Goal: Contribute content: Contribute content

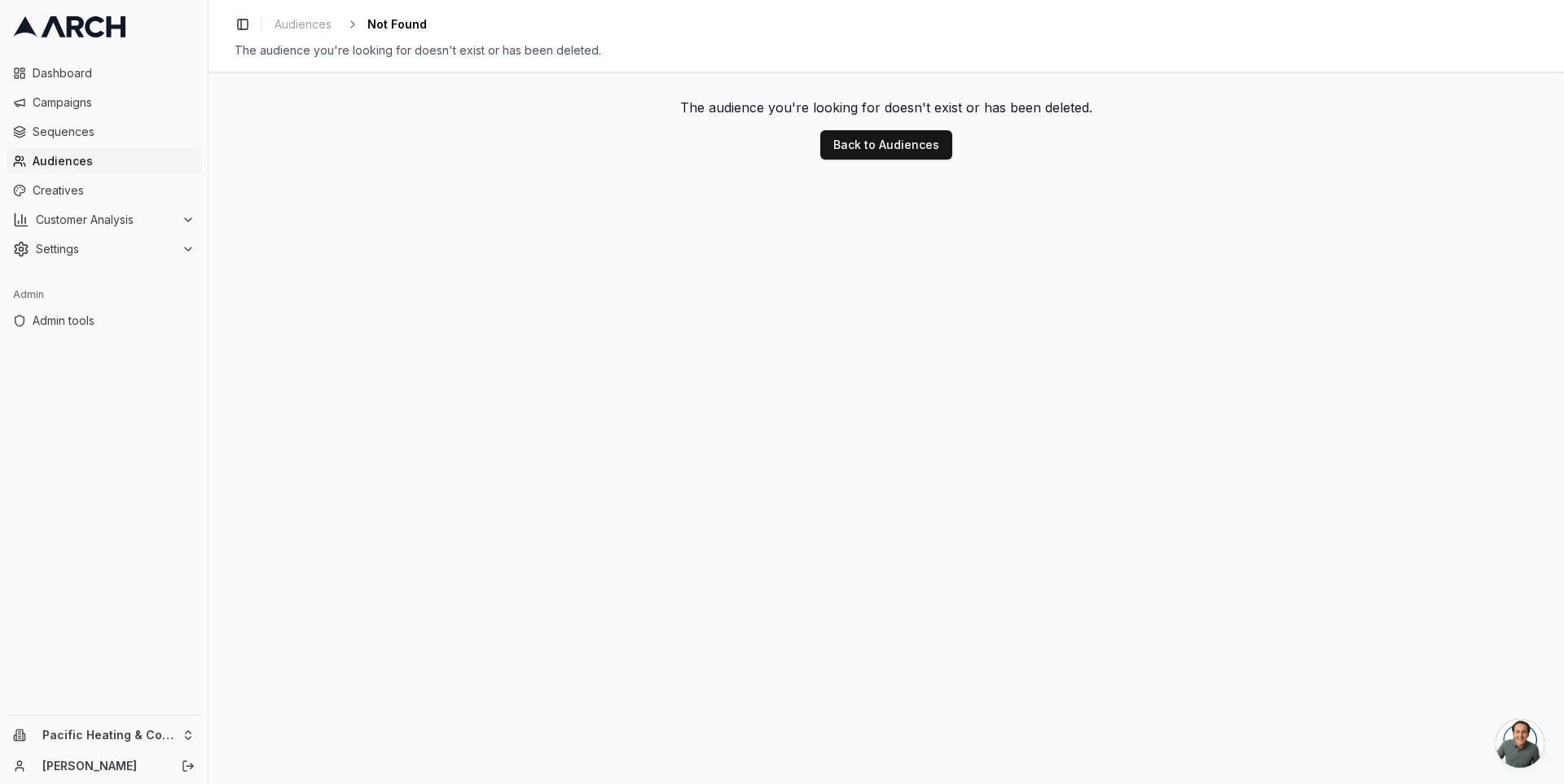
click at [54, 169] on link "Audiences" at bounding box center [104, 160] width 195 height 26
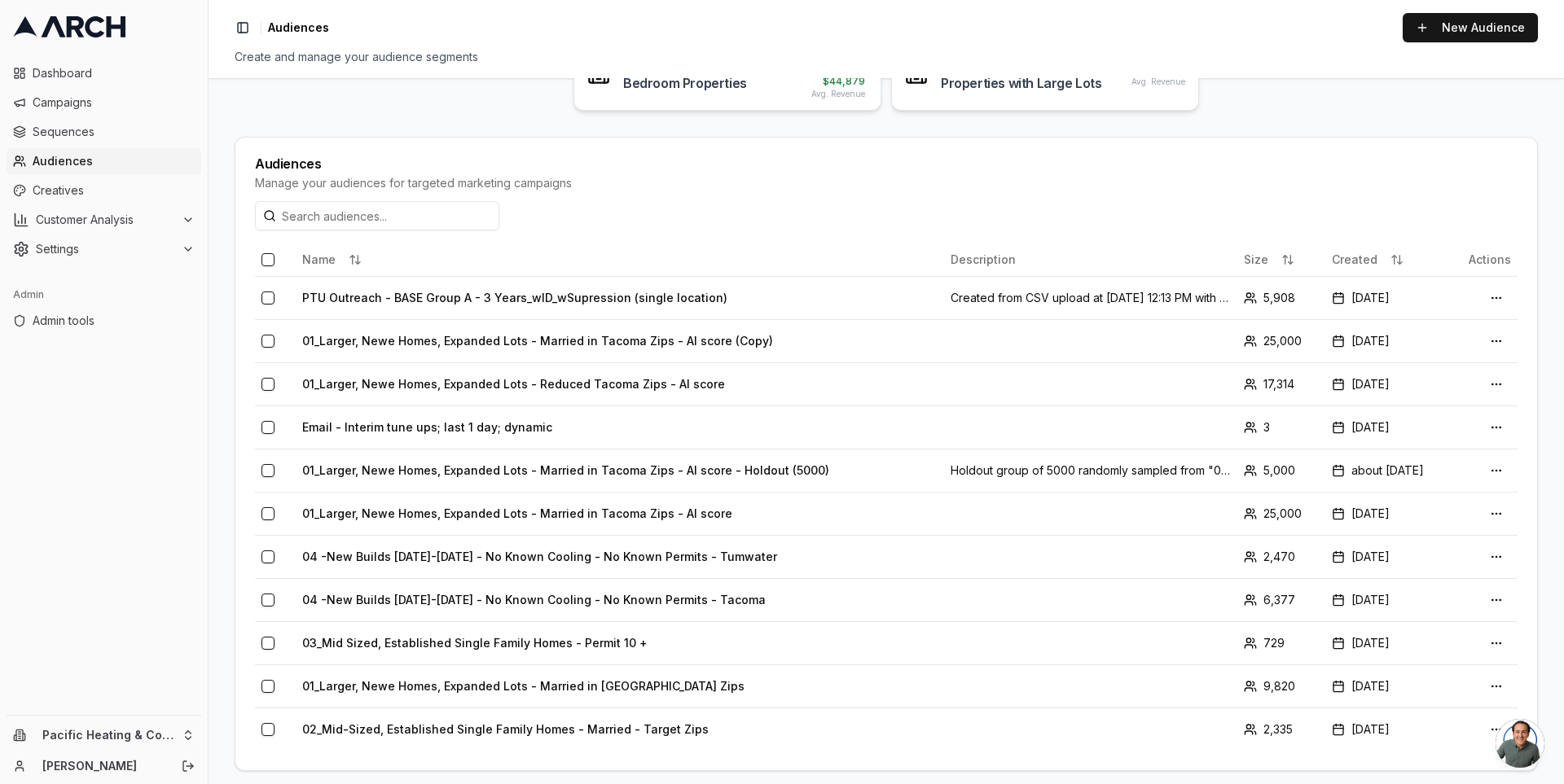
scroll to position [280, 0]
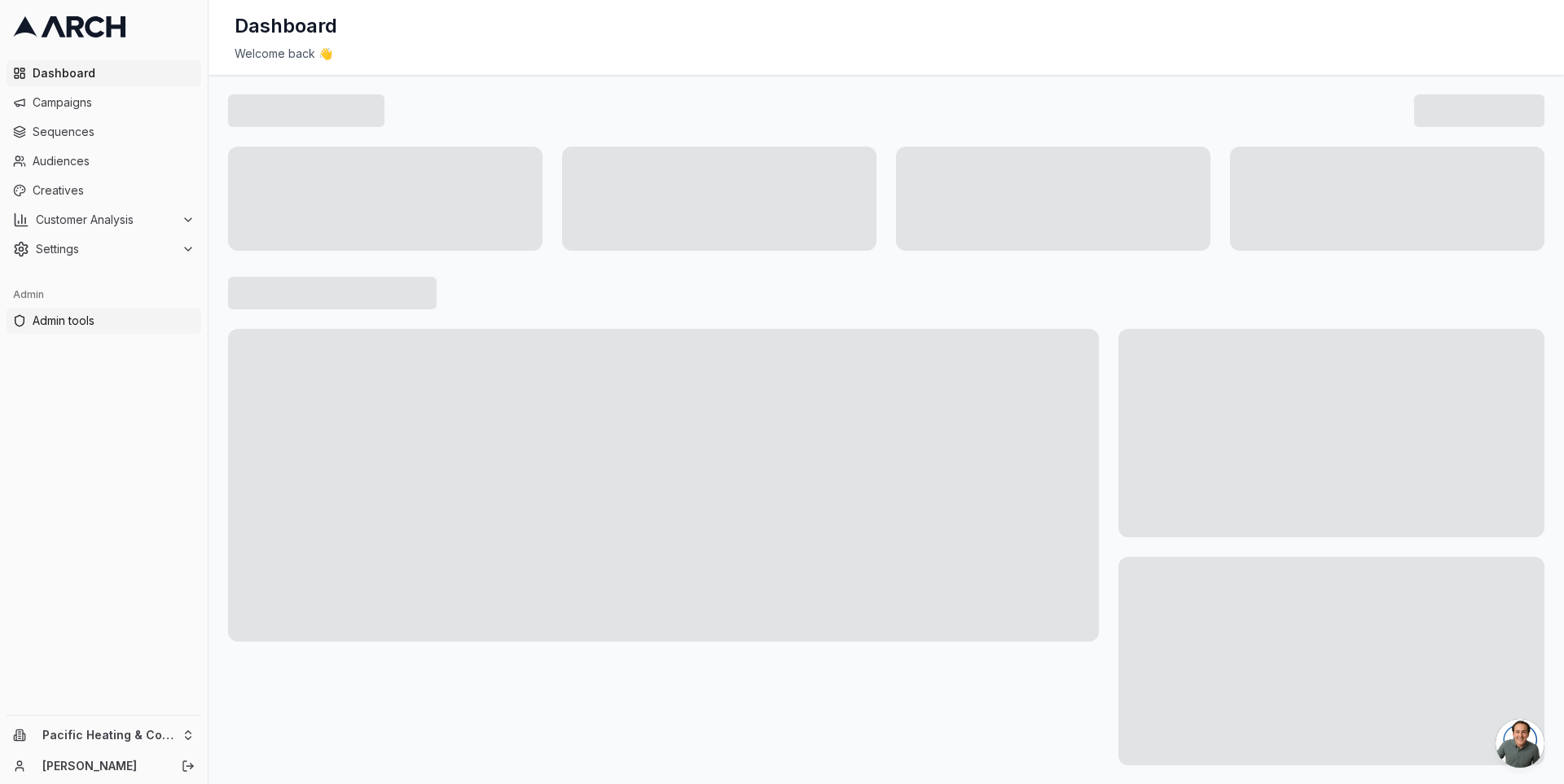
click at [96, 326] on span "Admin tools" at bounding box center [113, 320] width 162 height 16
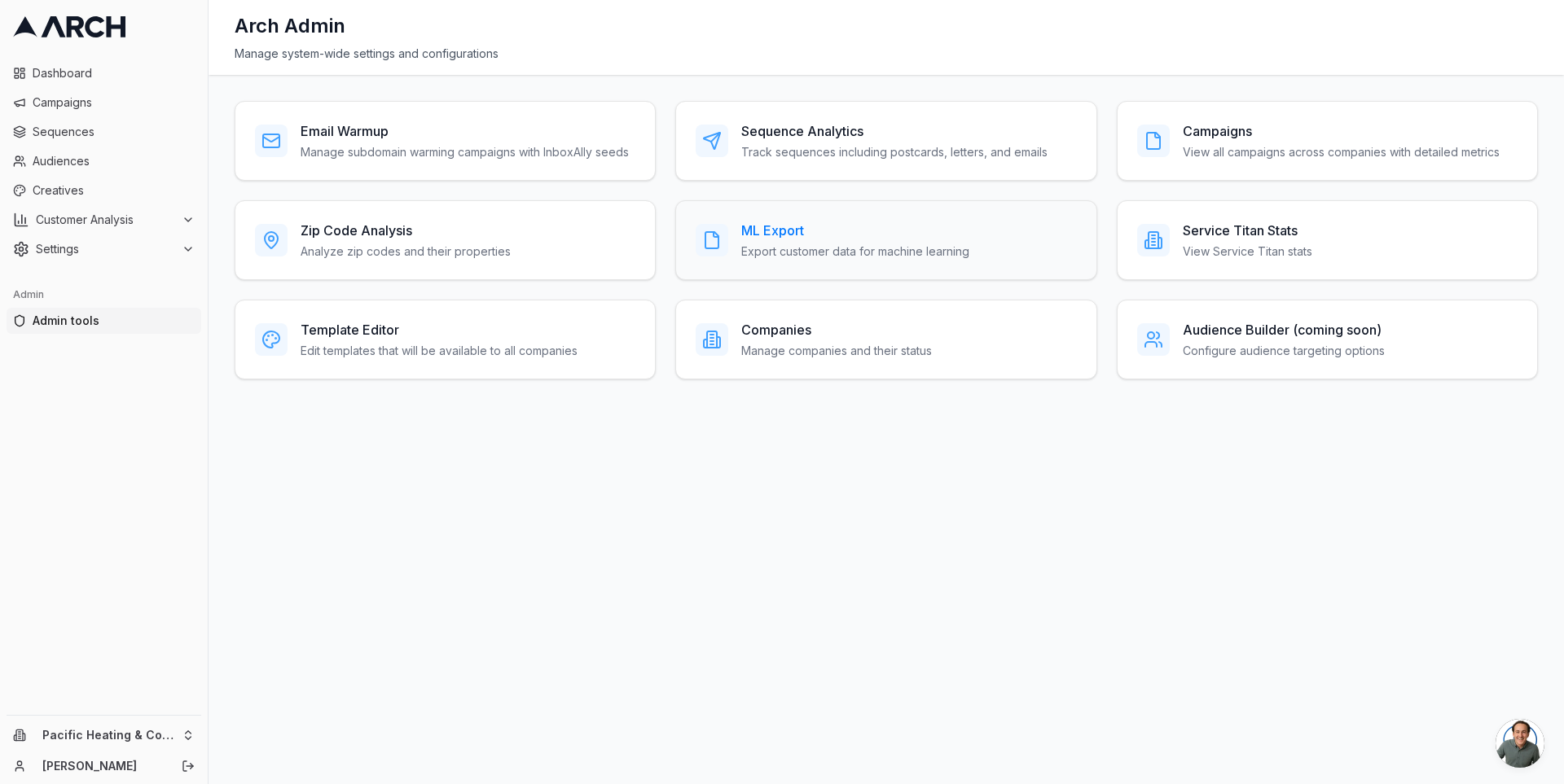
click at [728, 226] on div "ML Export Export customer data for machine learning" at bounding box center [886, 240] width 381 height 39
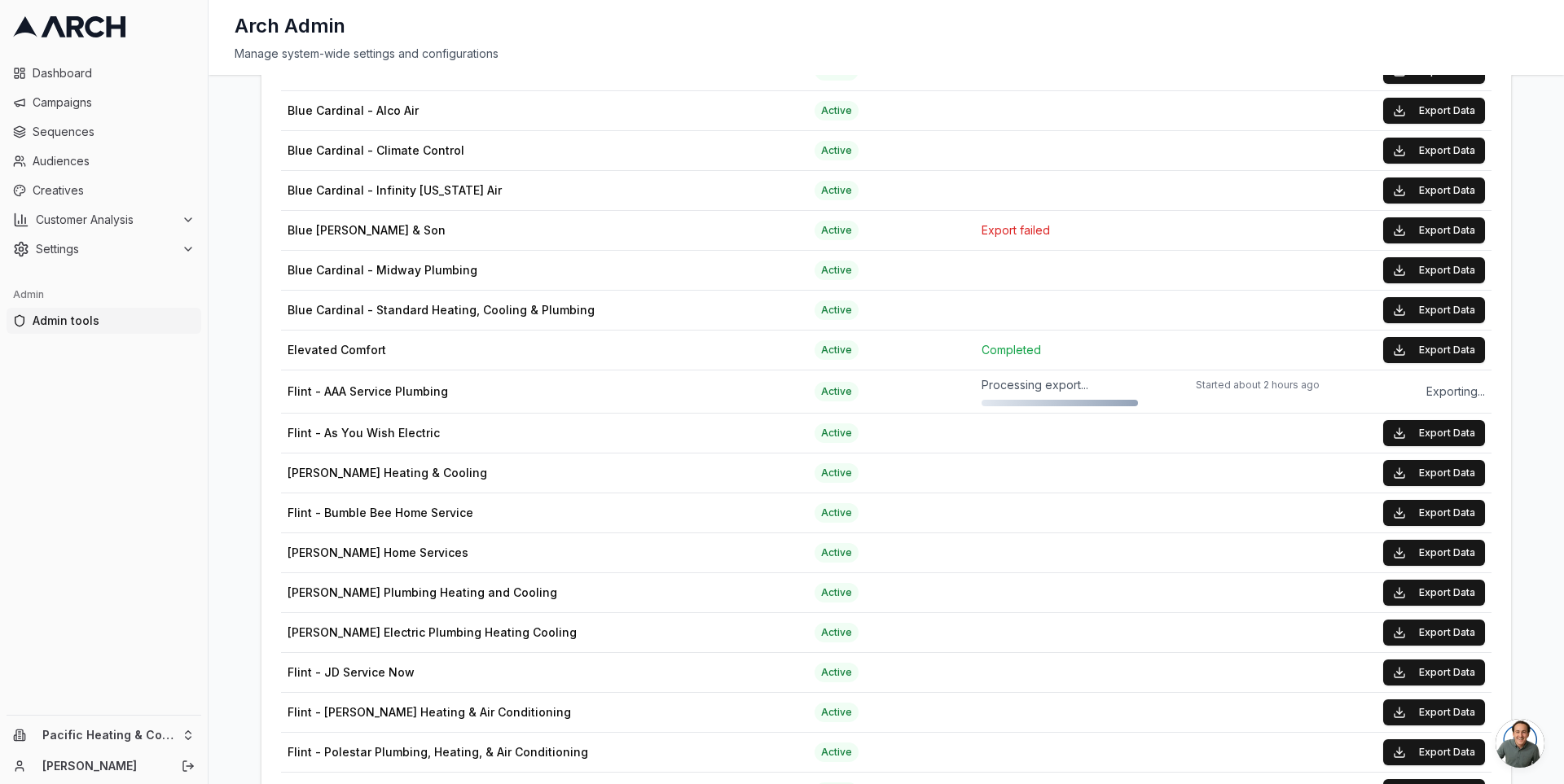
scroll to position [542, 0]
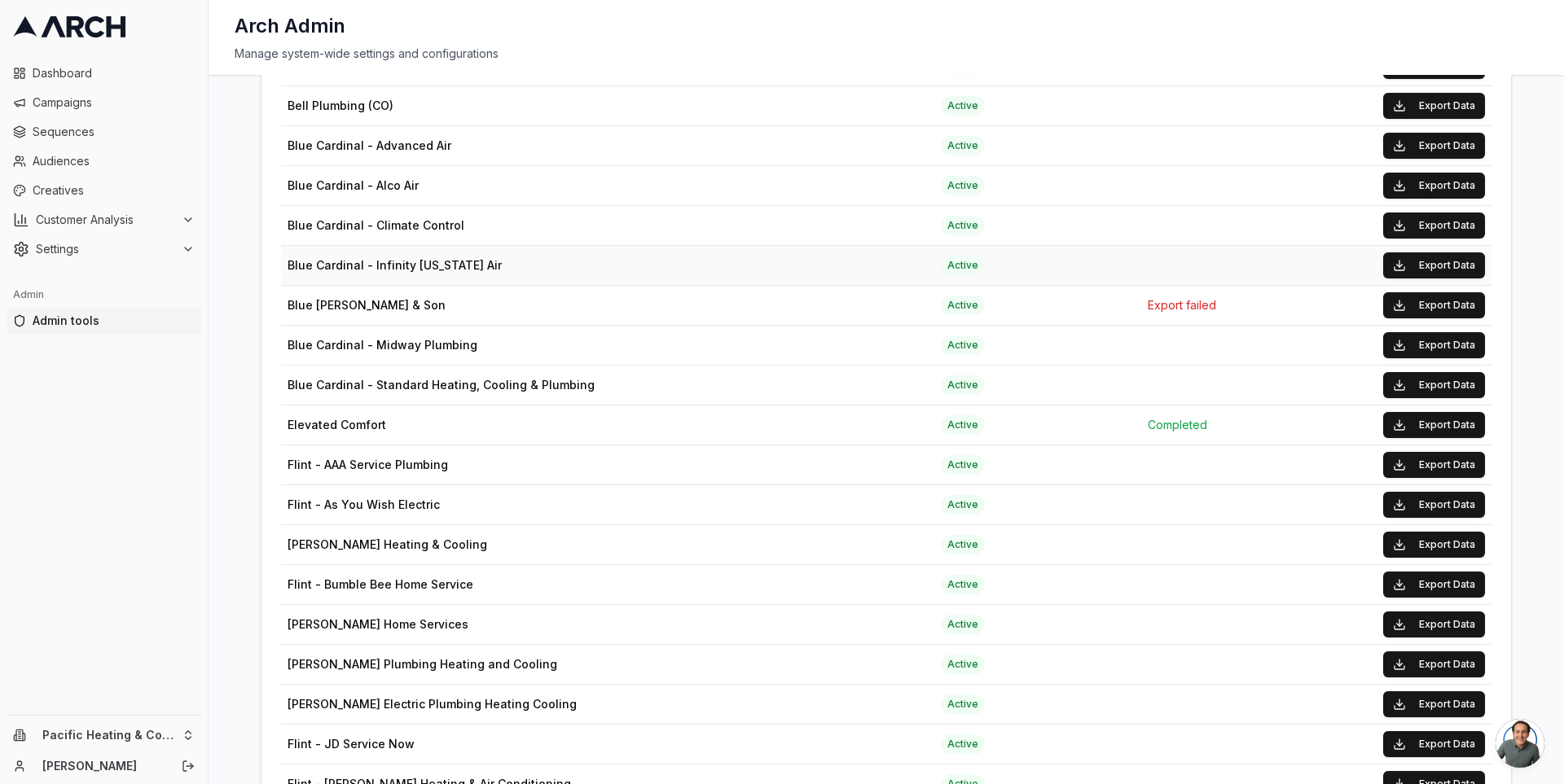
scroll to position [396, 0]
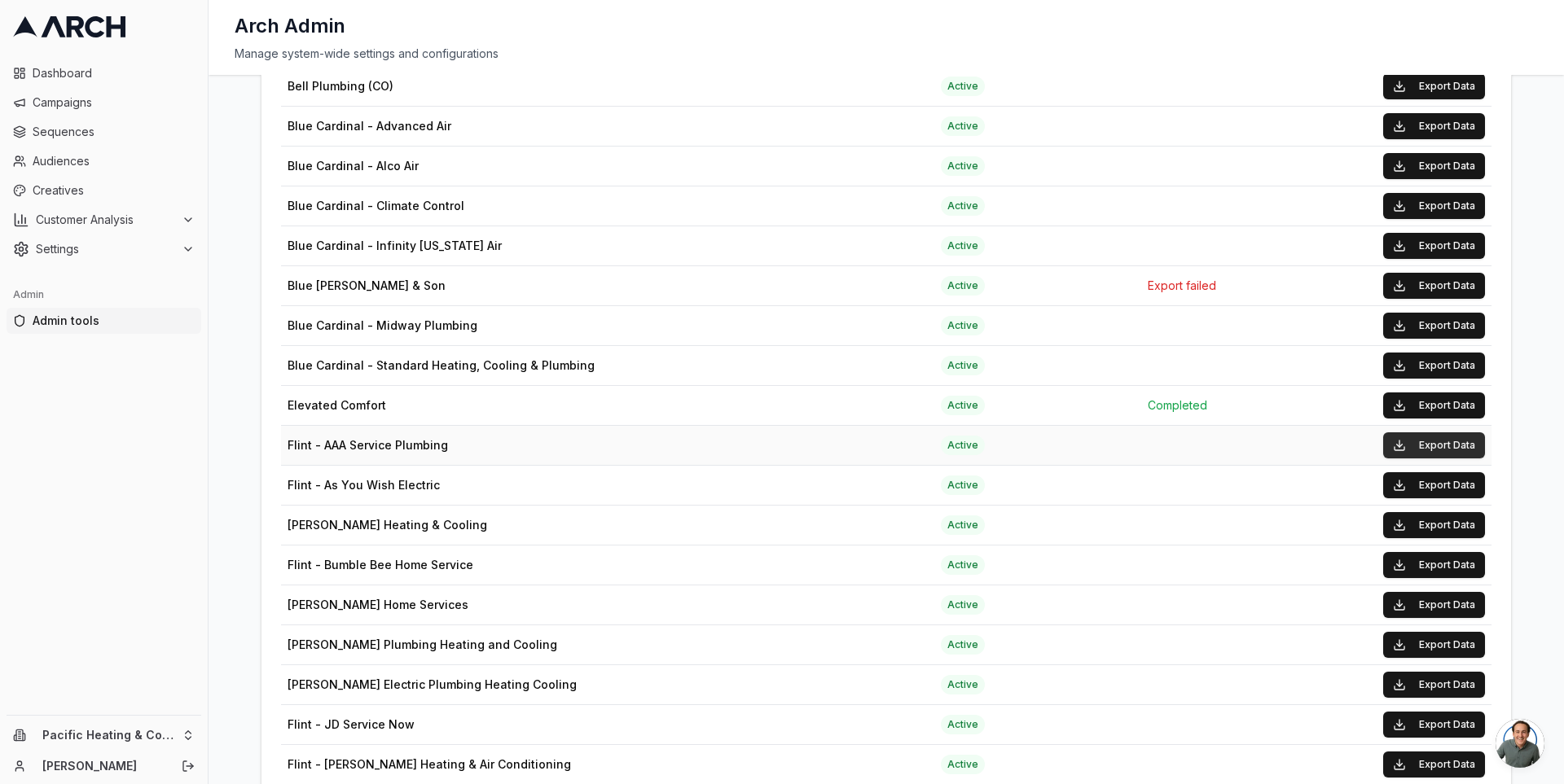
click at [1413, 433] on button "Export Data" at bounding box center [1433, 445] width 102 height 26
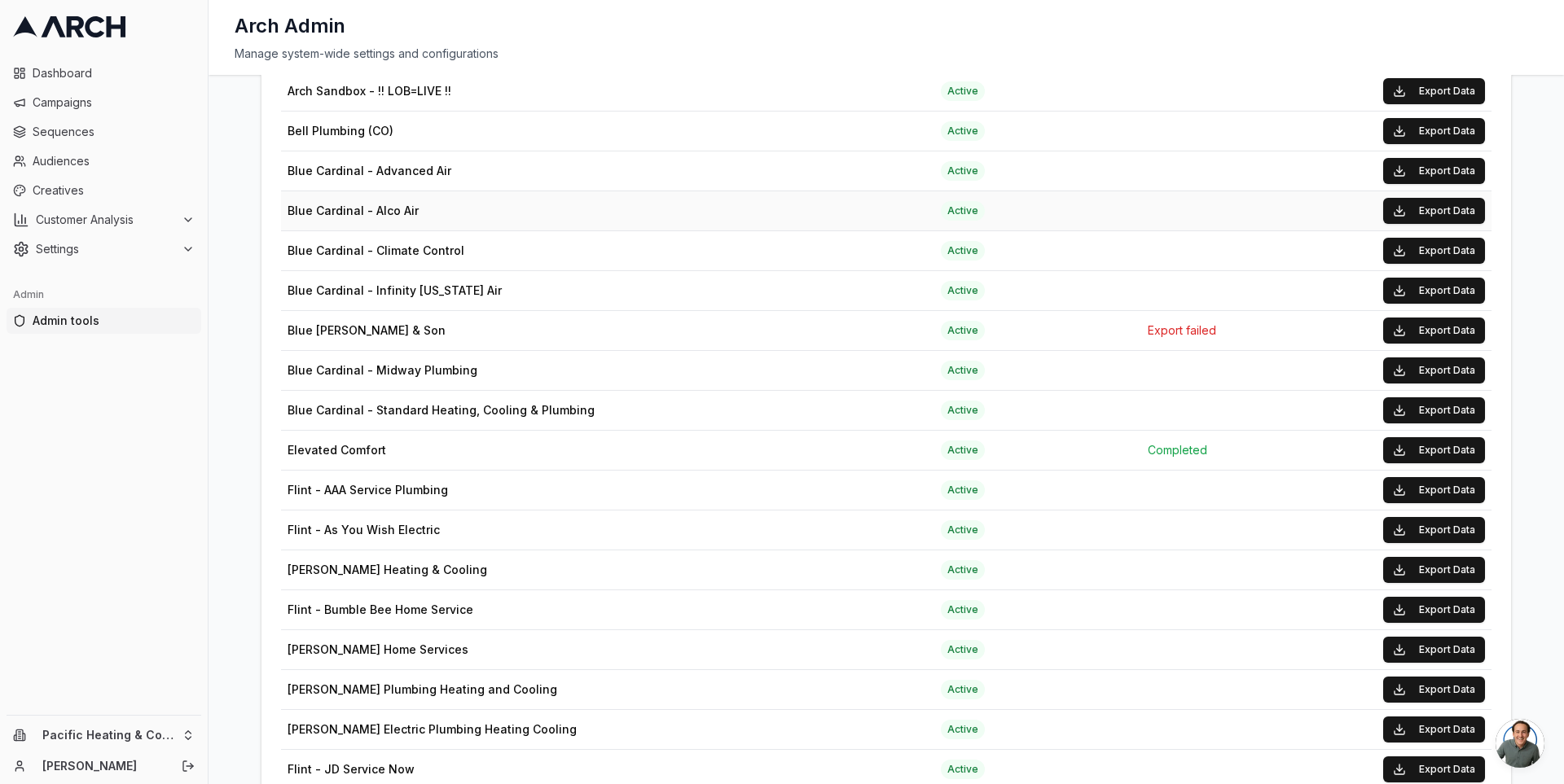
scroll to position [350, 0]
click at [1422, 481] on button "Export Data" at bounding box center [1433, 490] width 102 height 26
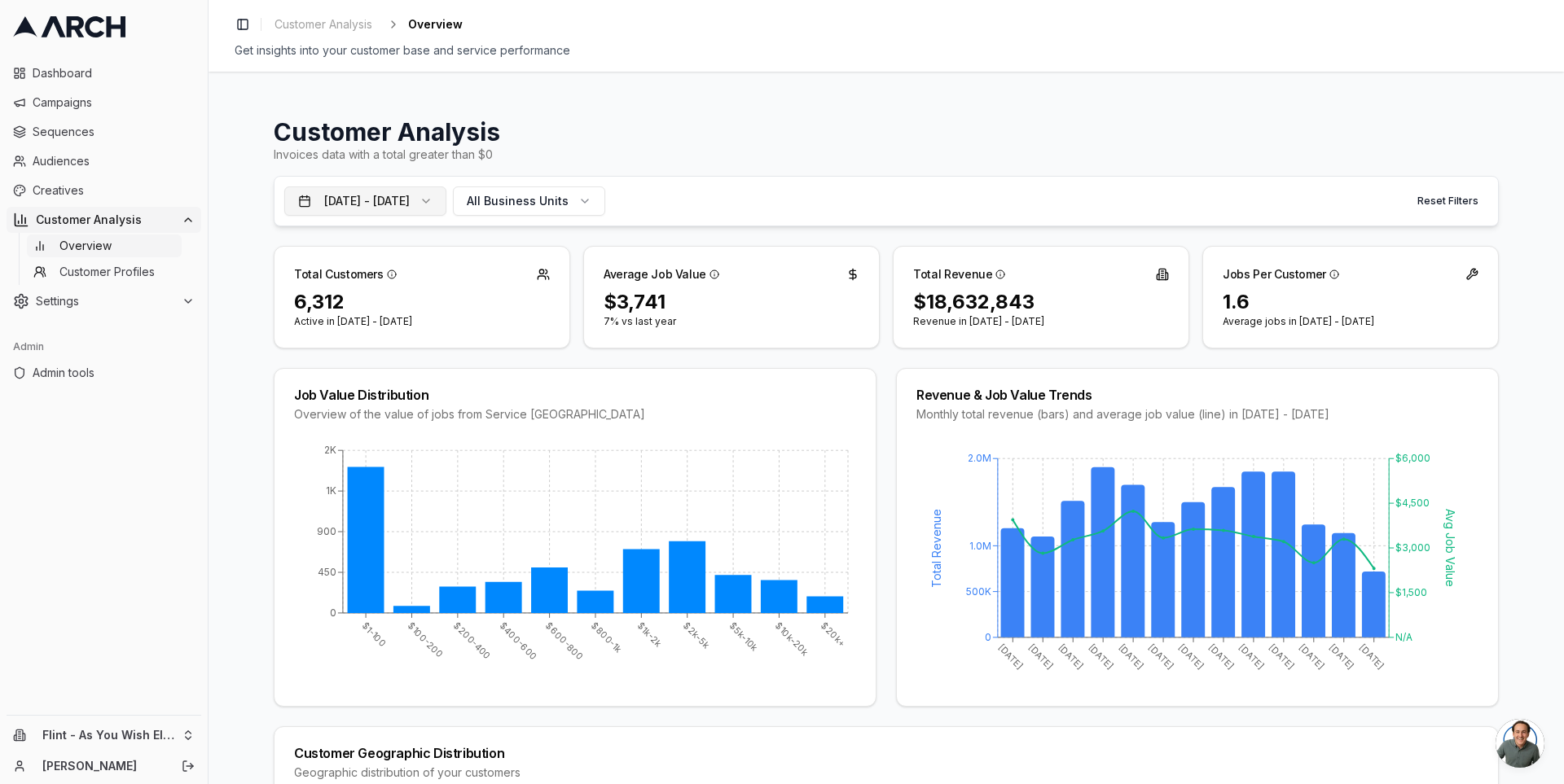
click at [395, 208] on button "Oct 13, 2024 - Oct 12, 2025" at bounding box center [365, 201] width 162 height 29
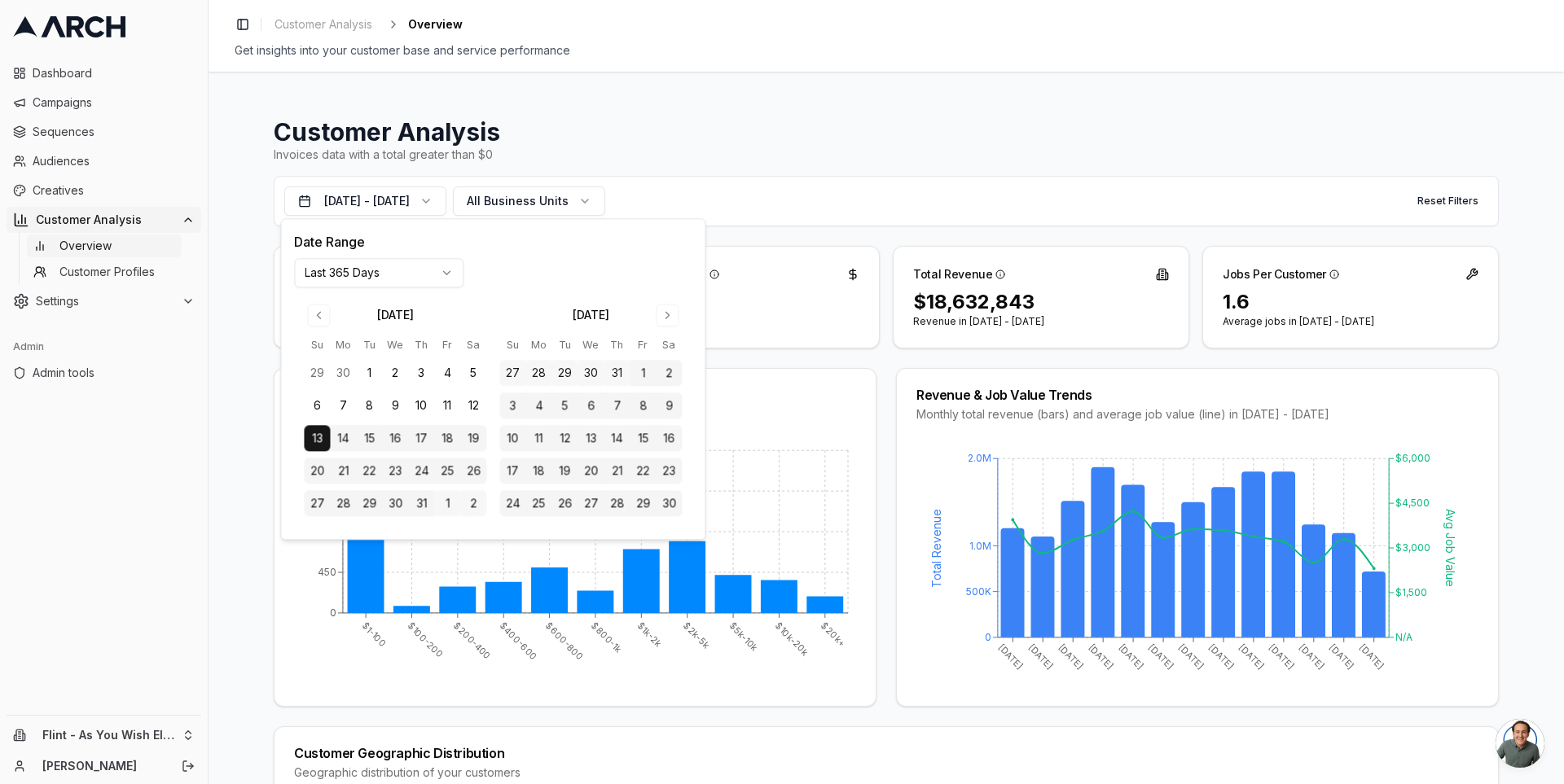
click at [381, 273] on html "Dashboard Campaigns Sequences Audiences Creatives Customer Analysis Overview Cu…" at bounding box center [782, 392] width 1564 height 784
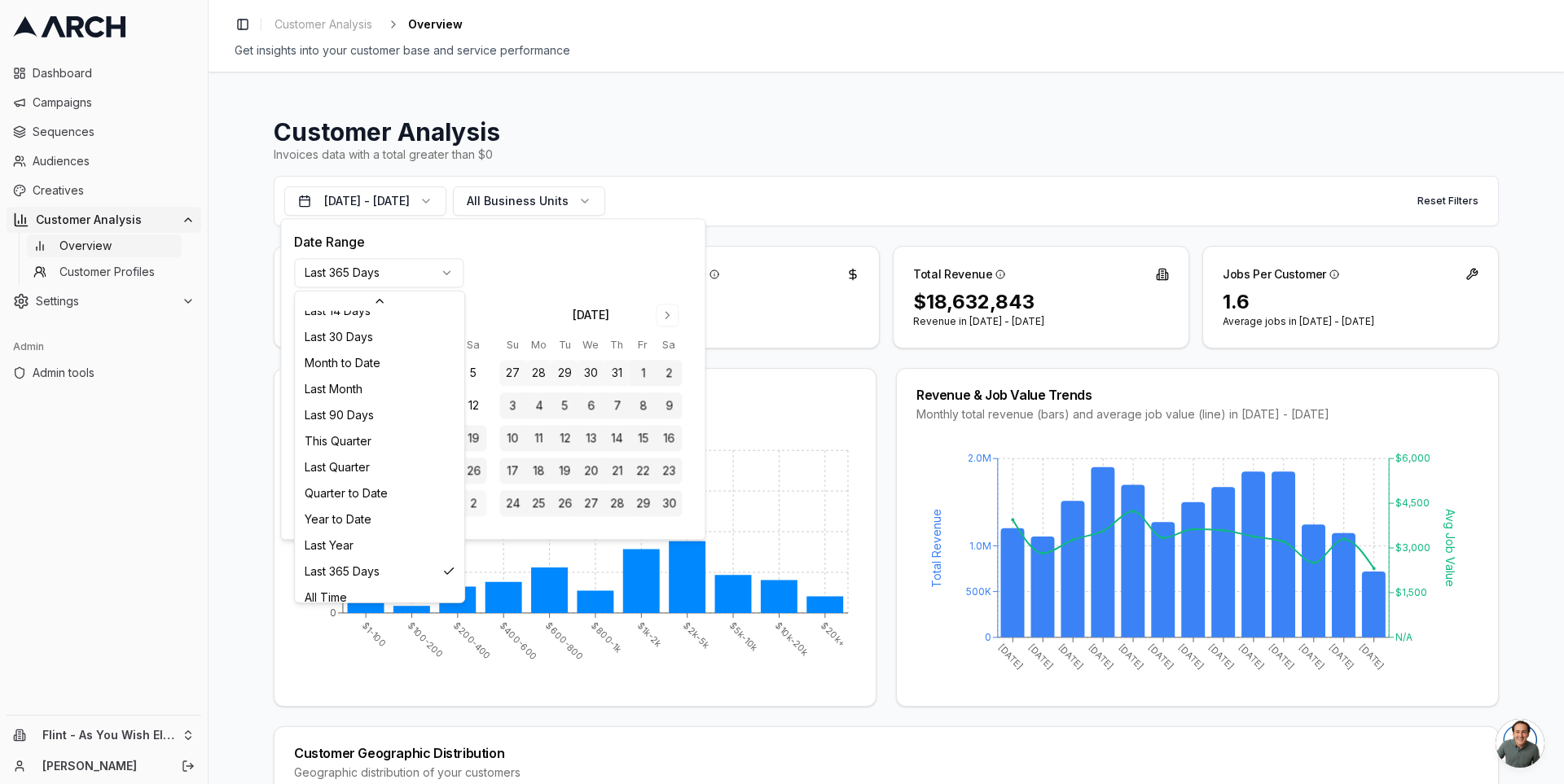
scroll to position [209, 0]
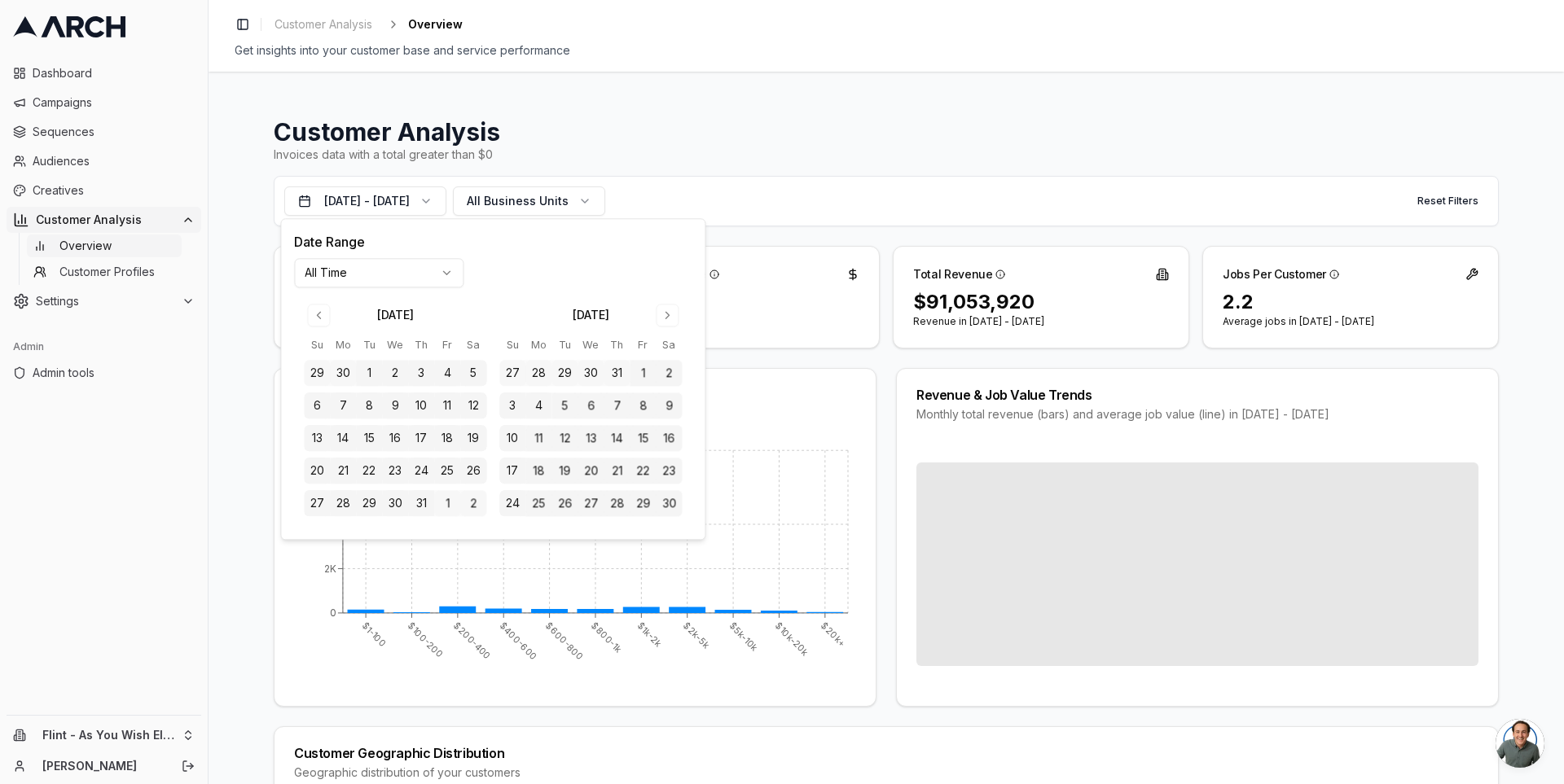
click at [229, 360] on div "Customer Analysis Invoices data with a total greater than $0 Oct 14, 2015 - Oct…" at bounding box center [886, 427] width 1355 height 712
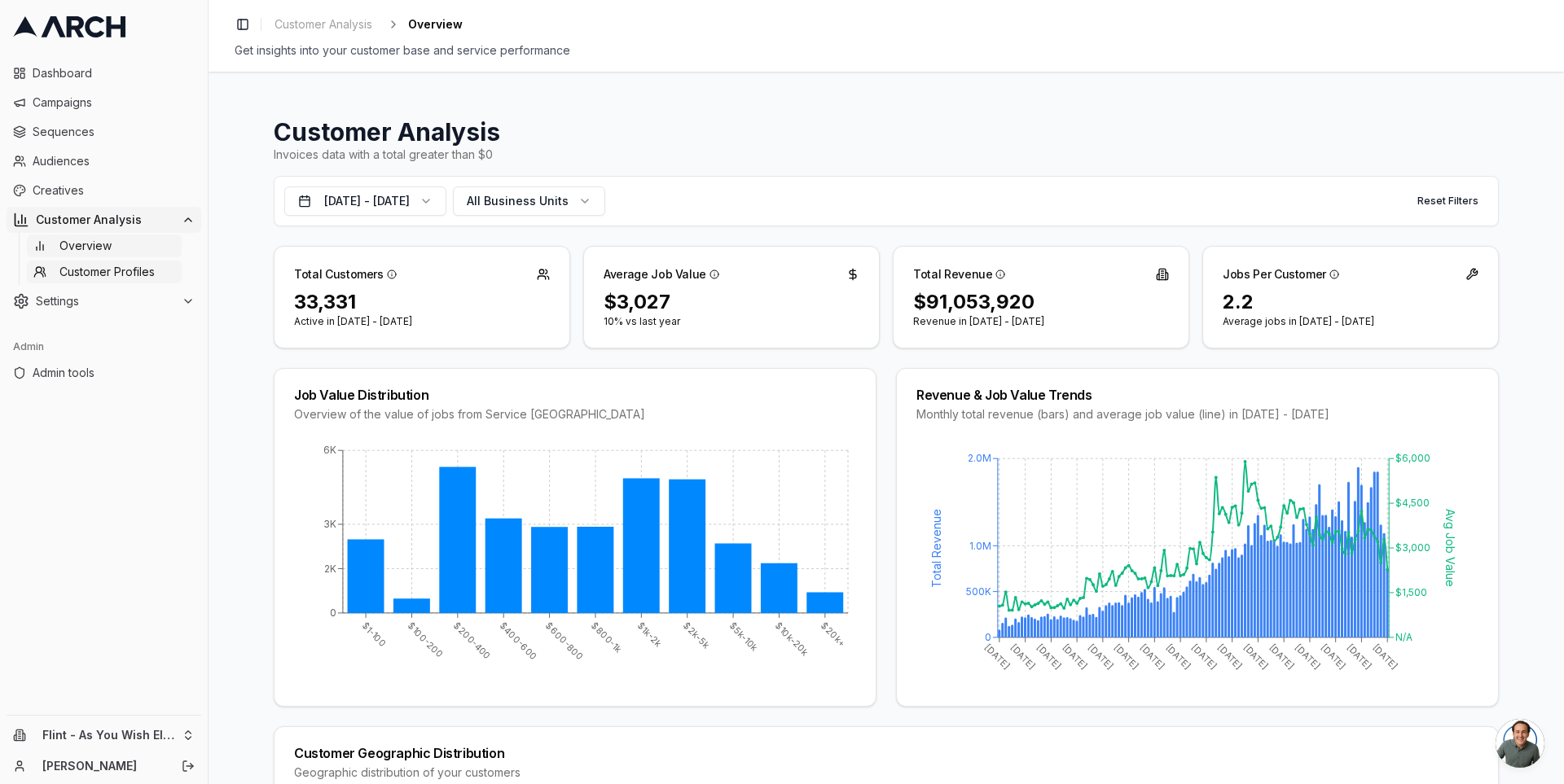
click at [149, 261] on link "Customer Profiles" at bounding box center [104, 272] width 155 height 23
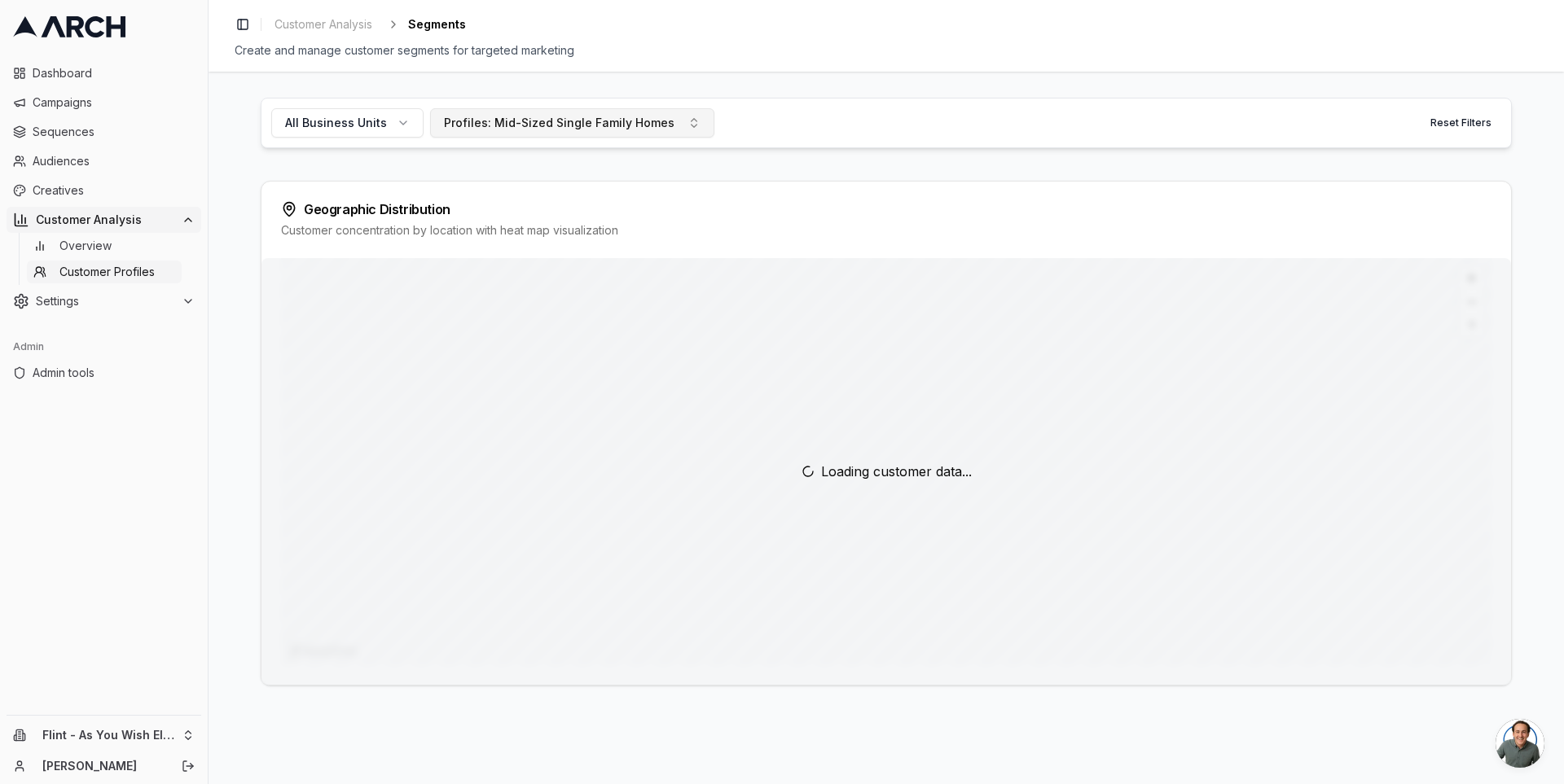
click at [614, 121] on div "Profiles: Mid-Sized Single Family Homes" at bounding box center [559, 123] width 230 height 16
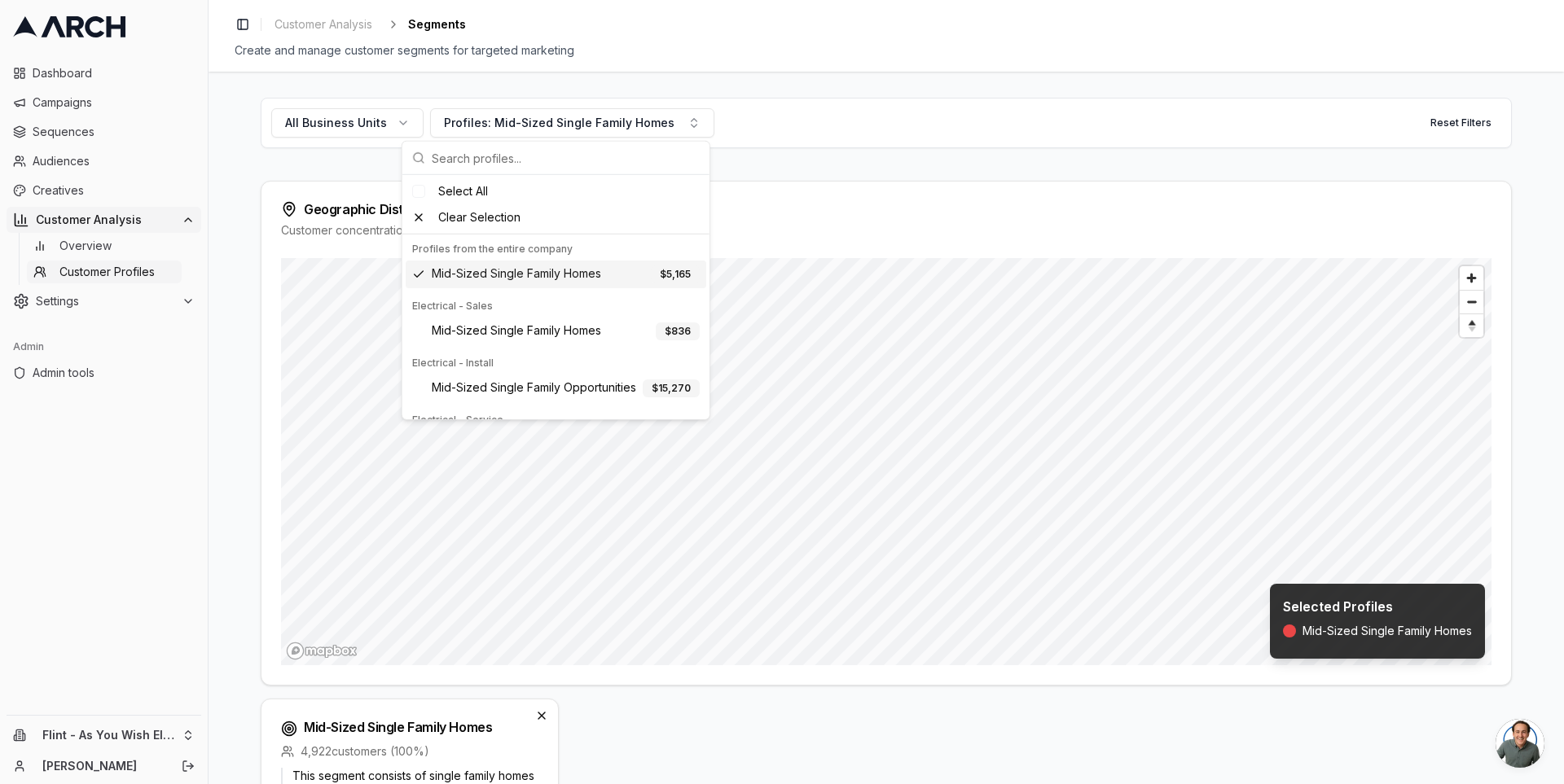
click at [222, 253] on div "All Business Units Profiles: Mid-Sized Single Family Homes Reset Filters Geogra…" at bounding box center [886, 427] width 1355 height 712
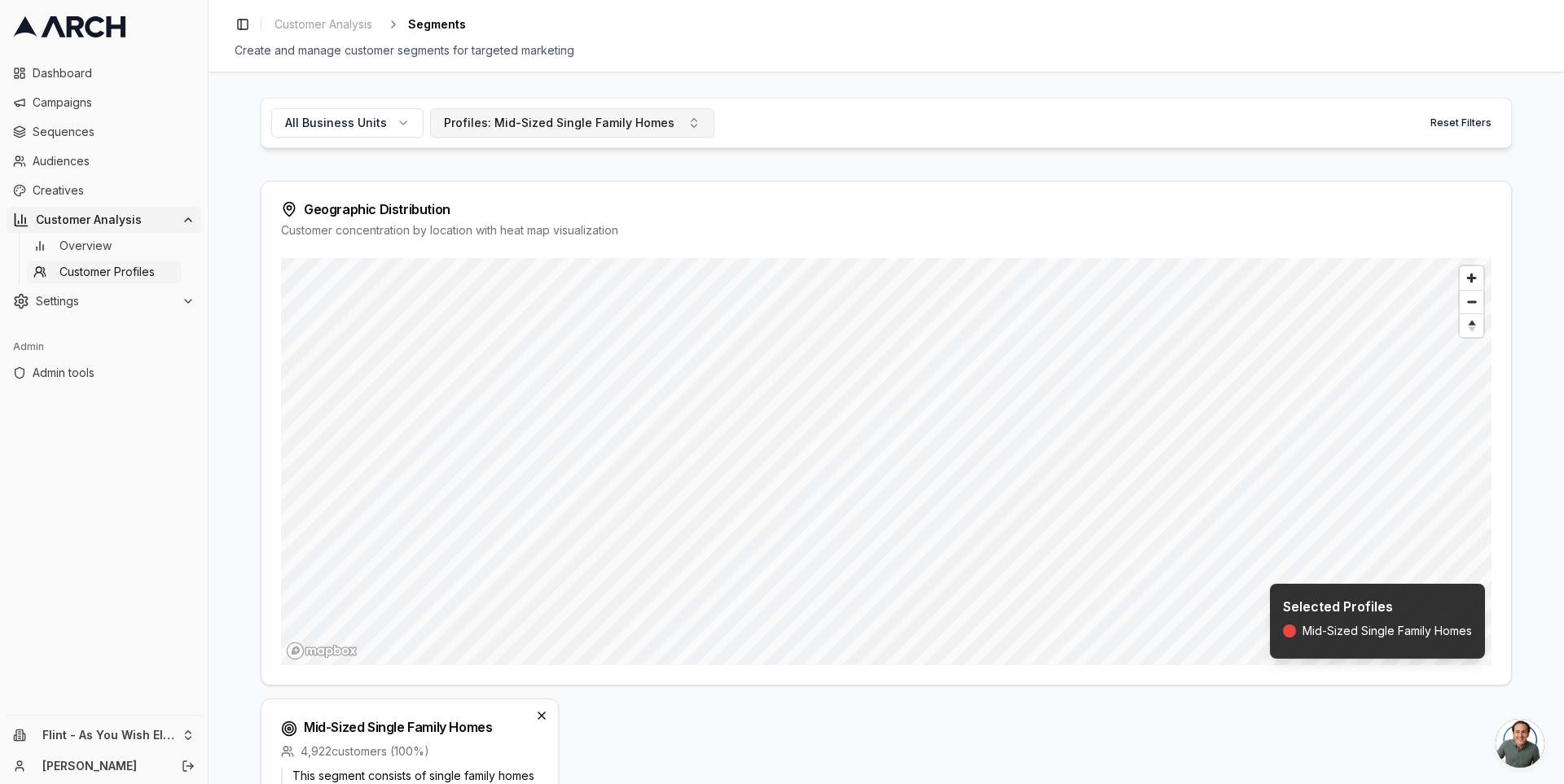
click at [603, 127] on div "Profiles: Mid-Sized Single Family Homes" at bounding box center [559, 123] width 230 height 16
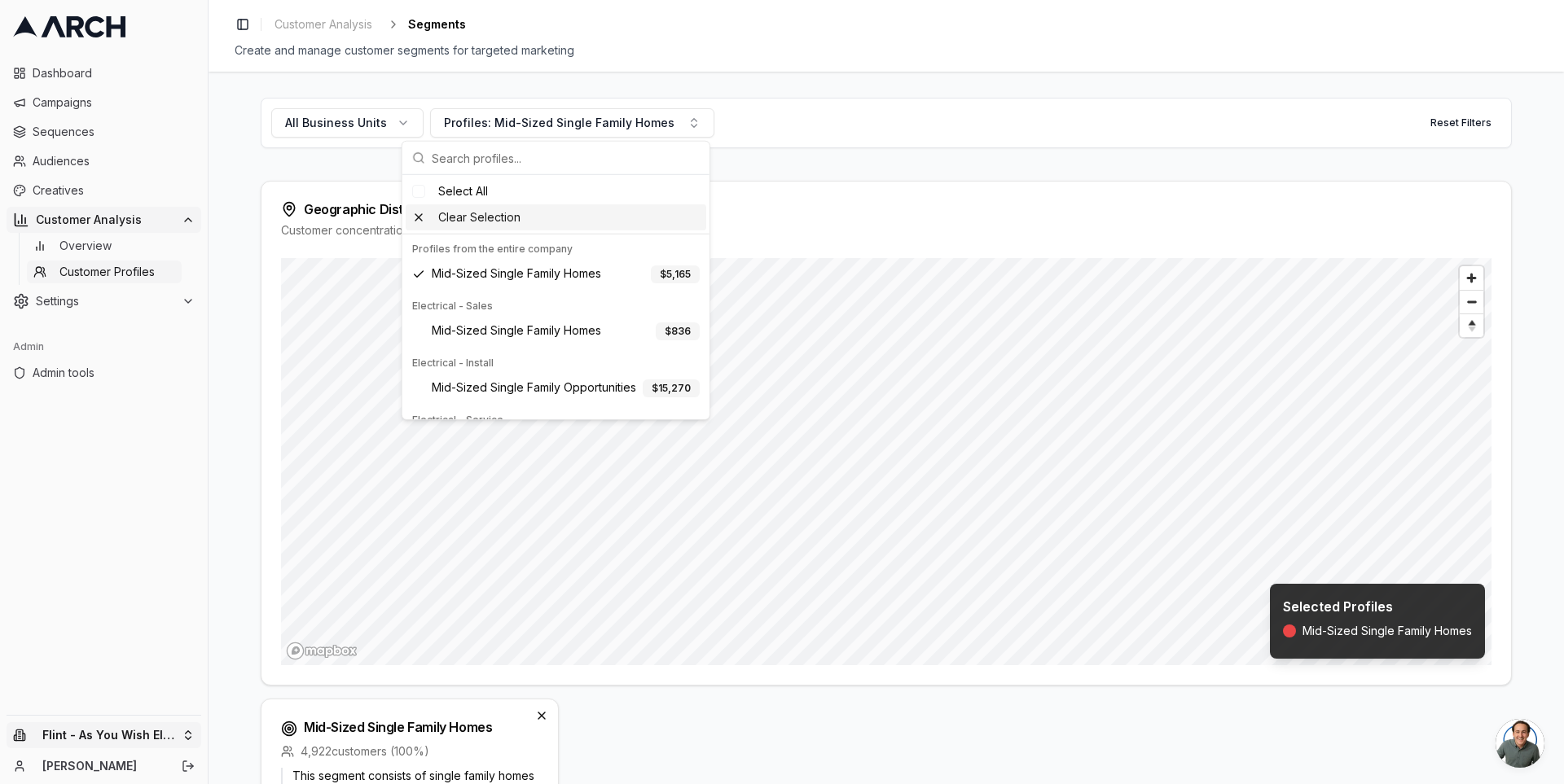
click at [187, 730] on html "Dashboard Campaigns Sequences Audiences Creatives Customer Analysis Overview Cu…" at bounding box center [782, 392] width 1564 height 784
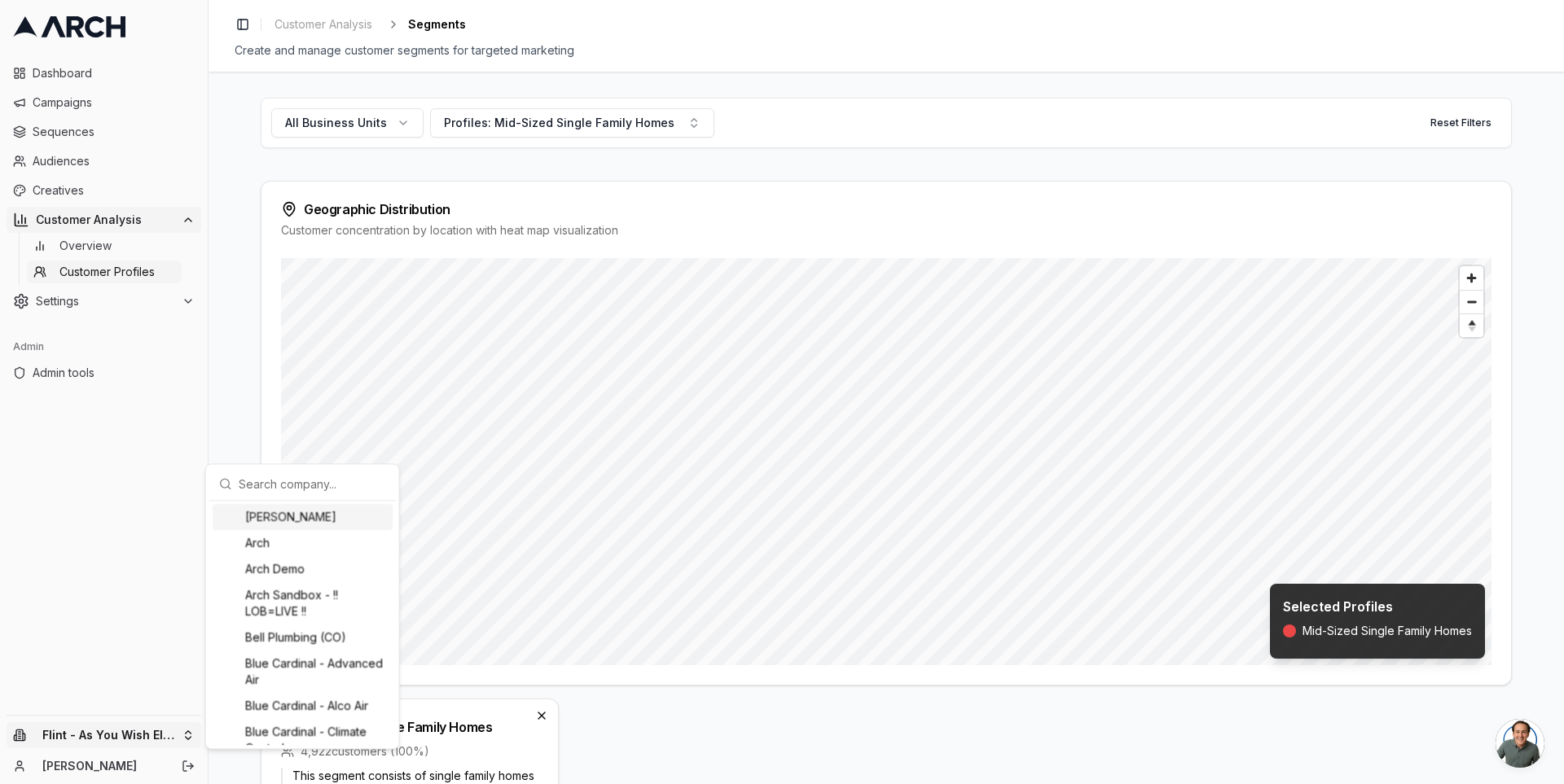
click at [278, 487] on input "text" at bounding box center [312, 483] width 148 height 33
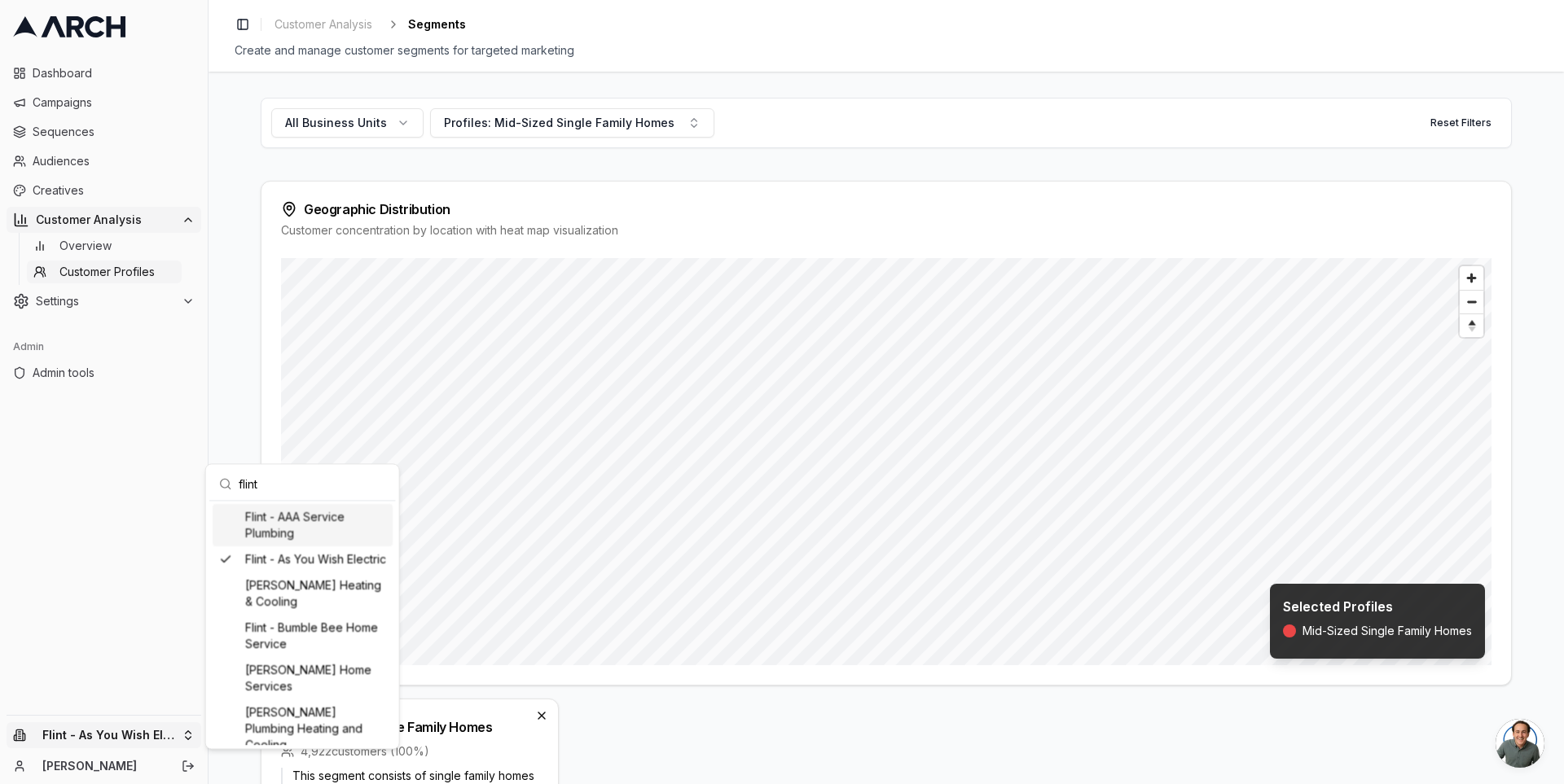
type input "flint"
click at [300, 521] on div "Flint - AAA Service Plumbing" at bounding box center [302, 526] width 180 height 42
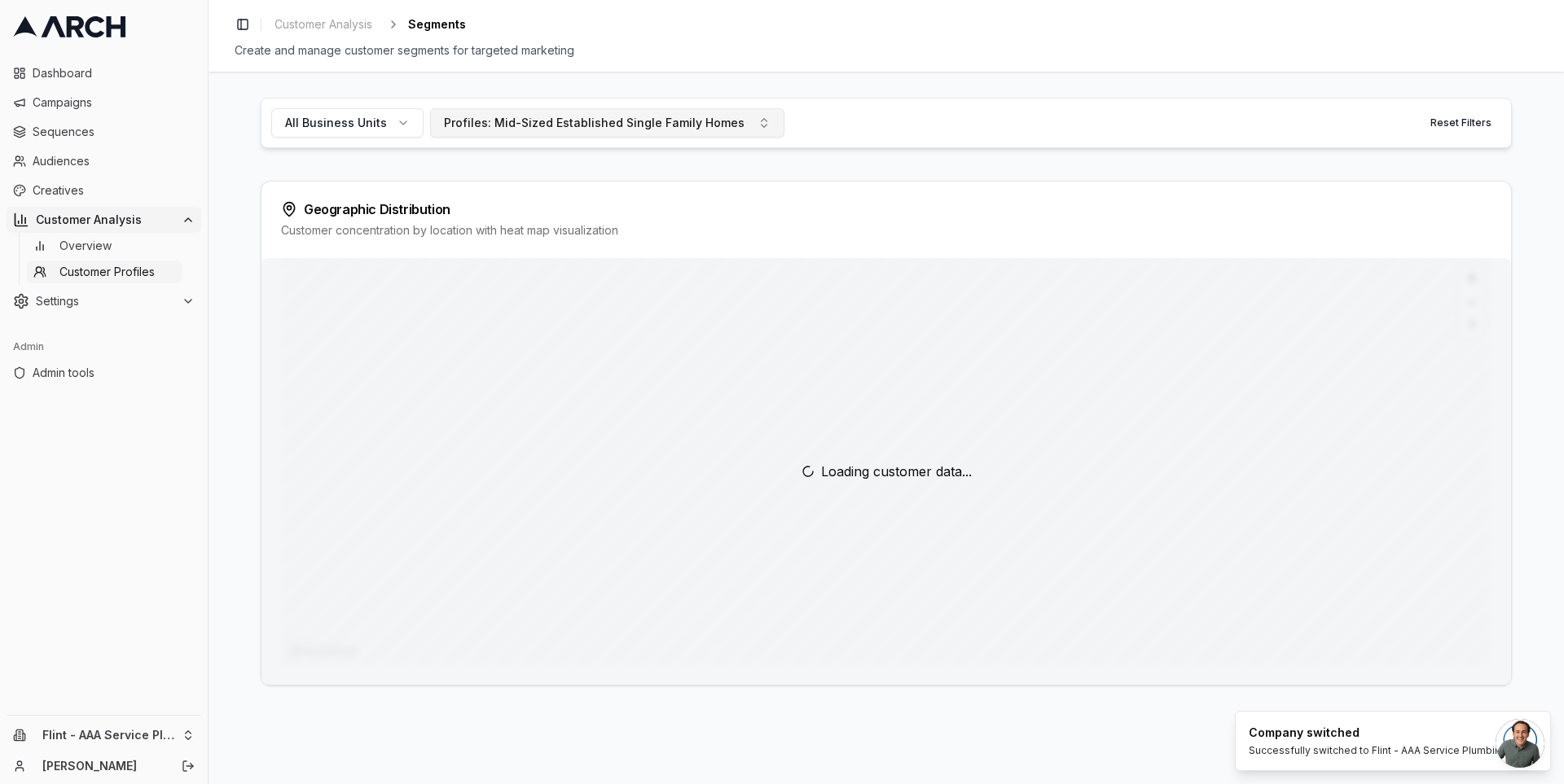
click at [556, 129] on div "Profiles: Mid-Sized Established Single Family Homes" at bounding box center [594, 123] width 301 height 16
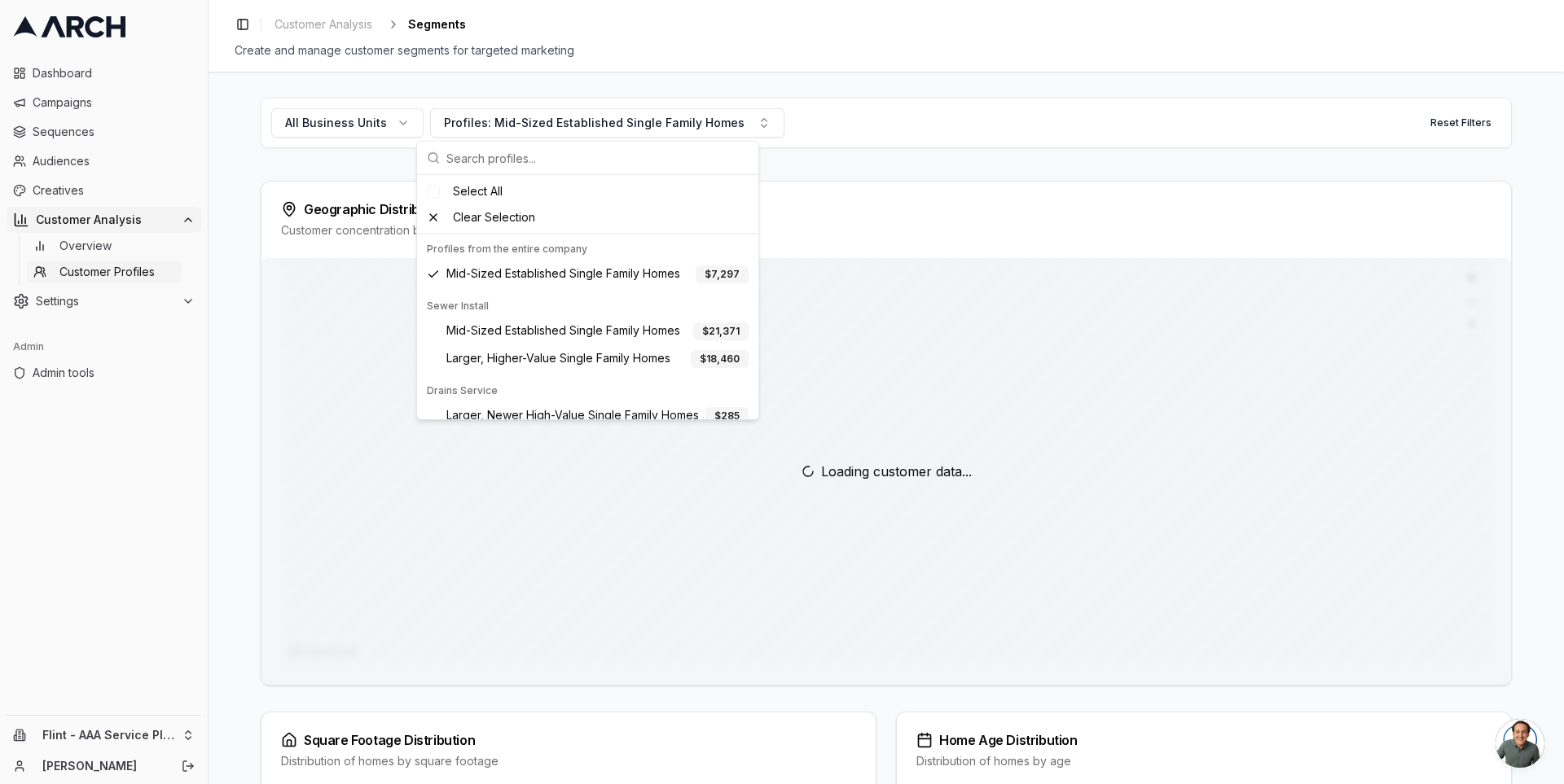
click at [228, 290] on div "All Business Units Profiles: Mid-Sized Established Single Family Homes Reset Fi…" at bounding box center [886, 427] width 1355 height 712
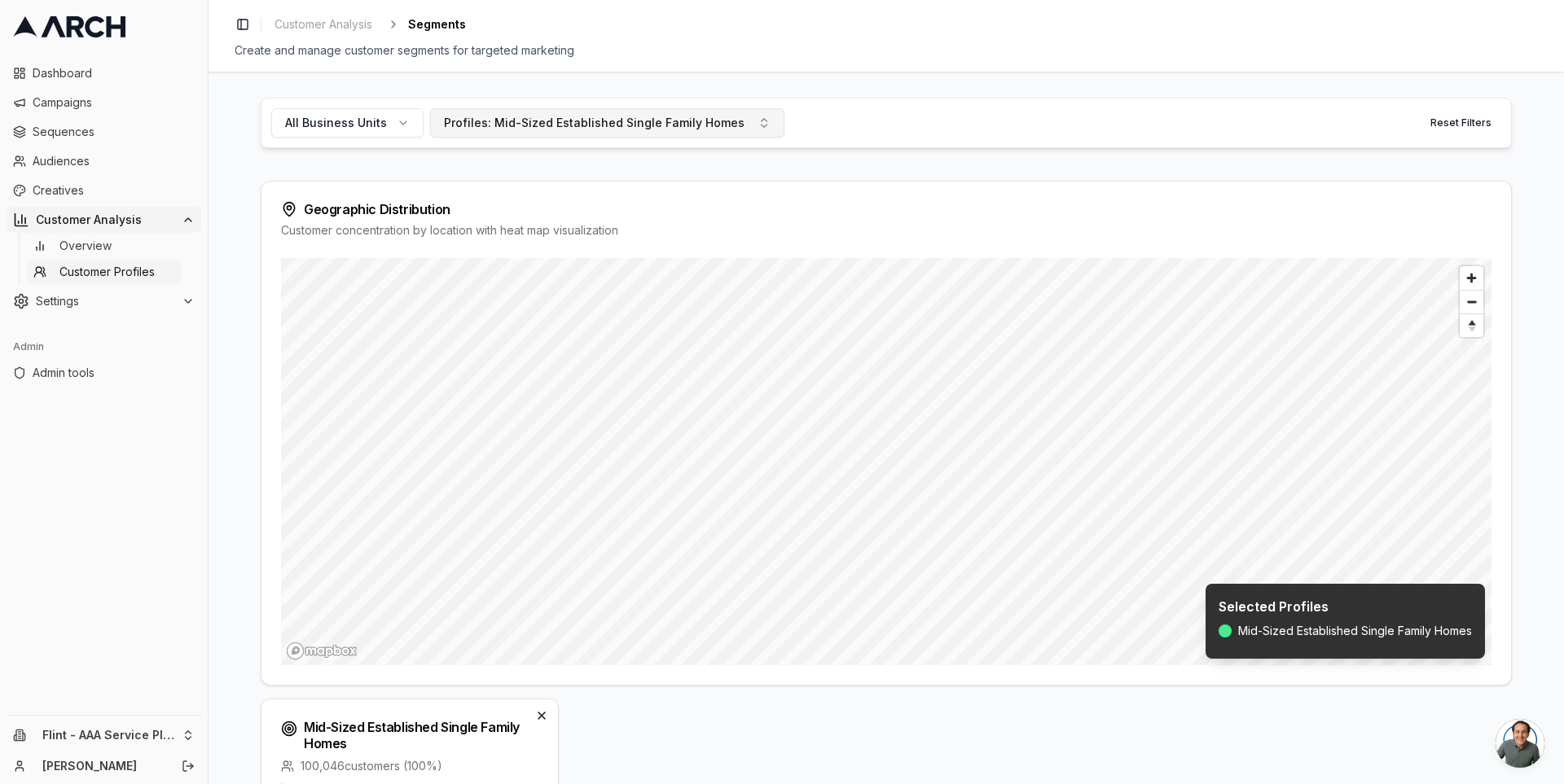
click at [643, 125] on div "Profiles: Mid-Sized Established Single Family Homes" at bounding box center [594, 123] width 301 height 16
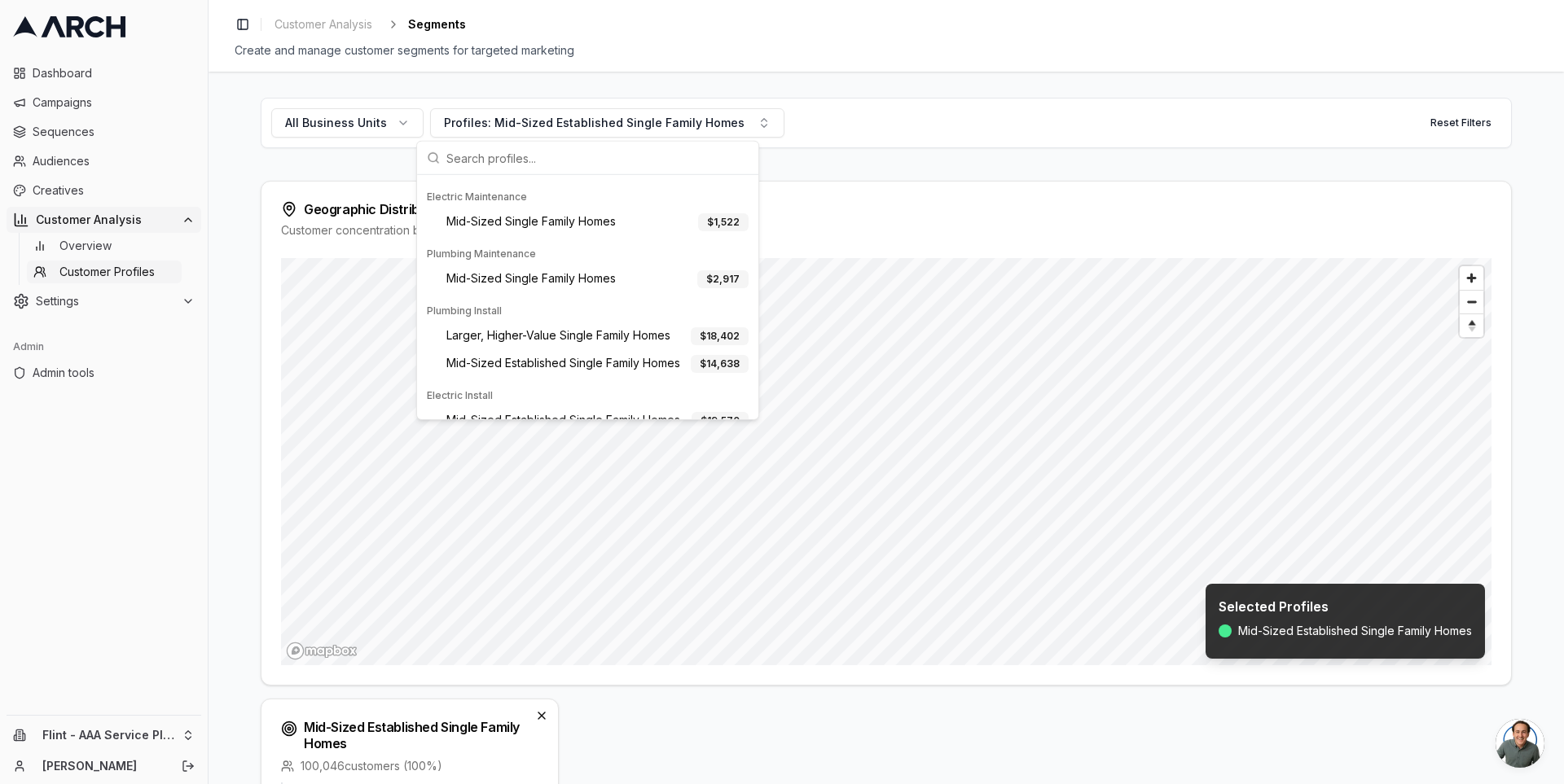
scroll to position [769, 0]
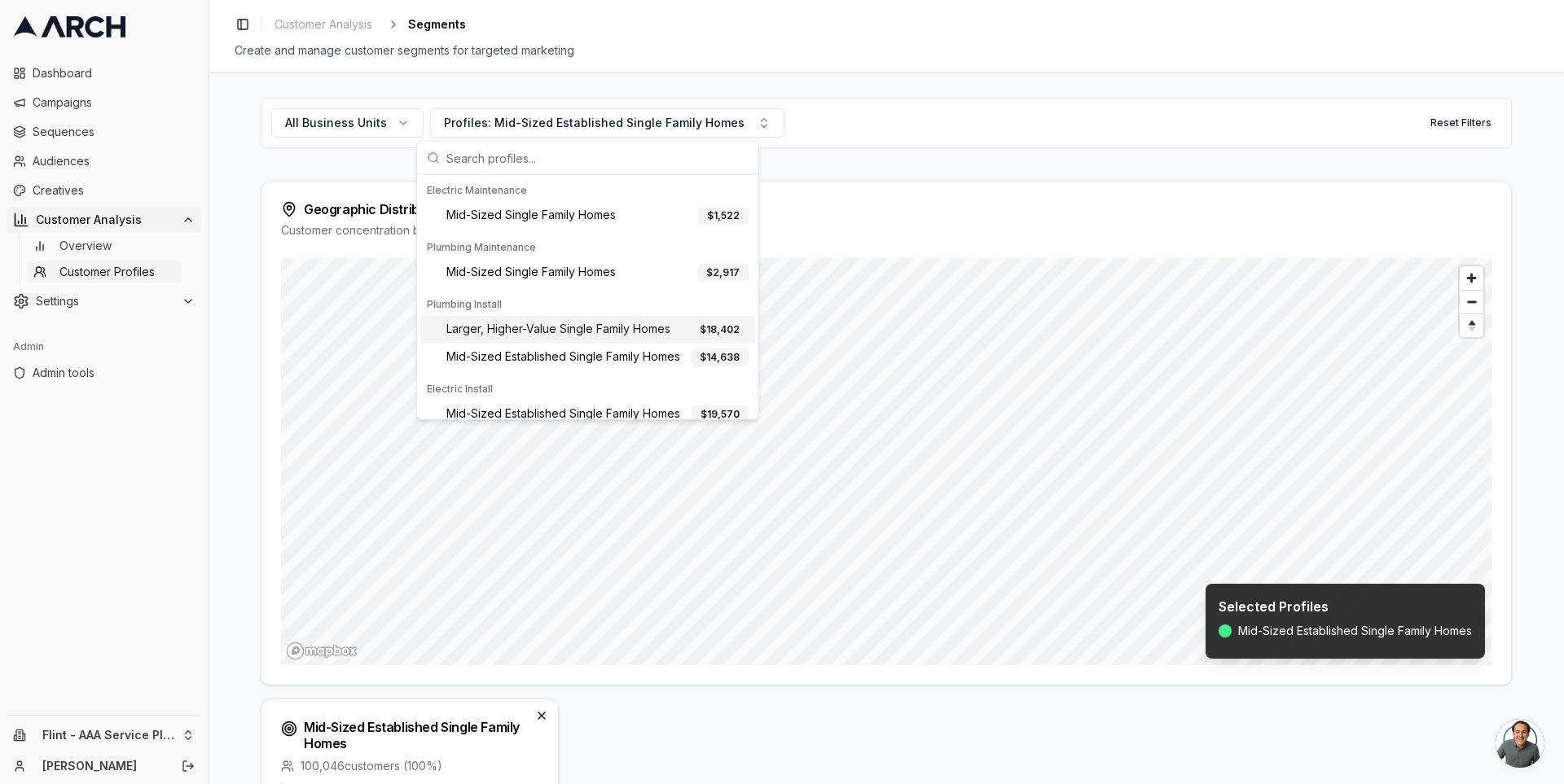
click at [637, 321] on span "Larger, Higher-Value Single Family Homes" at bounding box center [558, 330] width 224 height 18
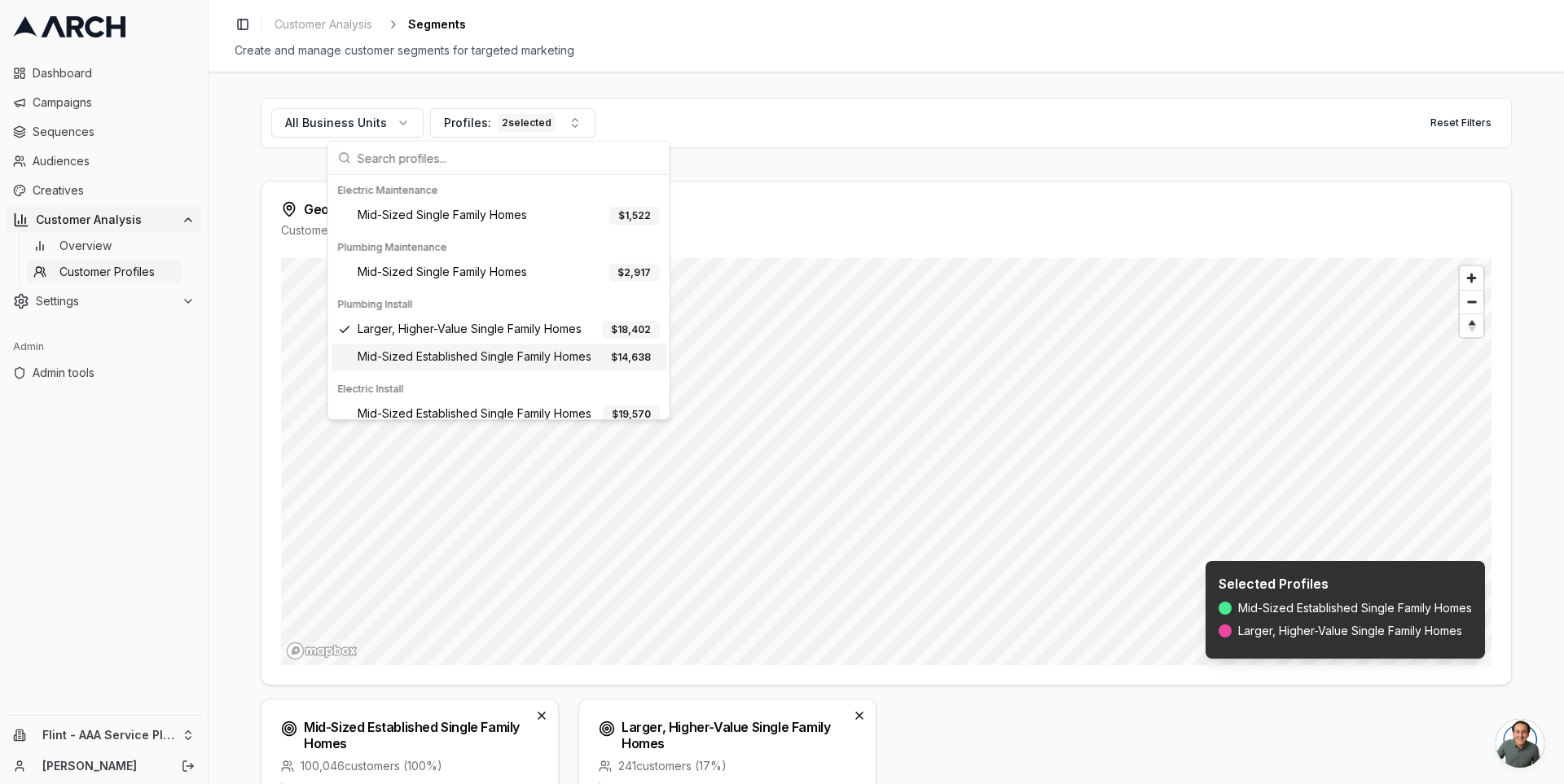
click at [605, 350] on div "$ 14,638" at bounding box center [630, 357] width 58 height 18
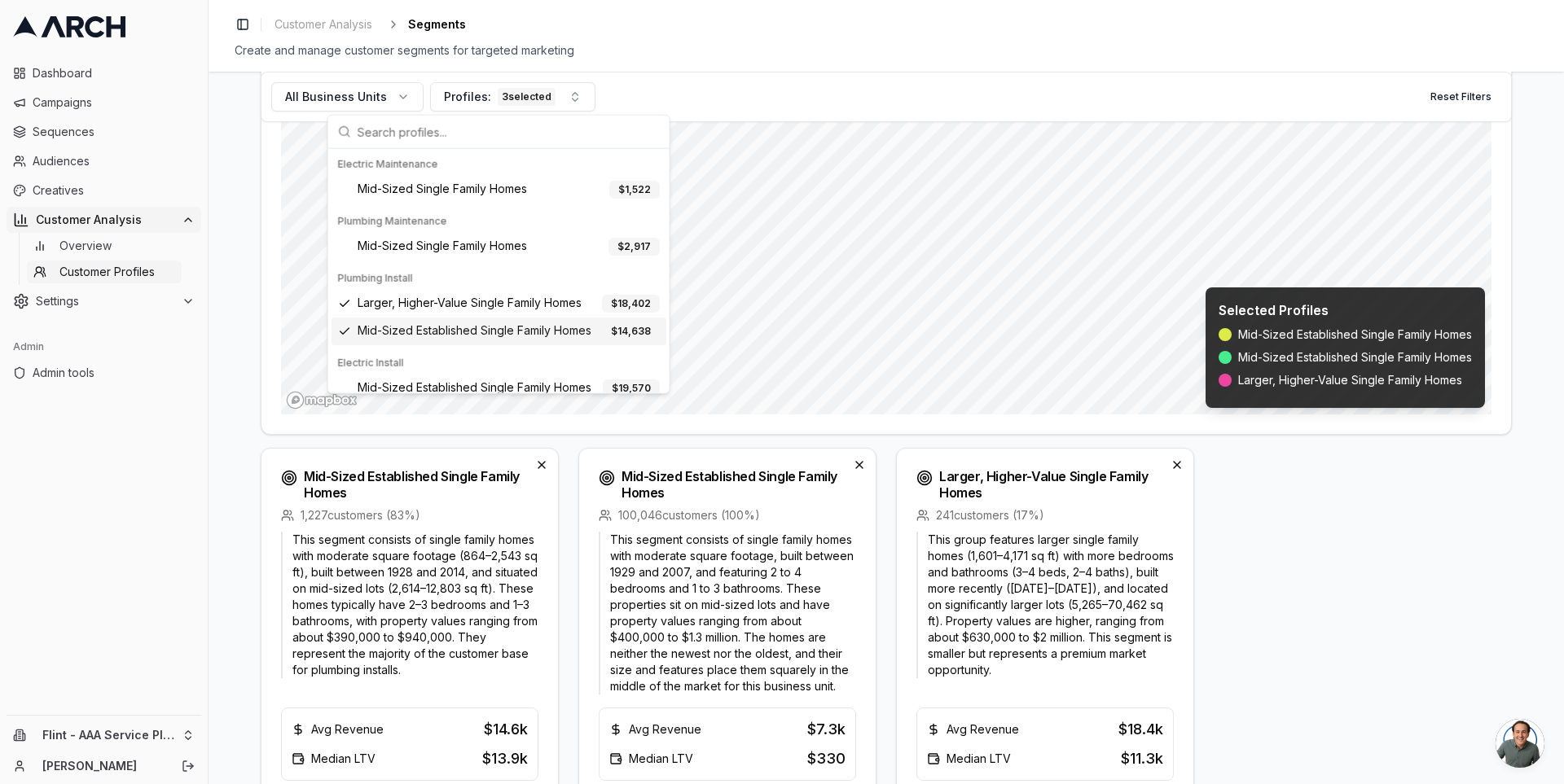
scroll to position [260, 0]
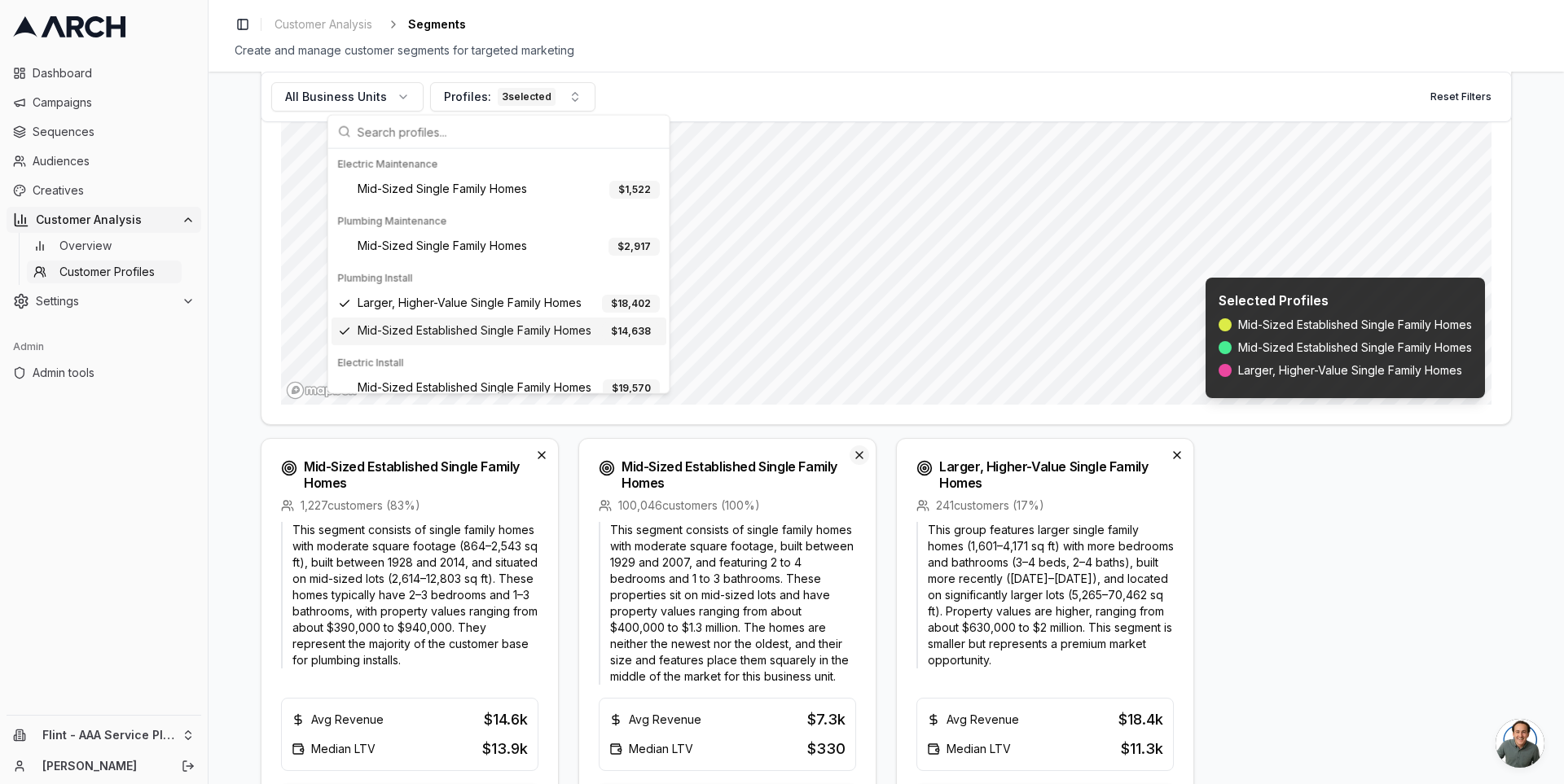
click at [856, 451] on button "Deselect profile" at bounding box center [859, 455] width 19 height 19
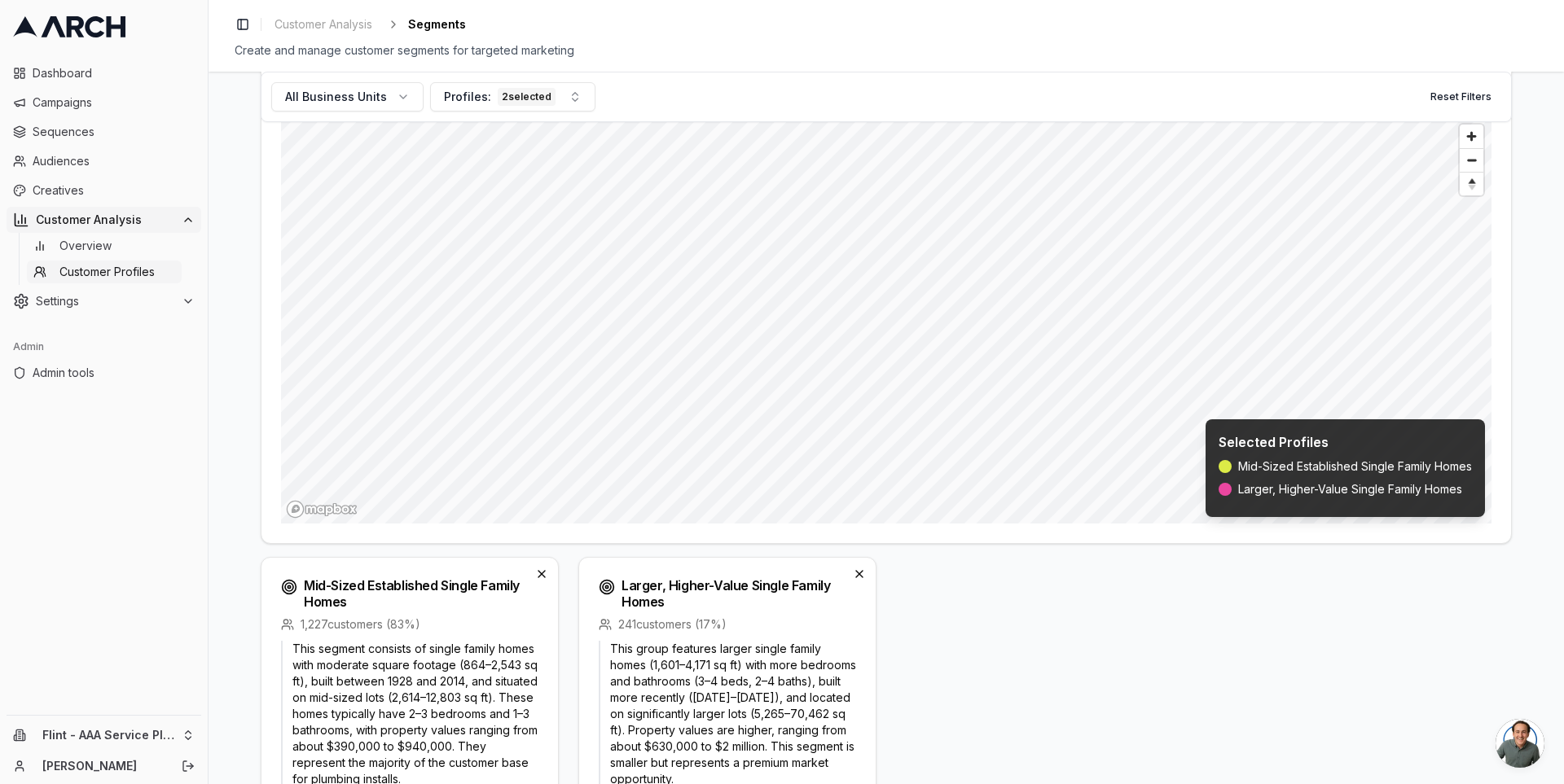
scroll to position [0, 0]
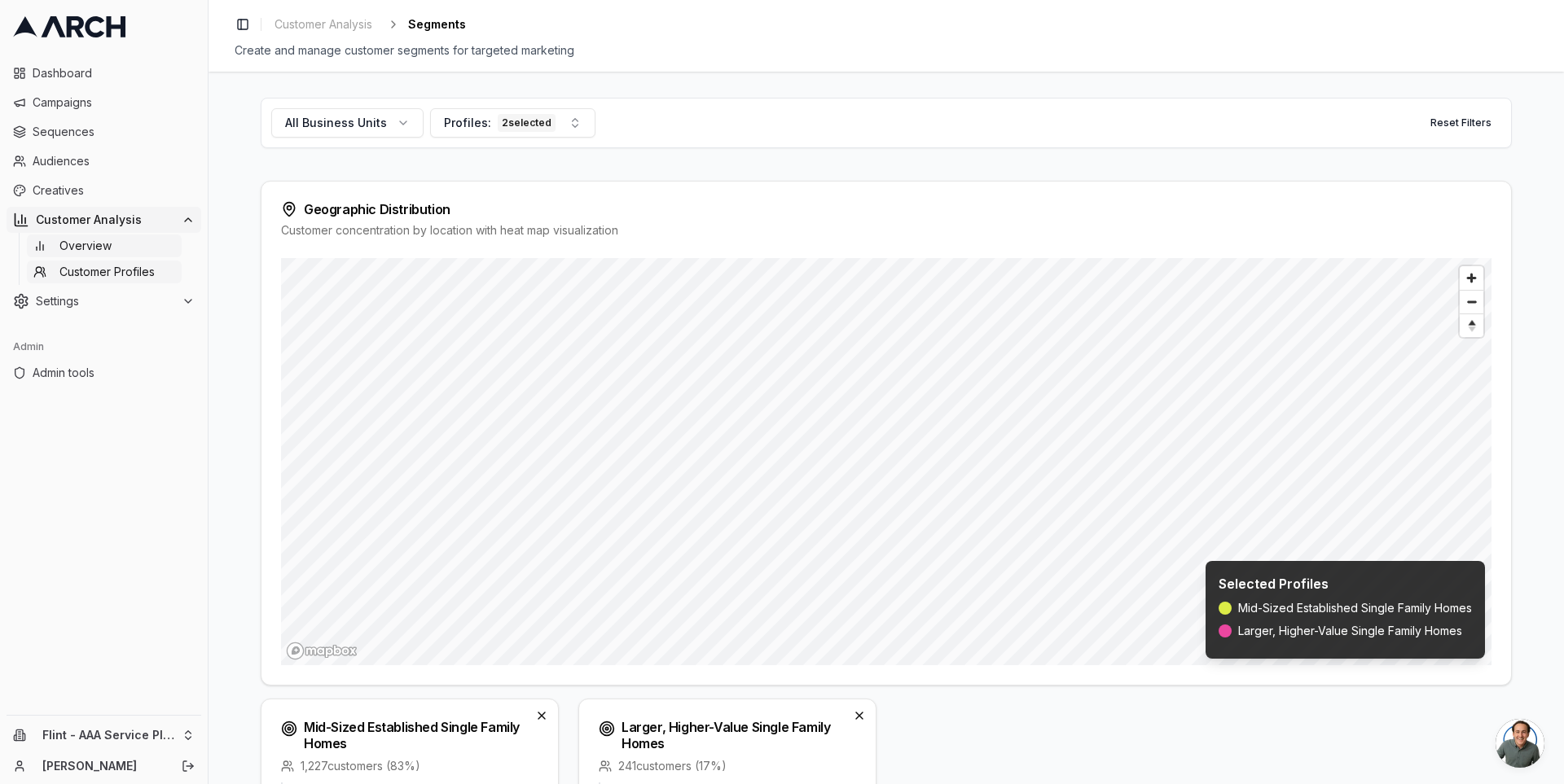
click at [133, 243] on link "Overview" at bounding box center [104, 246] width 155 height 23
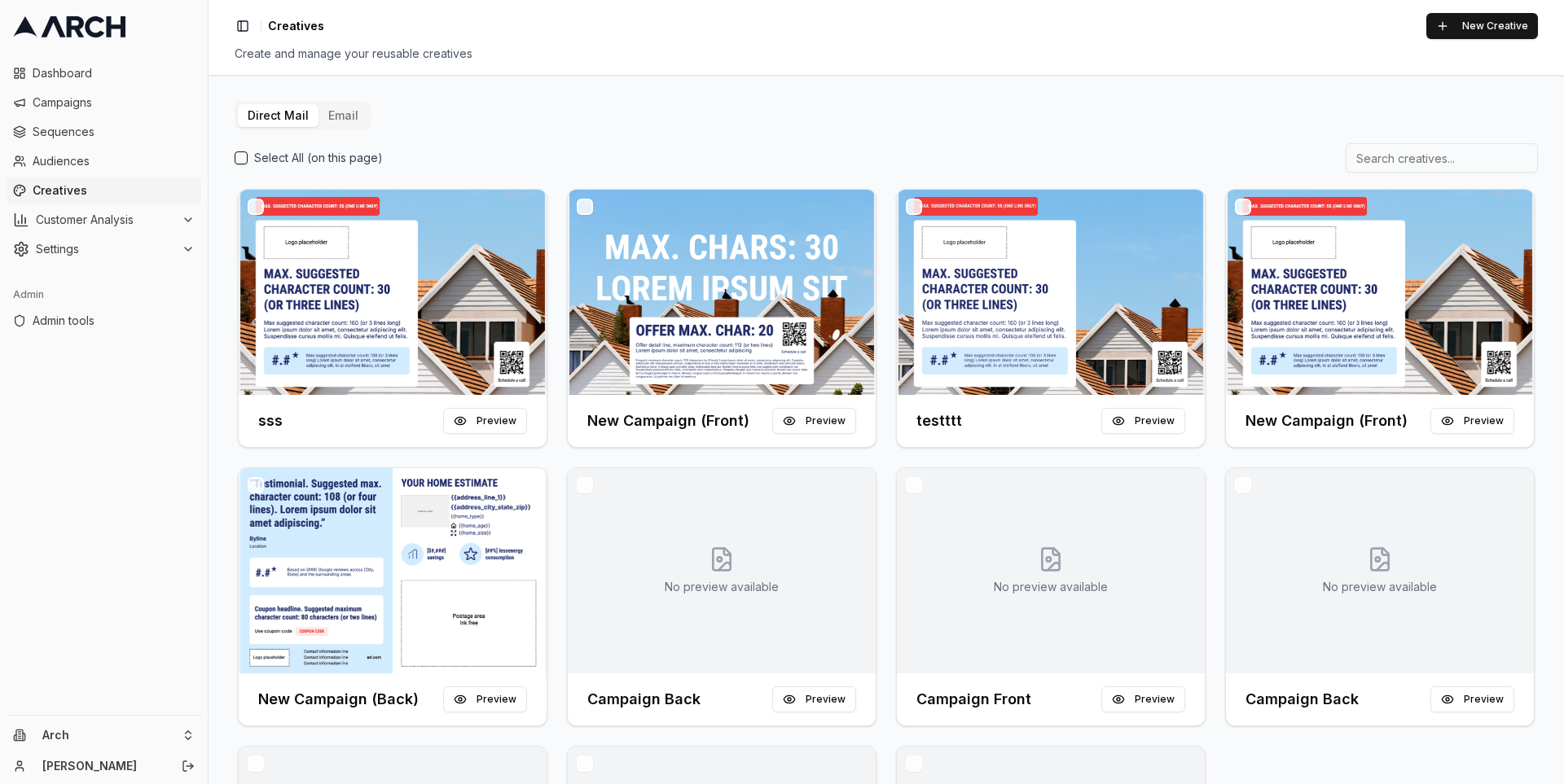
click at [346, 112] on button "Email" at bounding box center [343, 116] width 50 height 23
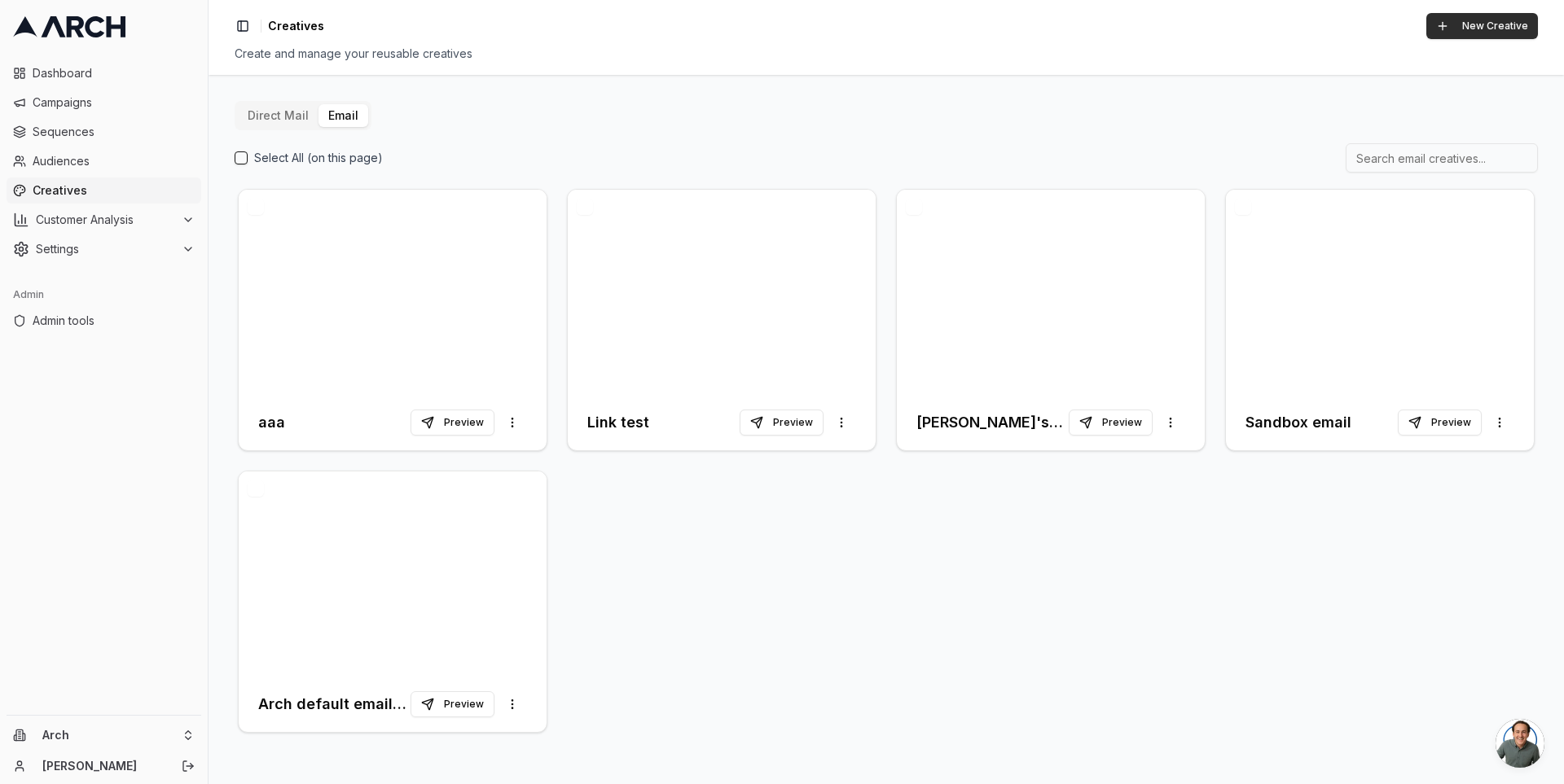
click at [1499, 19] on button "New Creative" at bounding box center [1482, 26] width 112 height 26
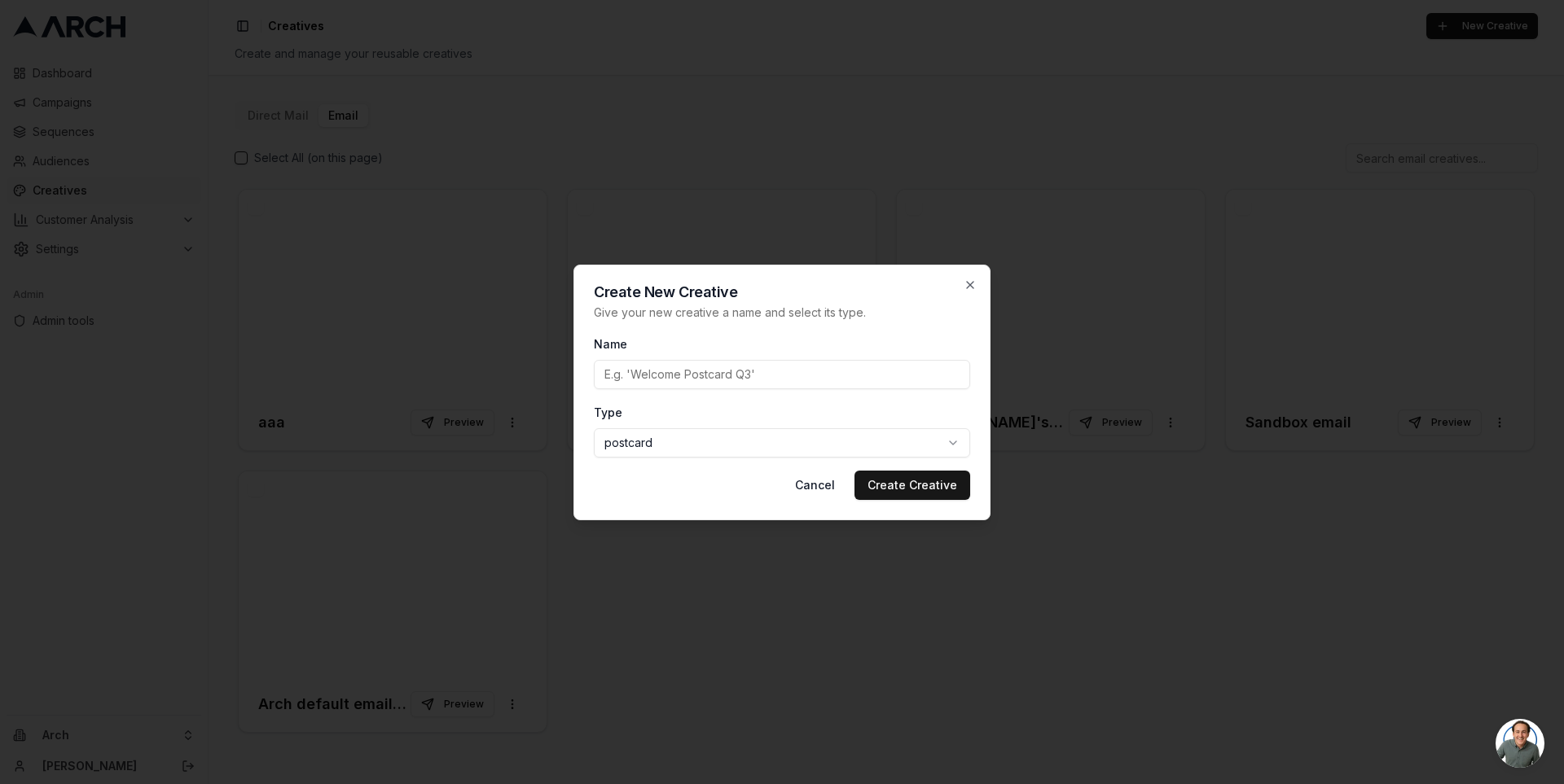
type input "e"
type input "welcome"
click at [665, 442] on body "Dashboard Campaigns Sequences Audiences Creatives Customer Analysis Settings Ad…" at bounding box center [782, 392] width 1564 height 784
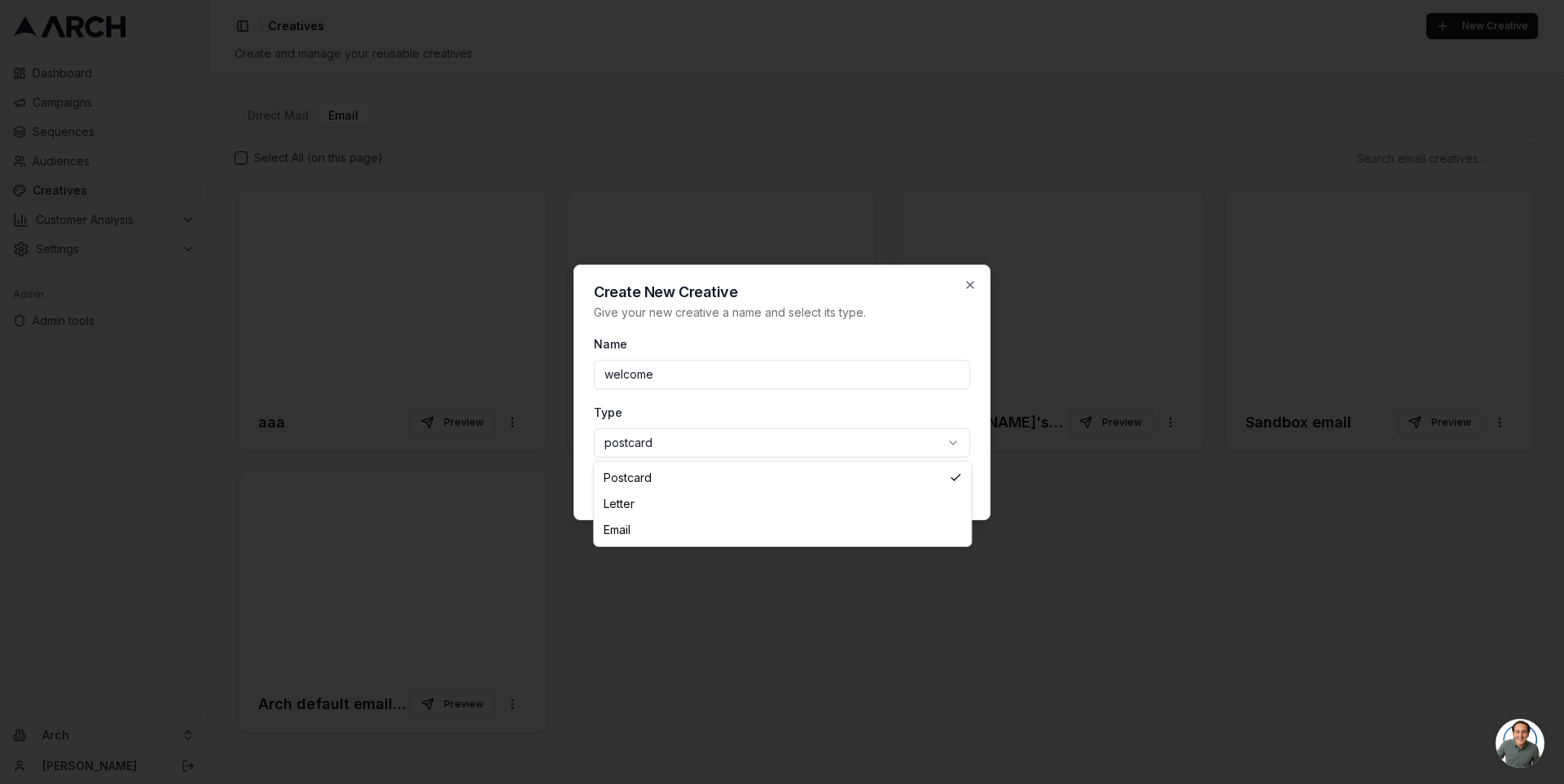
select select "email"
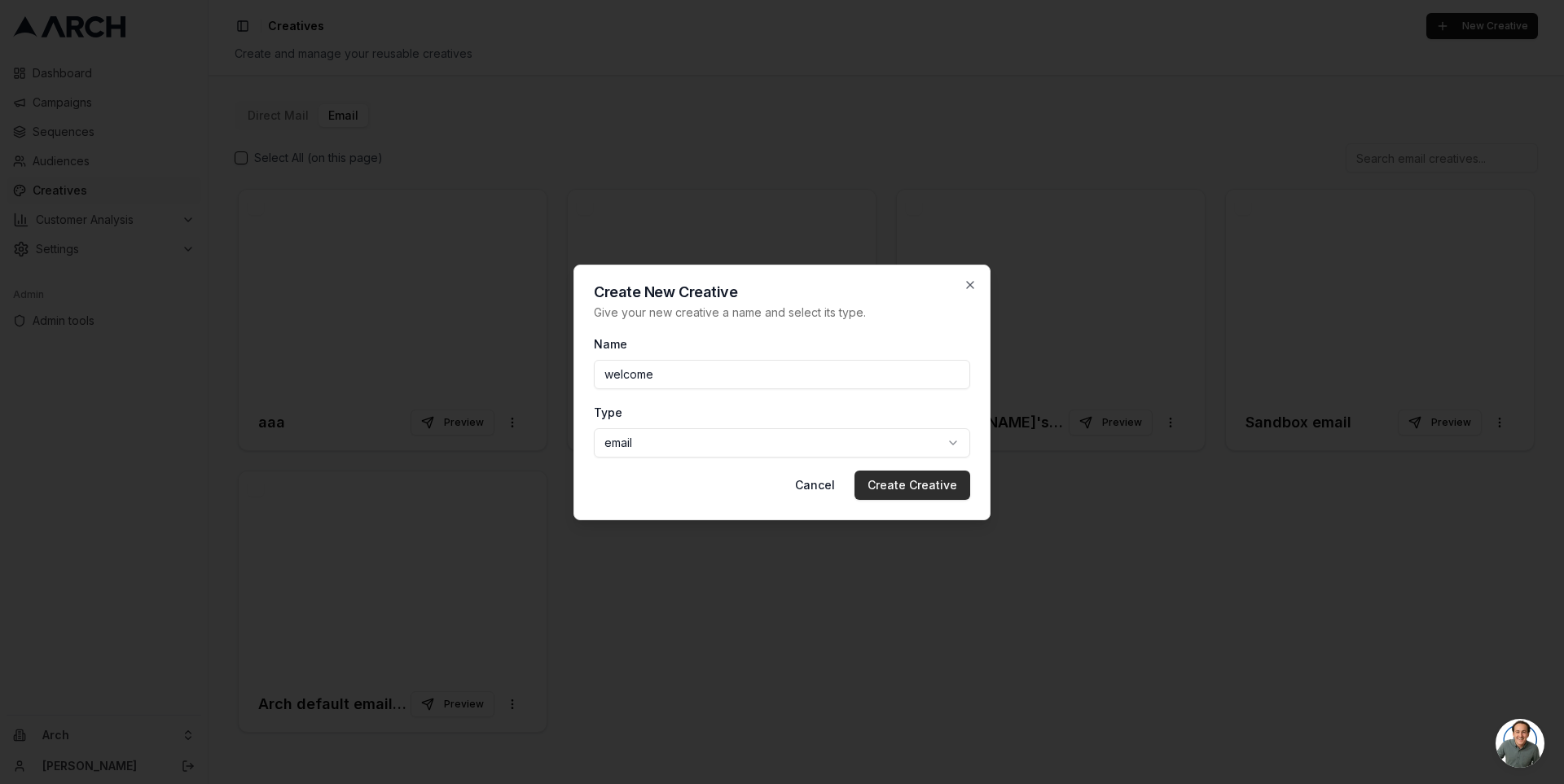
click at [877, 482] on button "Create Creative" at bounding box center [912, 485] width 116 height 29
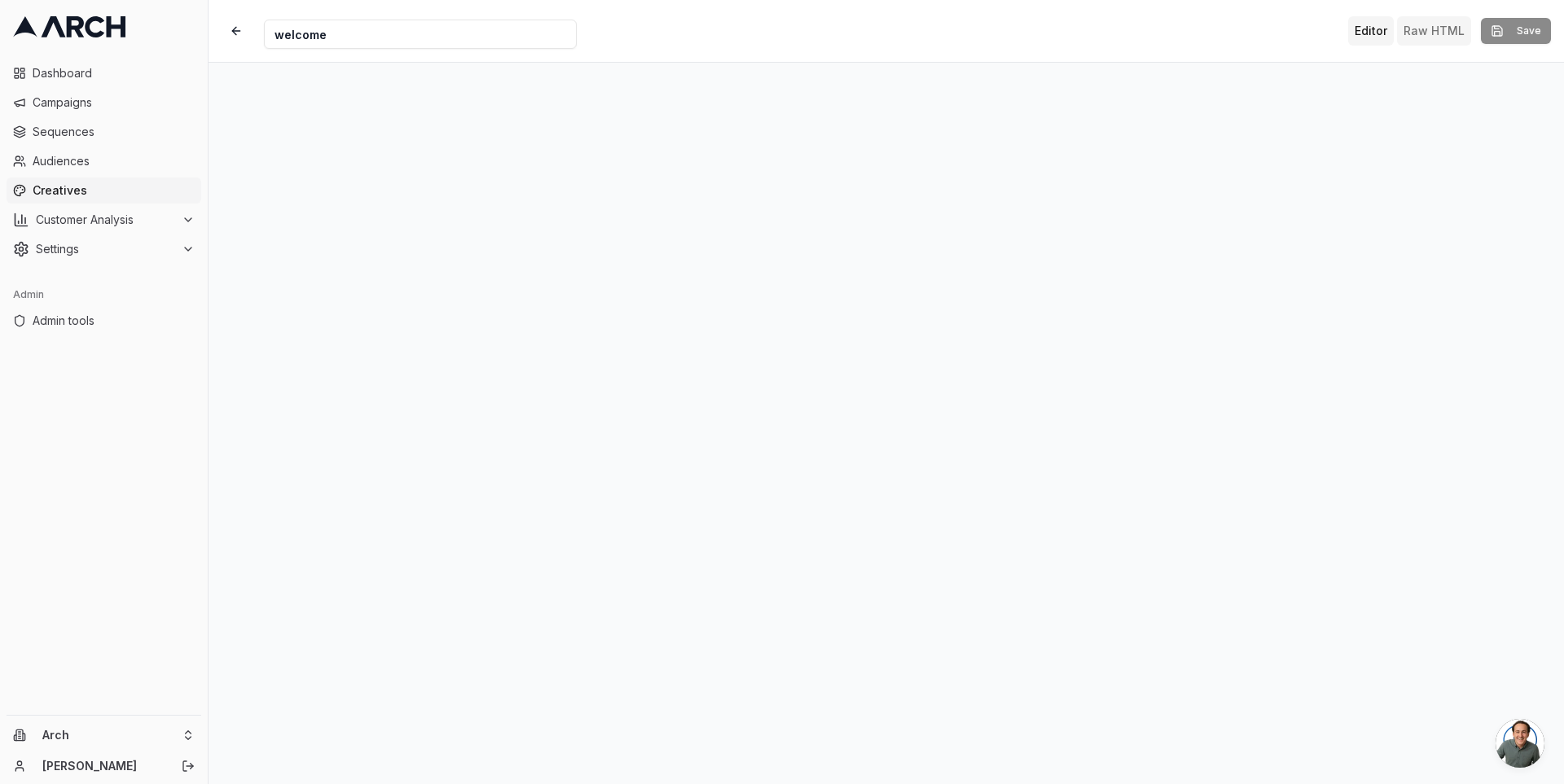
click at [1431, 23] on button "Raw HTML" at bounding box center [1434, 30] width 74 height 29
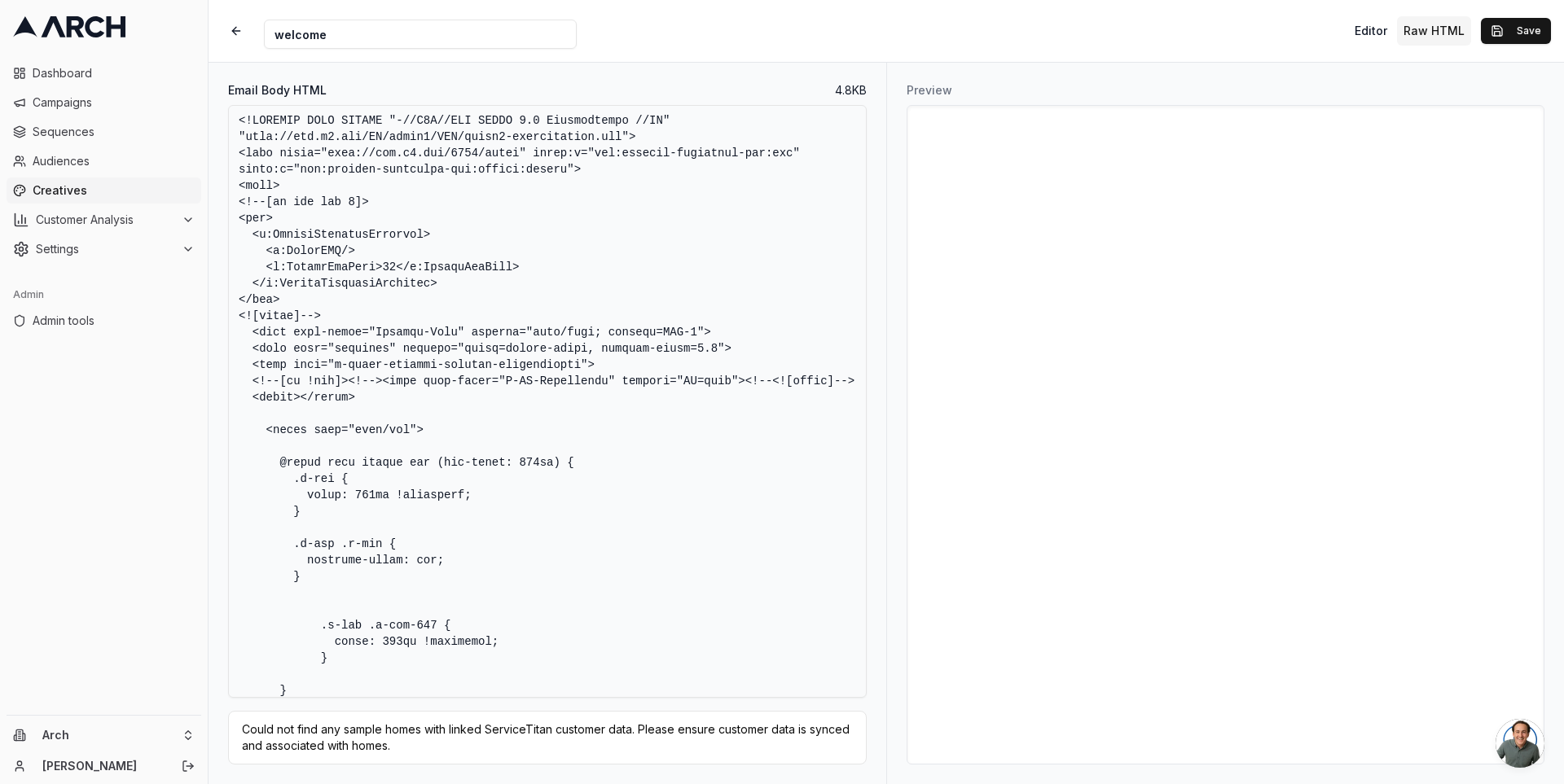
click at [623, 411] on textarea "Email Body HTML" at bounding box center [547, 402] width 638 height 593
paste textarea "620px) { .u-row { width: 600px !important; } .u-row .u-col { vertical-align: to…"
click at [752, 122] on textarea "Email Body HTML" at bounding box center [547, 402] width 638 height 593
type textarea "<!DOCTYPE HTML PUBLIC "-//W3C//DTD XHTML 1.0 Transitional //EN" "http://www.w3.…"
click at [1382, 26] on button "Editor" at bounding box center [1371, 30] width 46 height 29
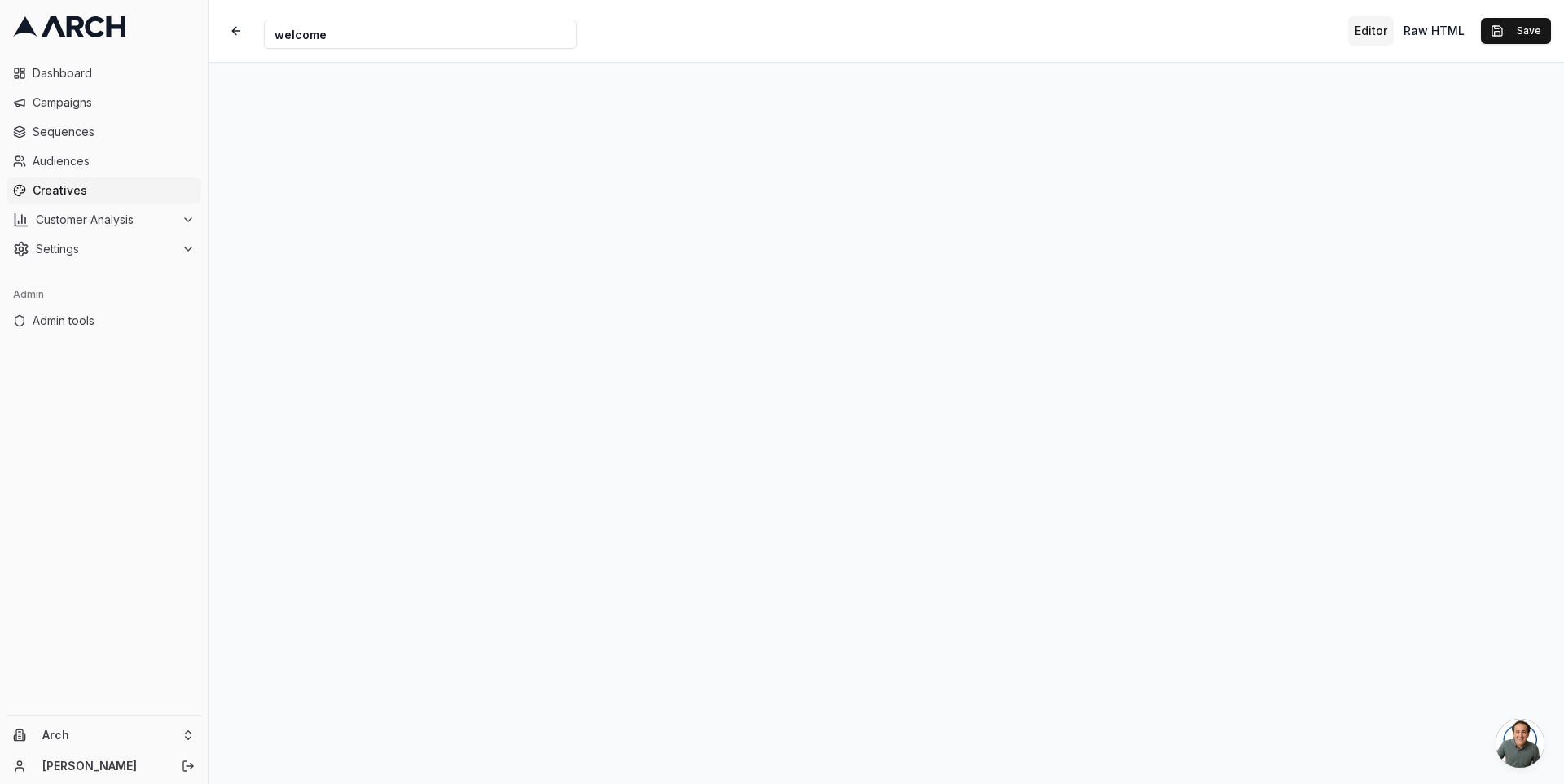
click at [1128, 54] on div "Creative Name welcome Editor Raw HTML Save" at bounding box center [886, 31] width 1355 height 62
click at [1534, 27] on button "Save" at bounding box center [1515, 30] width 70 height 26
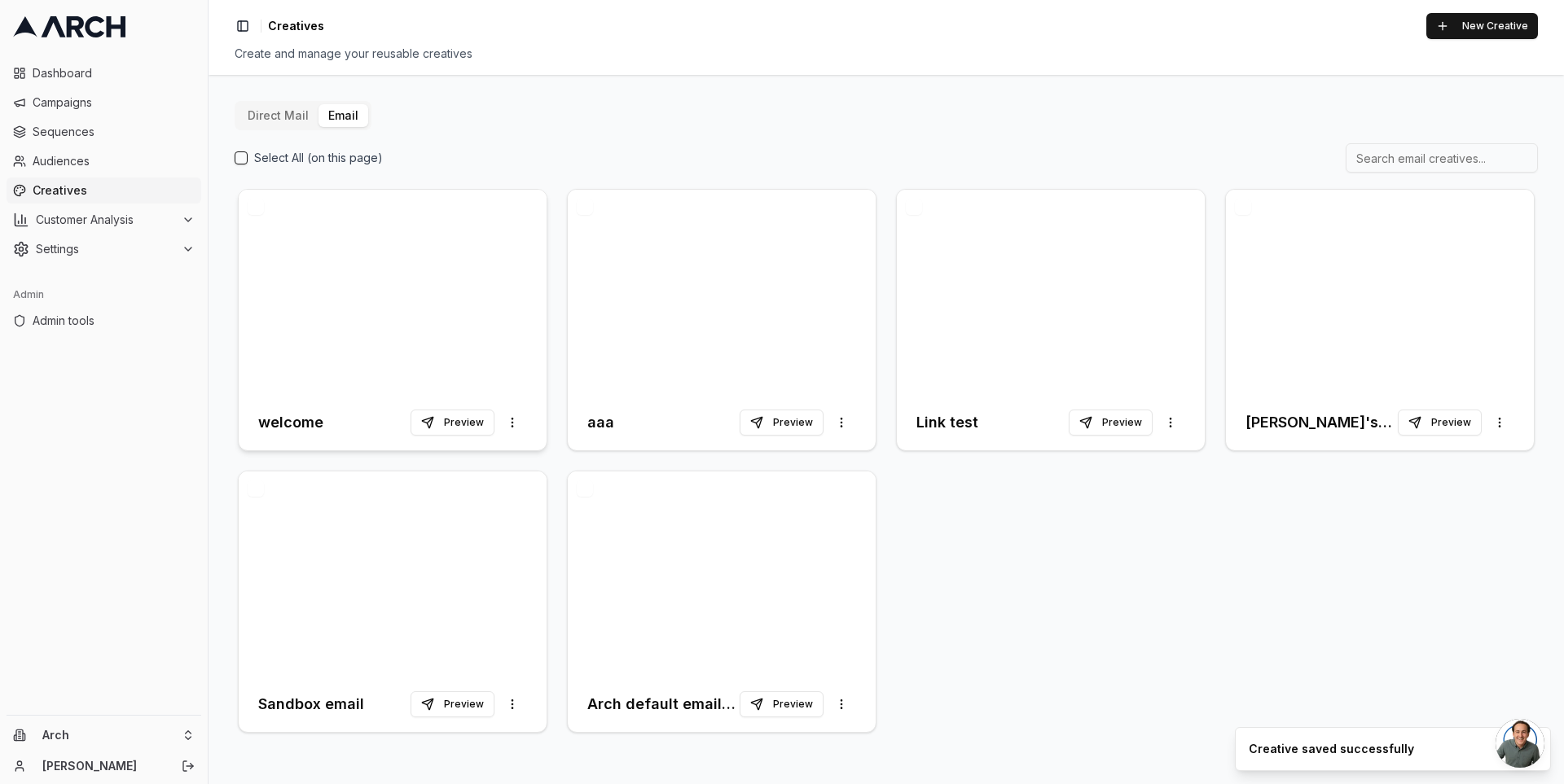
click at [458, 273] on div at bounding box center [393, 292] width 308 height 205
click at [413, 278] on div at bounding box center [393, 292] width 308 height 205
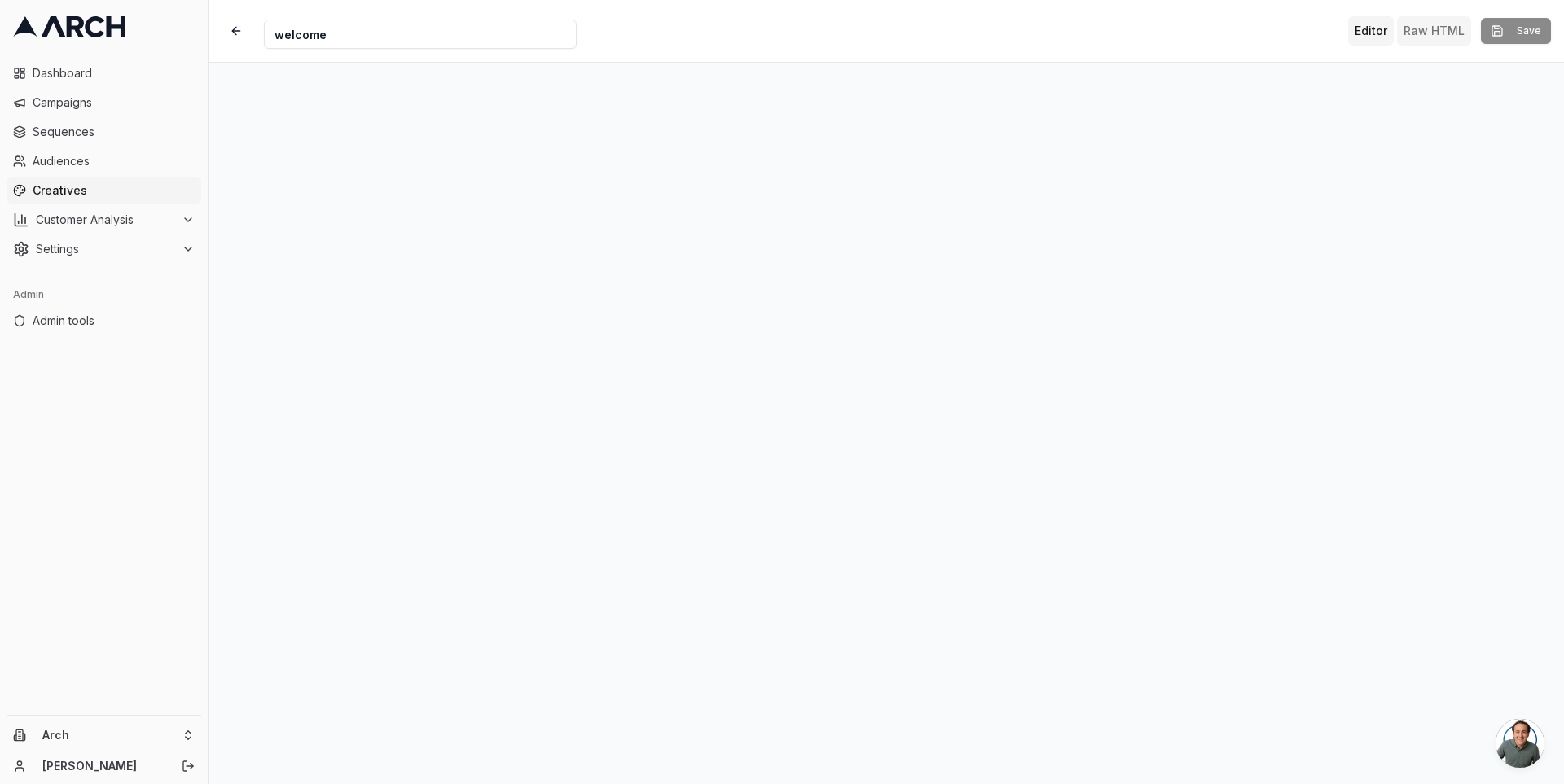
click at [1422, 33] on button "Raw HTML" at bounding box center [1434, 30] width 74 height 29
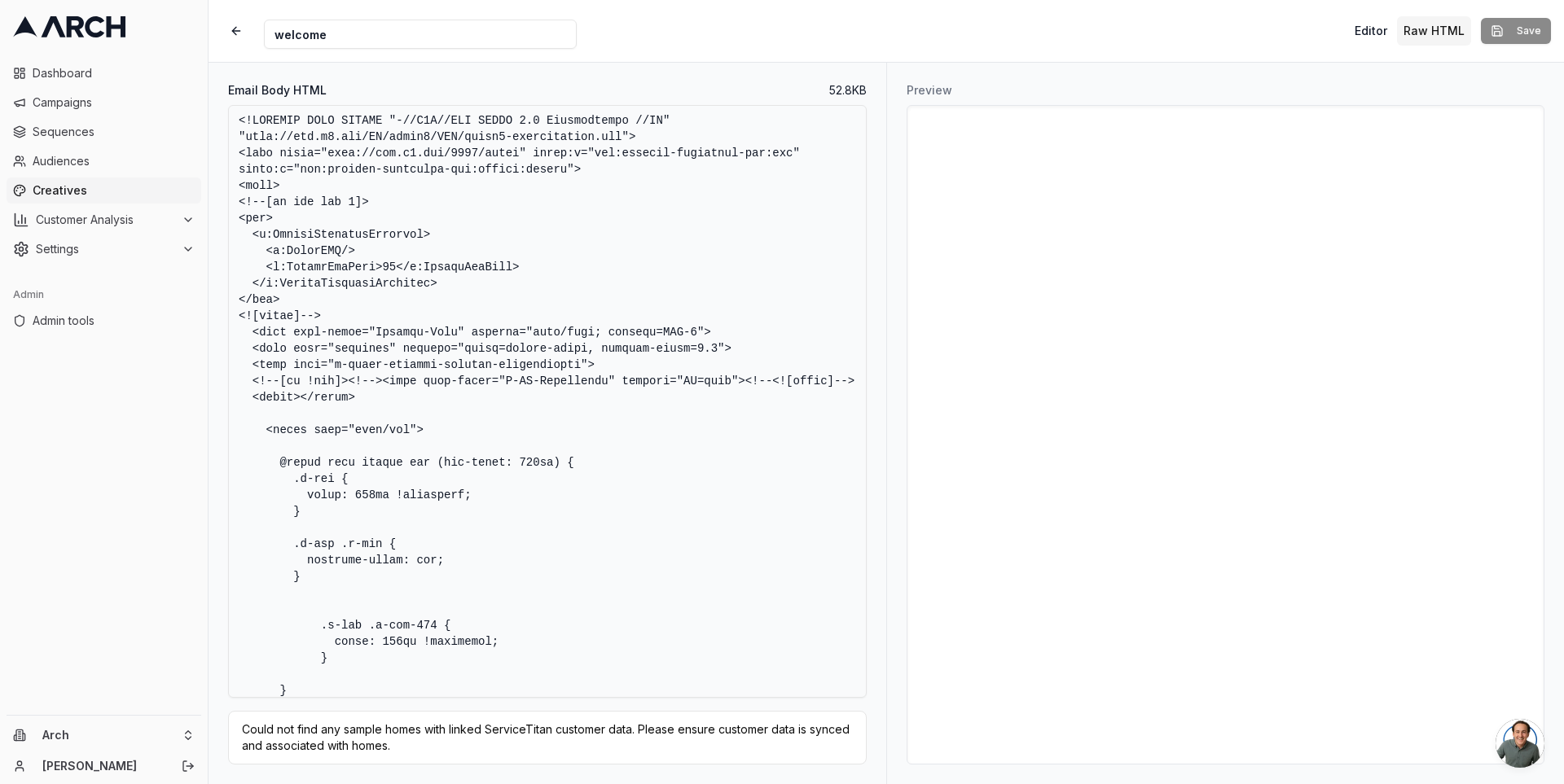
click at [684, 200] on textarea "Email Body HTML" at bounding box center [547, 402] width 638 height 593
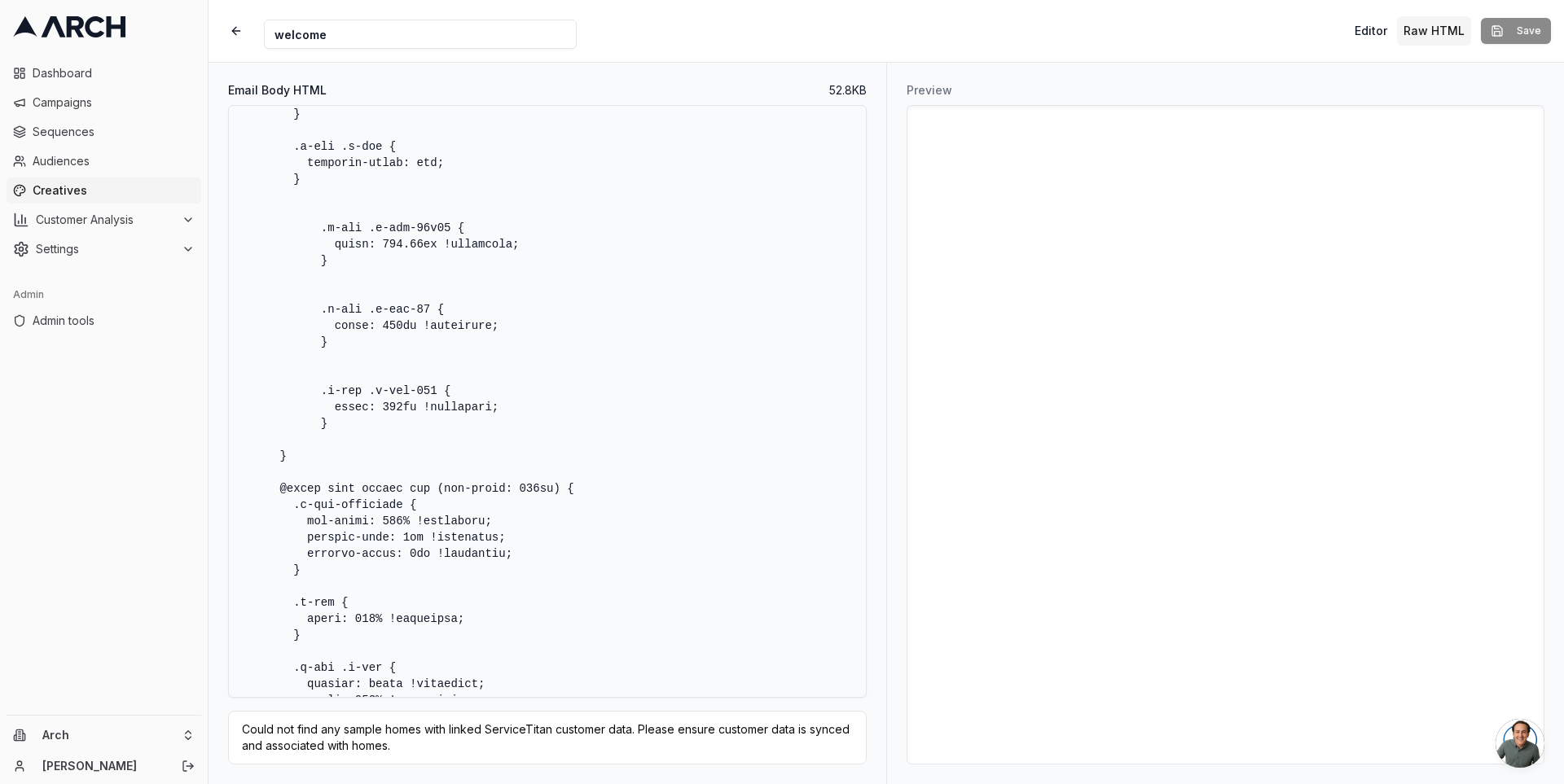
scroll to position [2401, 0]
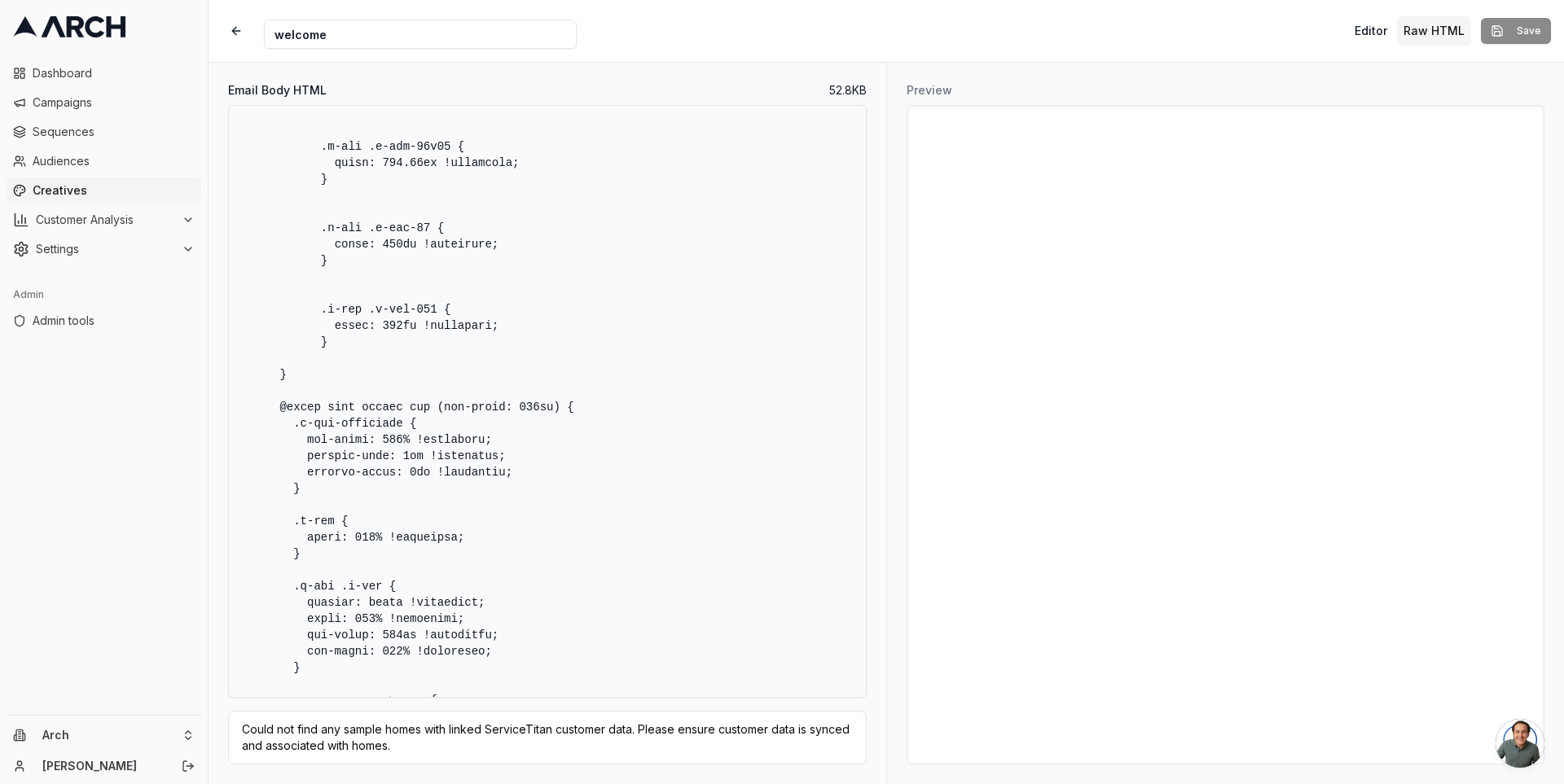
click at [447, 732] on div "Could not find any sample homes with linked ServiceTitan customer data. Please …" at bounding box center [547, 737] width 611 height 33
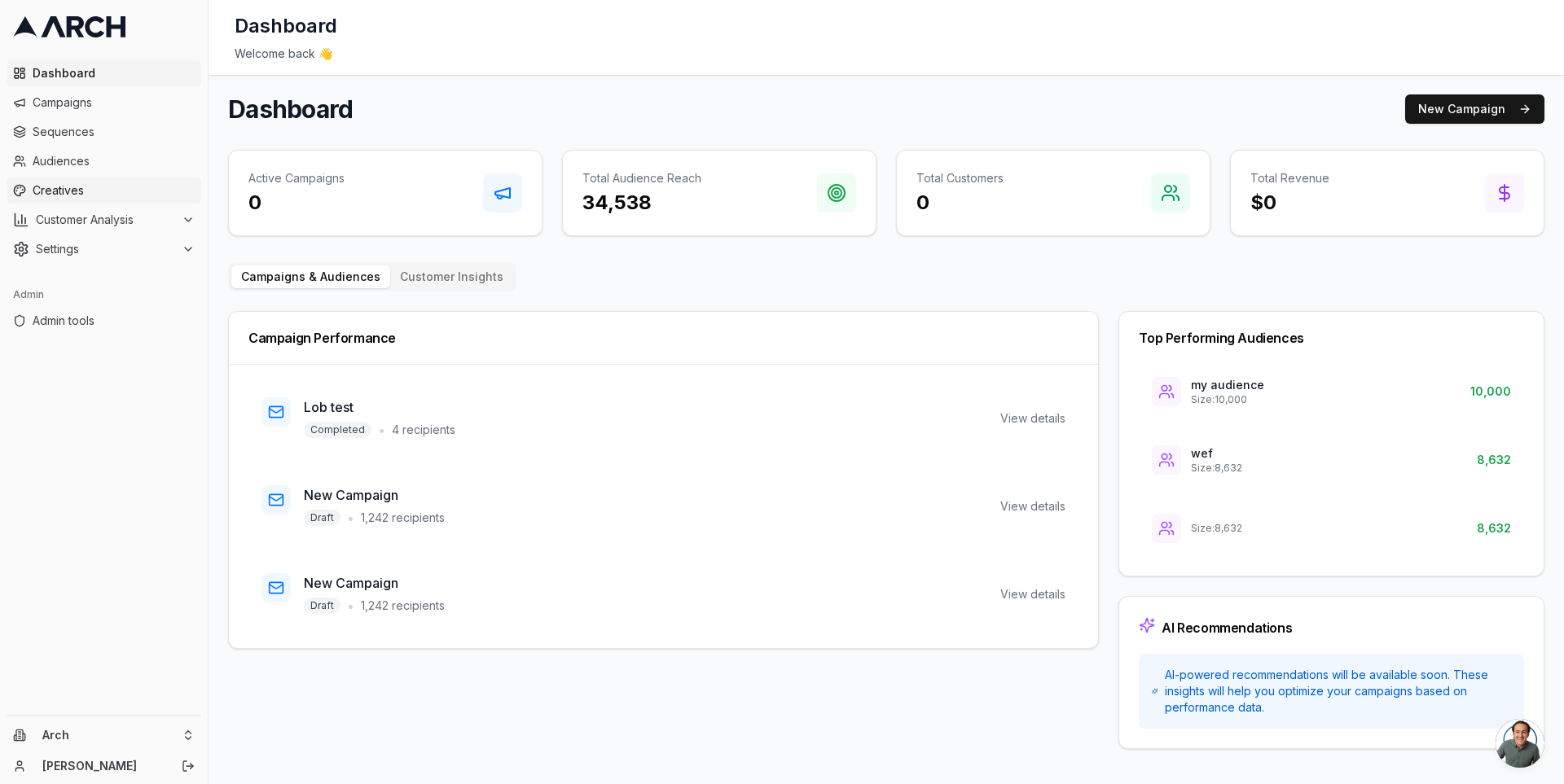
click at [104, 188] on span "Creatives" at bounding box center [113, 190] width 162 height 16
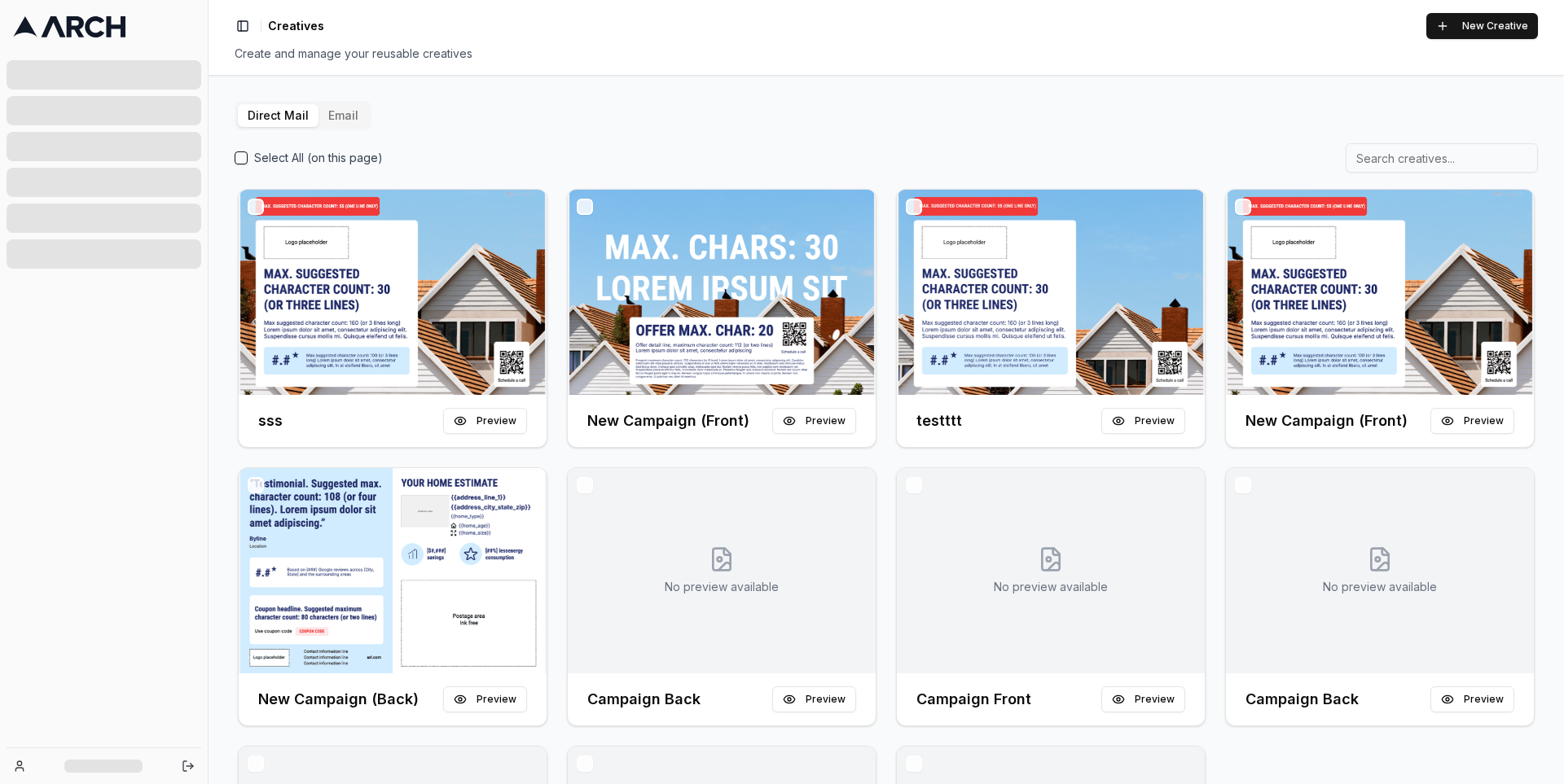
click at [355, 111] on button "Email" at bounding box center [343, 116] width 50 height 23
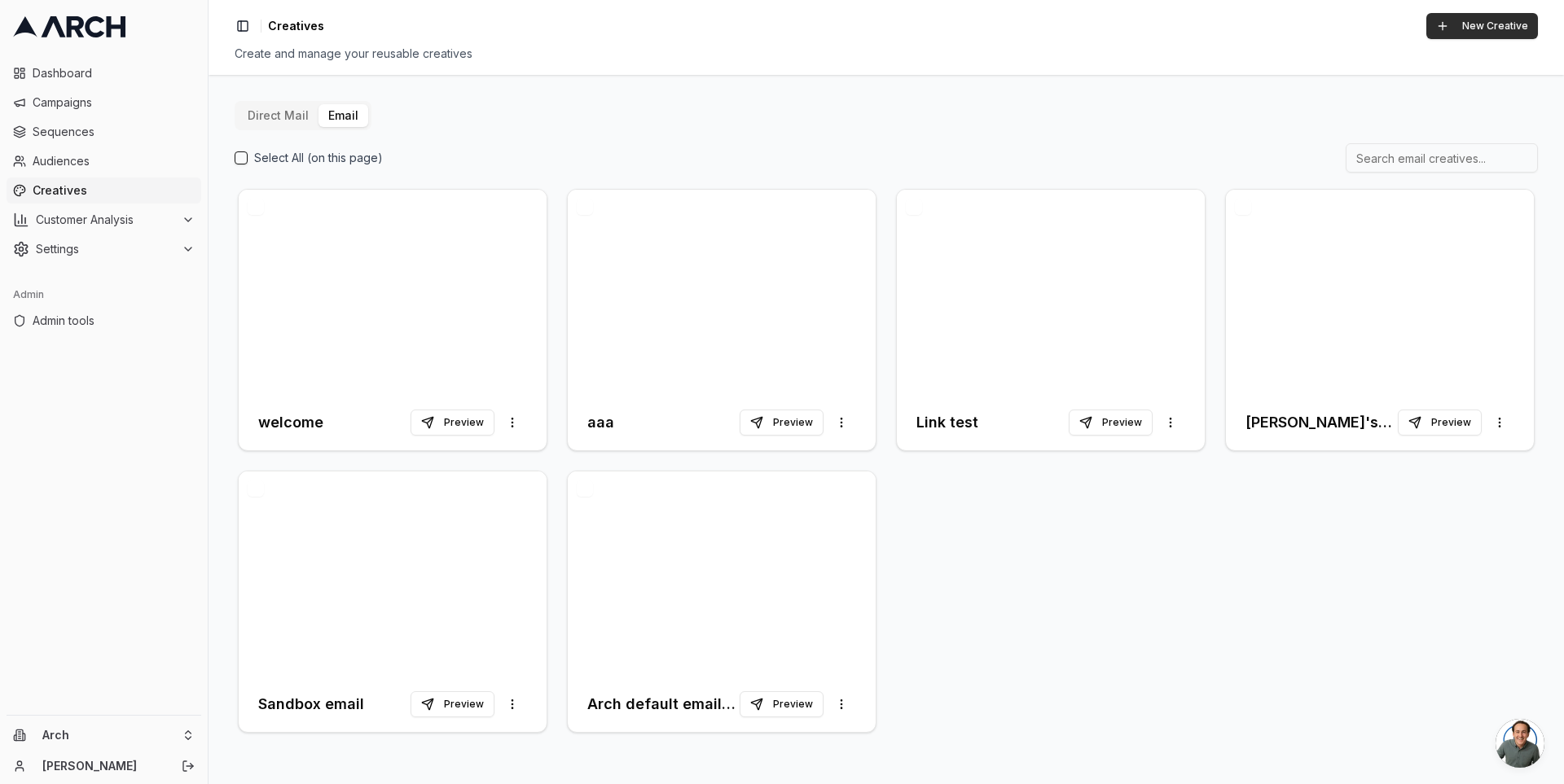
click at [1454, 31] on button "New Creative" at bounding box center [1482, 26] width 112 height 26
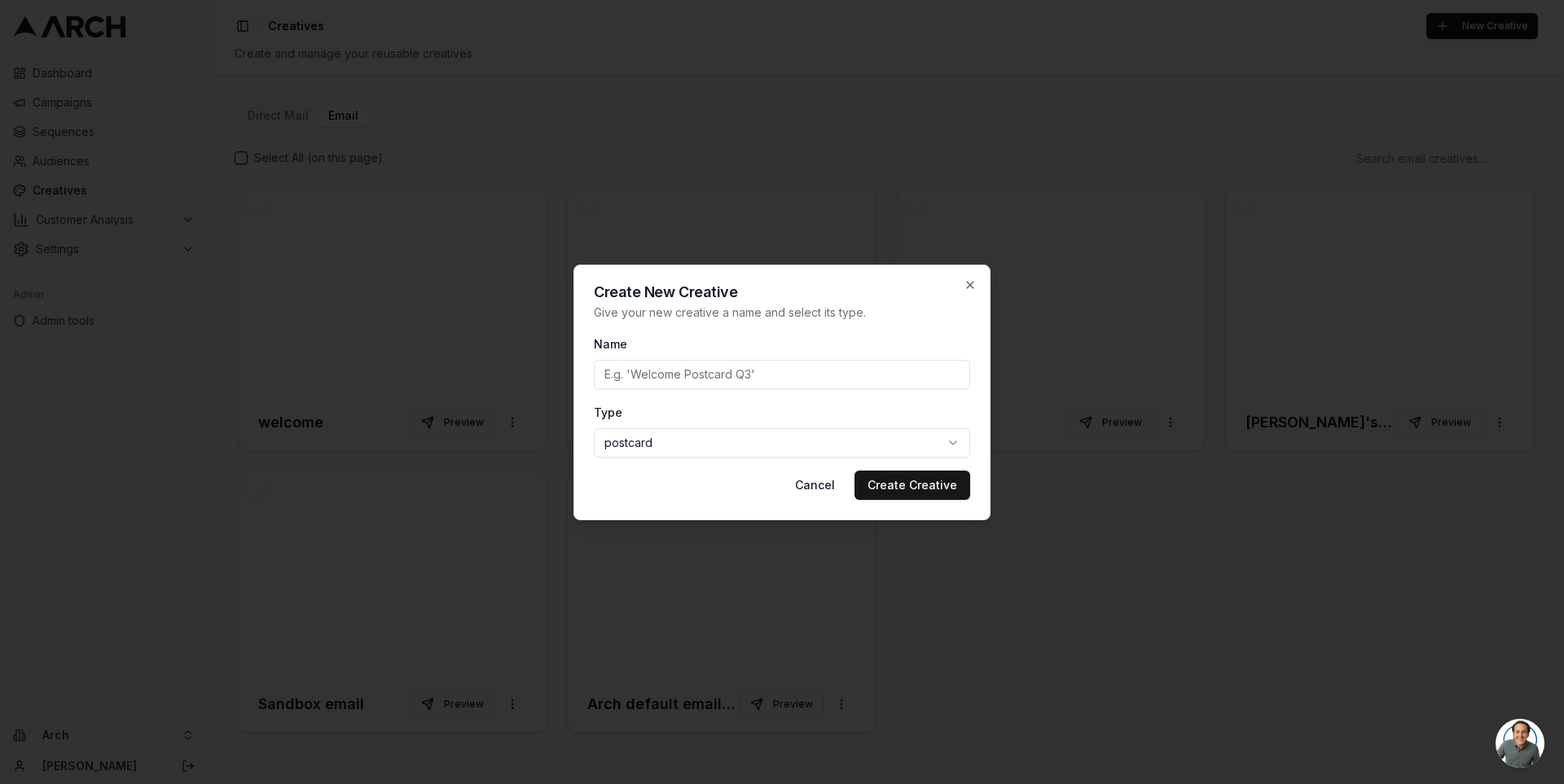
click at [817, 434] on body "Dashboard Campaigns Sequences Audiences Creatives Customer Analysis Settings Ad…" at bounding box center [782, 392] width 1564 height 784
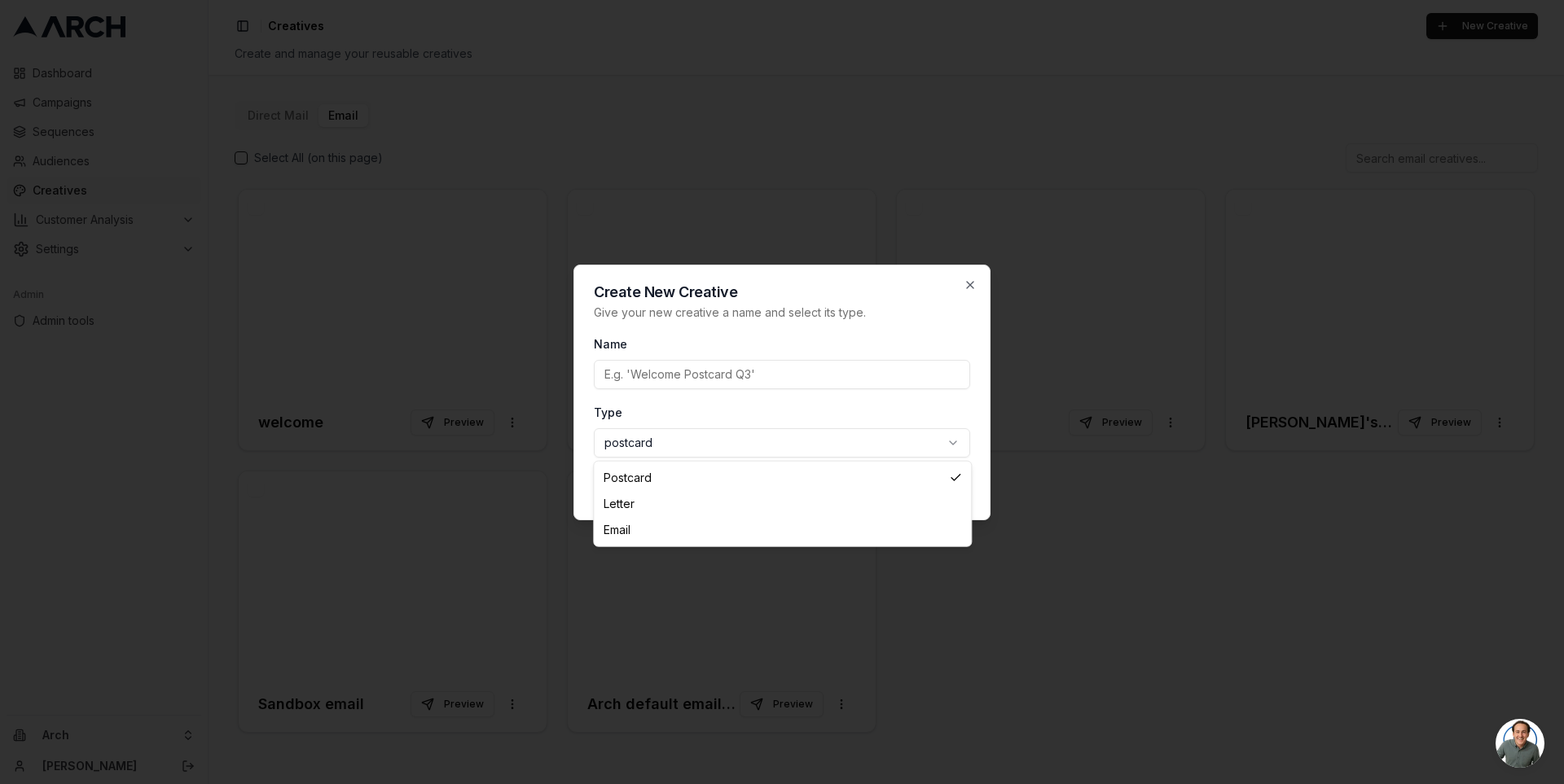
select select "email"
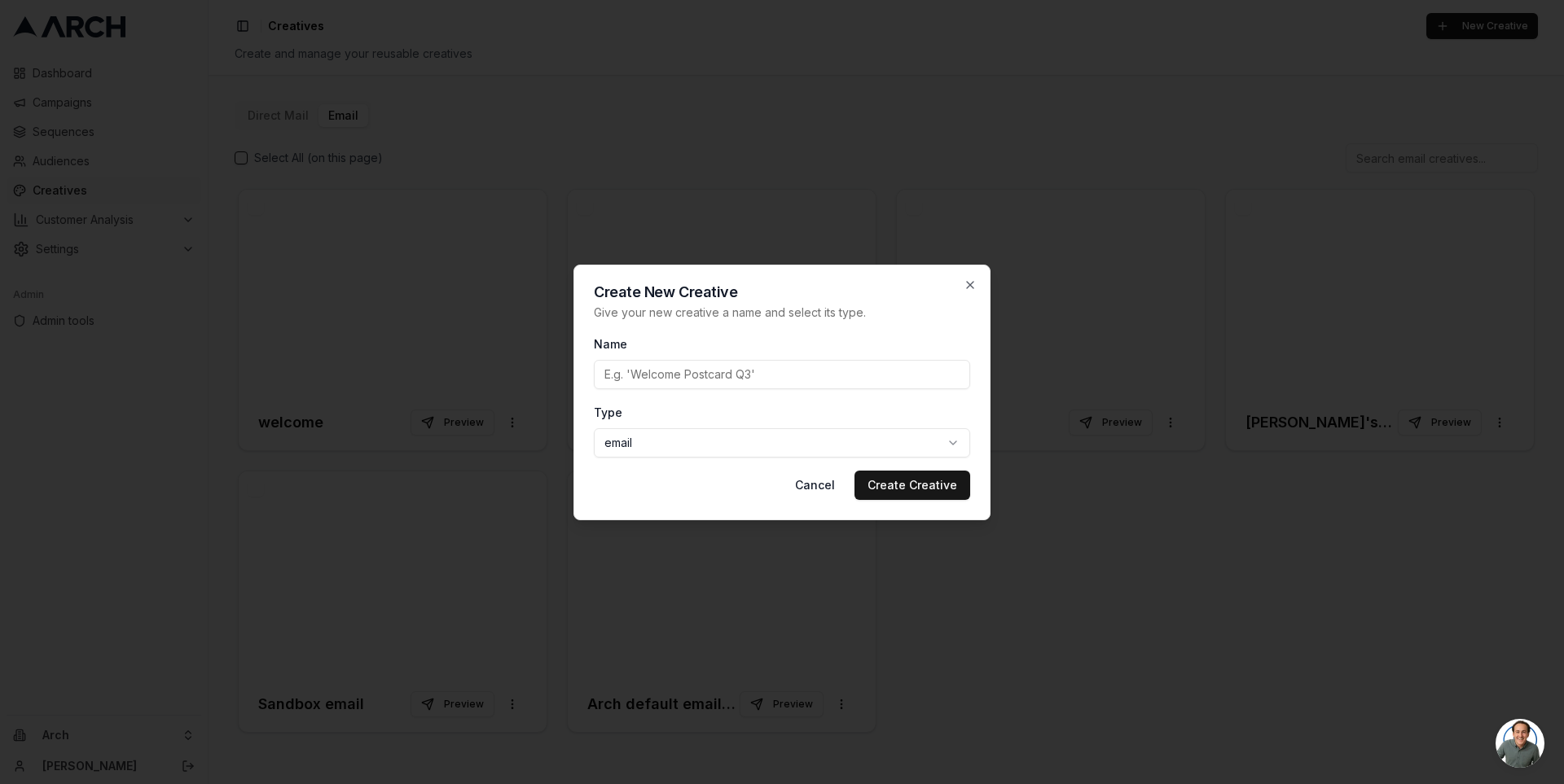
click at [697, 366] on input "Name" at bounding box center [782, 374] width 376 height 29
type input "welcome json"
click at [907, 473] on button "Create Creative" at bounding box center [912, 485] width 116 height 29
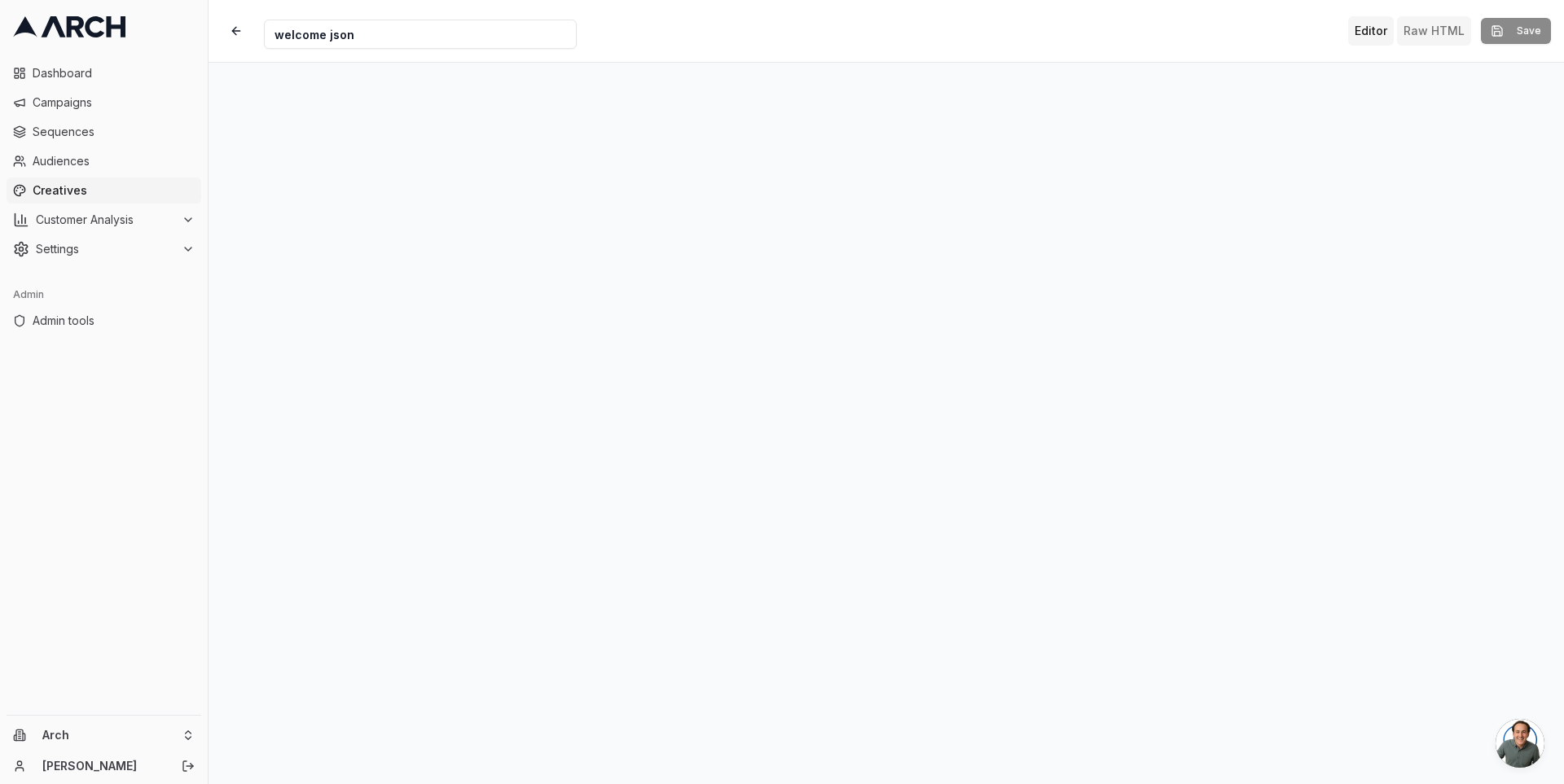
click at [1437, 27] on button "Raw HTML" at bounding box center [1434, 30] width 74 height 29
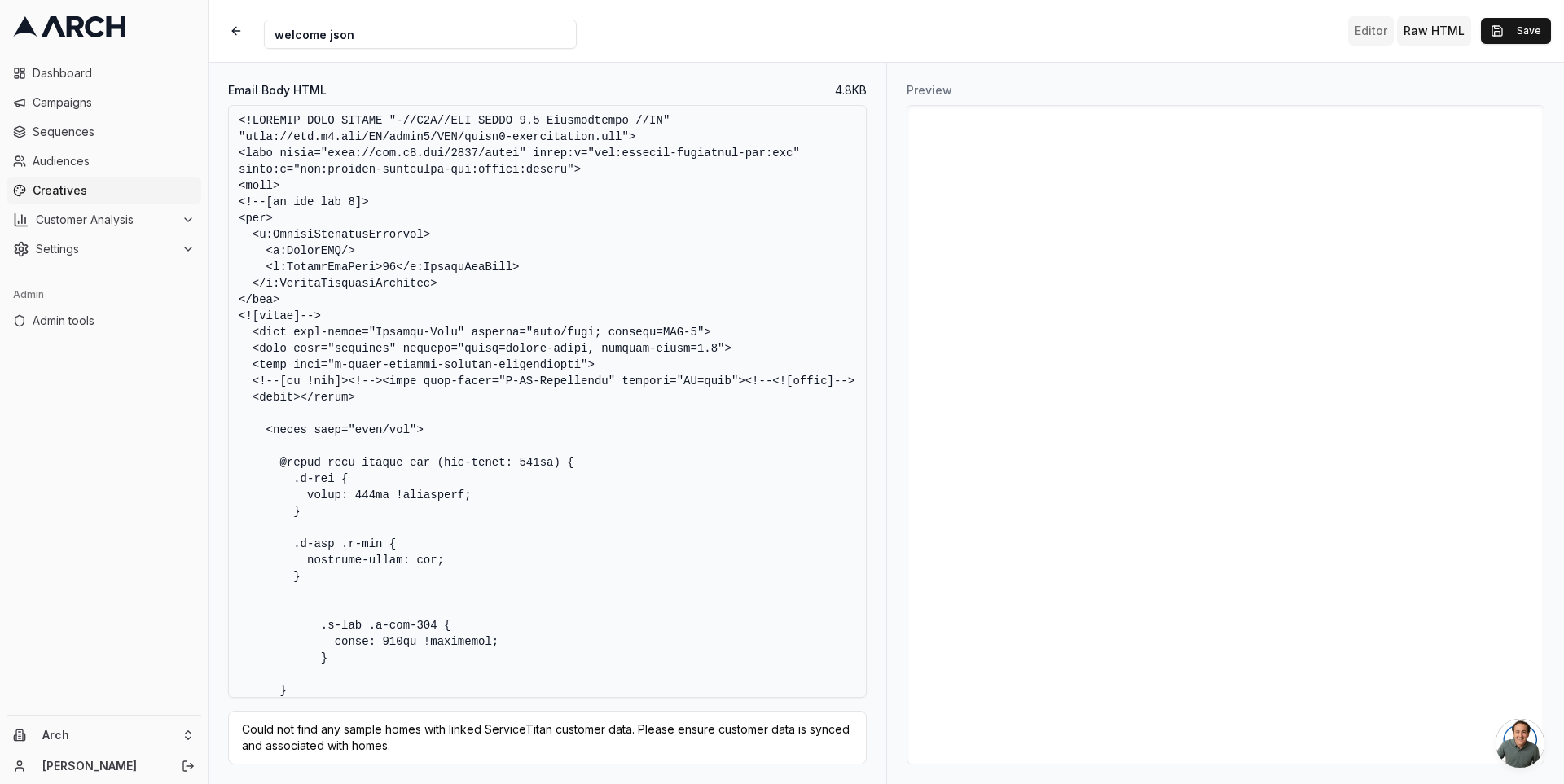
click at [1373, 27] on button "Editor" at bounding box center [1371, 30] width 46 height 29
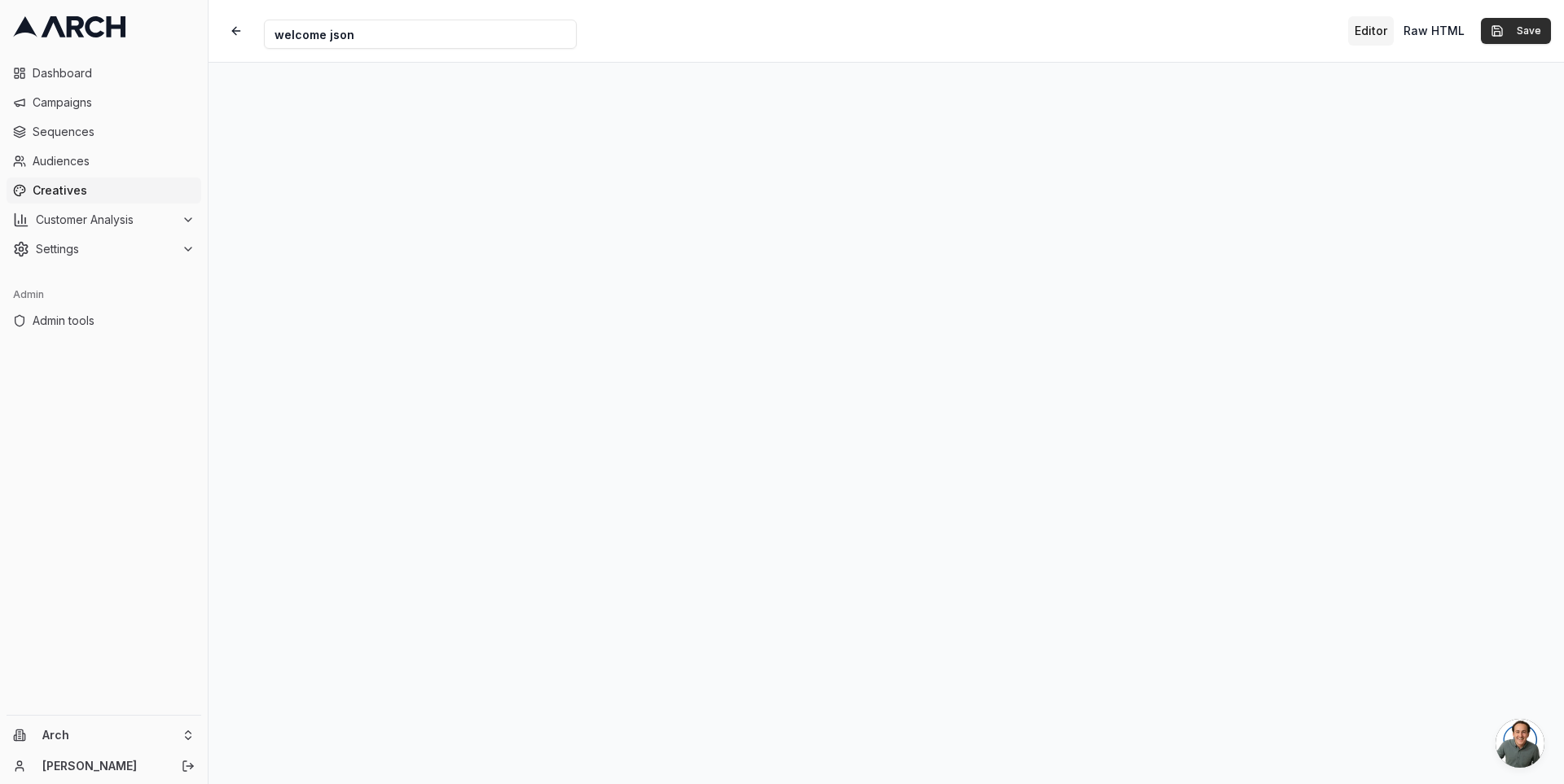
click at [1513, 27] on button "Save" at bounding box center [1515, 30] width 70 height 26
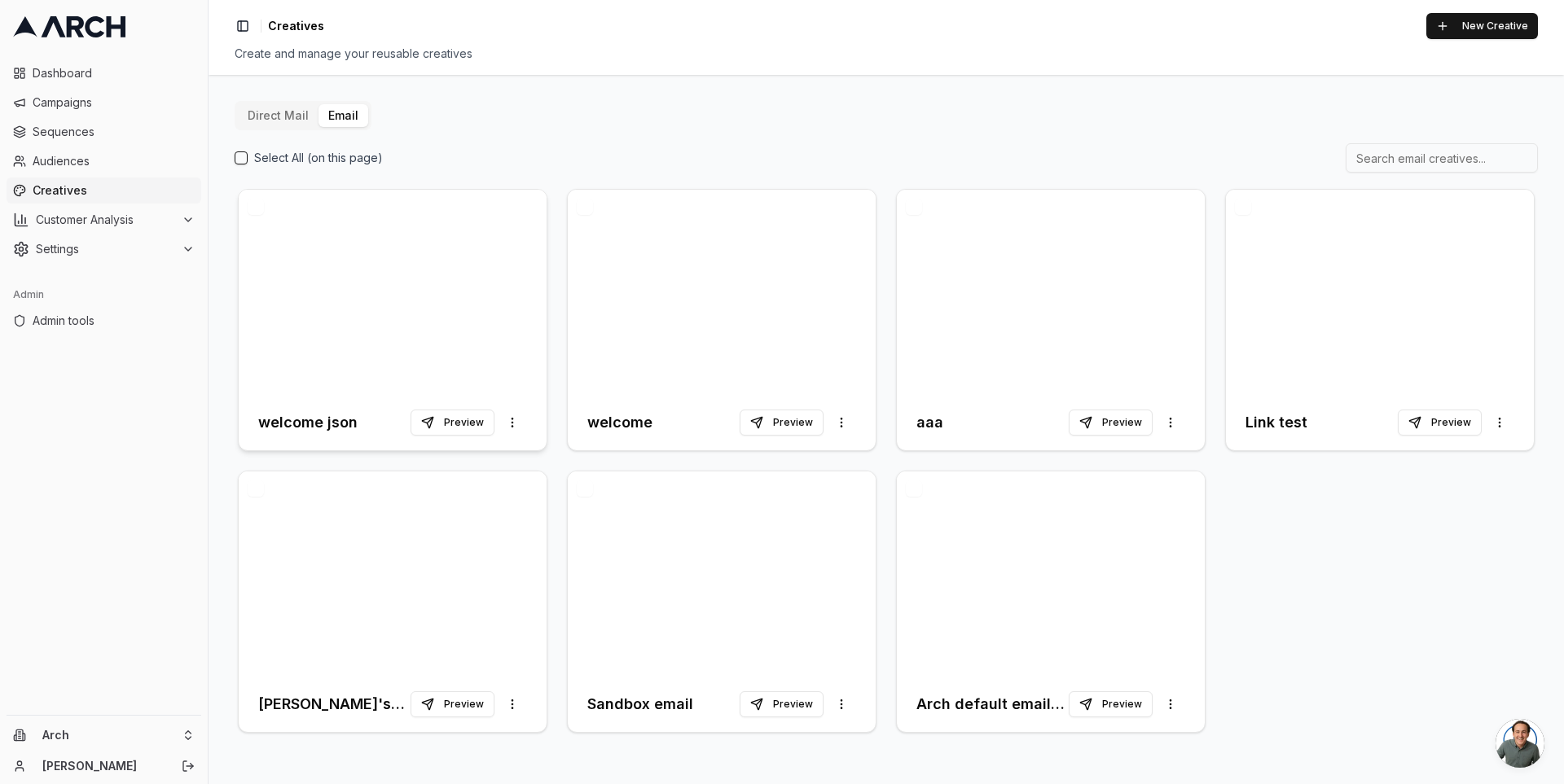
click at [404, 326] on div at bounding box center [393, 292] width 308 height 205
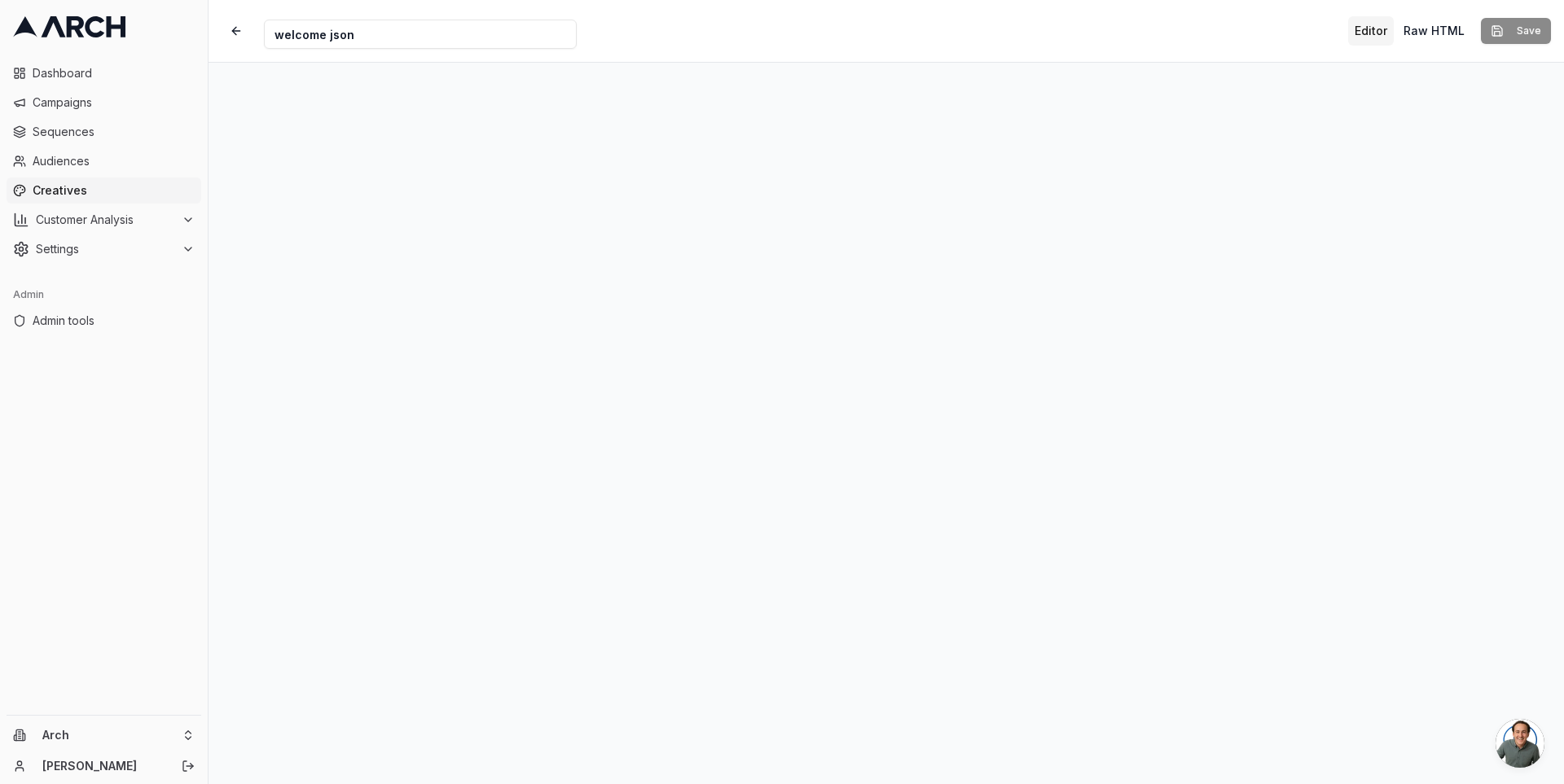
click at [56, 187] on span "Creatives" at bounding box center [113, 190] width 162 height 16
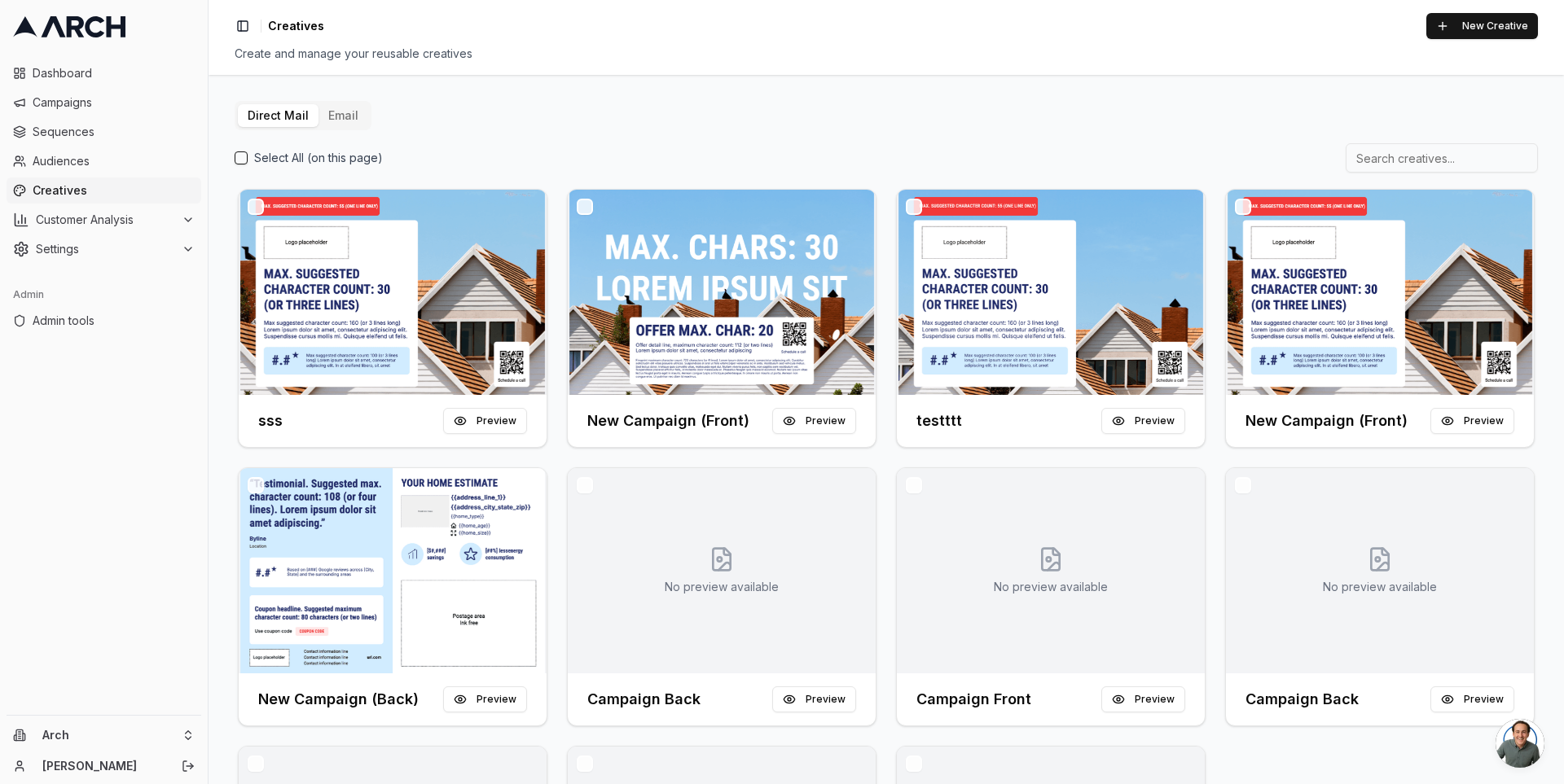
click at [327, 115] on button "Email" at bounding box center [343, 116] width 50 height 23
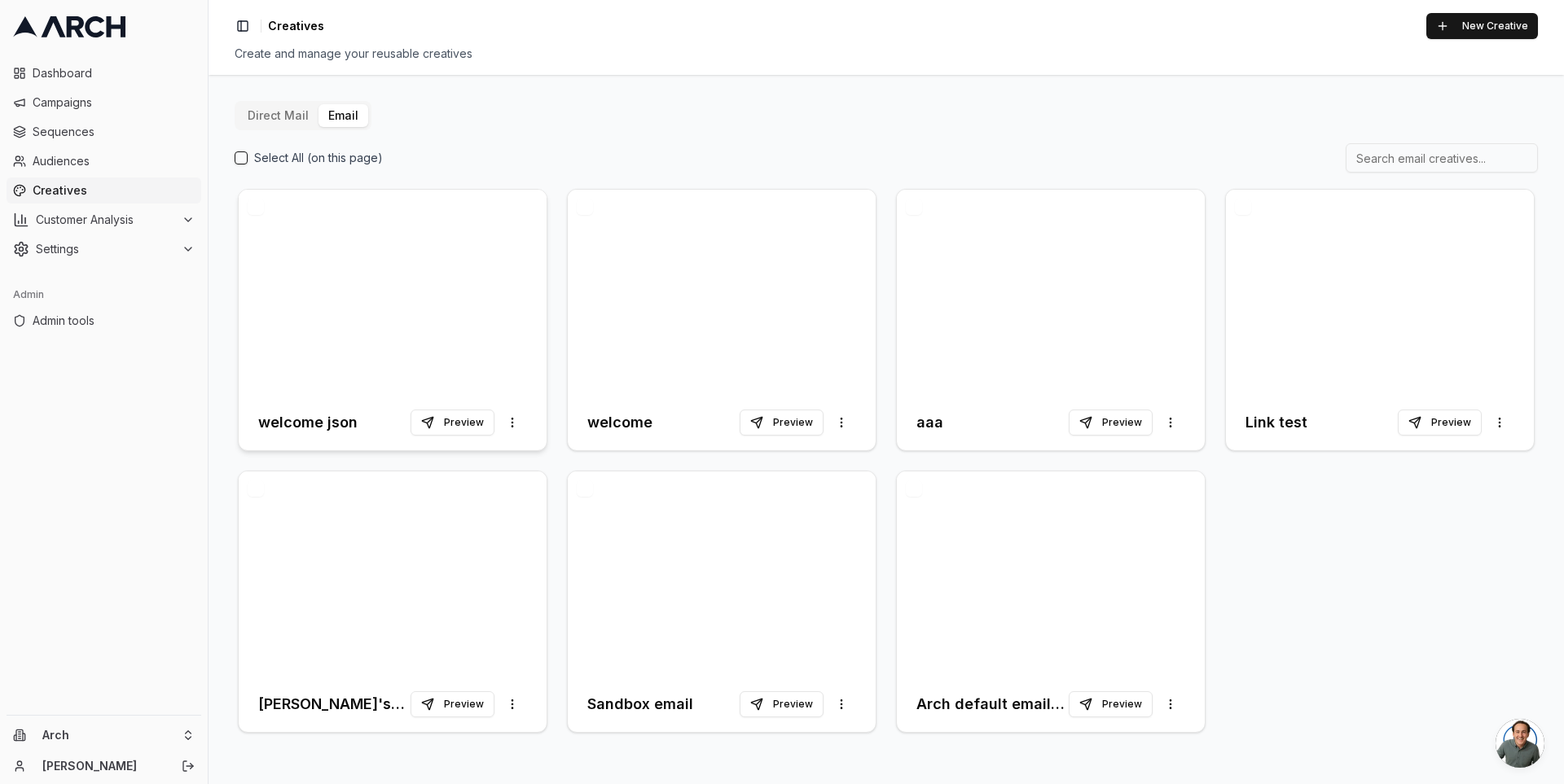
click at [331, 276] on div at bounding box center [393, 292] width 308 height 205
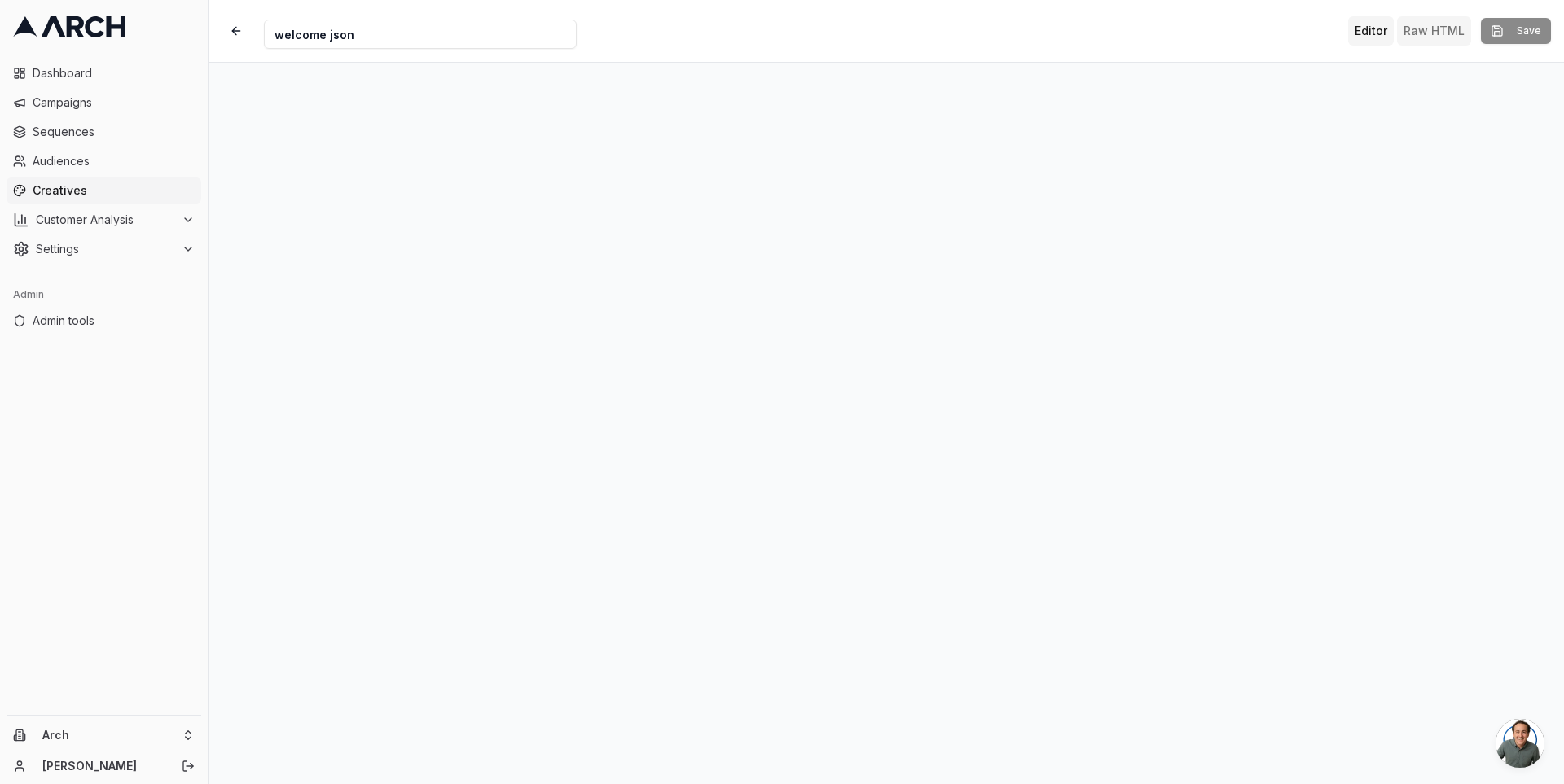
click at [1426, 23] on button "Raw HTML" at bounding box center [1434, 30] width 74 height 29
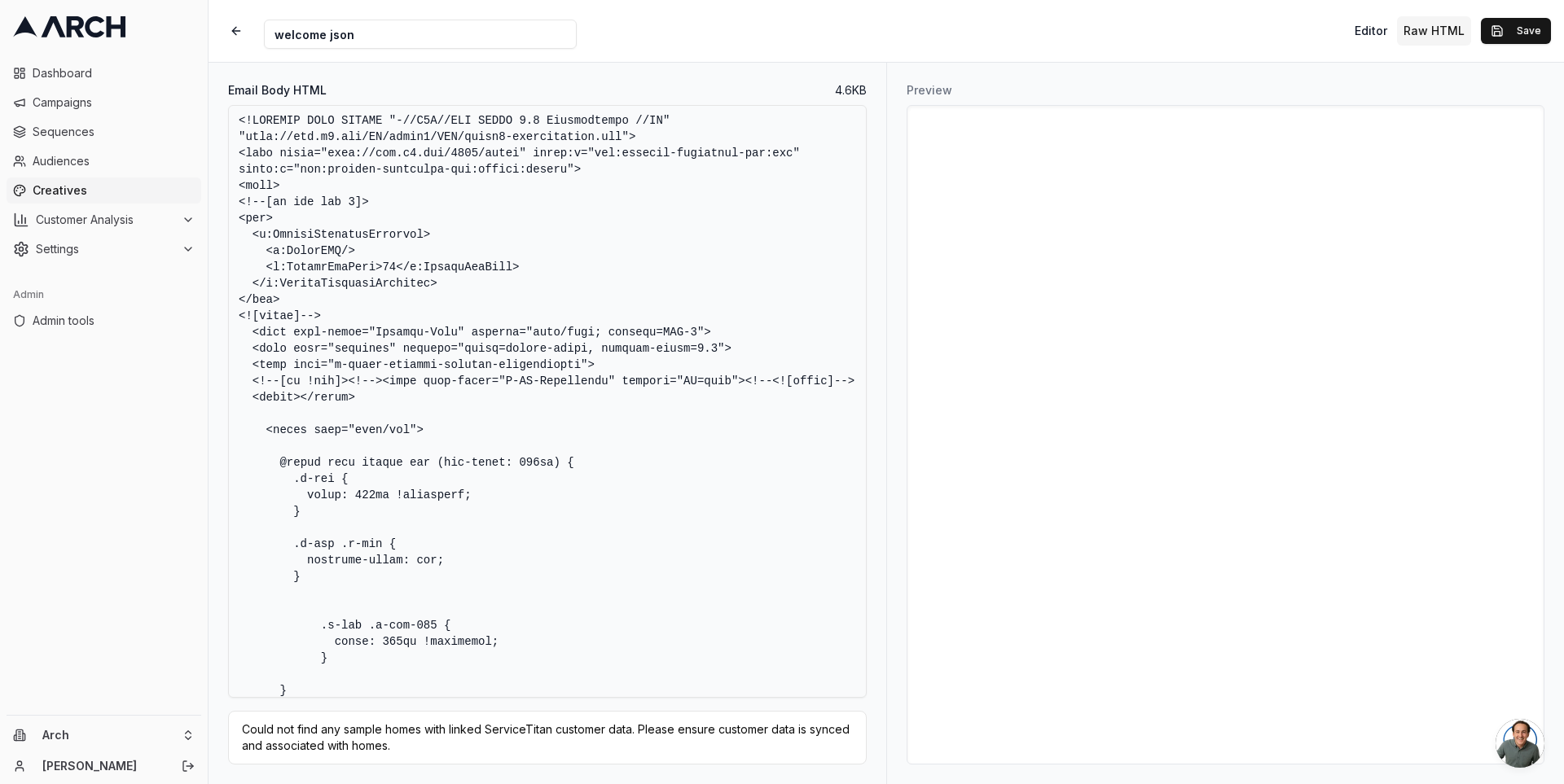
click at [81, 193] on span "Creatives" at bounding box center [113, 190] width 162 height 16
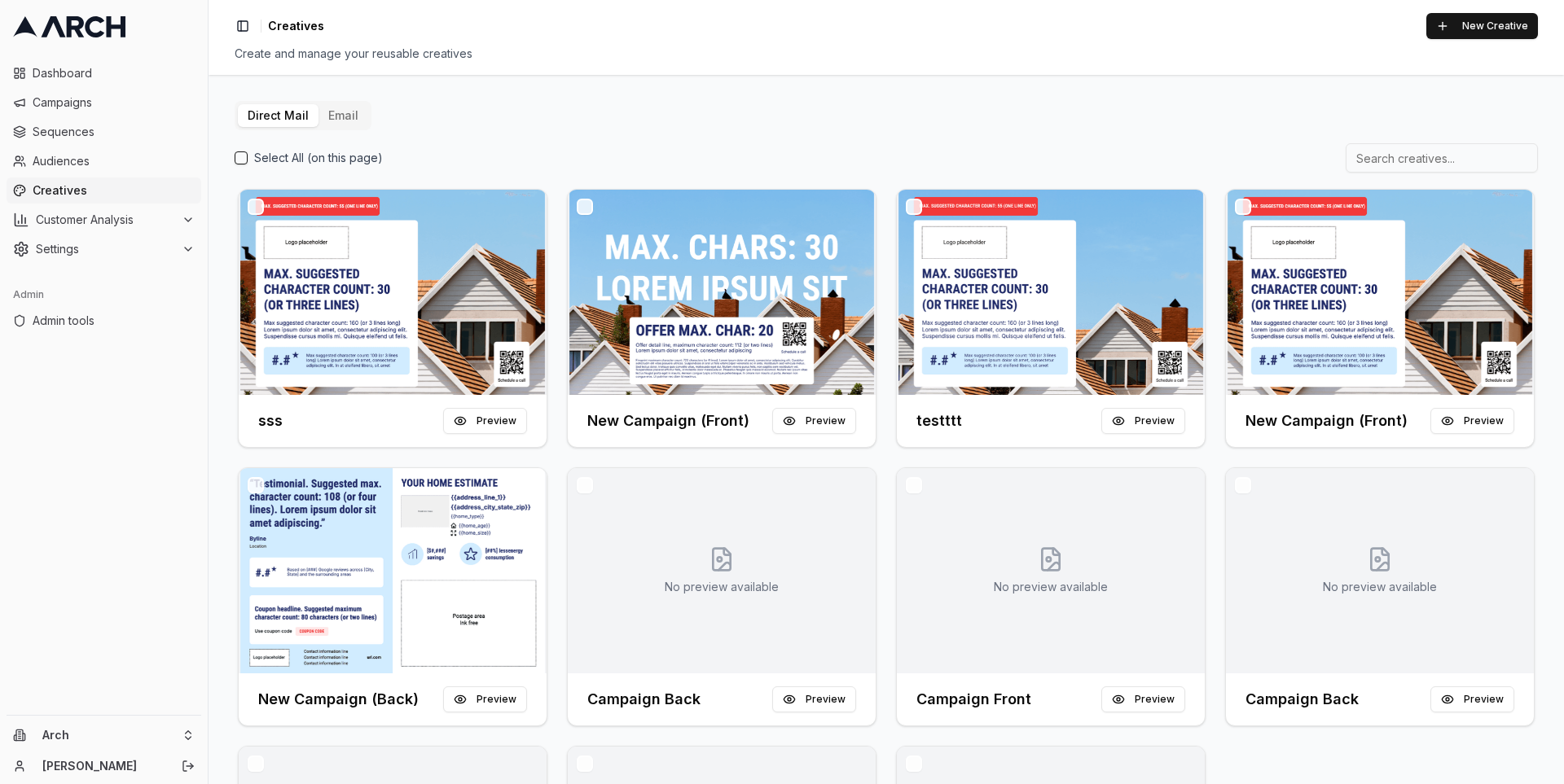
click at [344, 108] on button "Email" at bounding box center [343, 116] width 50 height 23
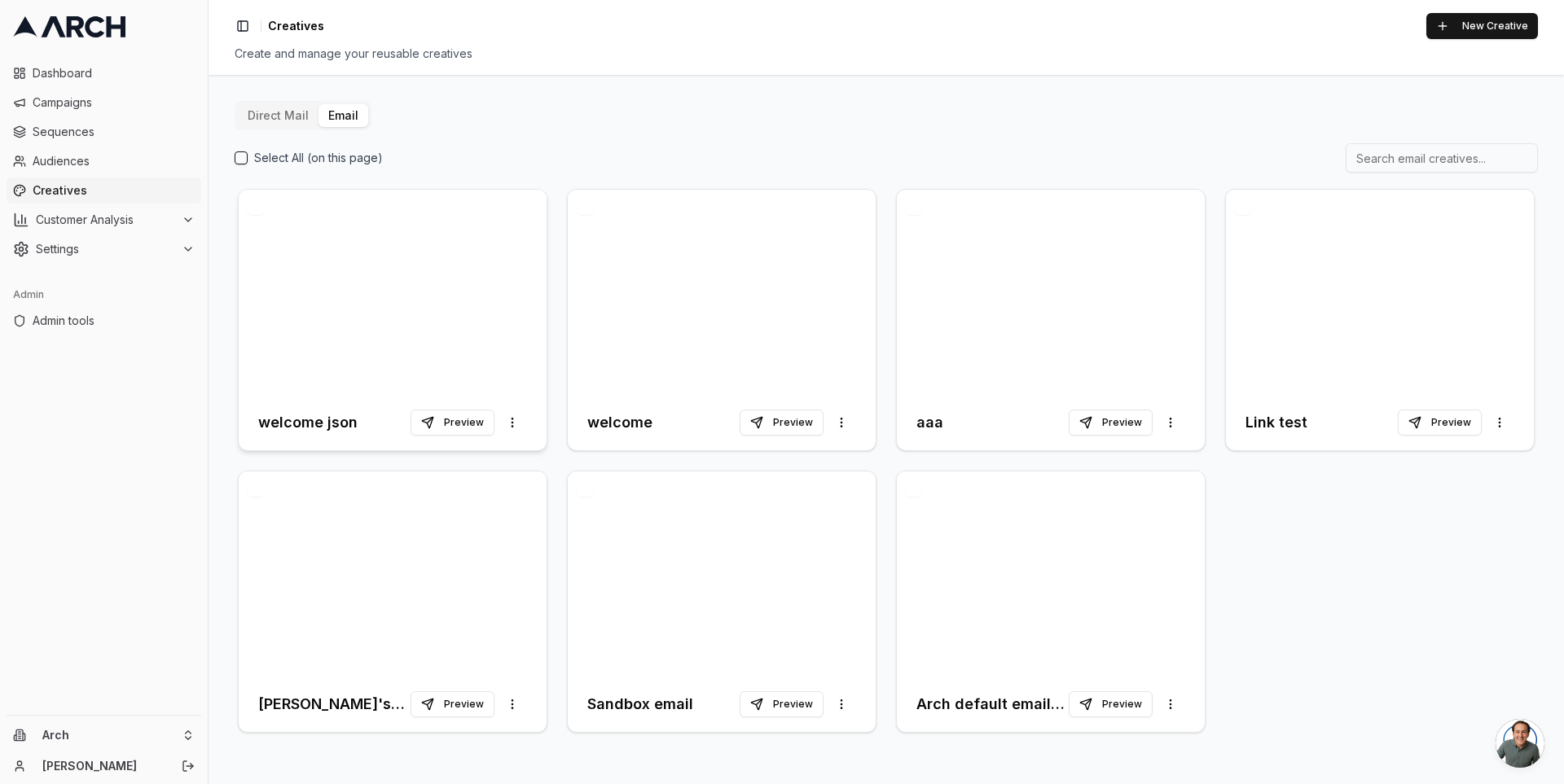
click at [380, 225] on div at bounding box center [393, 292] width 308 height 205
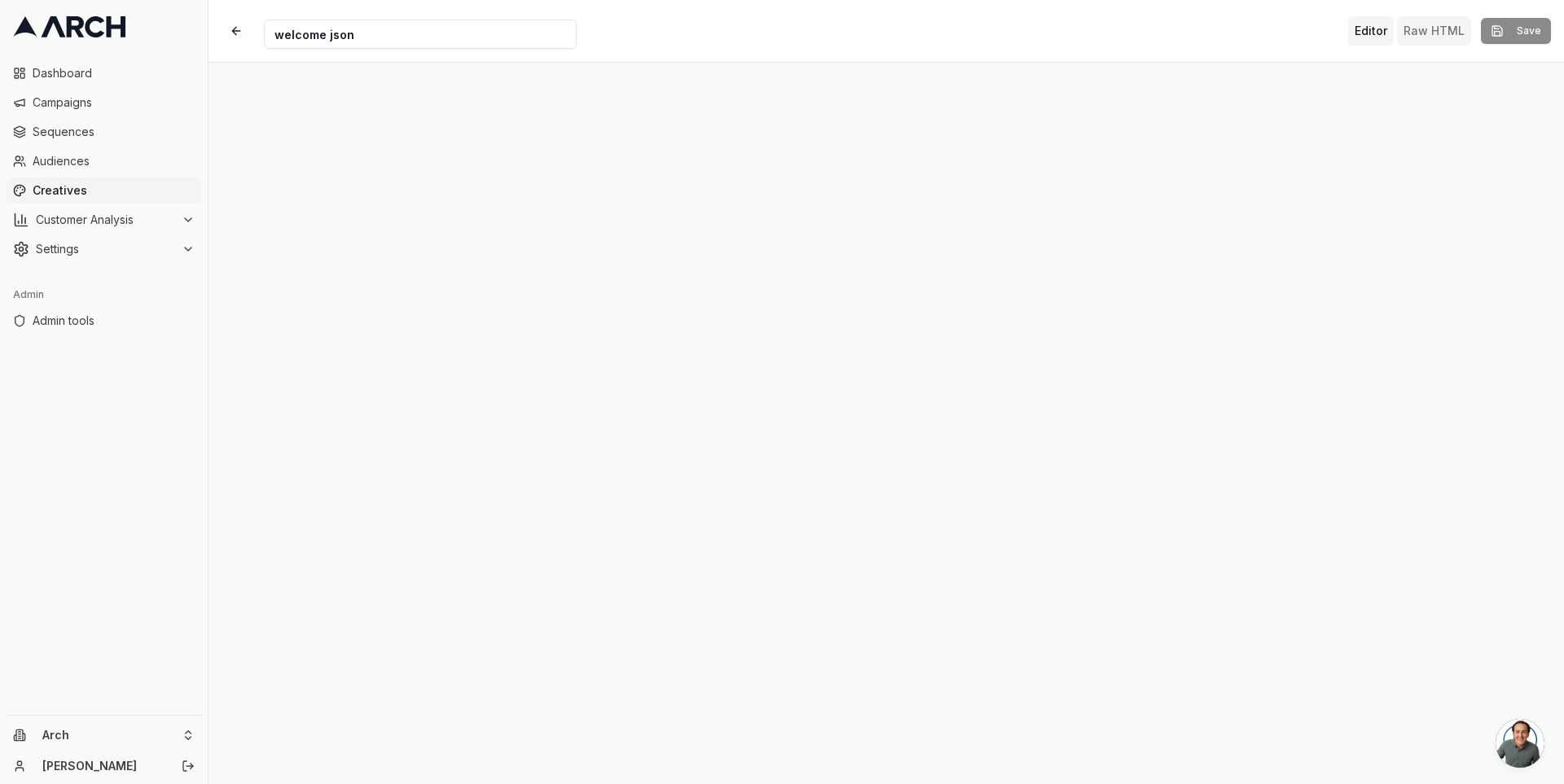
click at [1421, 35] on button "Raw HTML" at bounding box center [1434, 30] width 74 height 29
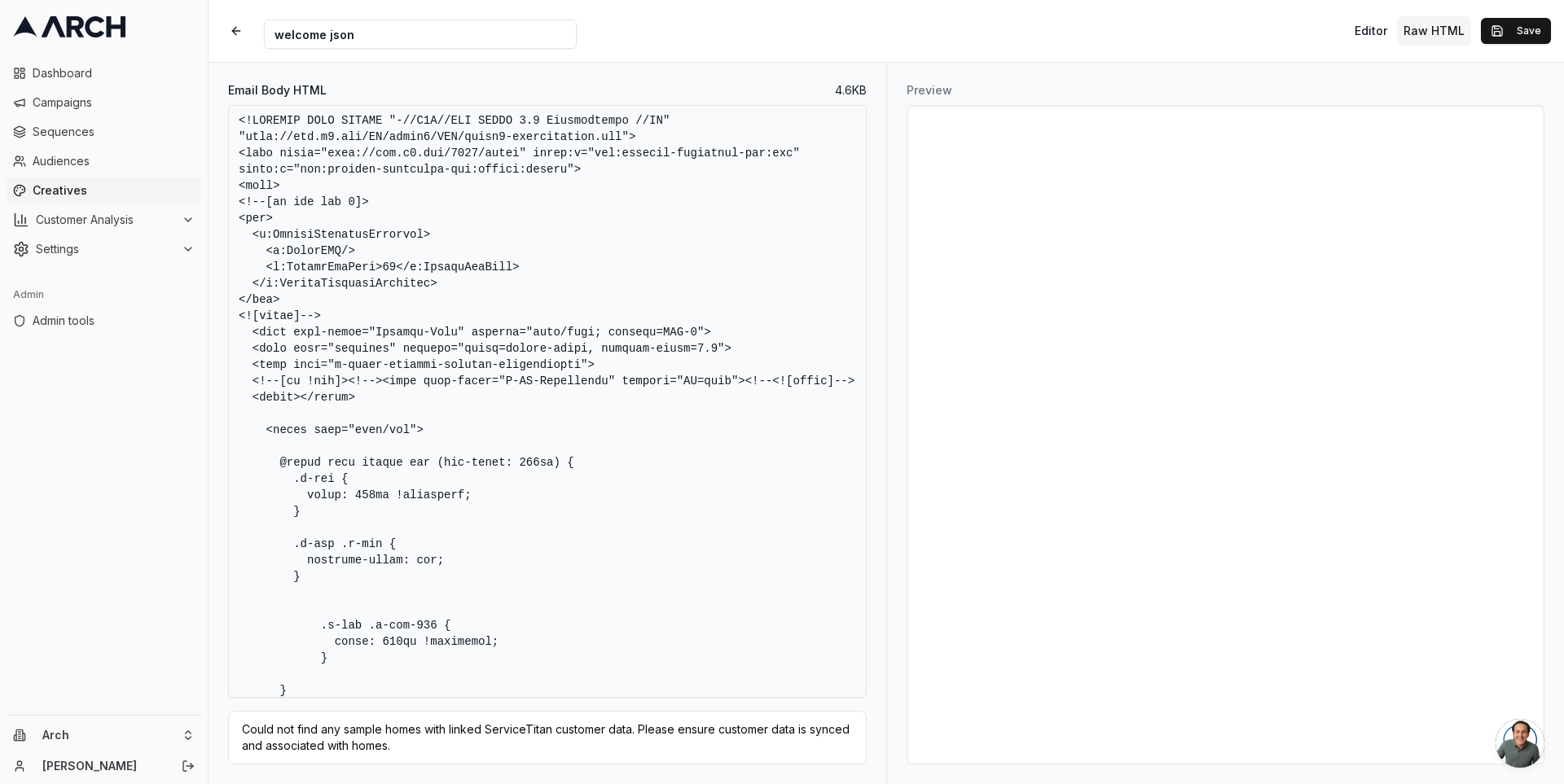
click at [89, 190] on span "Creatives" at bounding box center [113, 190] width 162 height 16
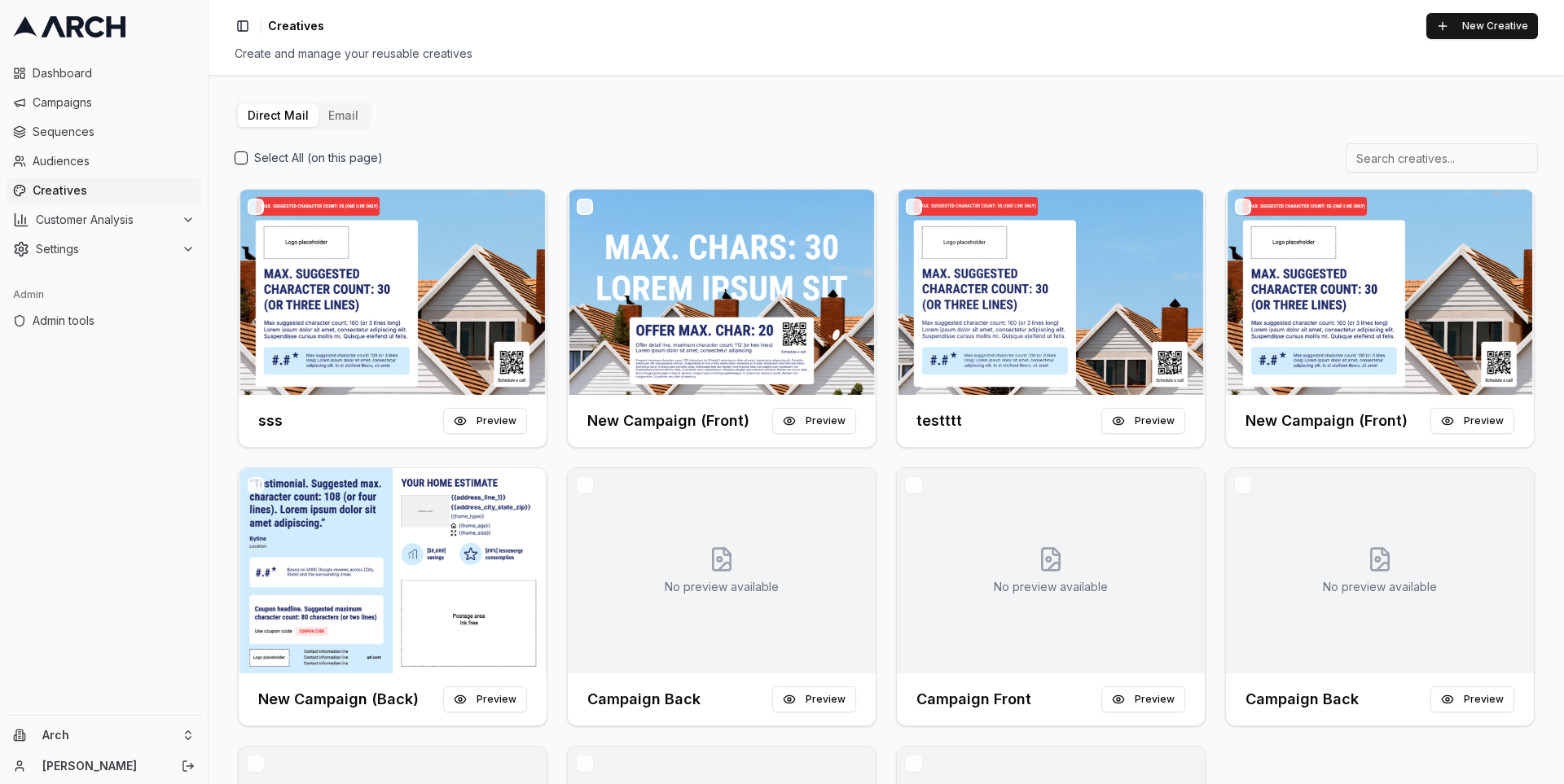
click at [355, 113] on button "Email" at bounding box center [343, 116] width 50 height 23
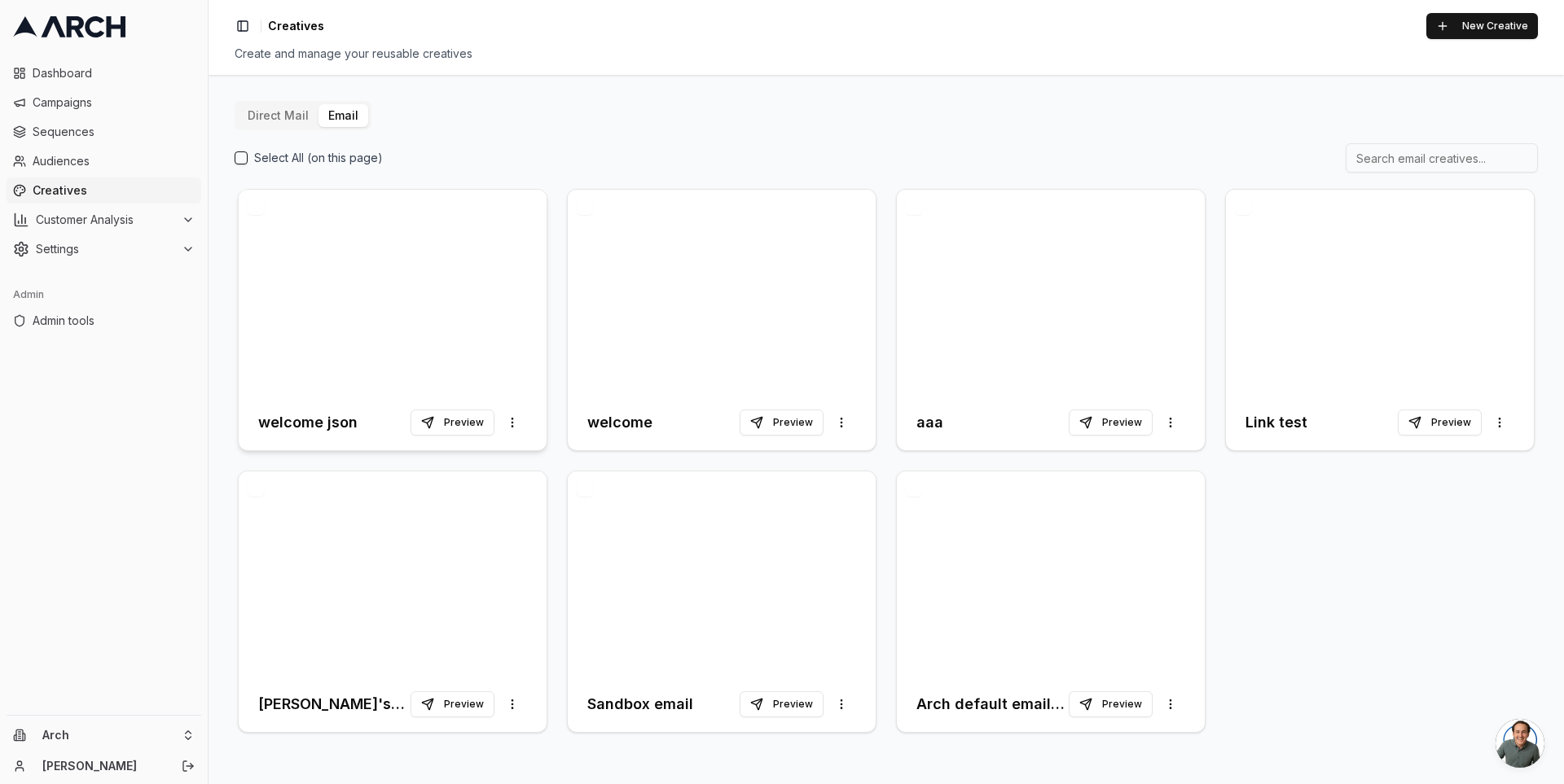
click at [419, 305] on div at bounding box center [393, 292] width 308 height 205
click at [448, 421] on button "Preview" at bounding box center [452, 422] width 84 height 26
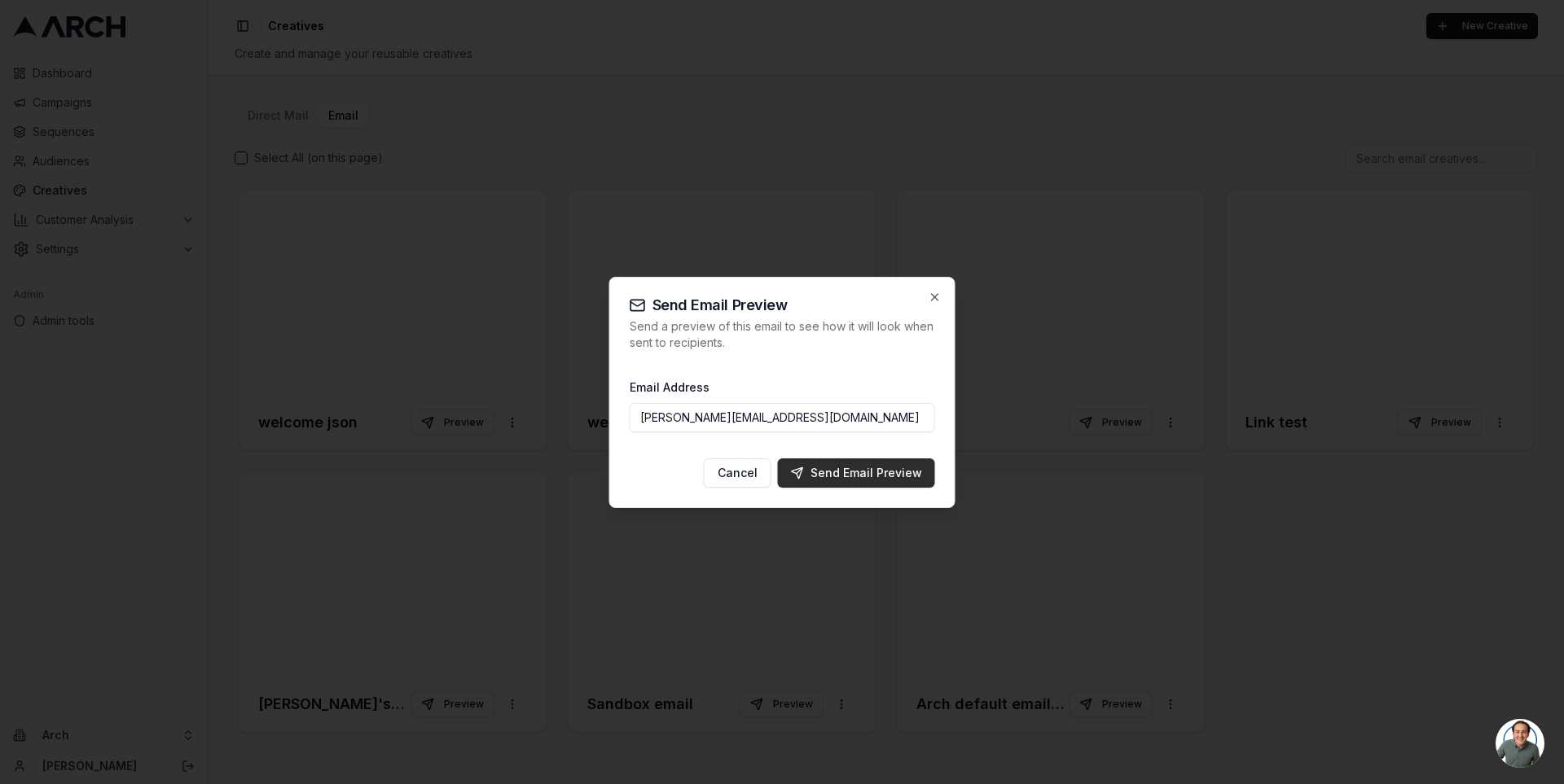
click at [892, 466] on div "Send Email Preview" at bounding box center [856, 473] width 131 height 16
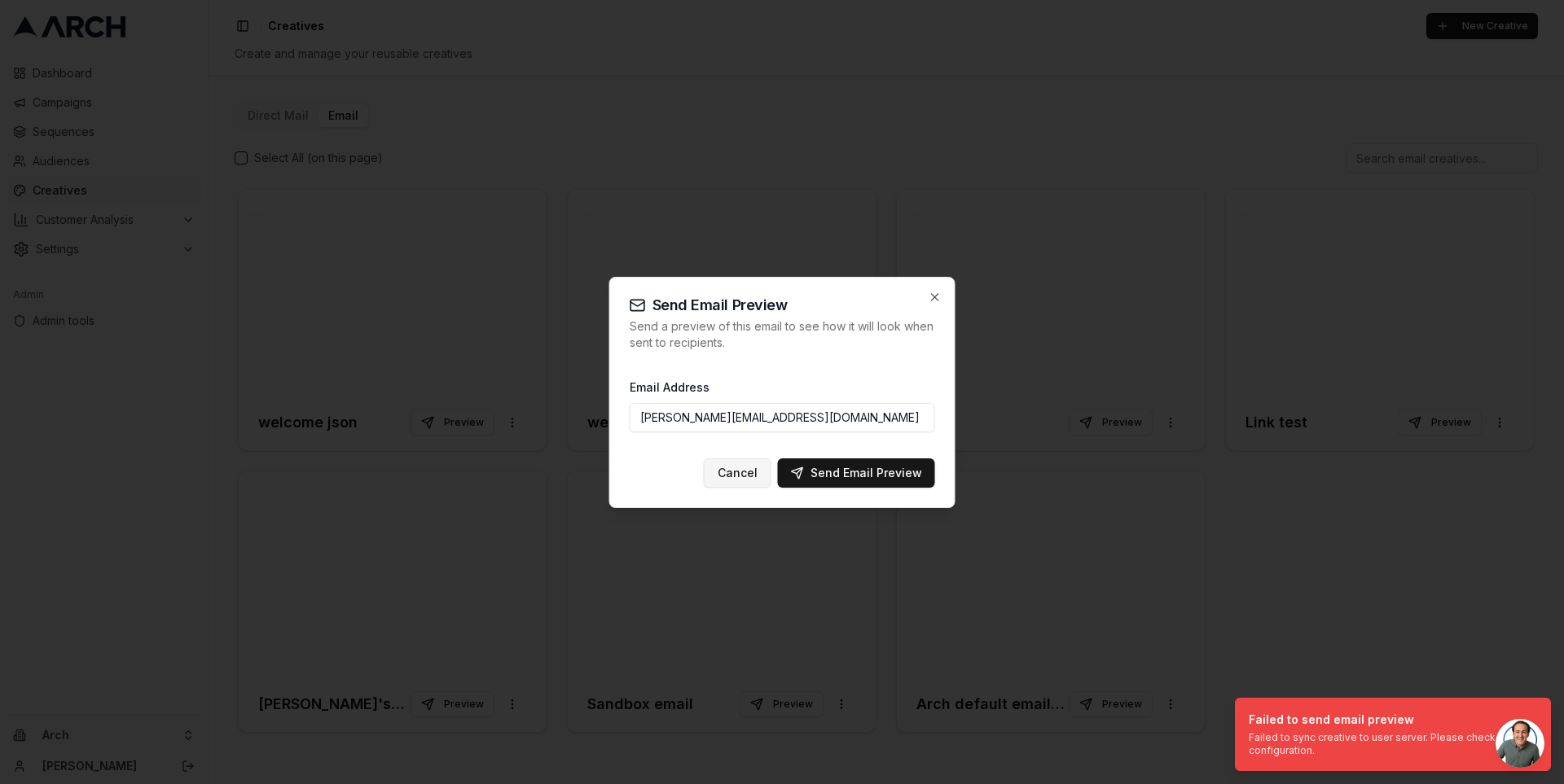
click at [757, 465] on button "Cancel" at bounding box center [737, 473] width 67 height 29
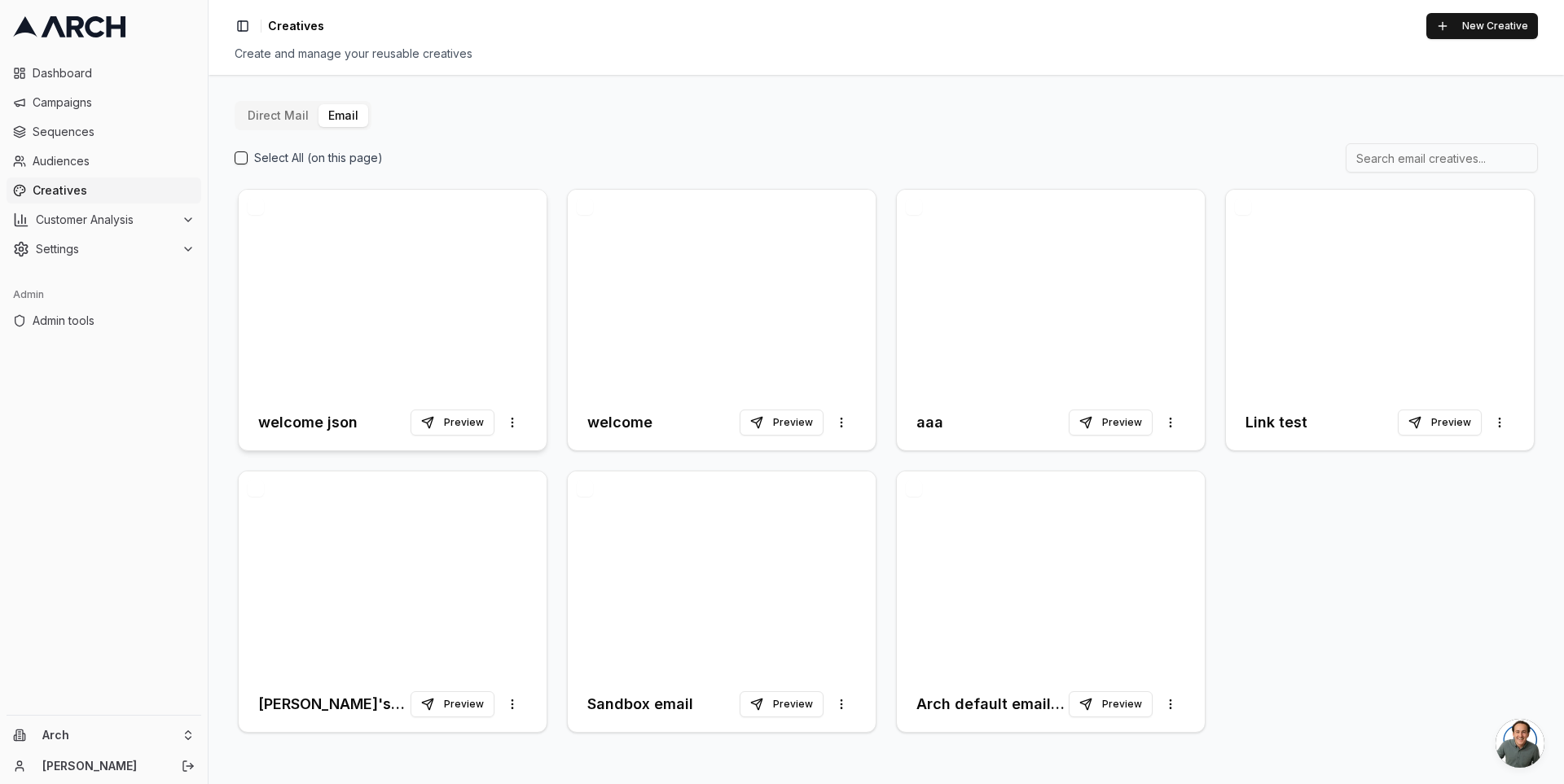
click at [361, 275] on div at bounding box center [393, 292] width 308 height 205
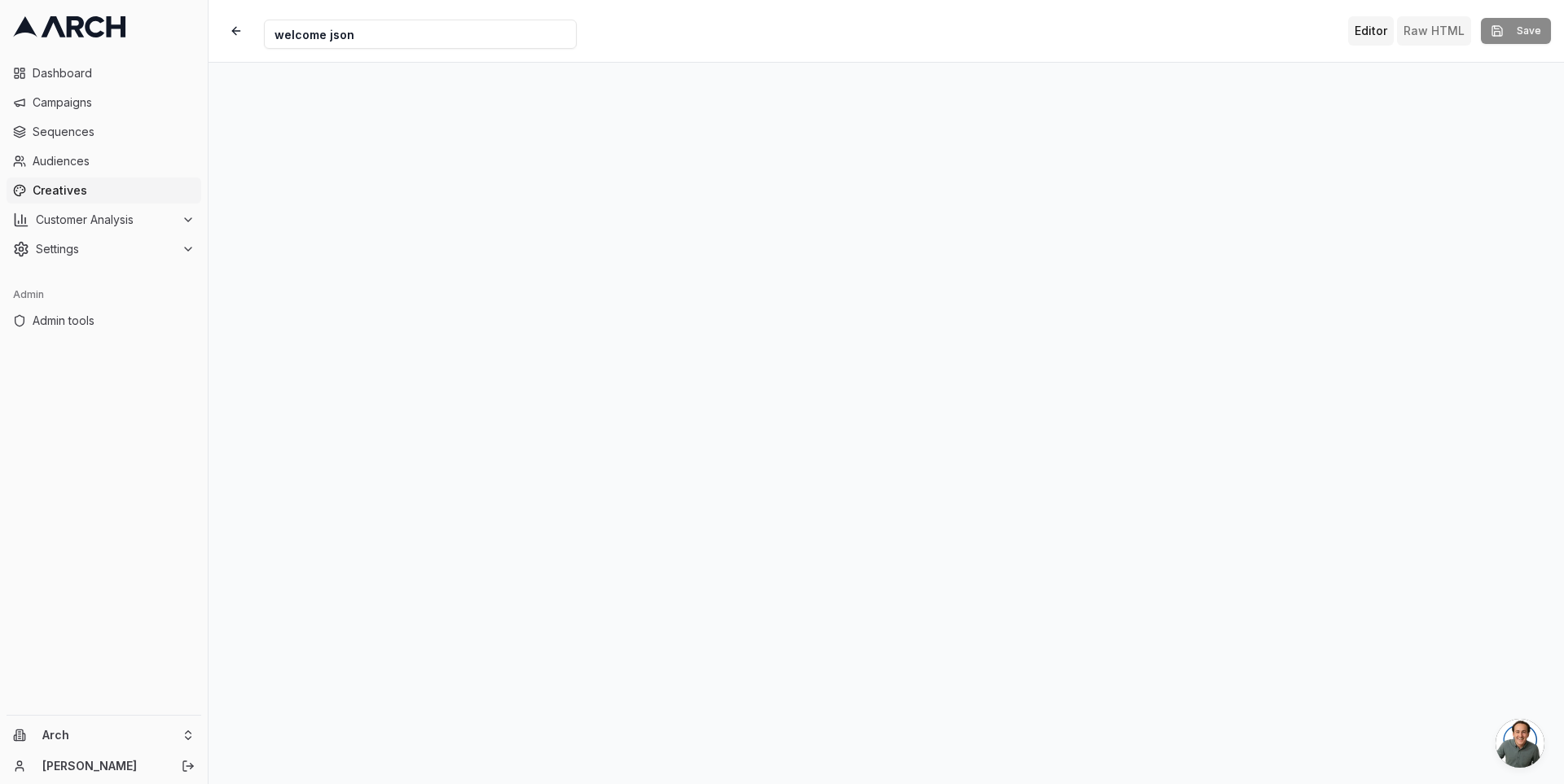
click at [1418, 24] on button "Raw HTML" at bounding box center [1434, 30] width 74 height 29
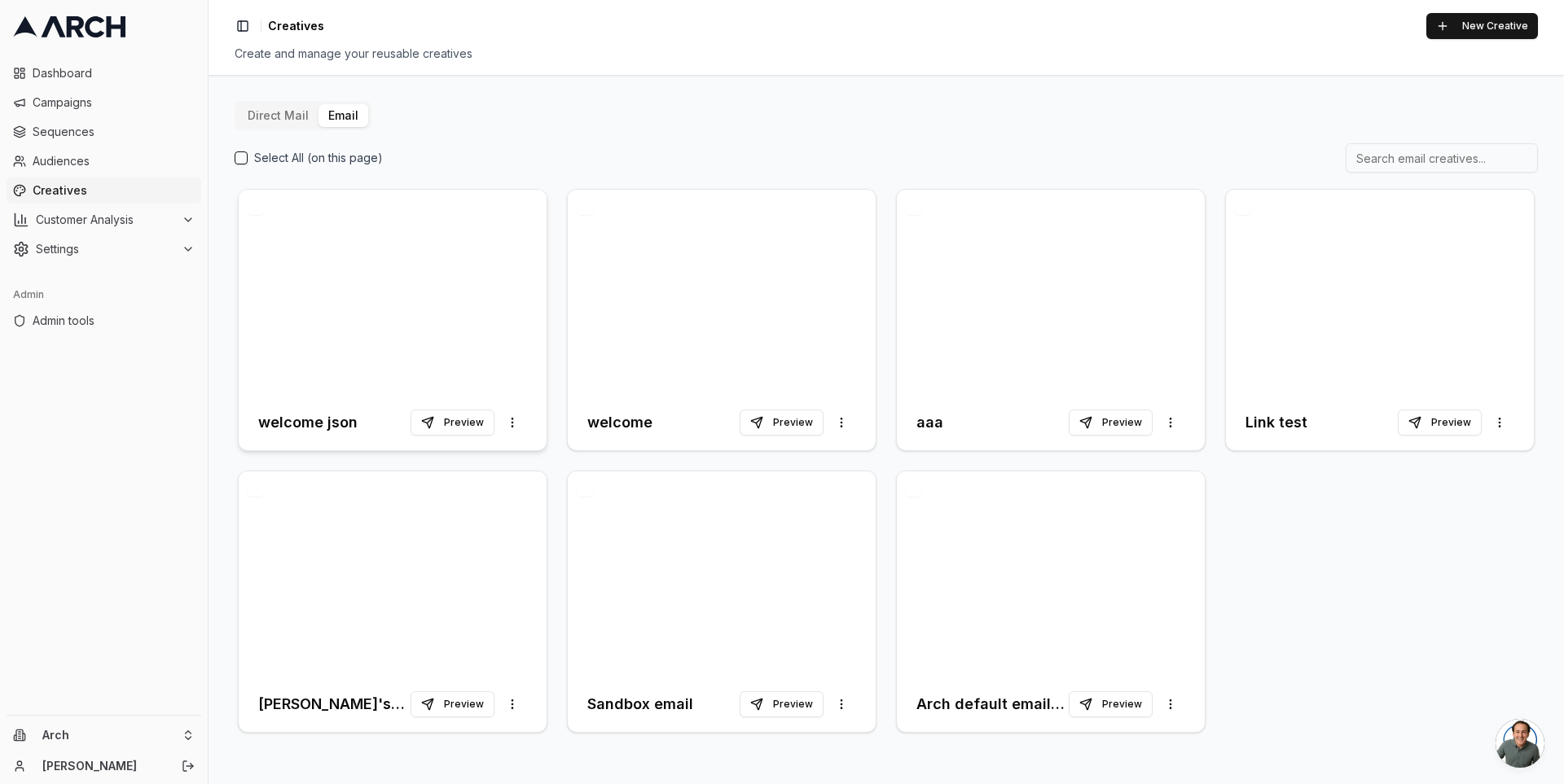
click at [441, 339] on div at bounding box center [393, 292] width 308 height 205
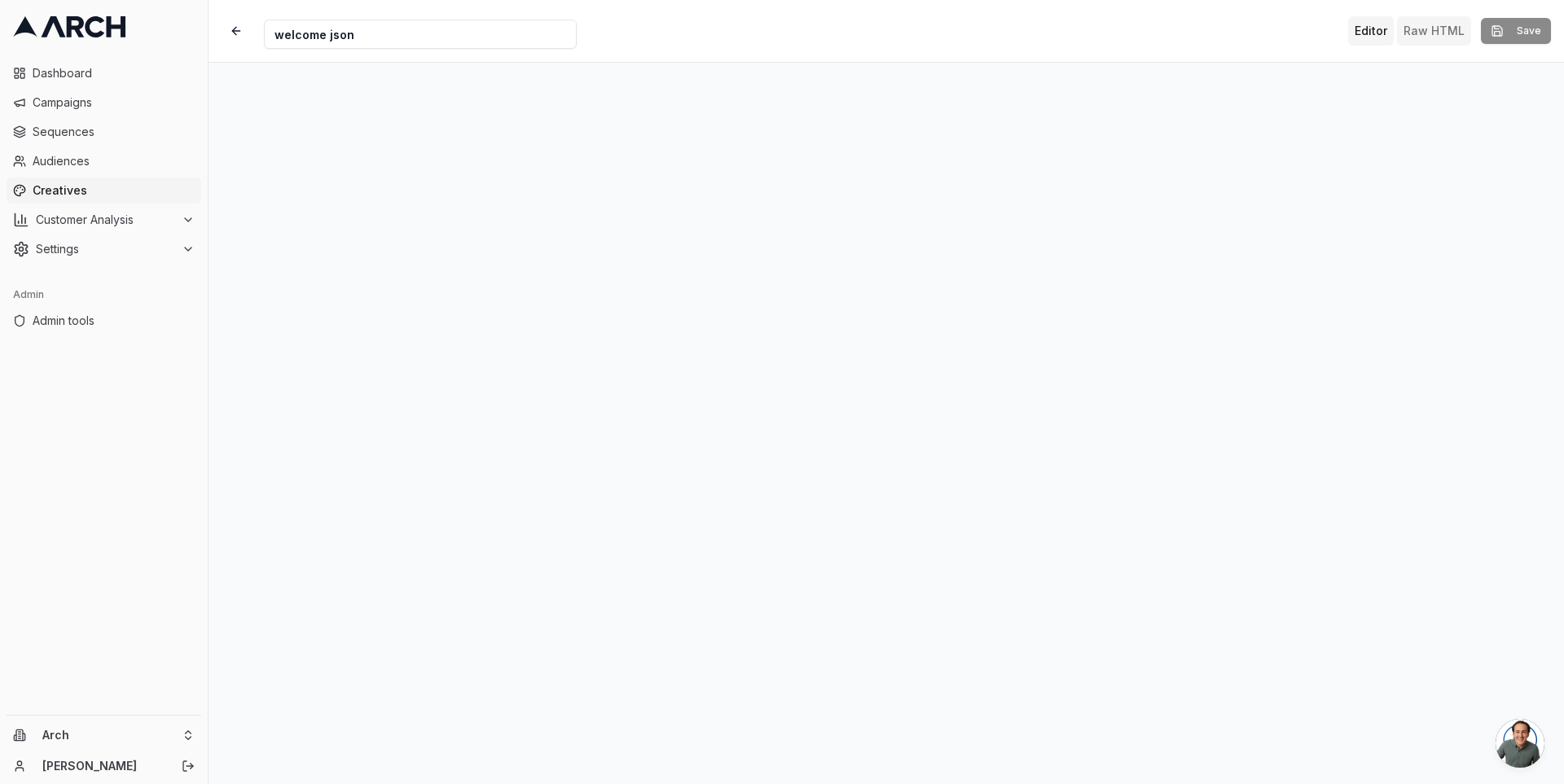
click at [1414, 31] on button "Raw HTML" at bounding box center [1434, 30] width 74 height 29
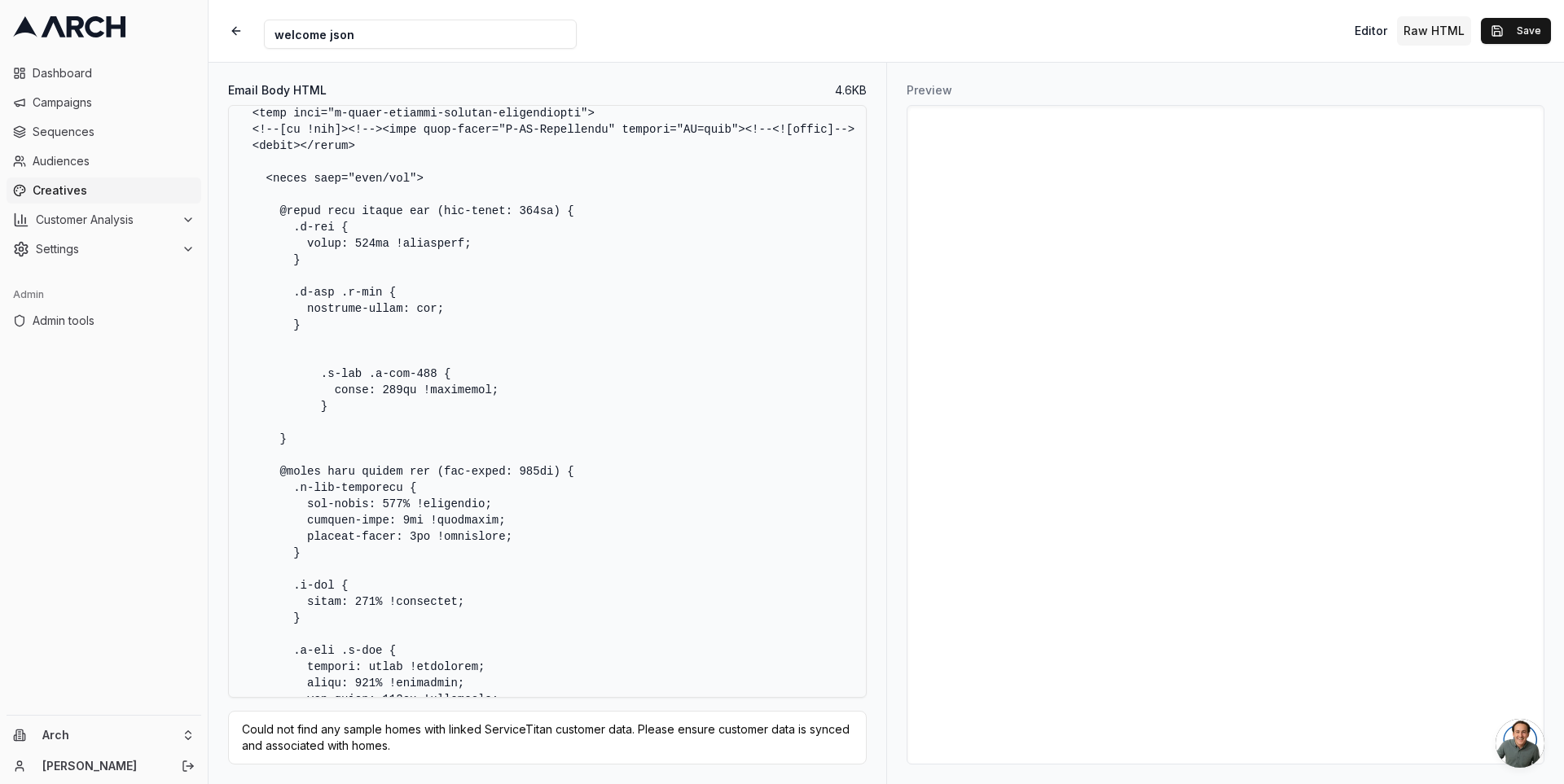
scroll to position [250, 0]
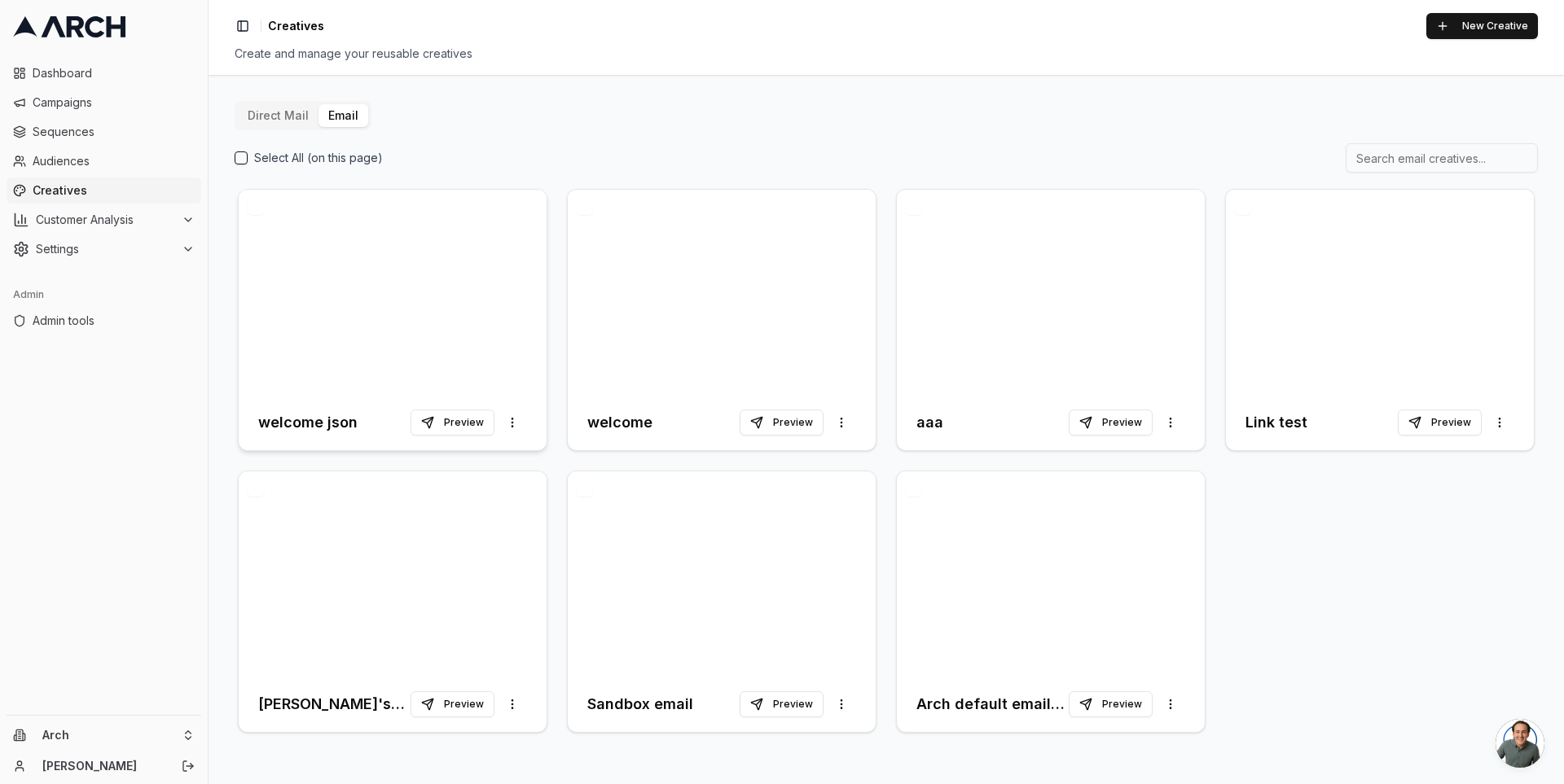
click at [346, 306] on div at bounding box center [393, 292] width 308 height 205
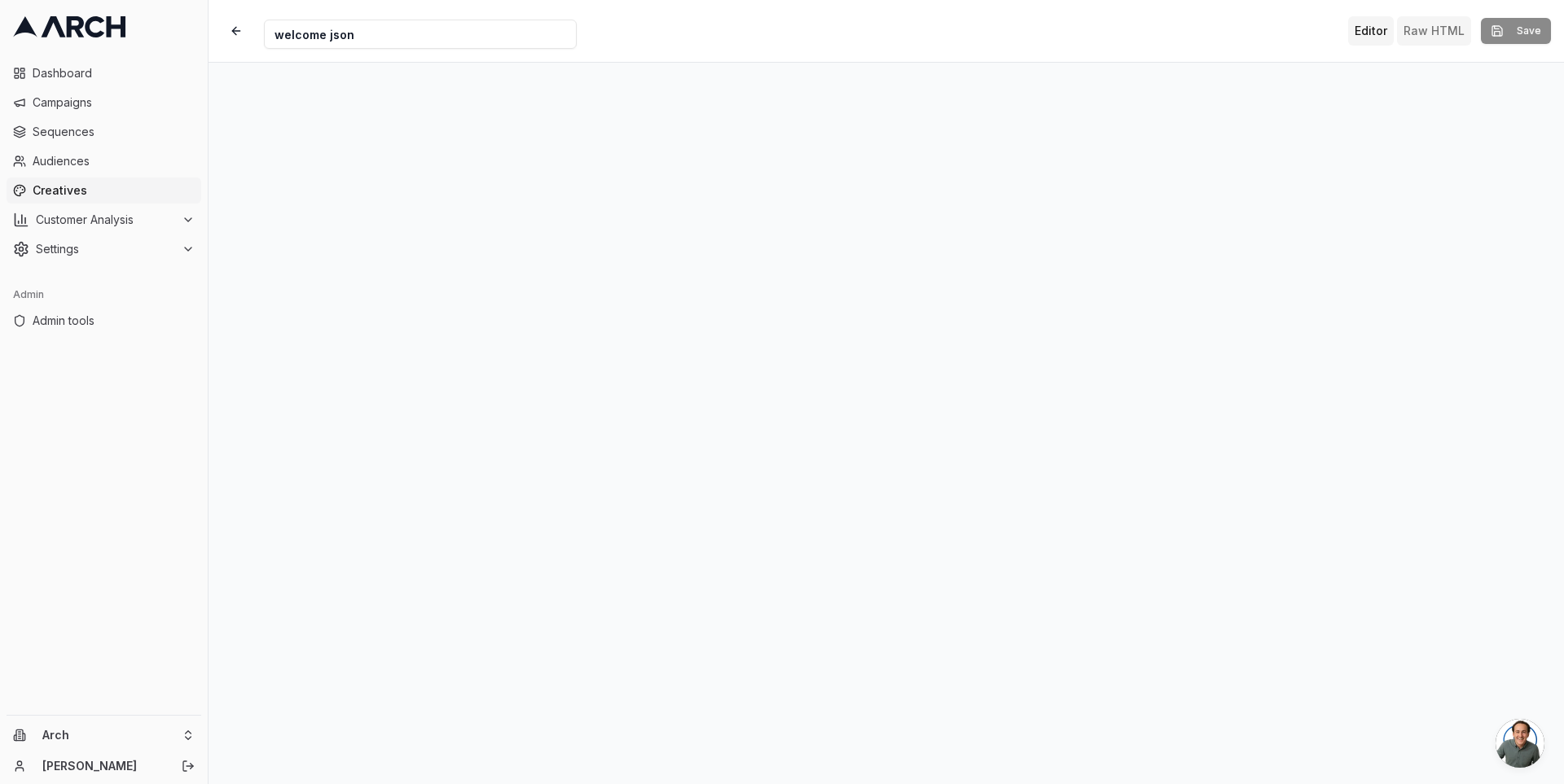
click at [1440, 30] on button "Raw HTML" at bounding box center [1434, 30] width 74 height 29
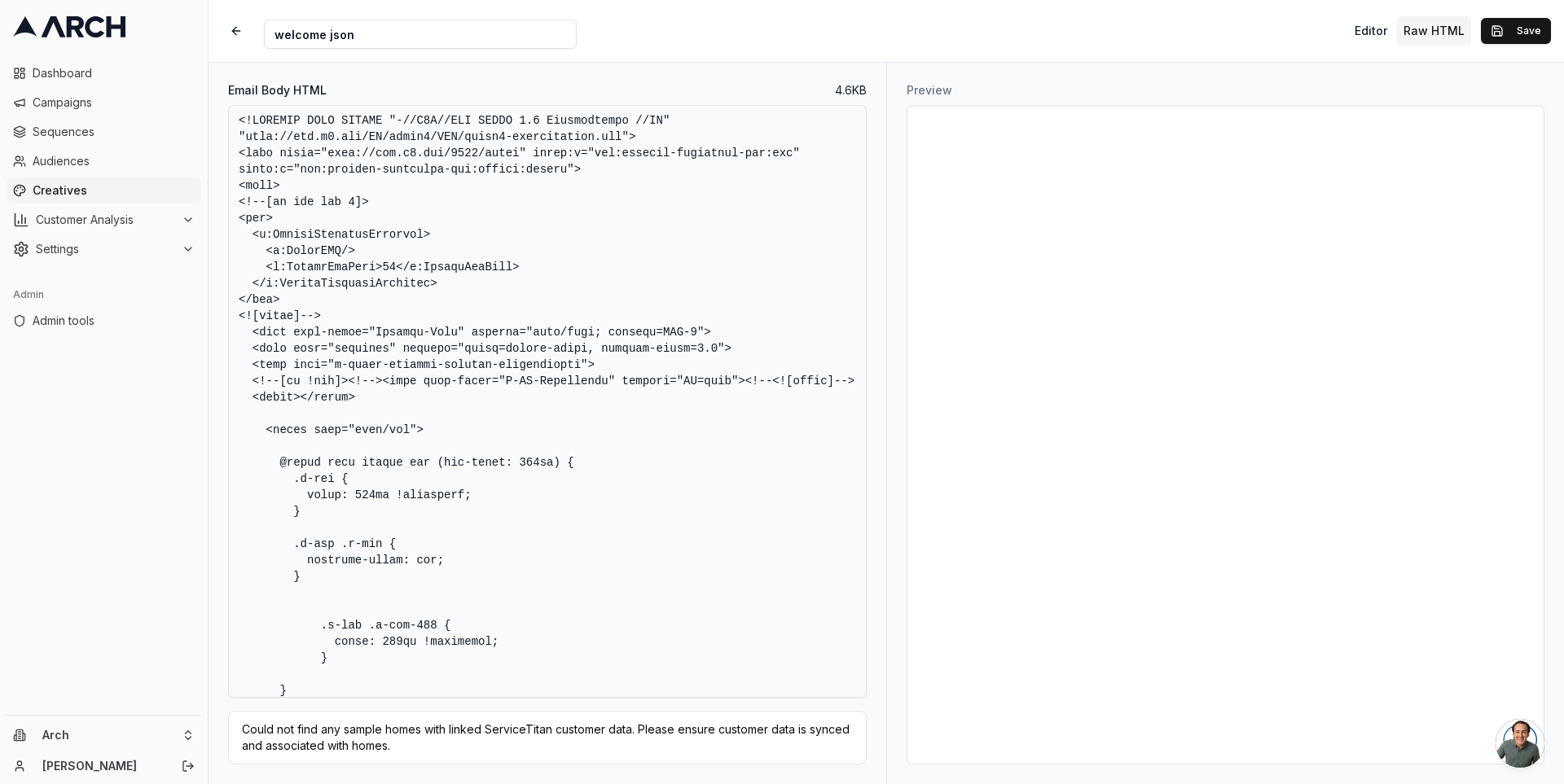
click at [561, 311] on textarea "Email Body HTML" at bounding box center [547, 402] width 638 height 593
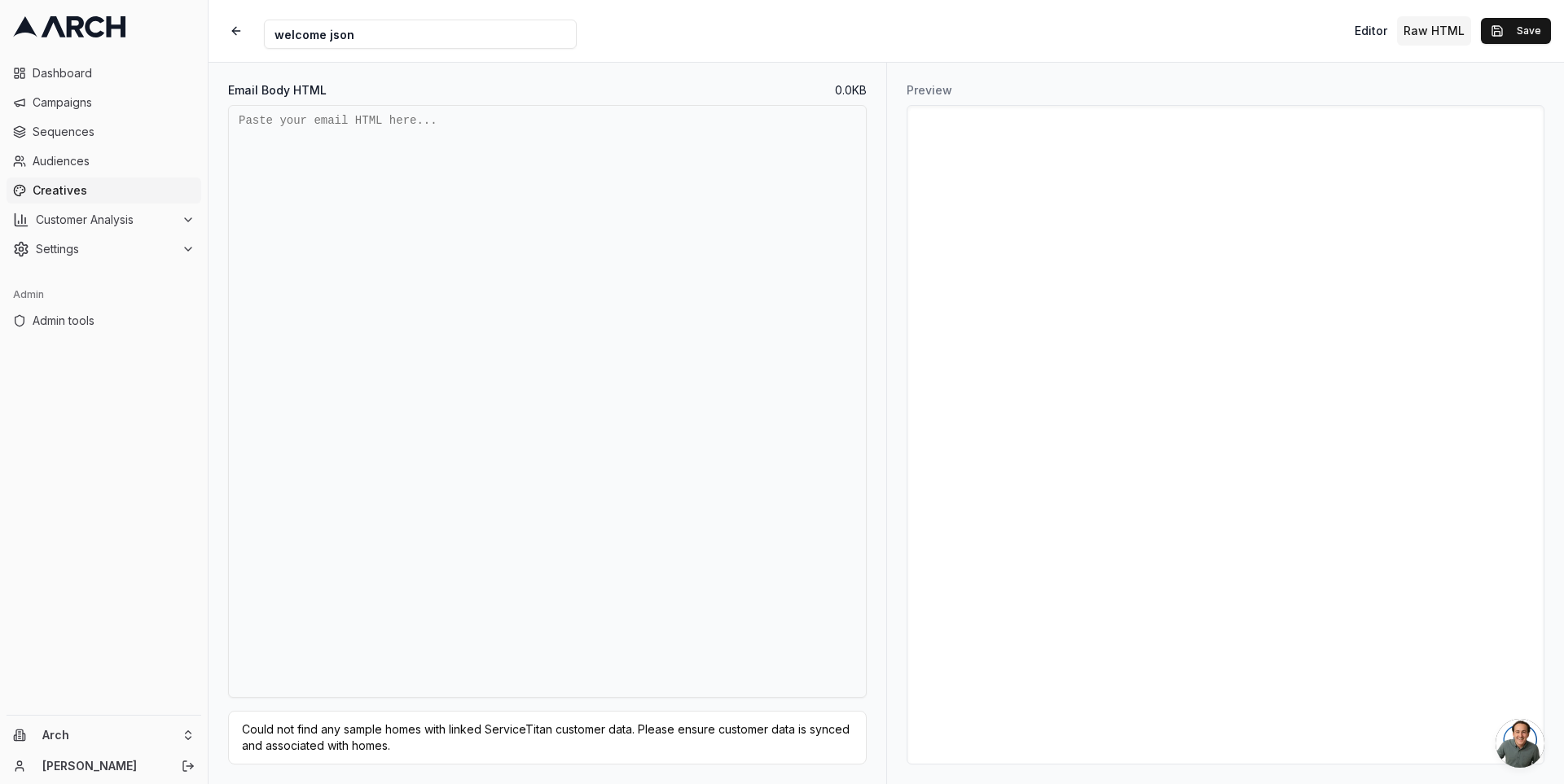
paste textarea "<!DOCTYPE HTML PUBLIC "-//W3C//DTD XHTML 1.0 Transitional //EN" "http://www.w3.…"
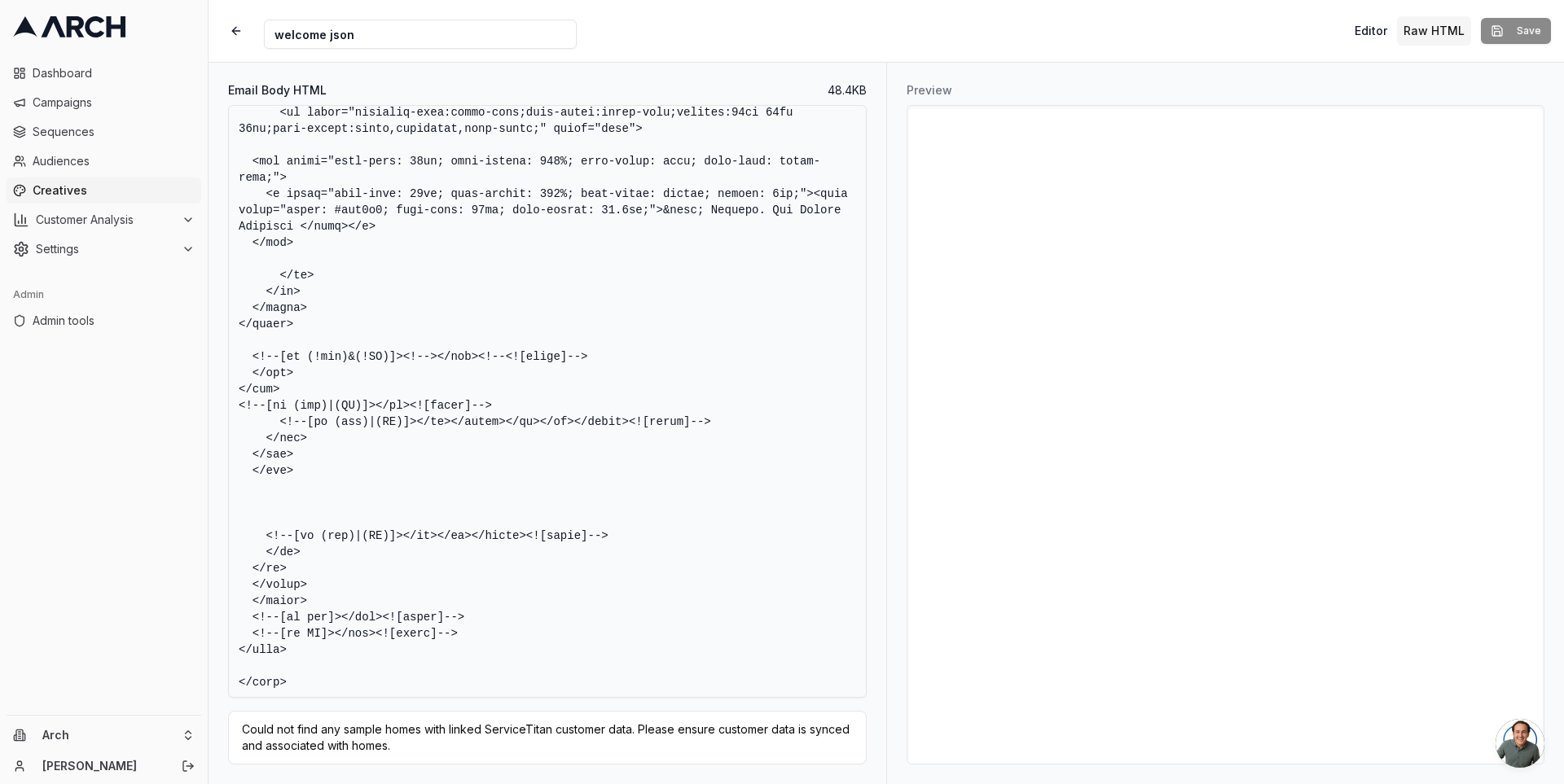
scroll to position [19449, 0]
type textarea "<!DOCTYPE HTML PUBLIC "-//W3C//DTD XHTML 1.0 Transitional //EN" "http://www.w3.…"
click at [1375, 33] on button "Editor" at bounding box center [1371, 30] width 46 height 29
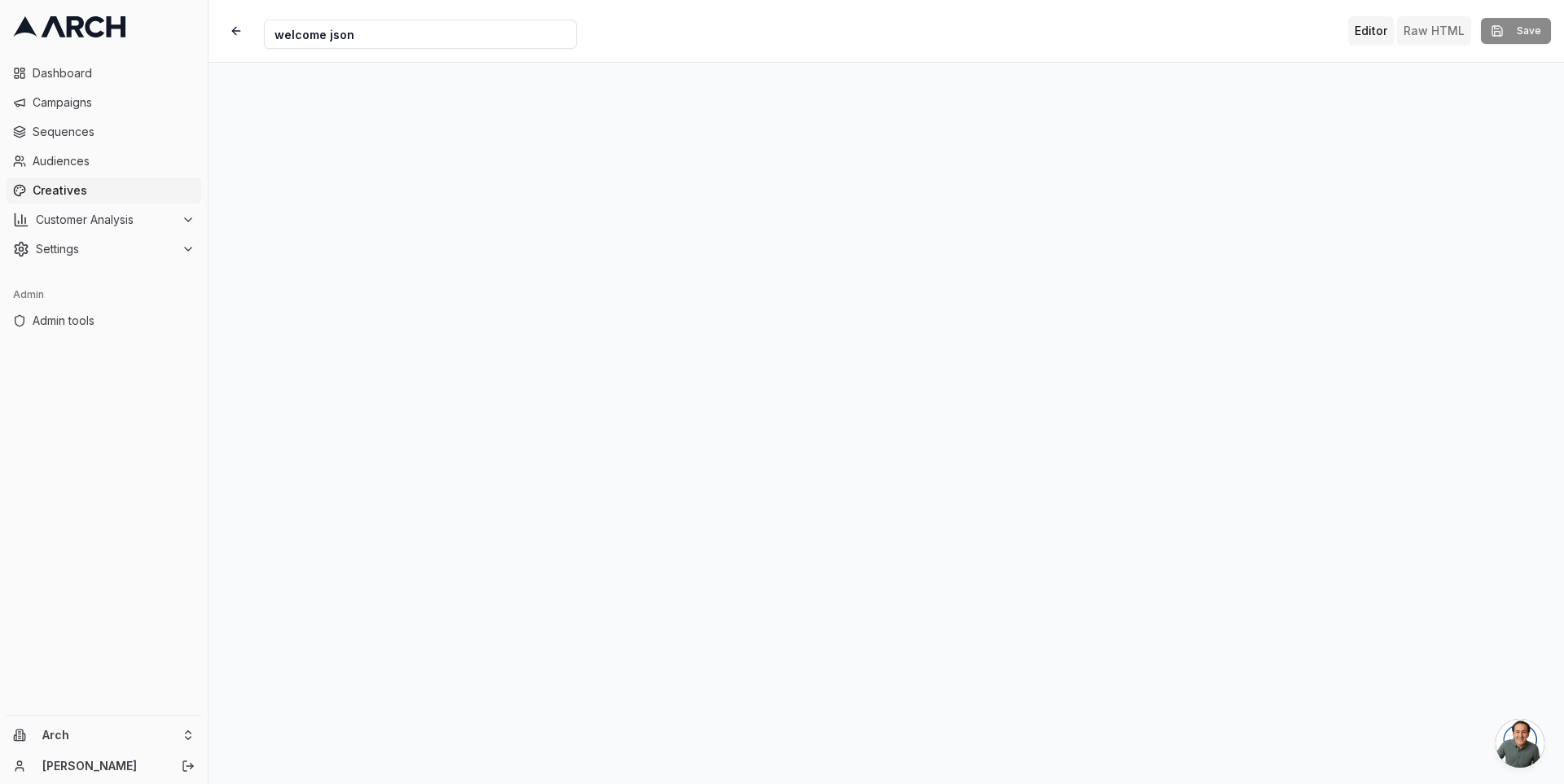
click at [1440, 35] on button "Raw HTML" at bounding box center [1434, 30] width 74 height 29
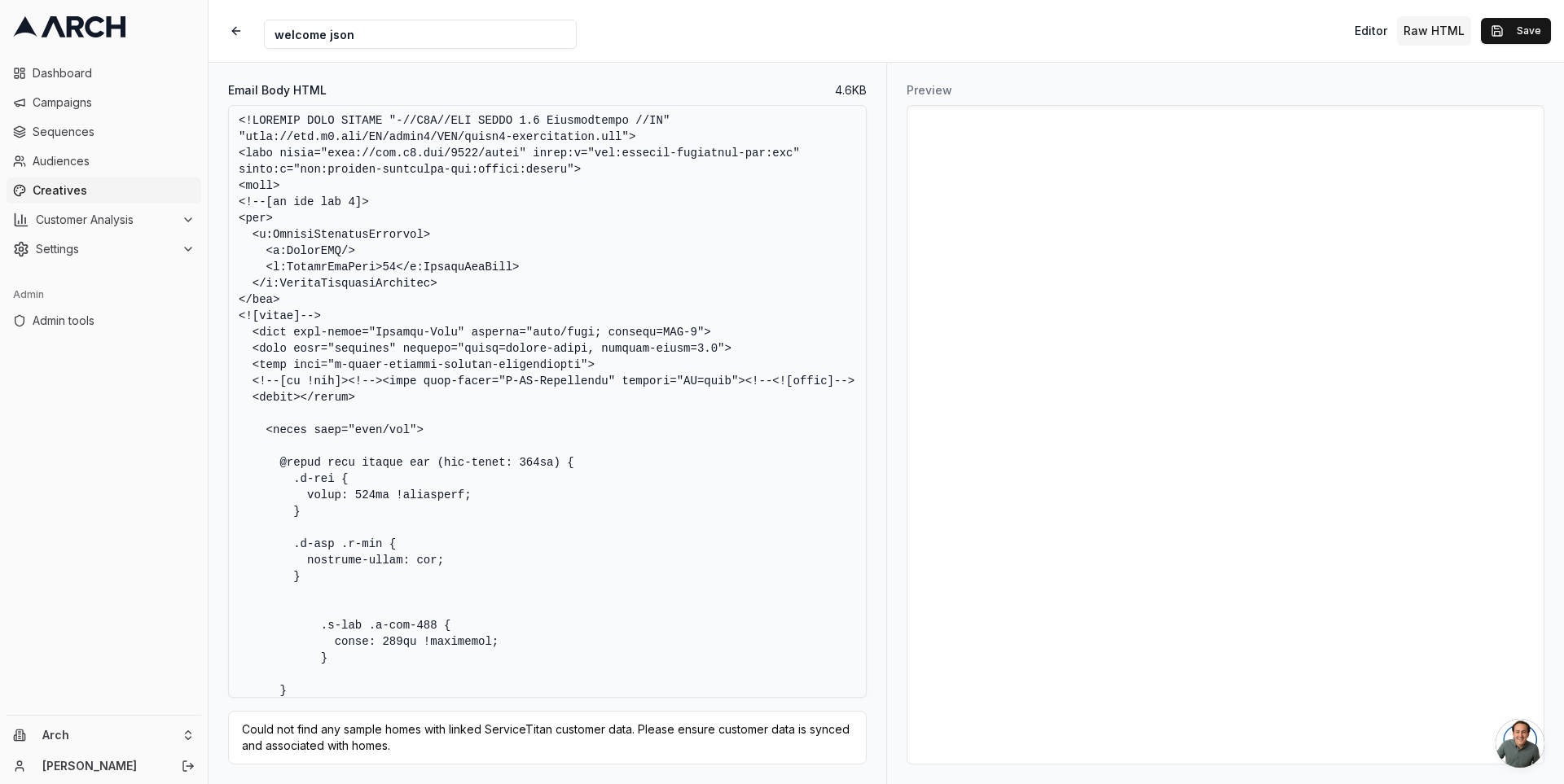
click at [574, 303] on textarea "Email Body HTML" at bounding box center [547, 402] width 638 height 593
paste textarea "620px) { .u-row { width: 600px !important; } .u-row .u-col { vertical-align: to…"
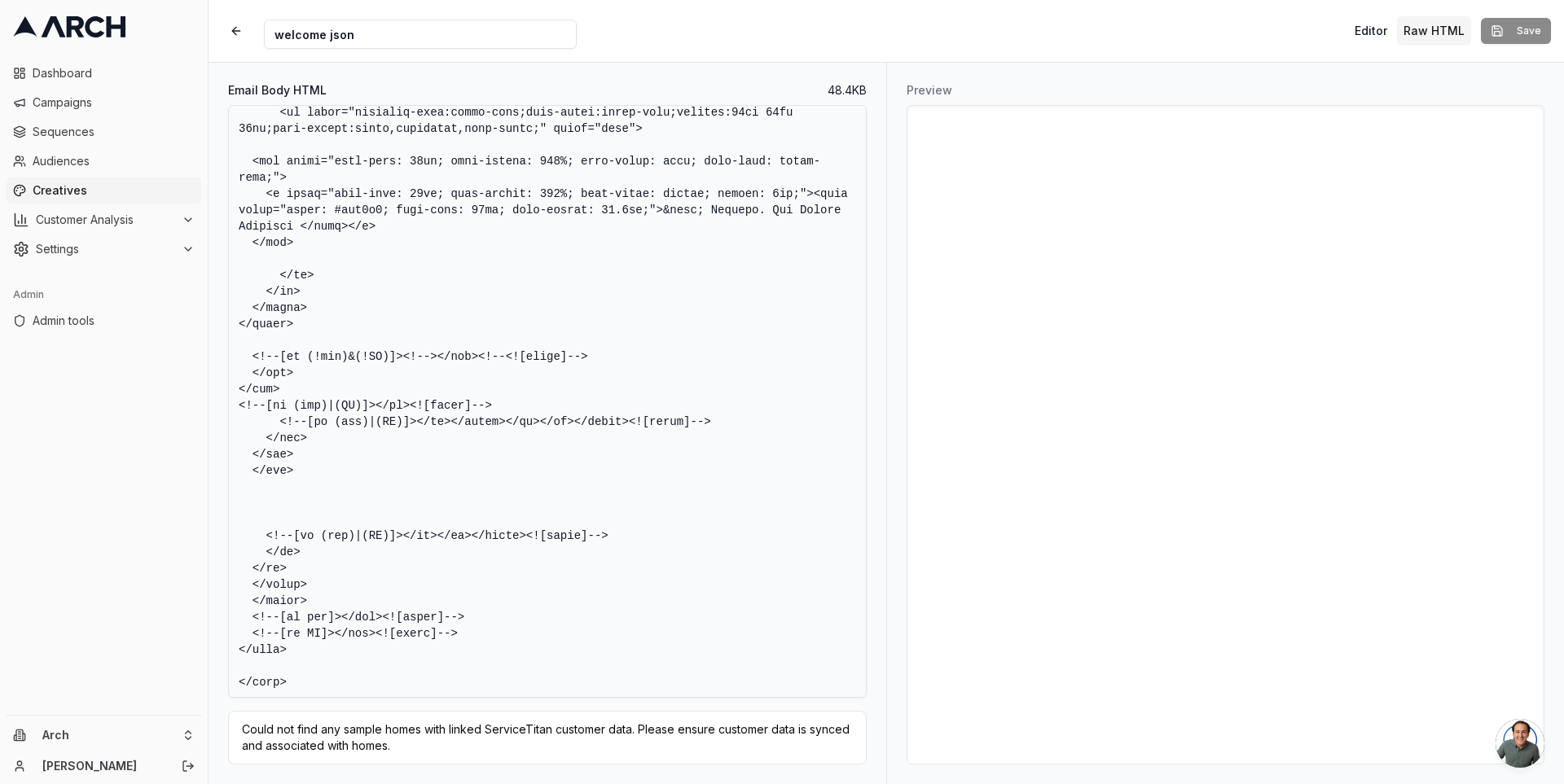
click at [599, 621] on textarea "Email Body HTML" at bounding box center [547, 402] width 638 height 593
type textarea "<!DOCTYPE HTML PUBLIC "-//W3C//DTD XHTML 1.0 Transitional //EN" "http://www.w3.…"
click at [1511, 27] on div "Editor Raw HTML Save" at bounding box center [1449, 30] width 203 height 29
click at [1365, 35] on button "Editor" at bounding box center [1371, 30] width 46 height 29
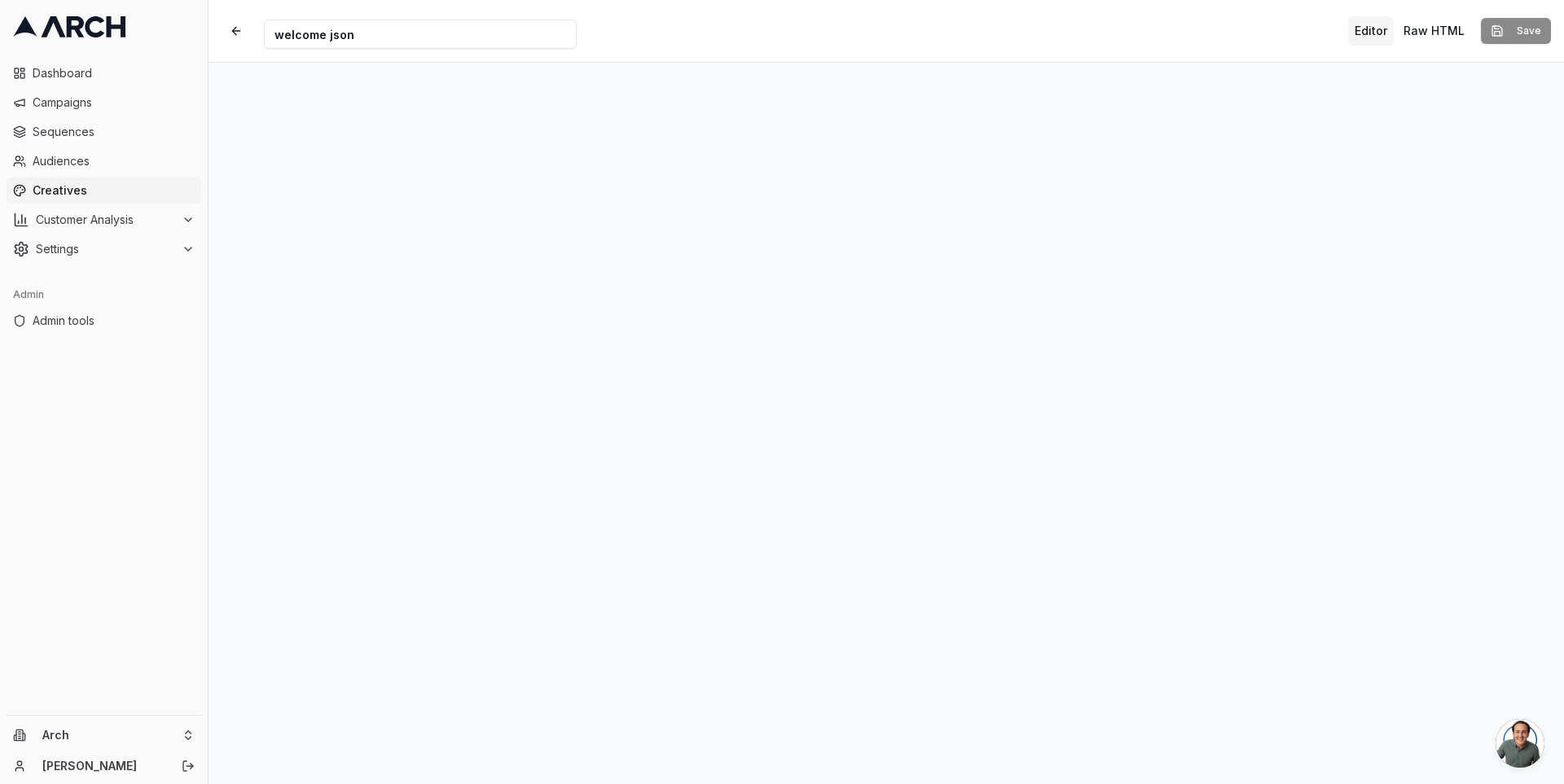
click at [1393, 29] on button "Editor" at bounding box center [1371, 30] width 46 height 29
click at [1415, 29] on button "Raw HTML" at bounding box center [1434, 30] width 74 height 29
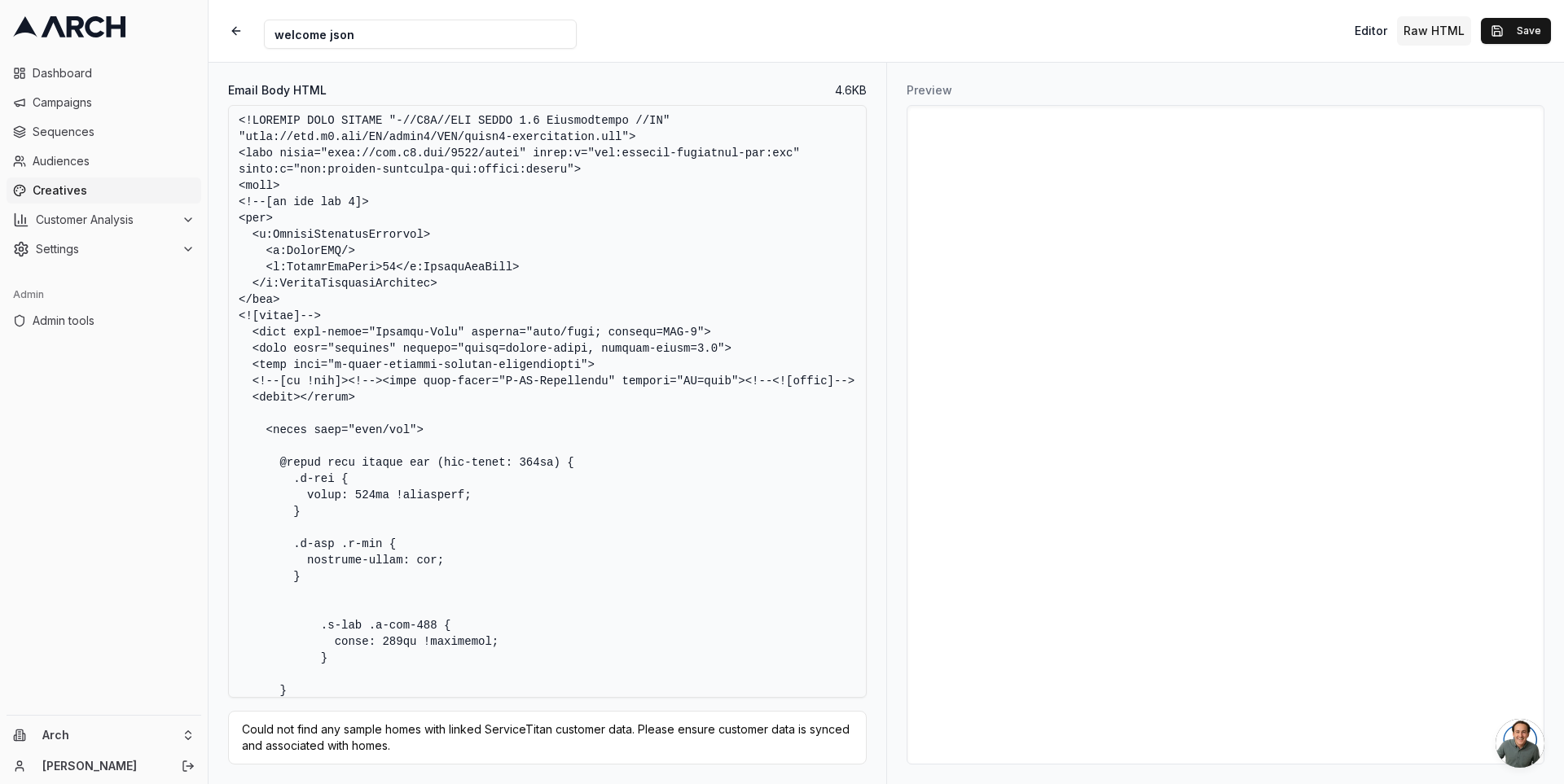
click at [712, 291] on textarea "Email Body HTML" at bounding box center [547, 402] width 638 height 593
paste textarea "620px) { .u-row { width: 600px !important; } .u-row .u-col { vertical-align: to…"
click at [632, 489] on textarea "Email Body HTML" at bounding box center [547, 402] width 638 height 593
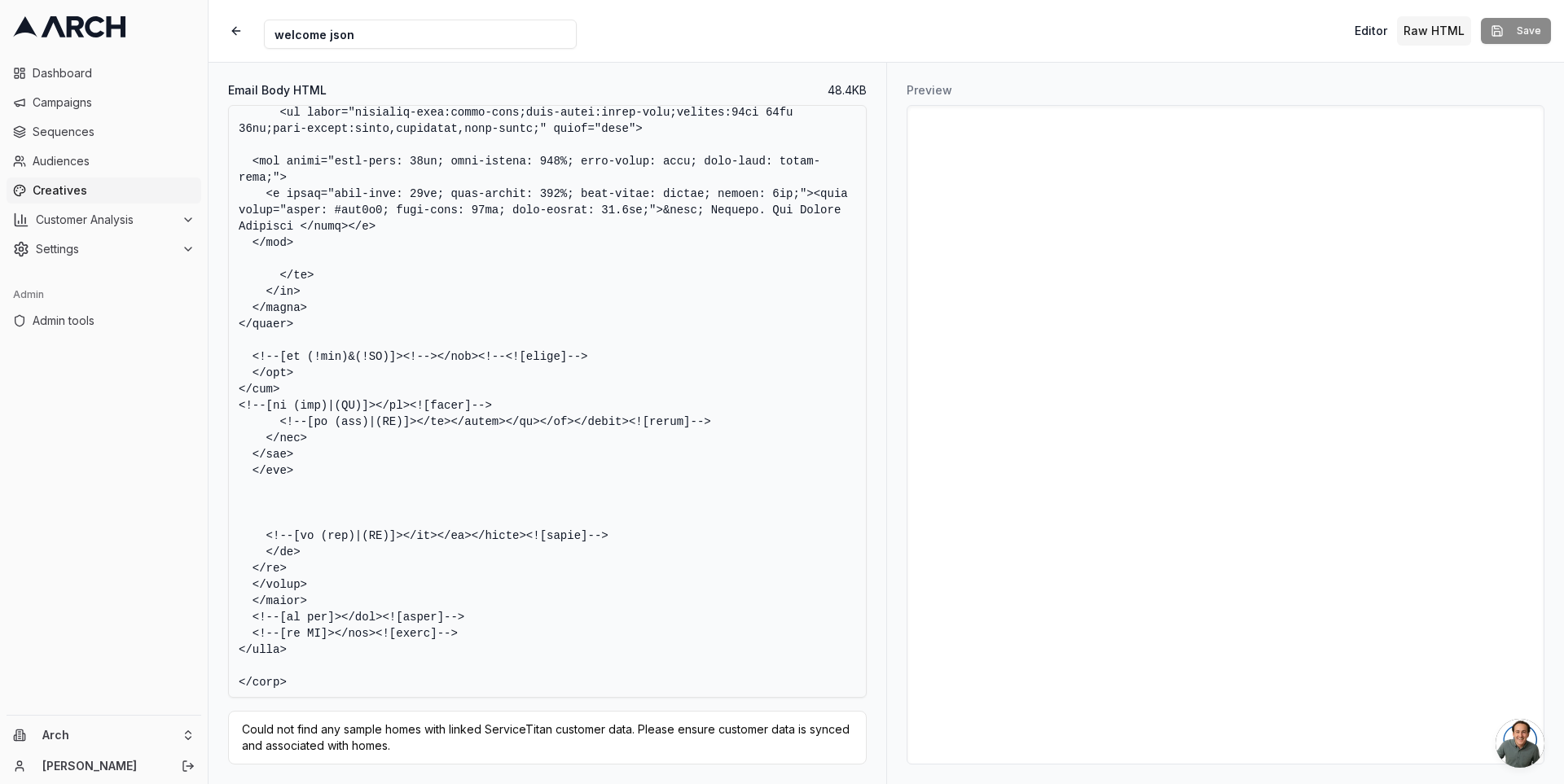
type textarea "<!DOCTYPE HTML PUBLIC "-//W3C//DTD XHTML 1.0 Transitional //EN" "http://www.w3.…"
click at [1525, 28] on div "Editor Raw HTML Save" at bounding box center [1449, 30] width 203 height 29
click at [1497, 32] on div "Editor Raw HTML Save" at bounding box center [1449, 30] width 203 height 29
click at [89, 185] on span "Creatives" at bounding box center [113, 190] width 162 height 16
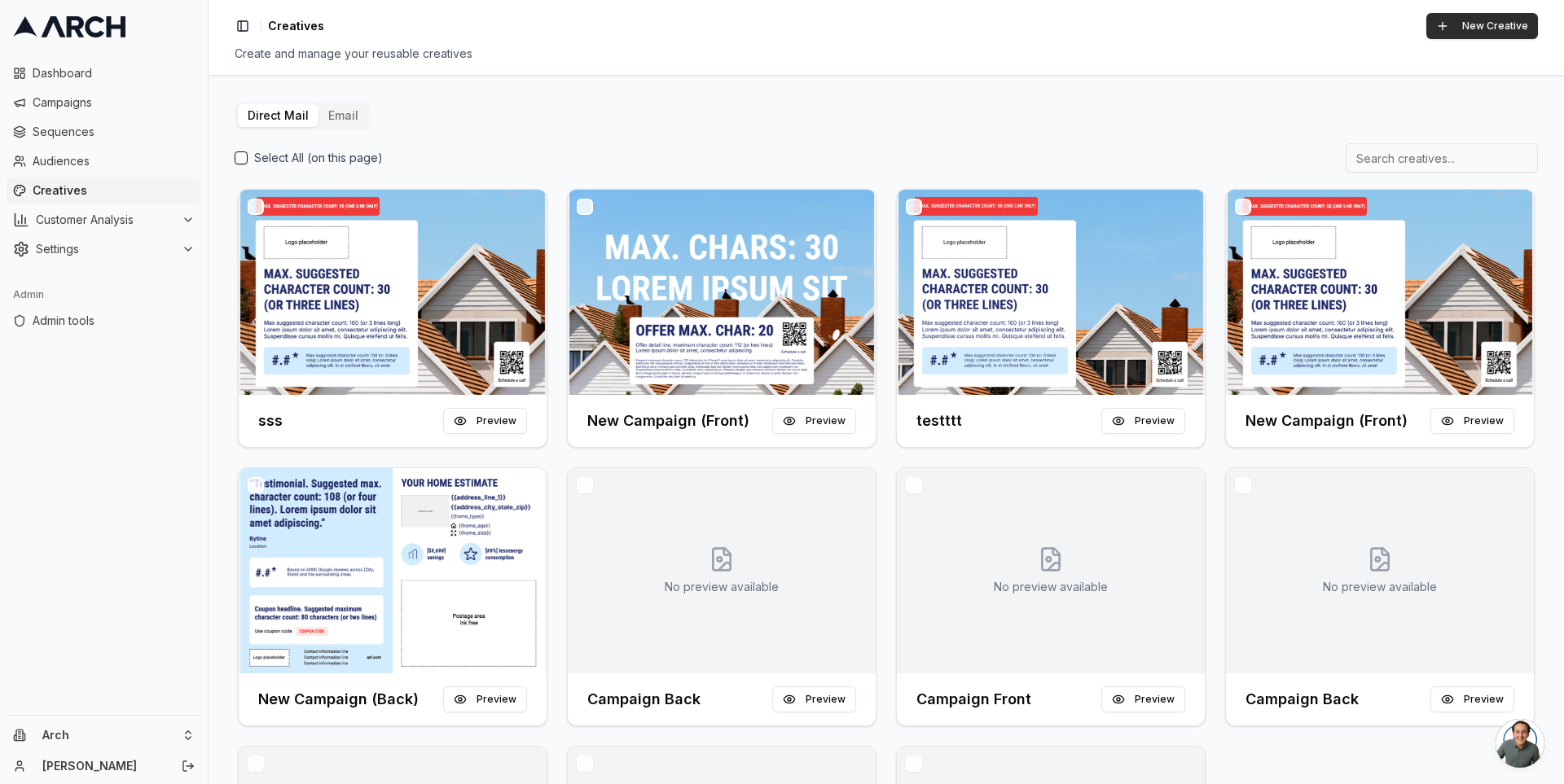
click at [1474, 24] on button "New Creative" at bounding box center [1482, 26] width 112 height 26
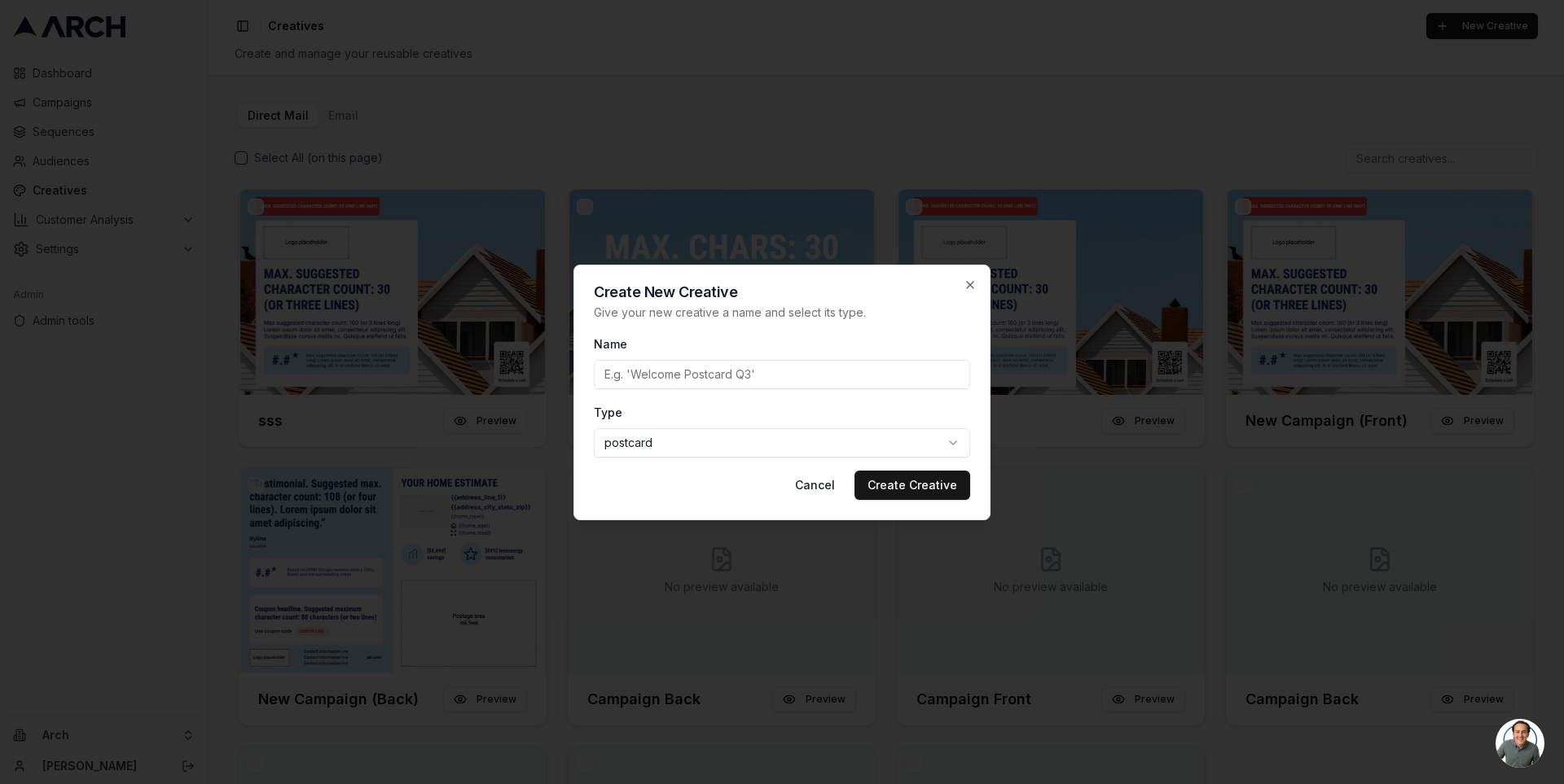
type input "a"
type input "testttt"
click at [682, 442] on body "Dashboard Campaigns Sequences Audiences Creatives Customer Analysis Settings Ad…" at bounding box center [782, 392] width 1564 height 784
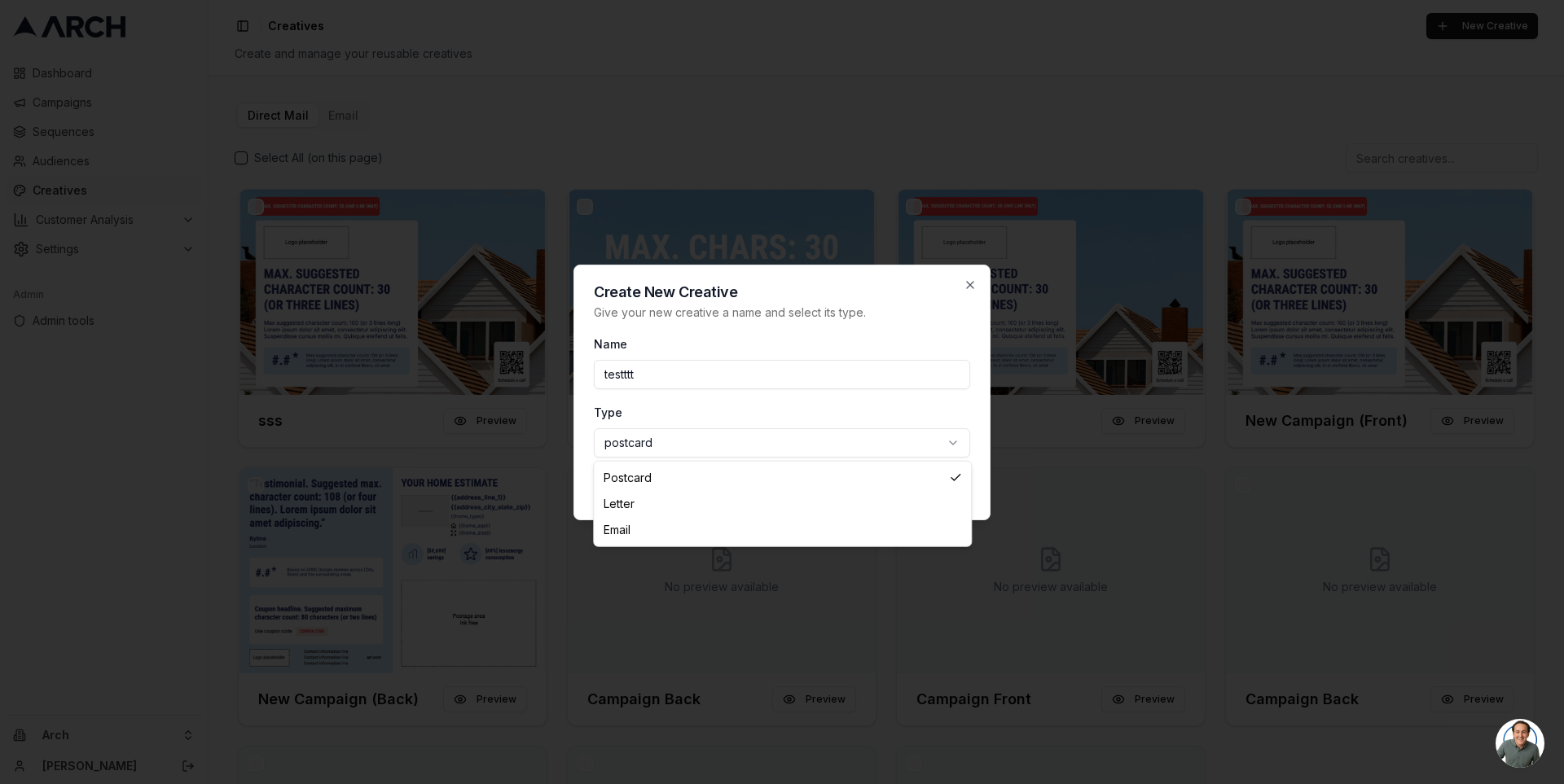
select select "email"
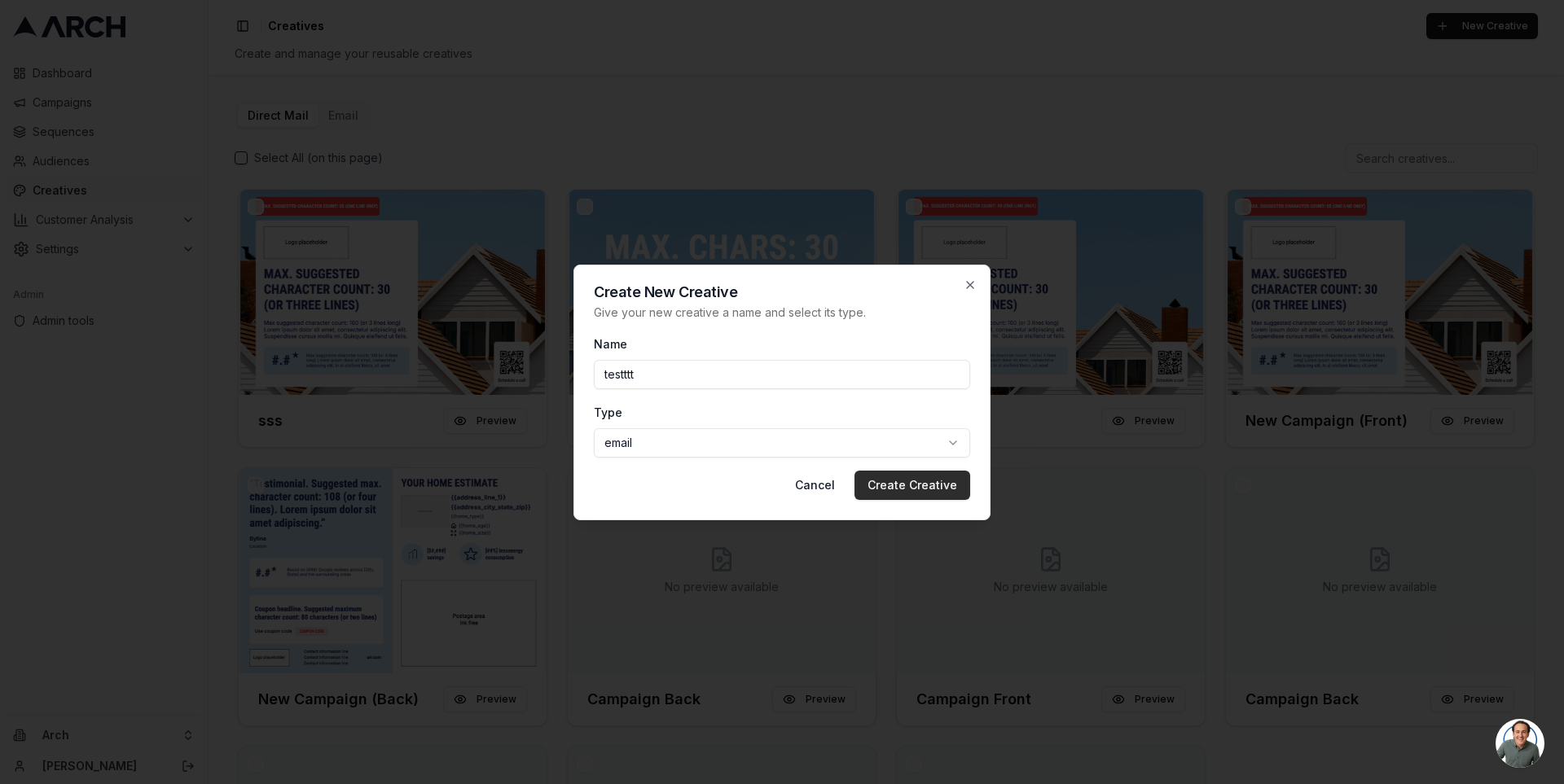
click at [905, 495] on button "Create Creative" at bounding box center [912, 485] width 116 height 29
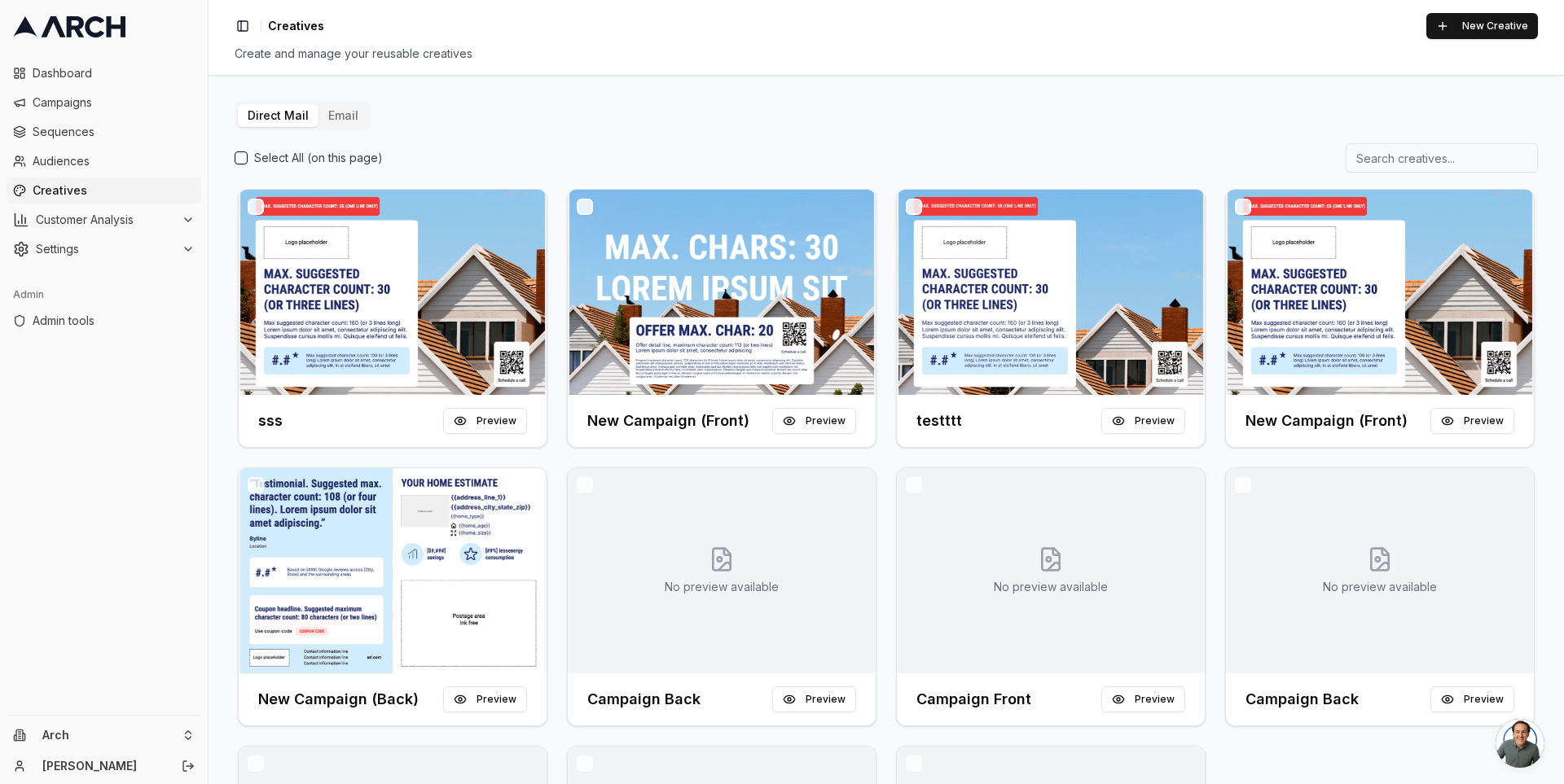
click at [335, 115] on button "Email" at bounding box center [343, 116] width 50 height 23
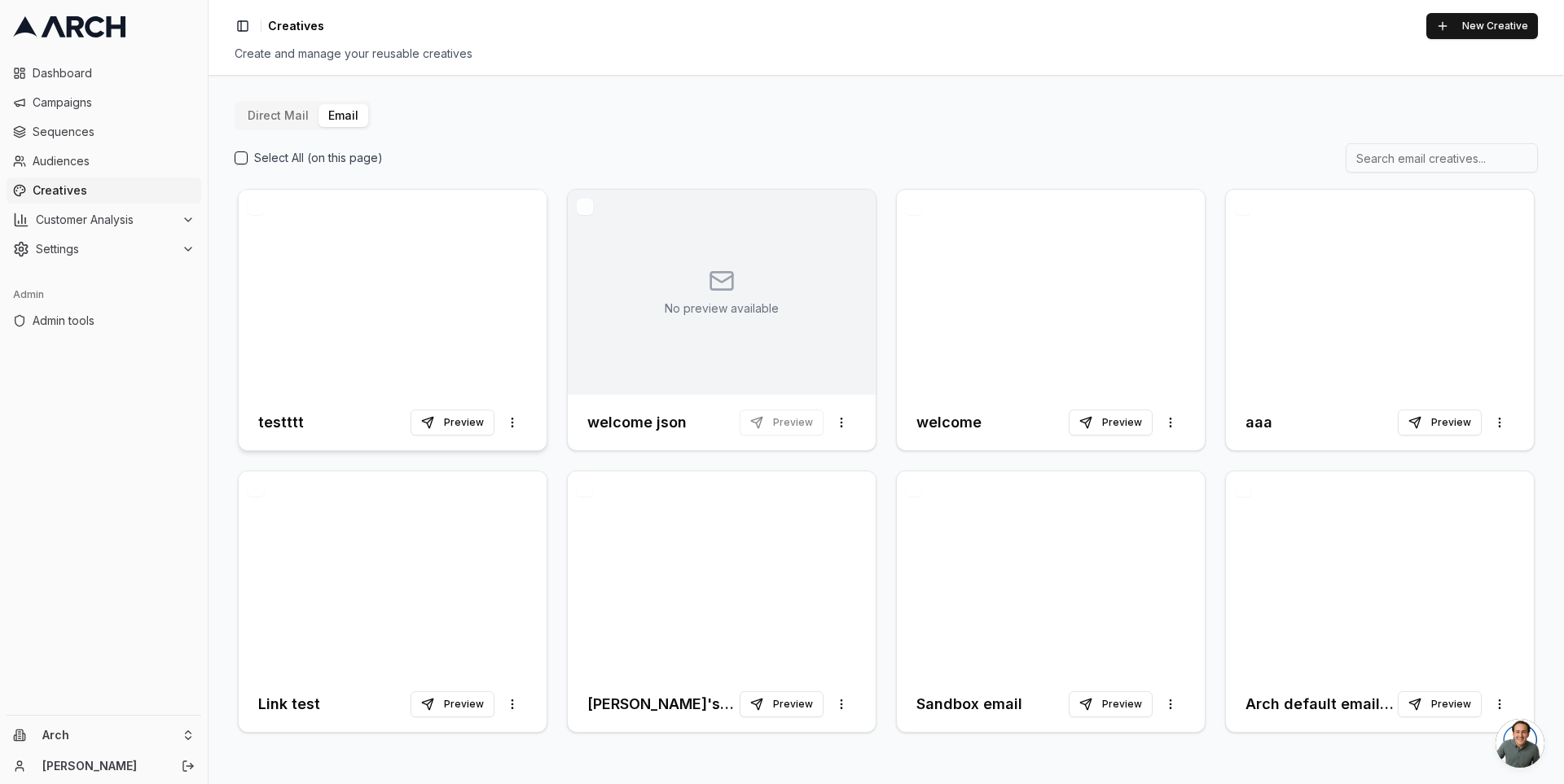
click at [386, 272] on div at bounding box center [393, 292] width 308 height 205
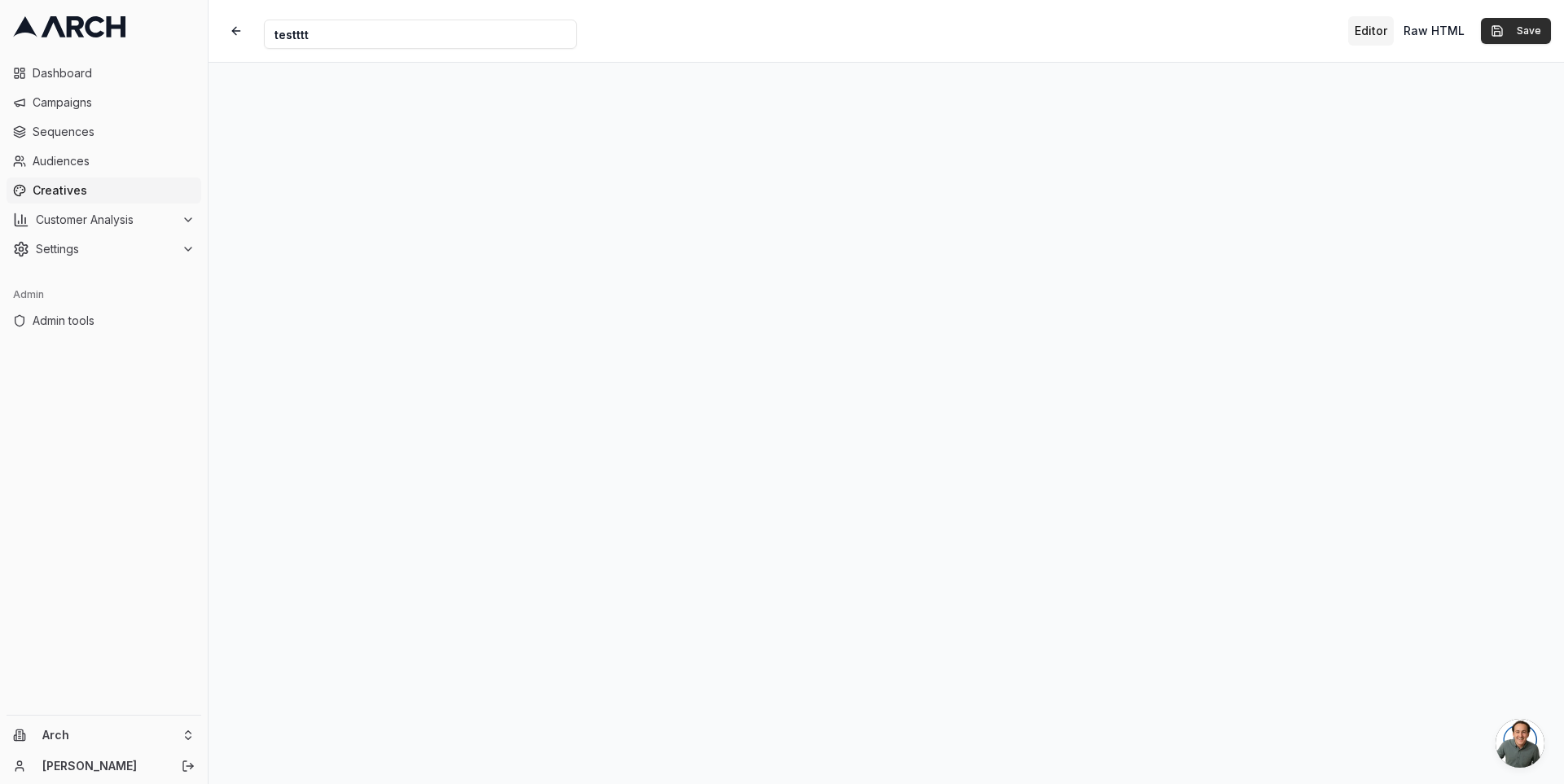
click at [1518, 27] on button "Save" at bounding box center [1515, 30] width 70 height 26
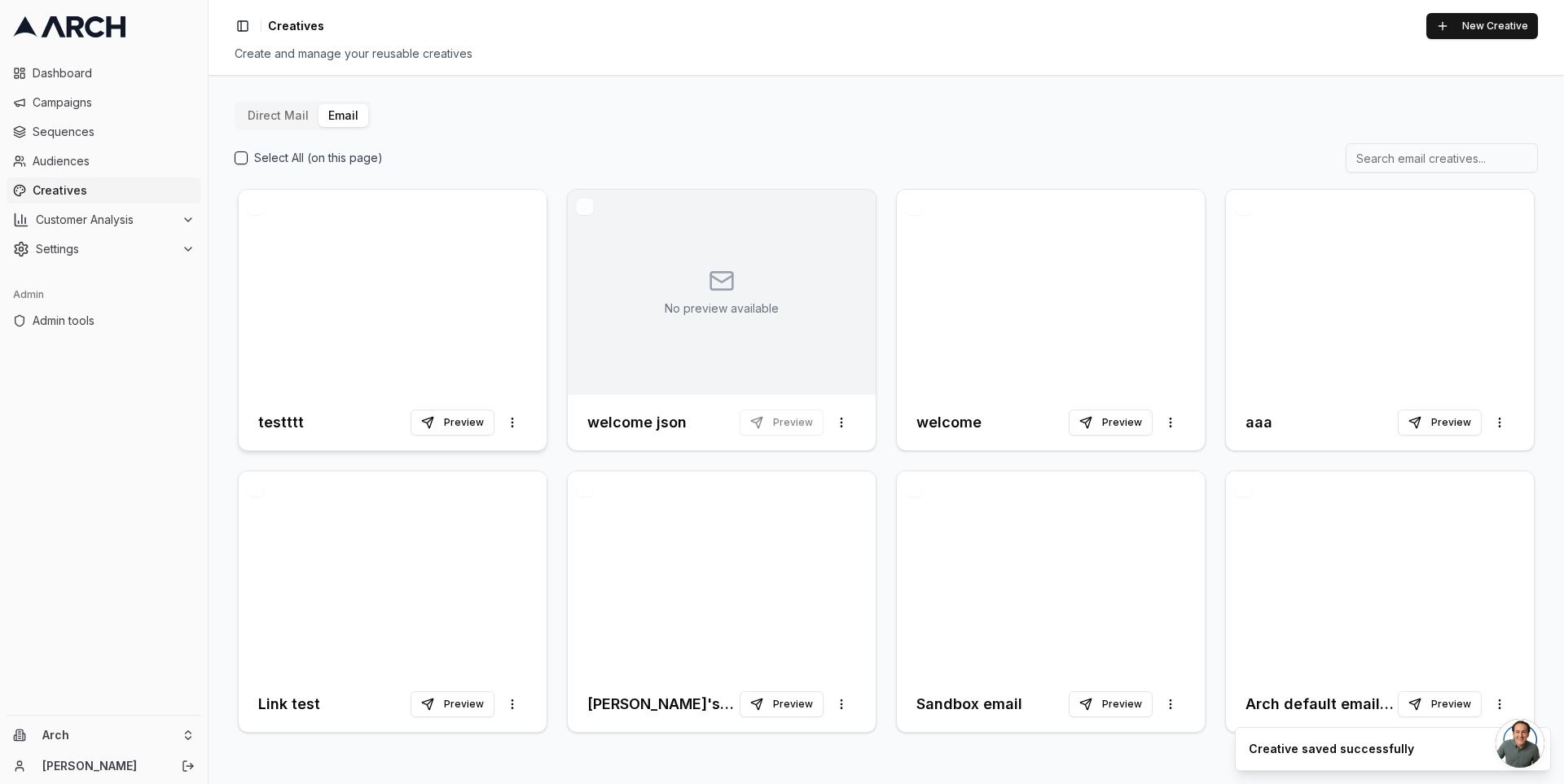
click at [353, 319] on div at bounding box center [393, 292] width 308 height 205
click at [708, 271] on div "No preview available" at bounding box center [721, 292] width 114 height 49
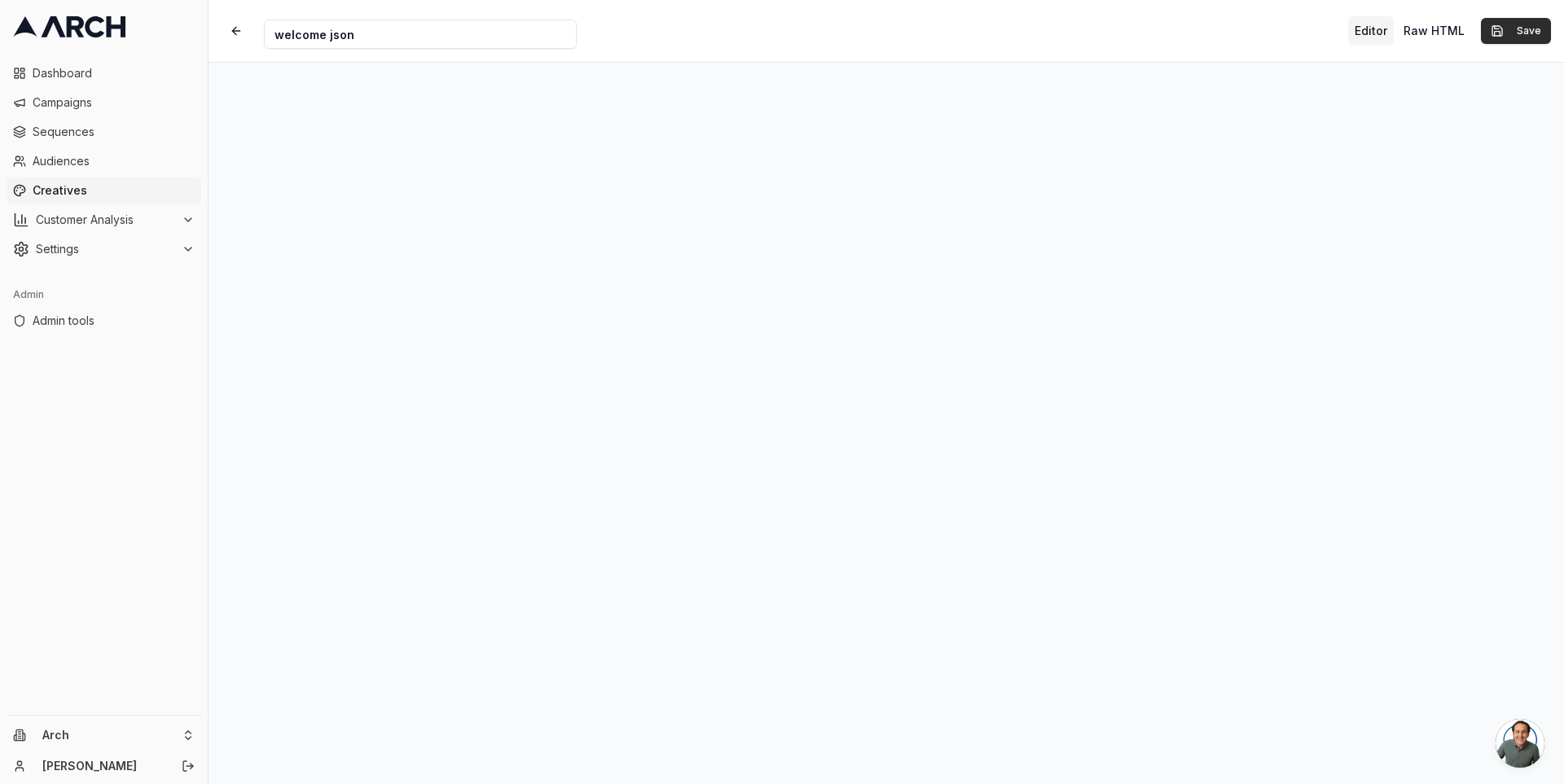
click at [1506, 29] on button "Save" at bounding box center [1515, 30] width 70 height 26
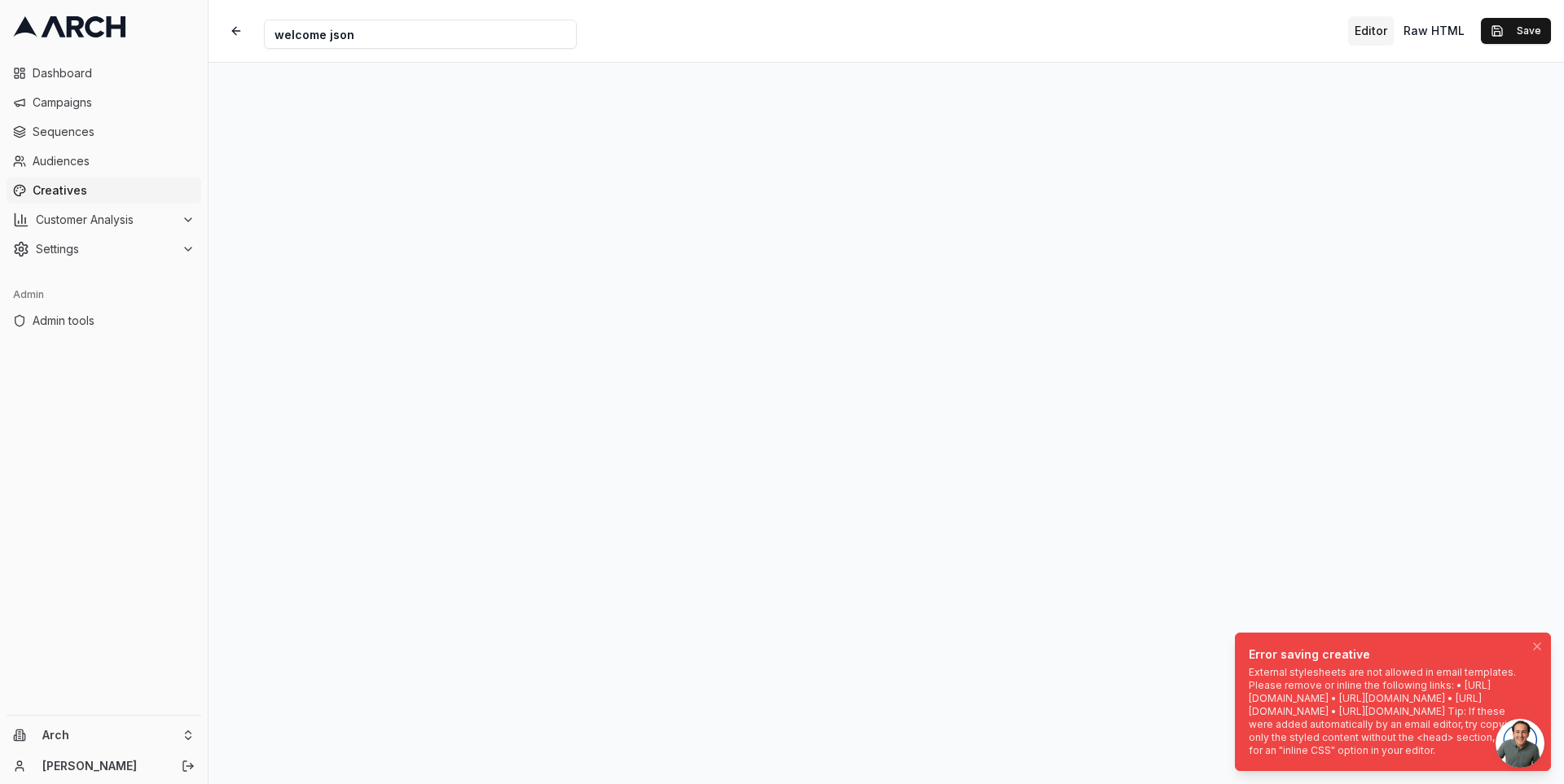
drag, startPoint x: 1381, startPoint y: 754, endPoint x: 1260, endPoint y: 626, distance: 176.1
click at [1260, 666] on div "External stylesheets are not allowed in email templates. Please remove or inlin…" at bounding box center [1390, 711] width 281 height 91
drag, startPoint x: 1261, startPoint y: 622, endPoint x: 1249, endPoint y: 687, distance: 66.1
click at [1249, 687] on div "External stylesheets are not allowed in email templates. Please remove or inlin…" at bounding box center [1390, 711] width 281 height 91
click at [1493, 29] on button "Save" at bounding box center [1515, 30] width 70 height 26
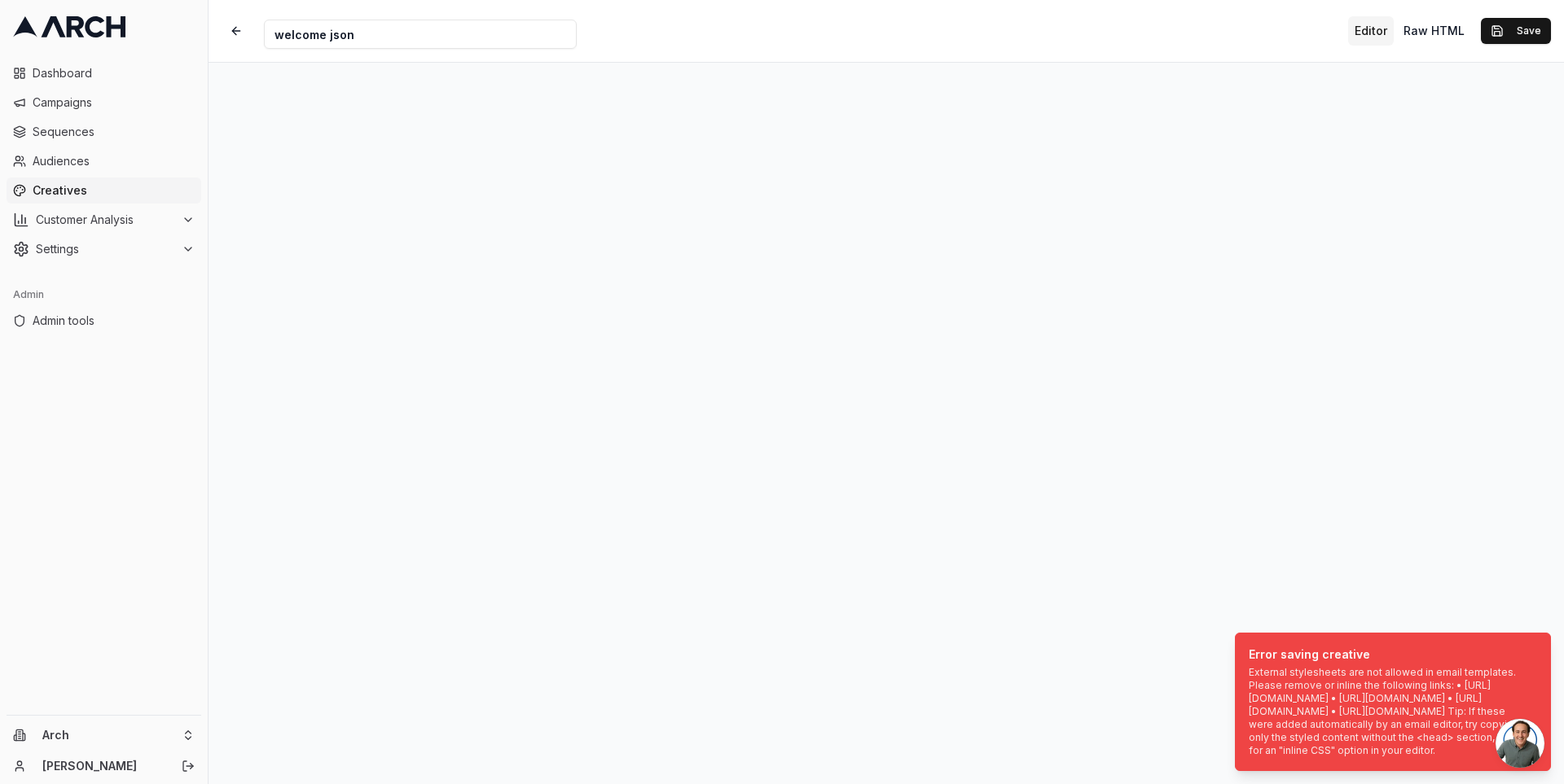
click at [1096, 41] on div "Creative Name welcome json Editor Raw HTML Save" at bounding box center [886, 31] width 1355 height 62
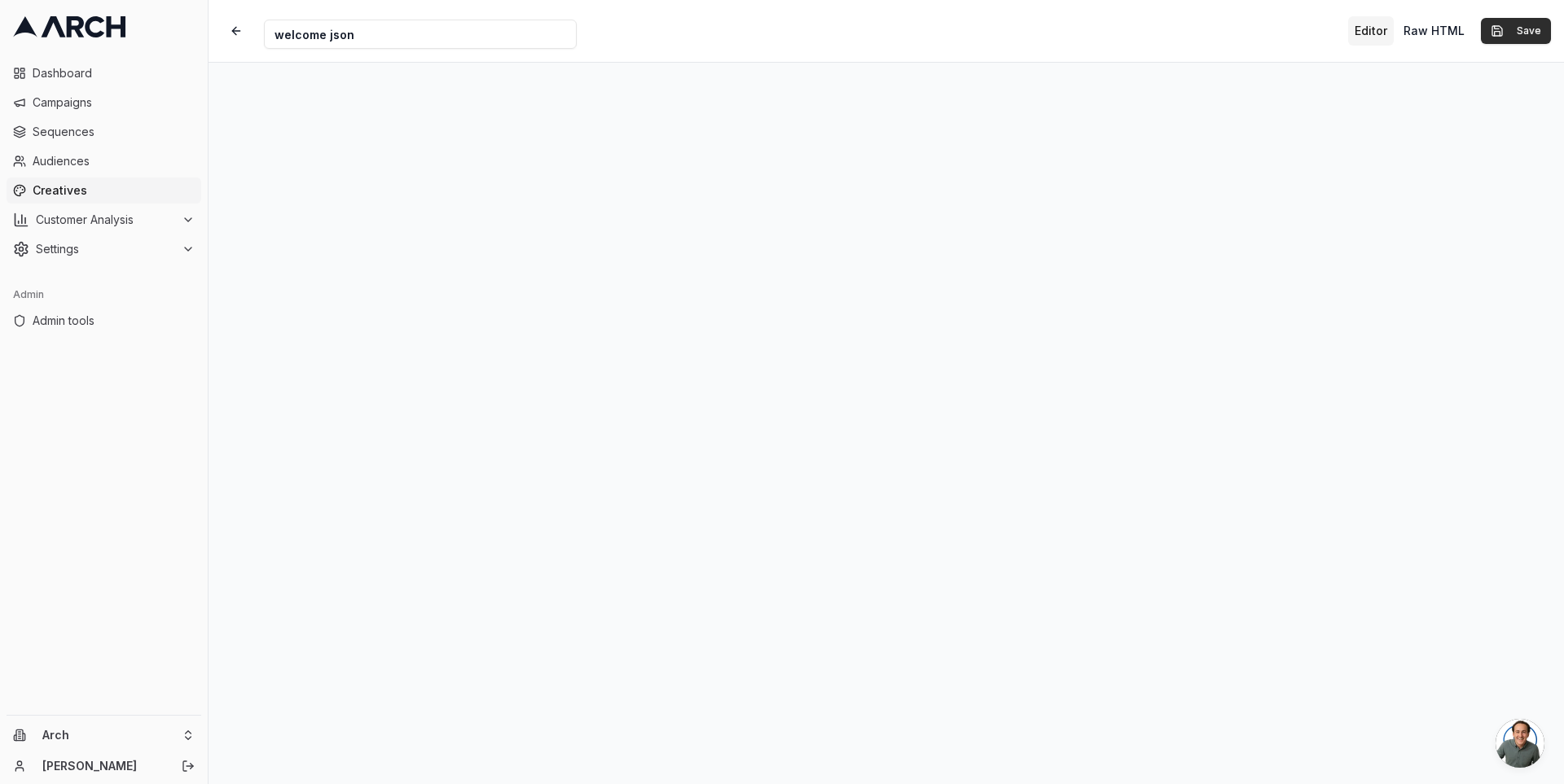
click at [1500, 34] on button "Save" at bounding box center [1515, 30] width 70 height 26
click at [1515, 38] on button "Save" at bounding box center [1515, 30] width 70 height 26
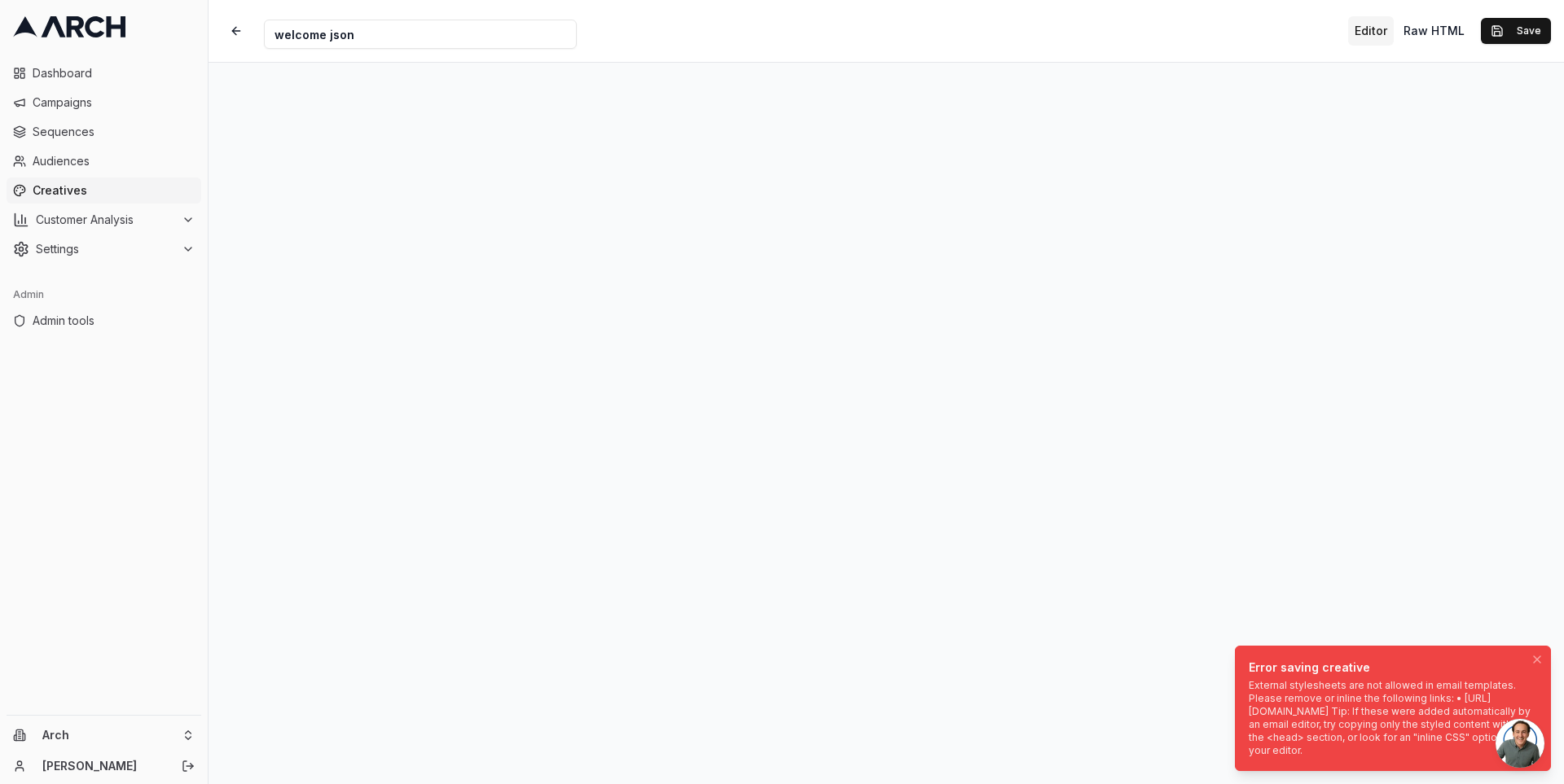
drag, startPoint x: 1349, startPoint y: 726, endPoint x: 1292, endPoint y: 707, distance: 60.1
click at [1292, 707] on div "External stylesheets are not allowed in email templates. Please remove or inlin…" at bounding box center [1390, 718] width 281 height 78
click at [1340, 703] on div "External stylesheets are not allowed in email templates. Please remove or inlin…" at bounding box center [1390, 718] width 281 height 78
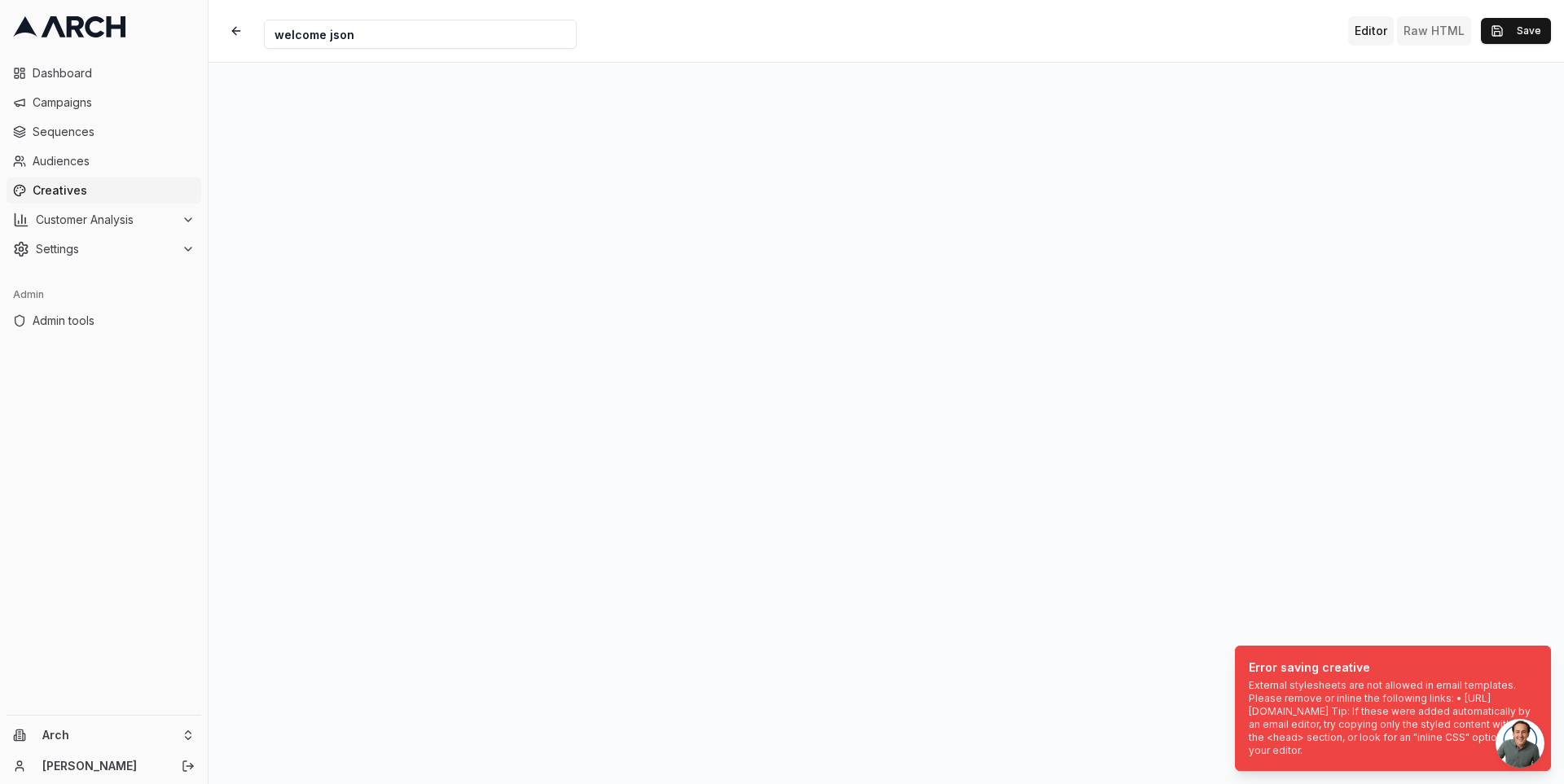
click at [1439, 32] on button "Raw HTML" at bounding box center [1434, 30] width 74 height 29
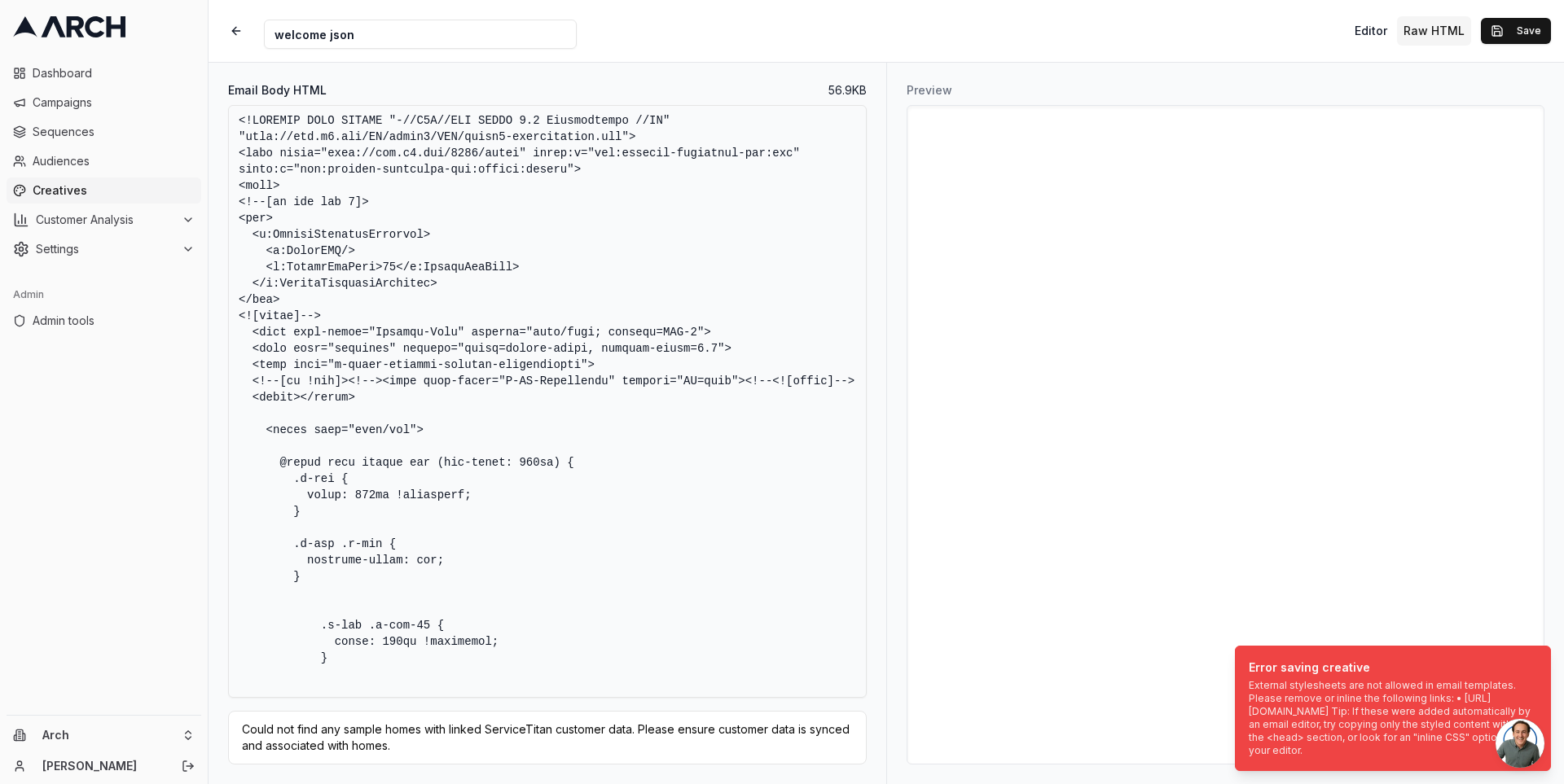
click at [678, 315] on textarea "Email Body HTML" at bounding box center [547, 402] width 638 height 593
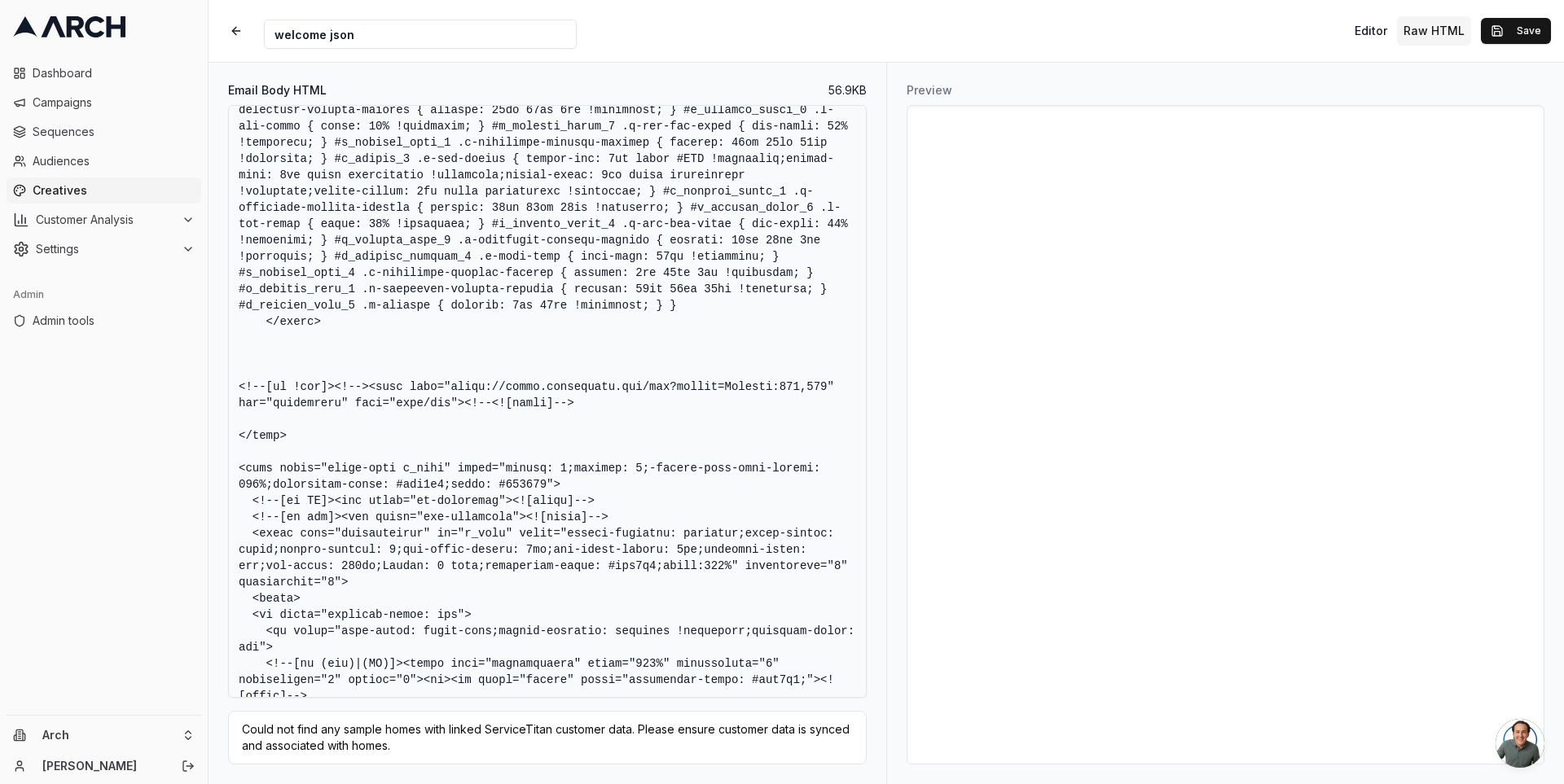
drag, startPoint x: 555, startPoint y: 420, endPoint x: 169, endPoint y: 396, distance: 386.7
click at [169, 396] on div "Dashboard Campaigns Sequences Audiences Creatives Customer Analysis Settings Ad…" at bounding box center [782, 392] width 1564 height 784
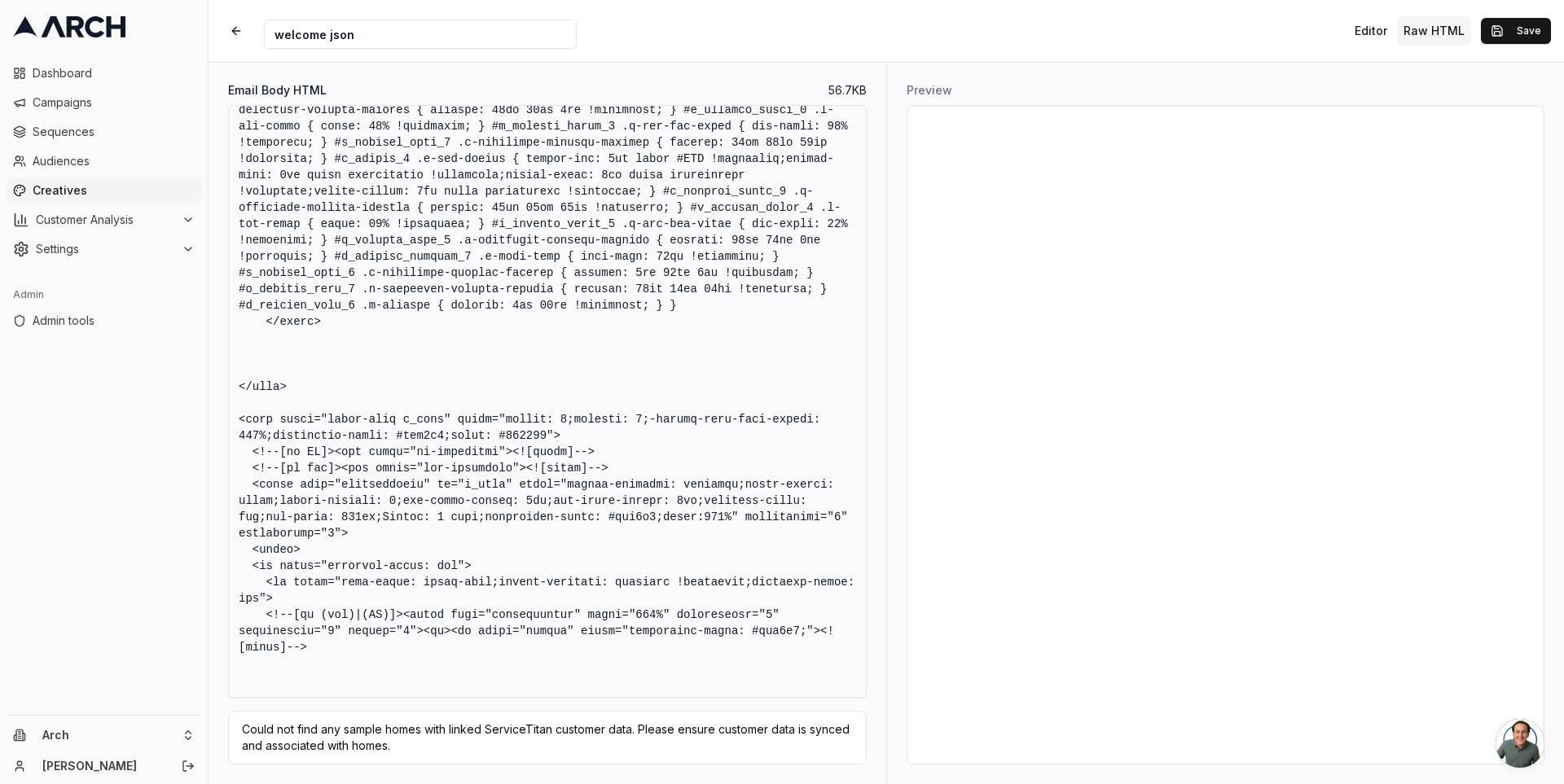
type textarea "<!DOCTYPE HTML PUBLIC "-//W3C//DTD XHTML 1.0 Transitional //EN" "http://www.w3.…"
click at [1382, 25] on button "Editor" at bounding box center [1371, 30] width 46 height 29
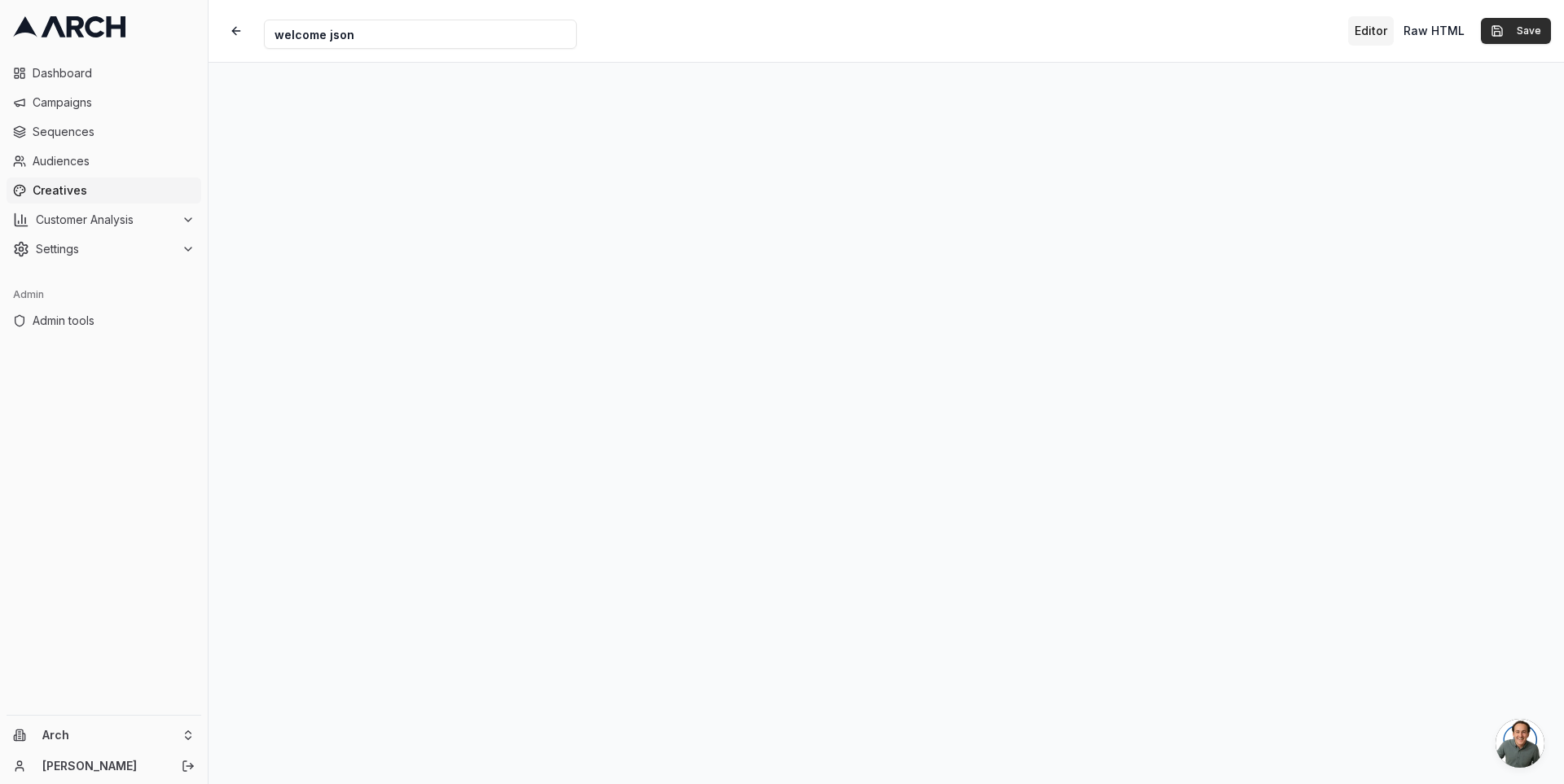
click at [1514, 25] on button "Save" at bounding box center [1515, 30] width 70 height 26
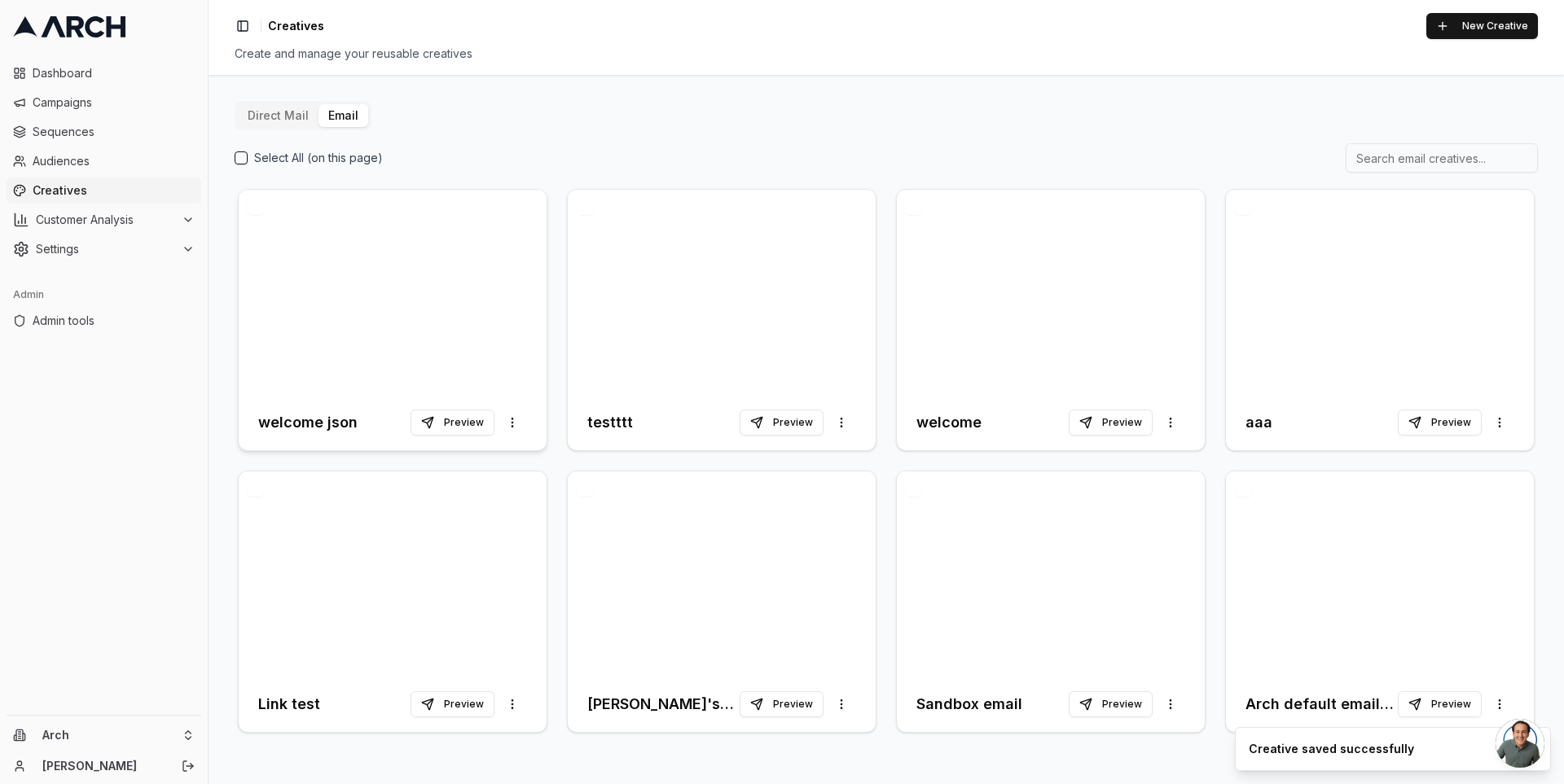
click at [450, 275] on div at bounding box center [393, 292] width 308 height 205
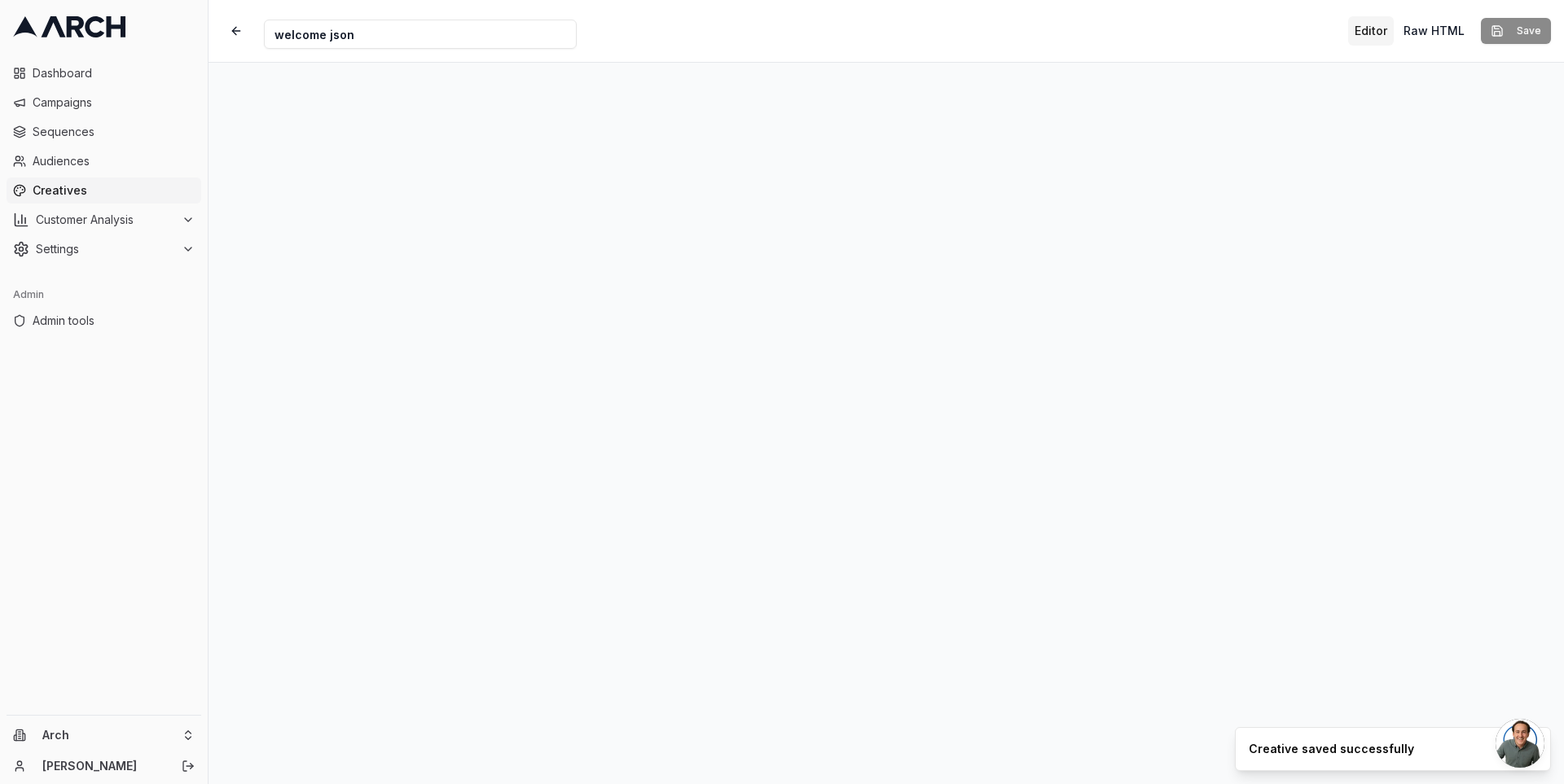
click at [1114, 15] on div "Creative Name welcome json Editor Raw HTML Save" at bounding box center [886, 31] width 1355 height 62
click at [87, 186] on span "Creatives" at bounding box center [113, 190] width 162 height 16
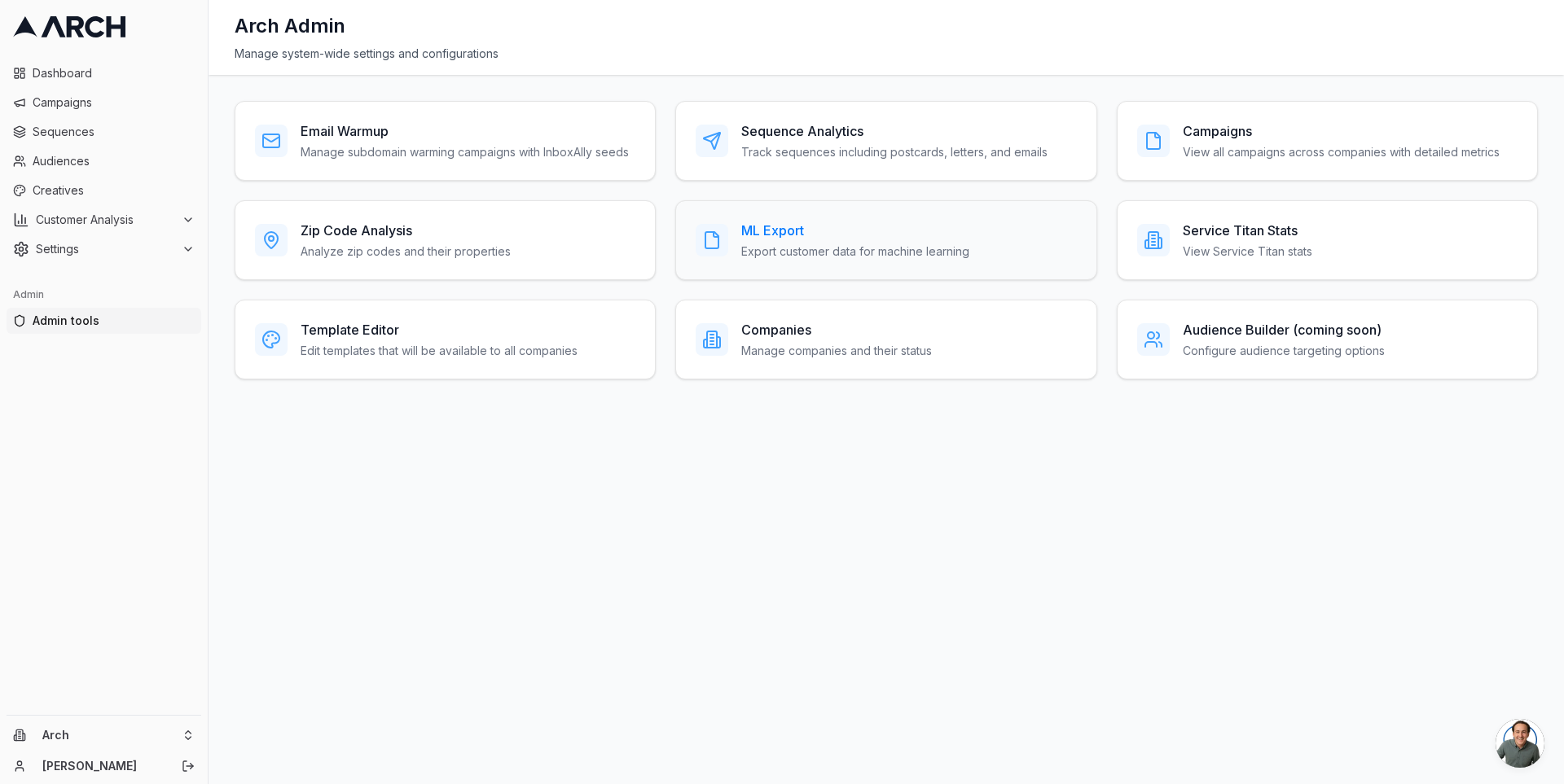
click at [832, 236] on h3 "ML Export" at bounding box center [855, 230] width 228 height 19
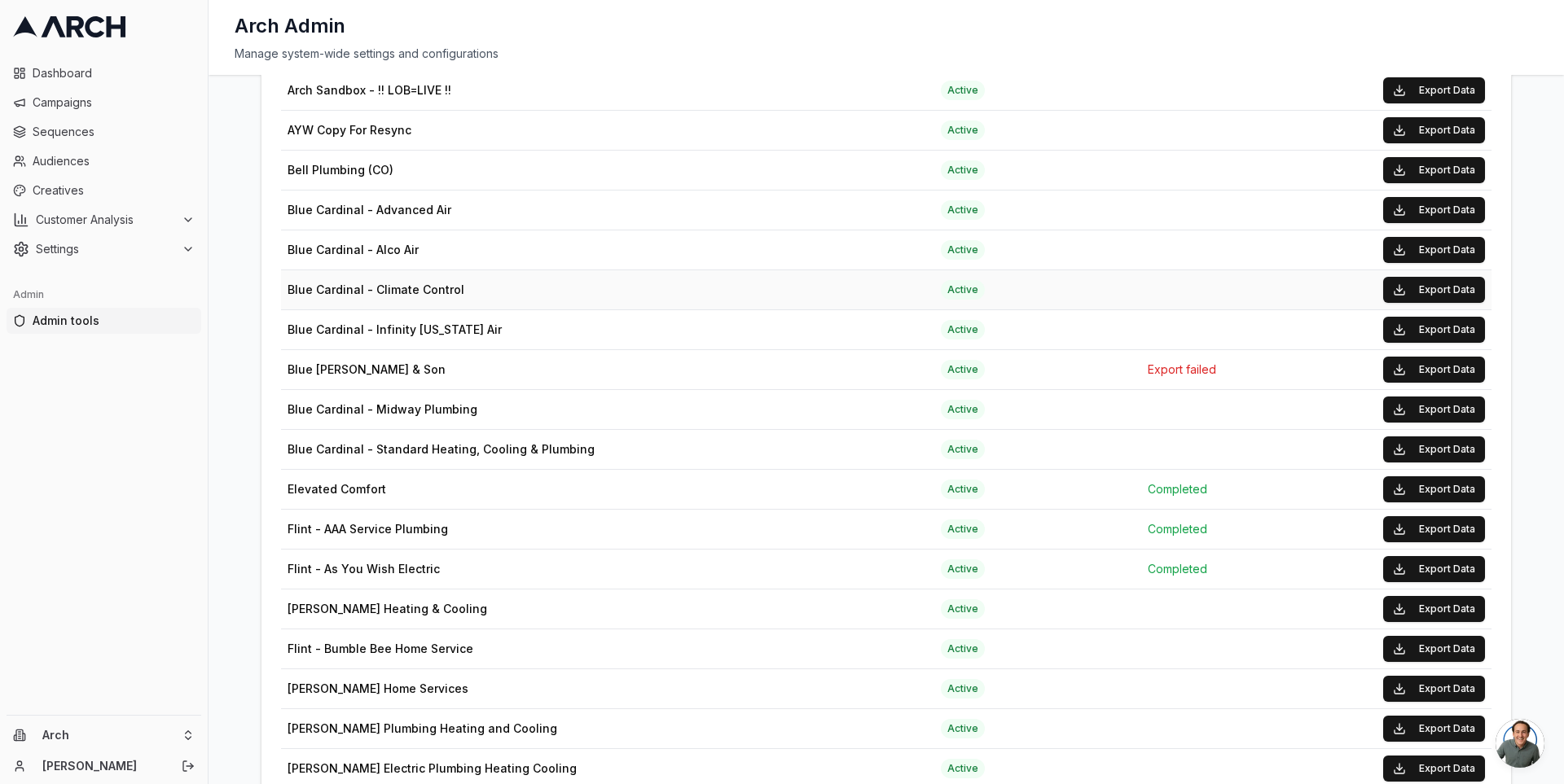
scroll to position [641, 0]
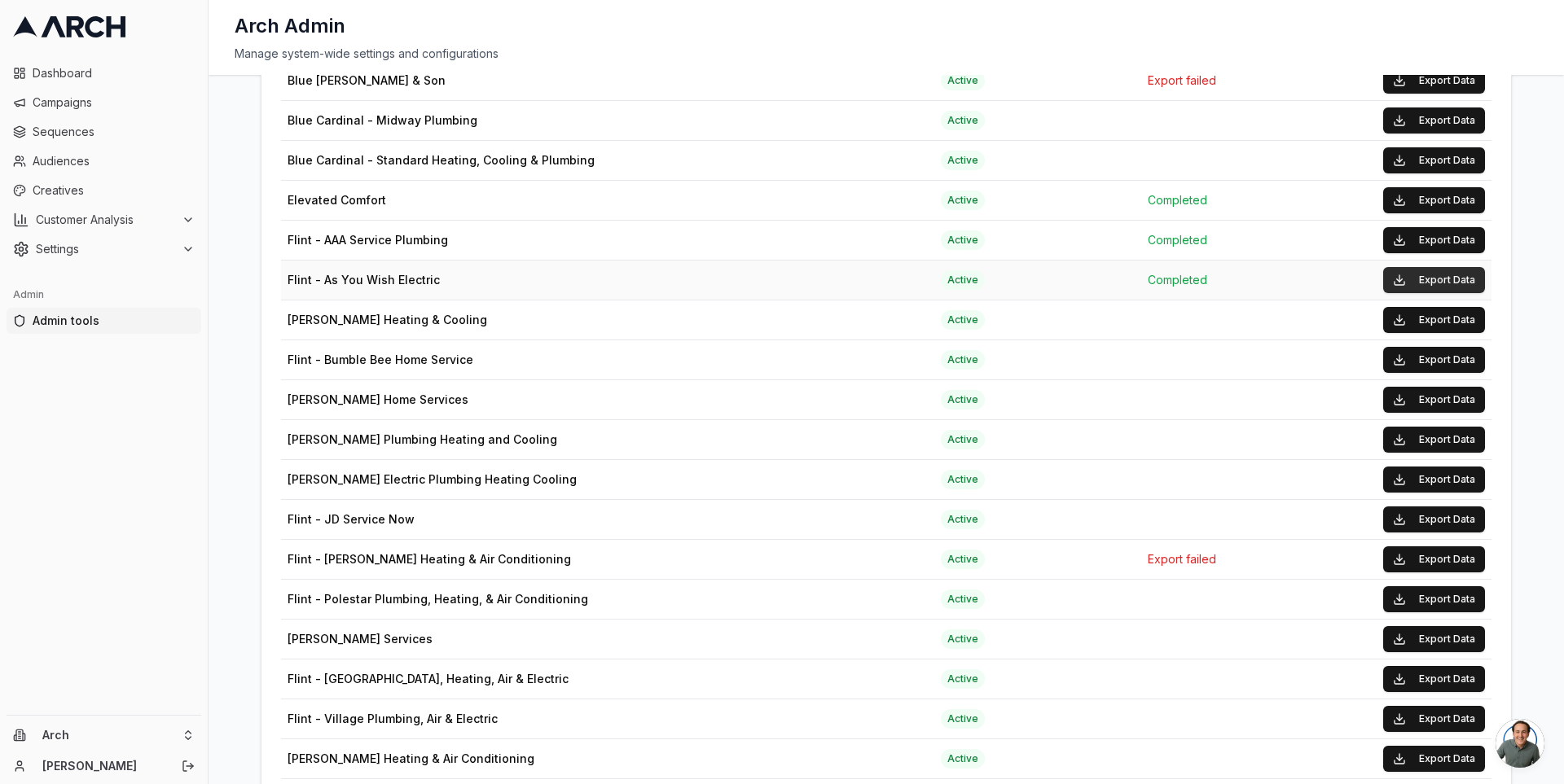
click at [1427, 277] on button "Export Data" at bounding box center [1433, 280] width 102 height 26
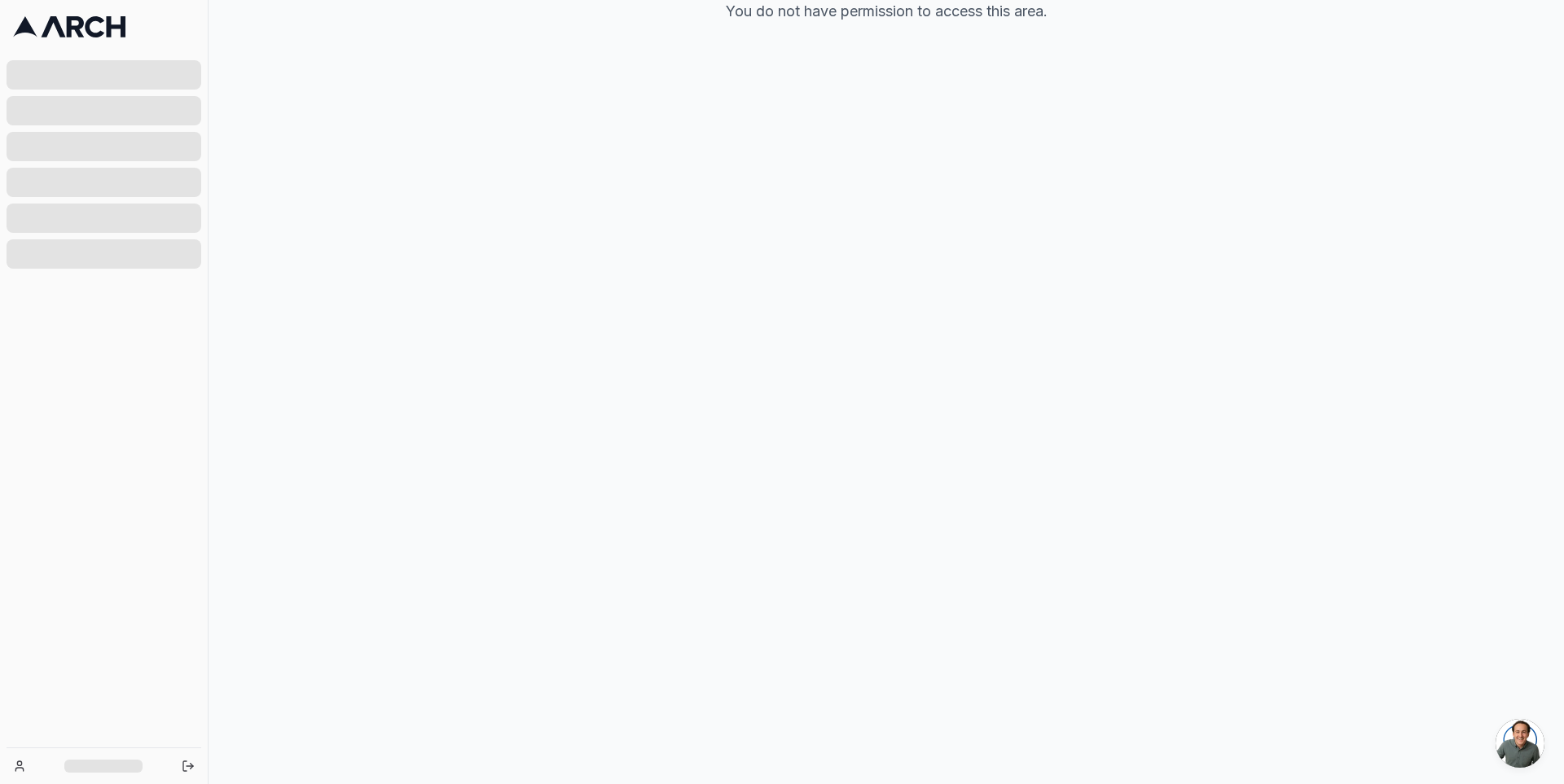
click at [81, 29] on icon at bounding box center [69, 27] width 112 height 21
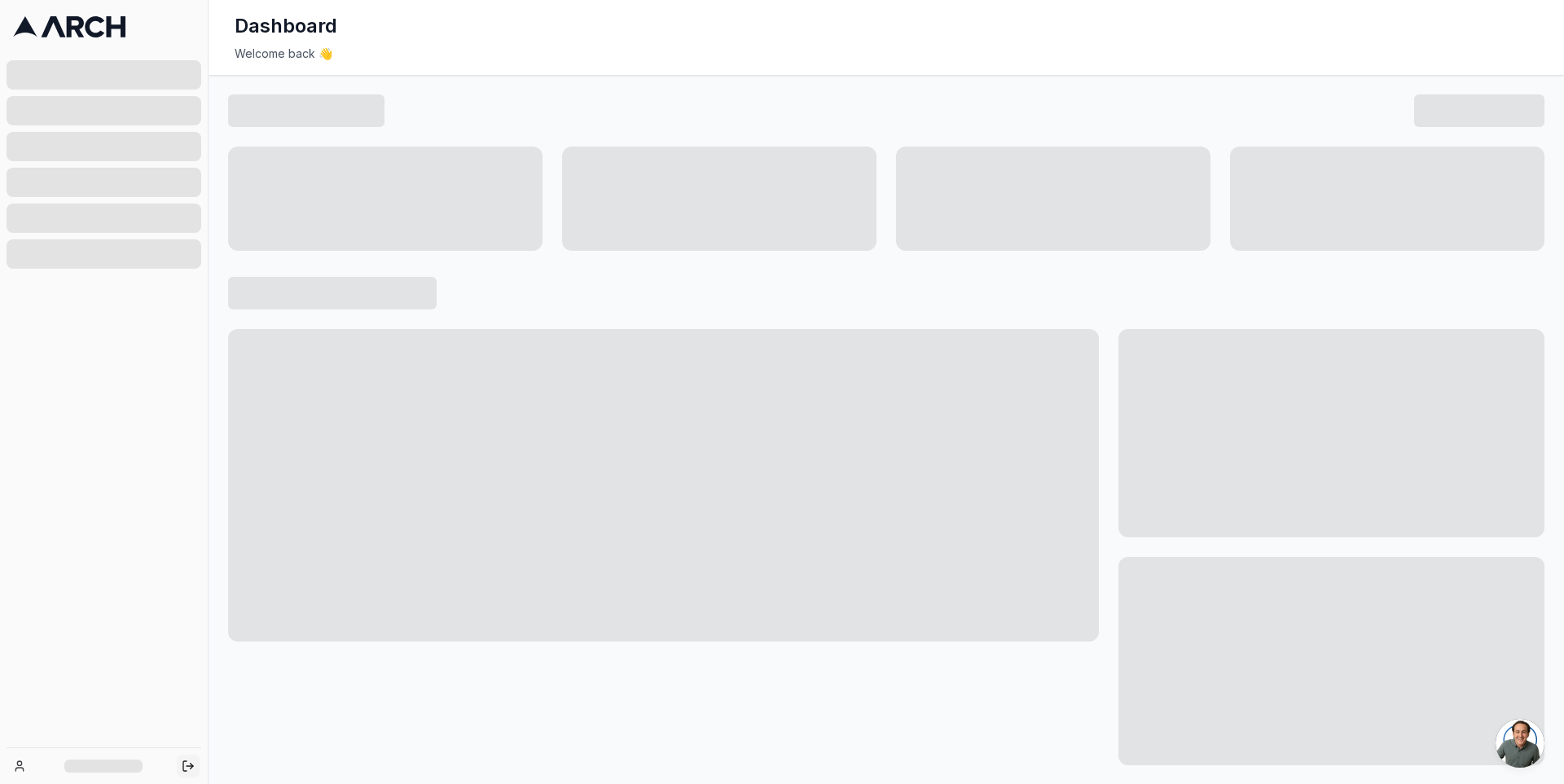
click at [189, 755] on button "Log out" at bounding box center [189, 766] width 23 height 23
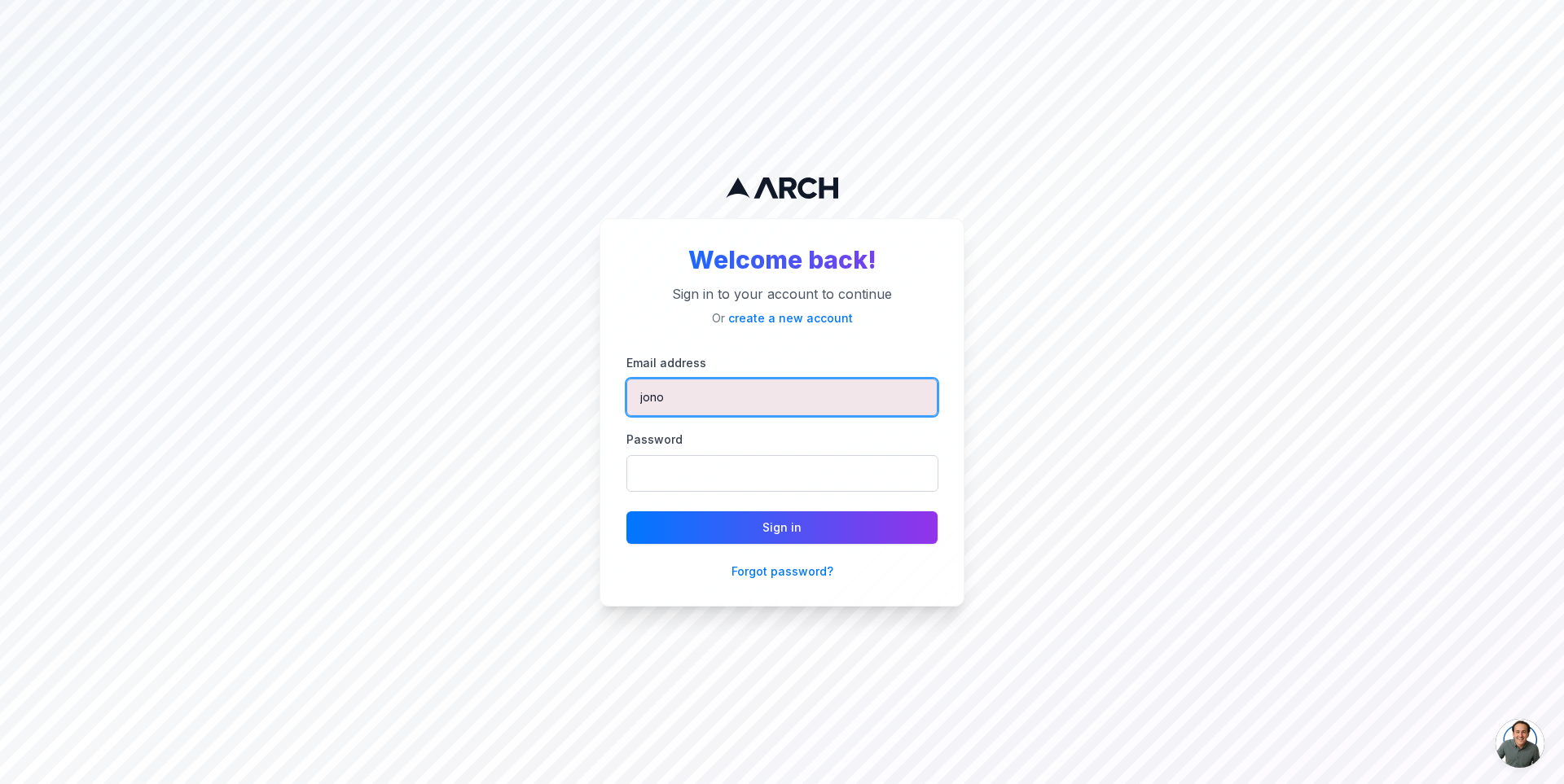
click at [723, 402] on input "jono" at bounding box center [782, 397] width 311 height 37
type input "[PERSON_NAME][EMAIL_ADDRESS][DOMAIN_NAME]"
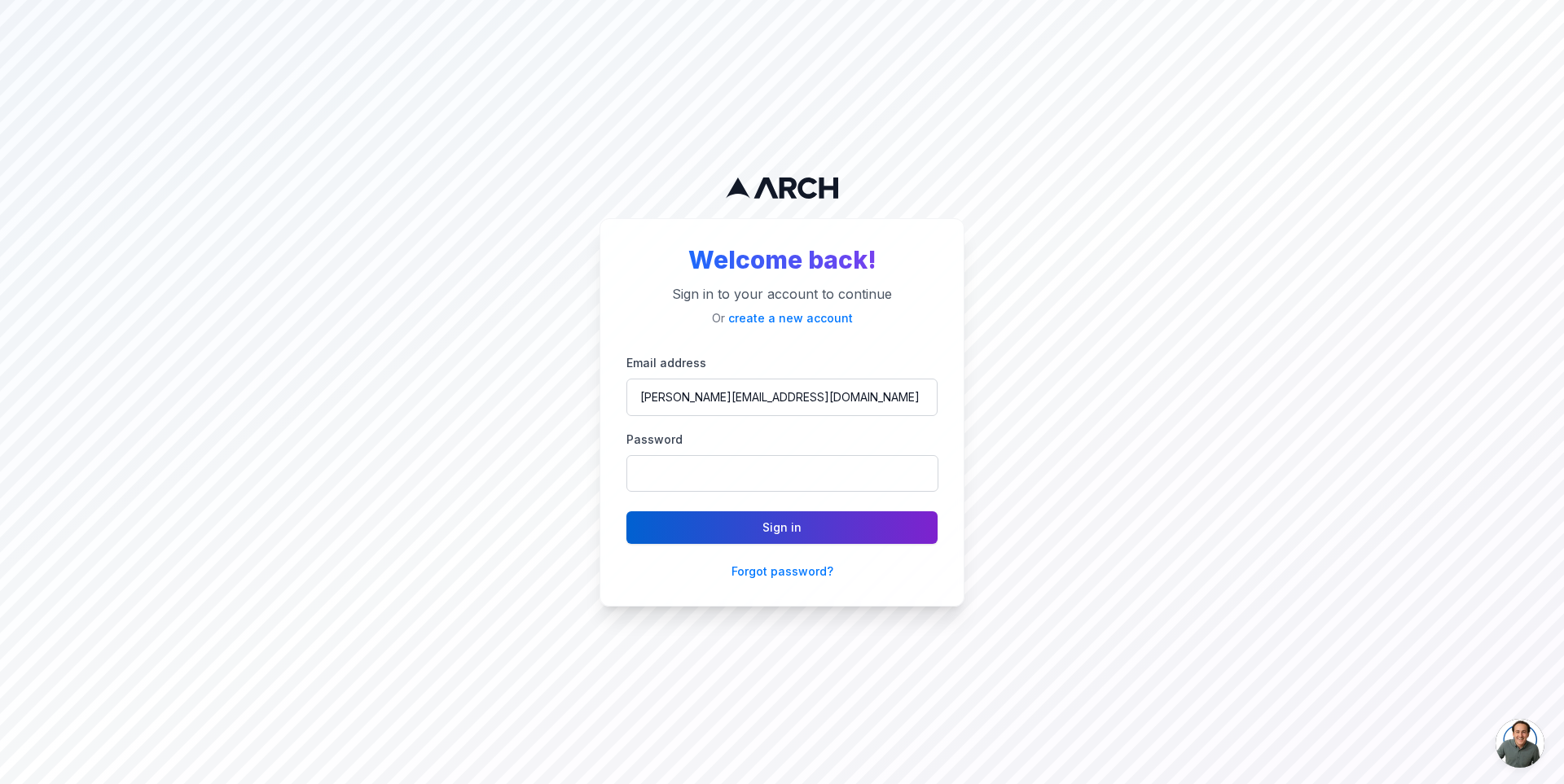
click at [745, 531] on button "Sign in" at bounding box center [782, 527] width 311 height 33
click at [1347, 348] on div "Welcome back! Sign in to your account to continue Or create a new account Email…" at bounding box center [782, 392] width 1564 height 784
click at [963, 279] on div "Welcome back! Sign in to your account to continue Or create a new account Email…" at bounding box center [782, 412] width 365 height 388
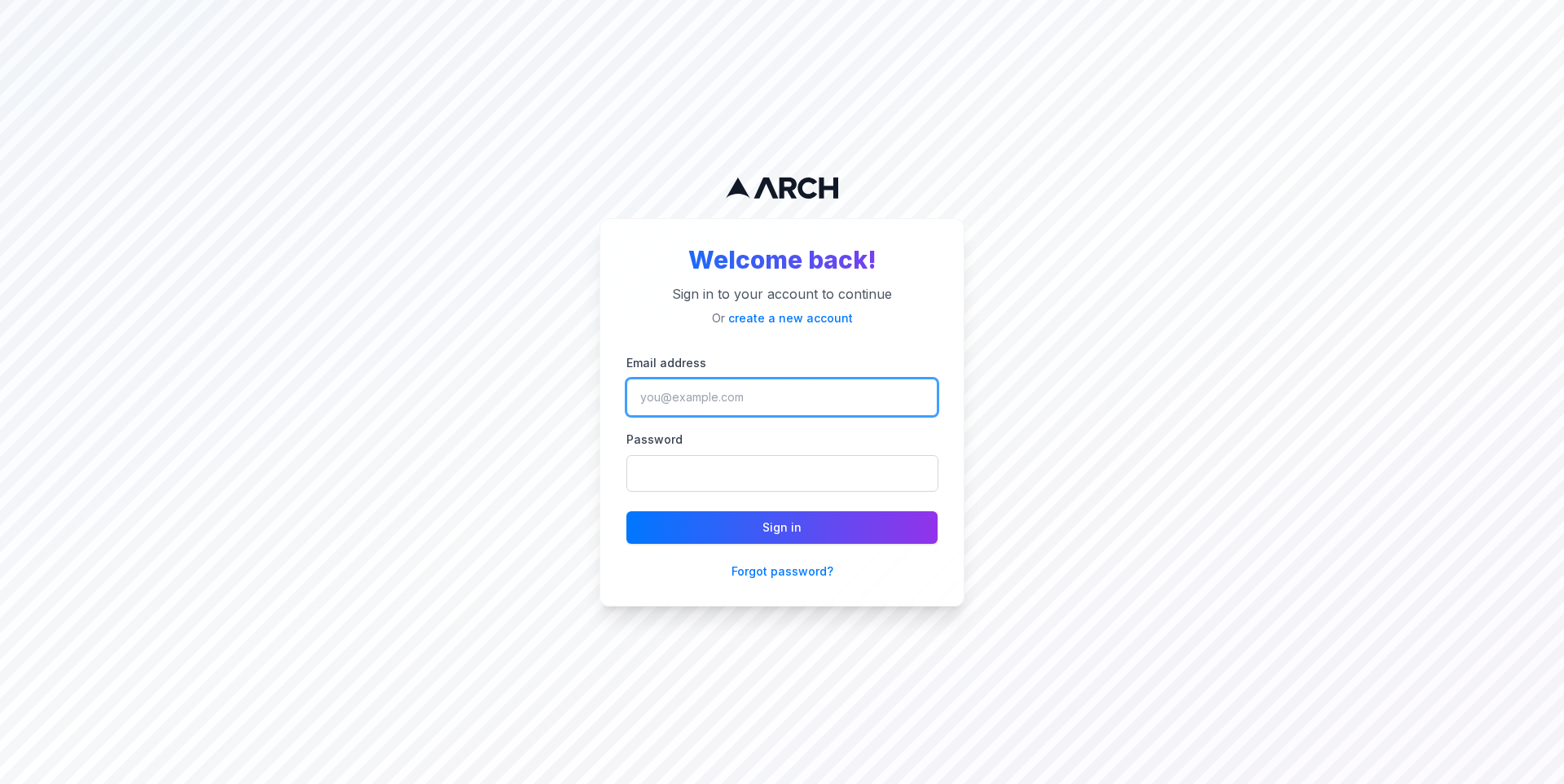
type input "jono"
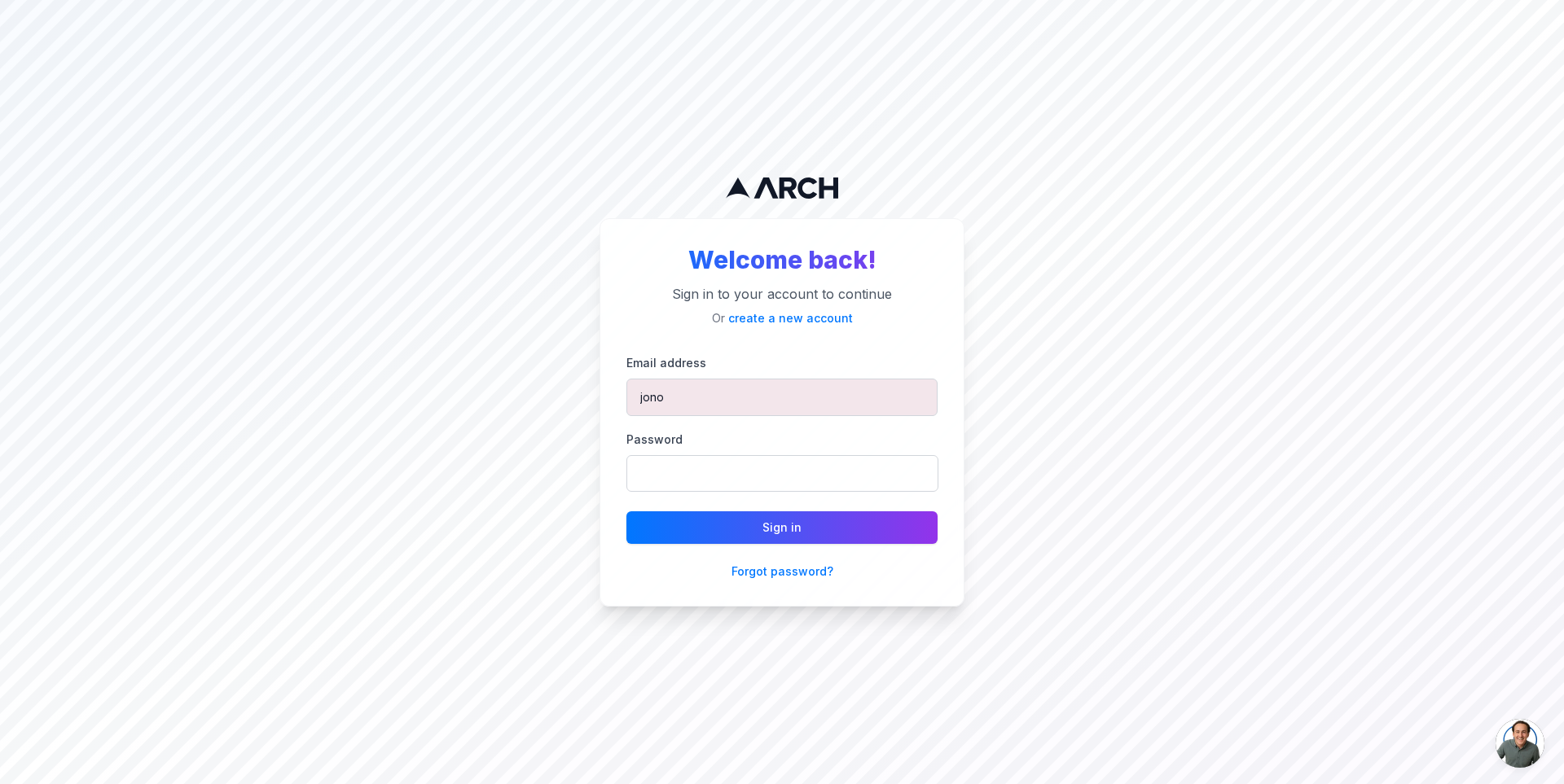
click at [1339, 103] on div "Welcome back! Sign in to your account to continue Or create a new account Email…" at bounding box center [782, 392] width 1564 height 784
drag, startPoint x: 613, startPoint y: 105, endPoint x: 575, endPoint y: 104, distance: 38.0
click at [613, 105] on div "Welcome back! Sign in to your account to continue Or create a new account Email…" at bounding box center [782, 392] width 1564 height 784
click at [712, 396] on input "jono" at bounding box center [782, 397] width 311 height 37
type input "jimmy@getarch.com"
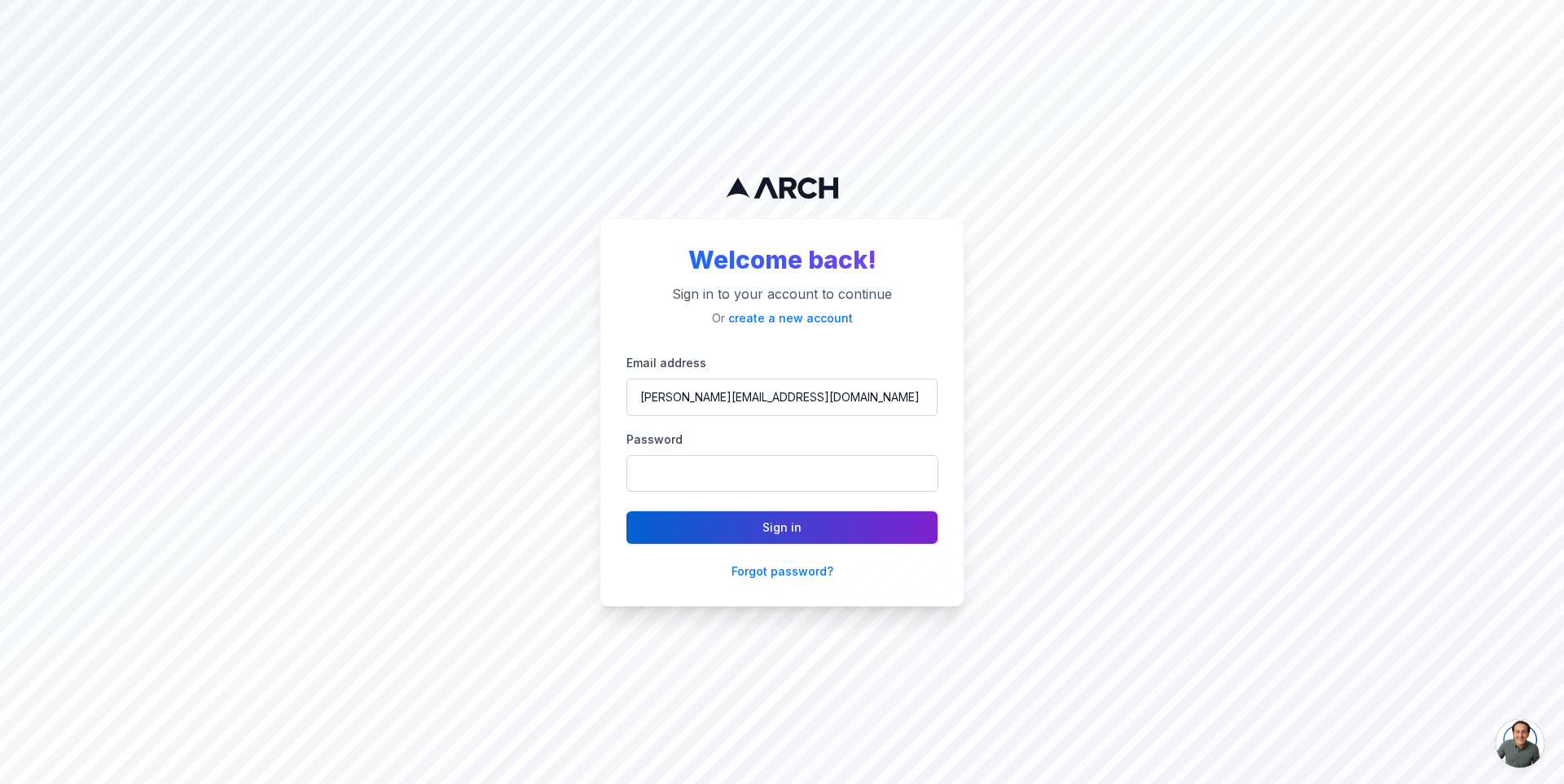
click at [775, 519] on button "Sign in" at bounding box center [782, 527] width 311 height 33
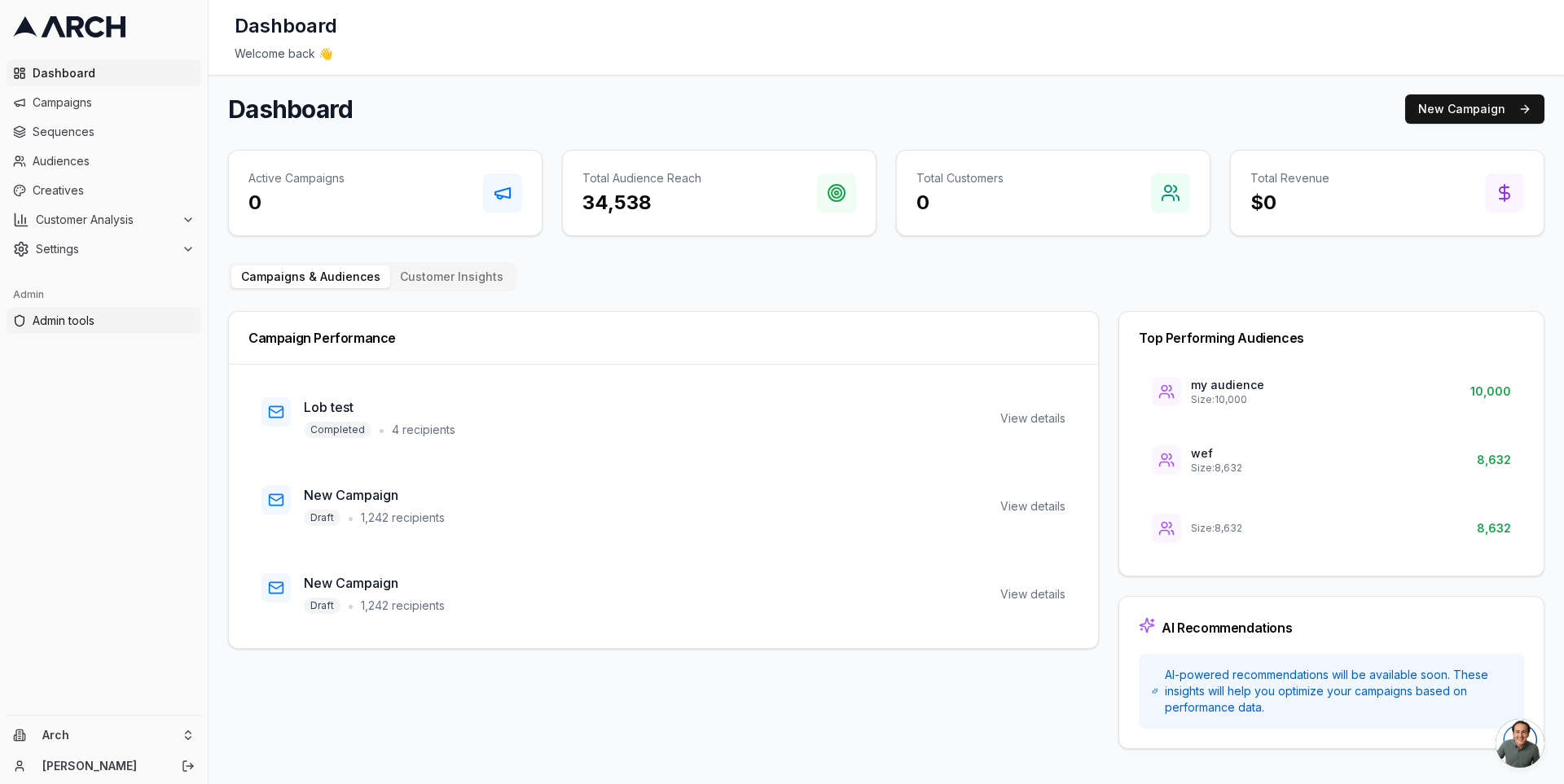
click at [115, 316] on span "Admin tools" at bounding box center [113, 320] width 162 height 16
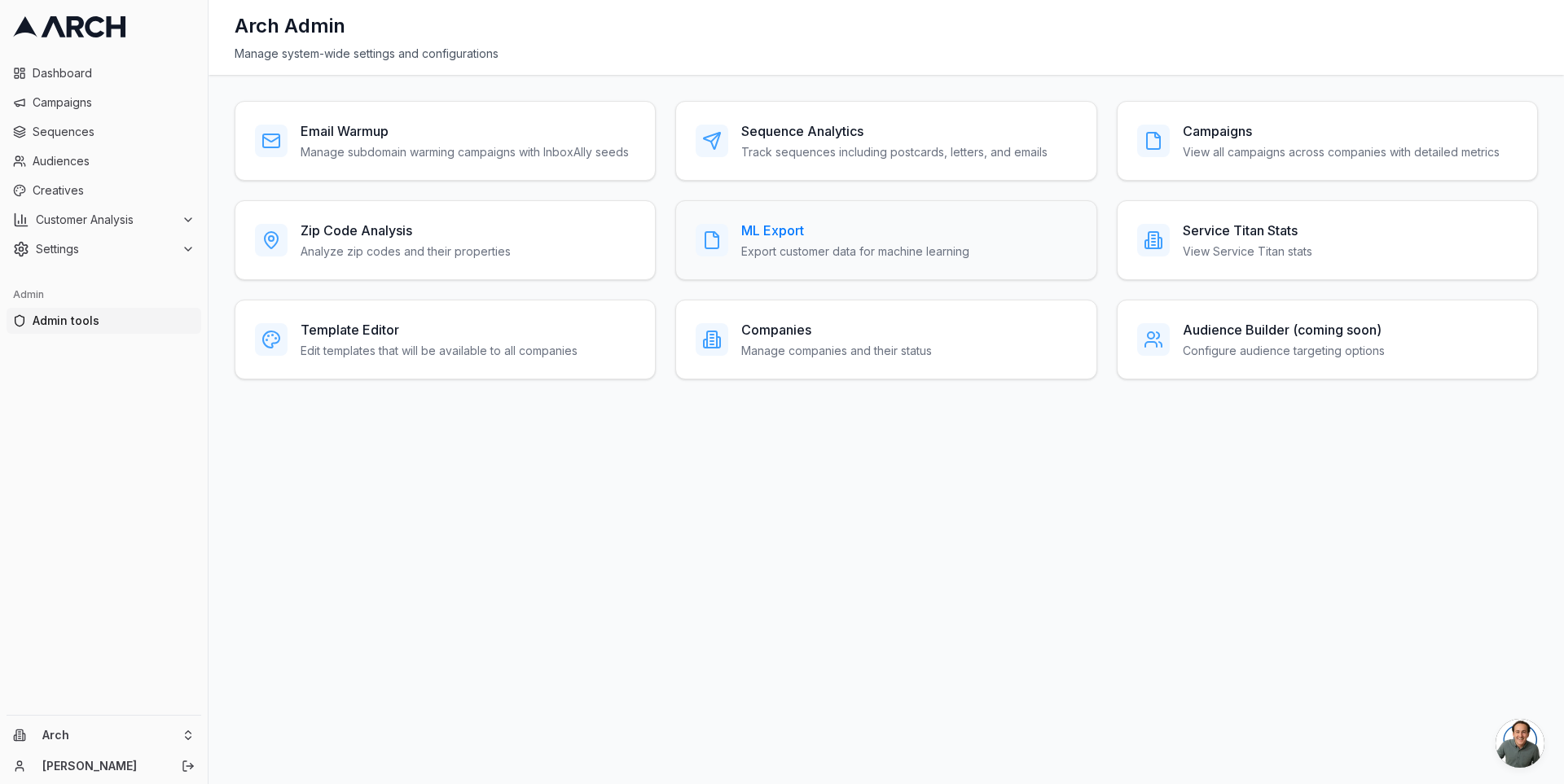
click at [797, 236] on h3 "ML Export" at bounding box center [855, 230] width 228 height 19
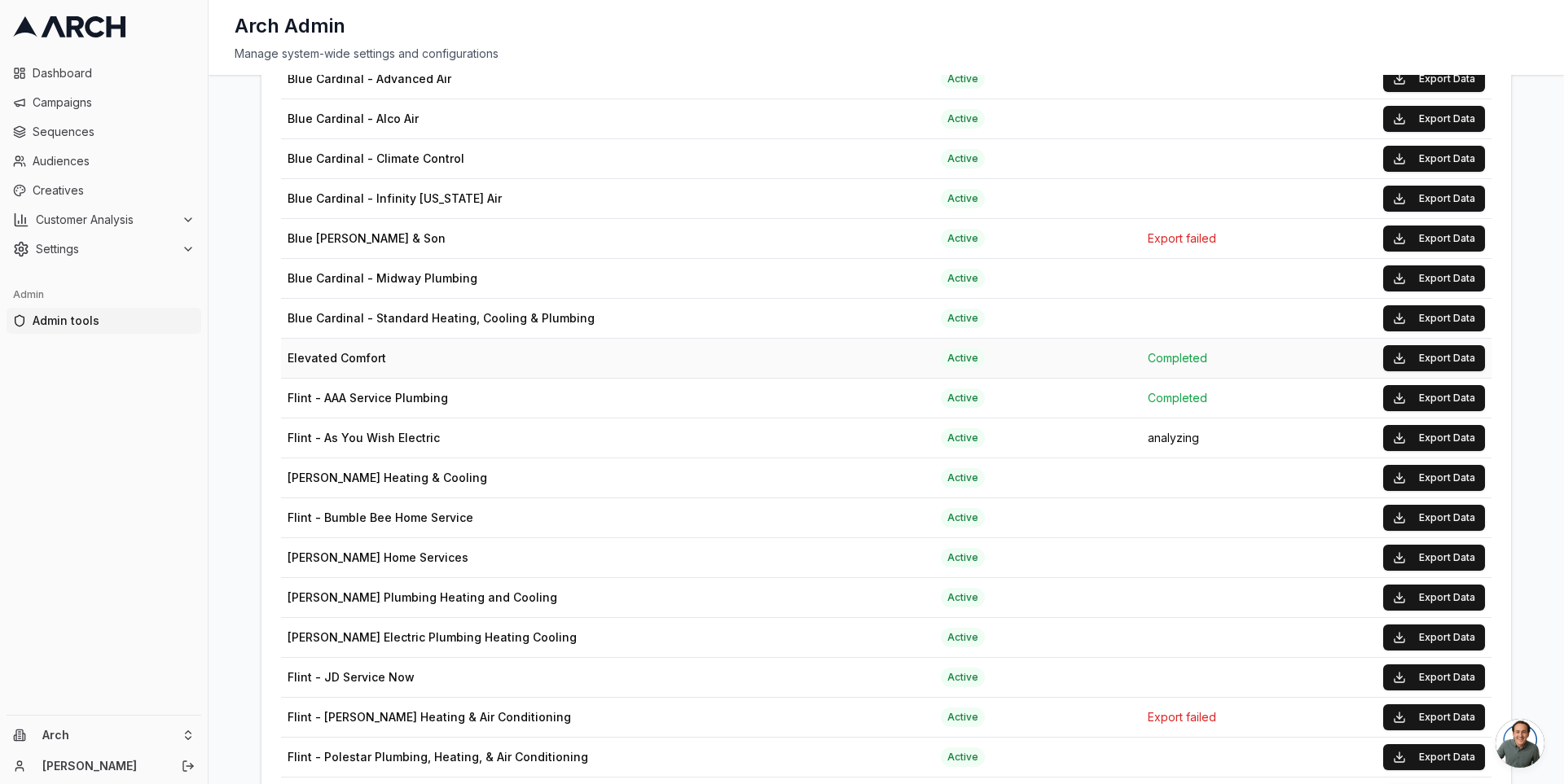
scroll to position [542, 0]
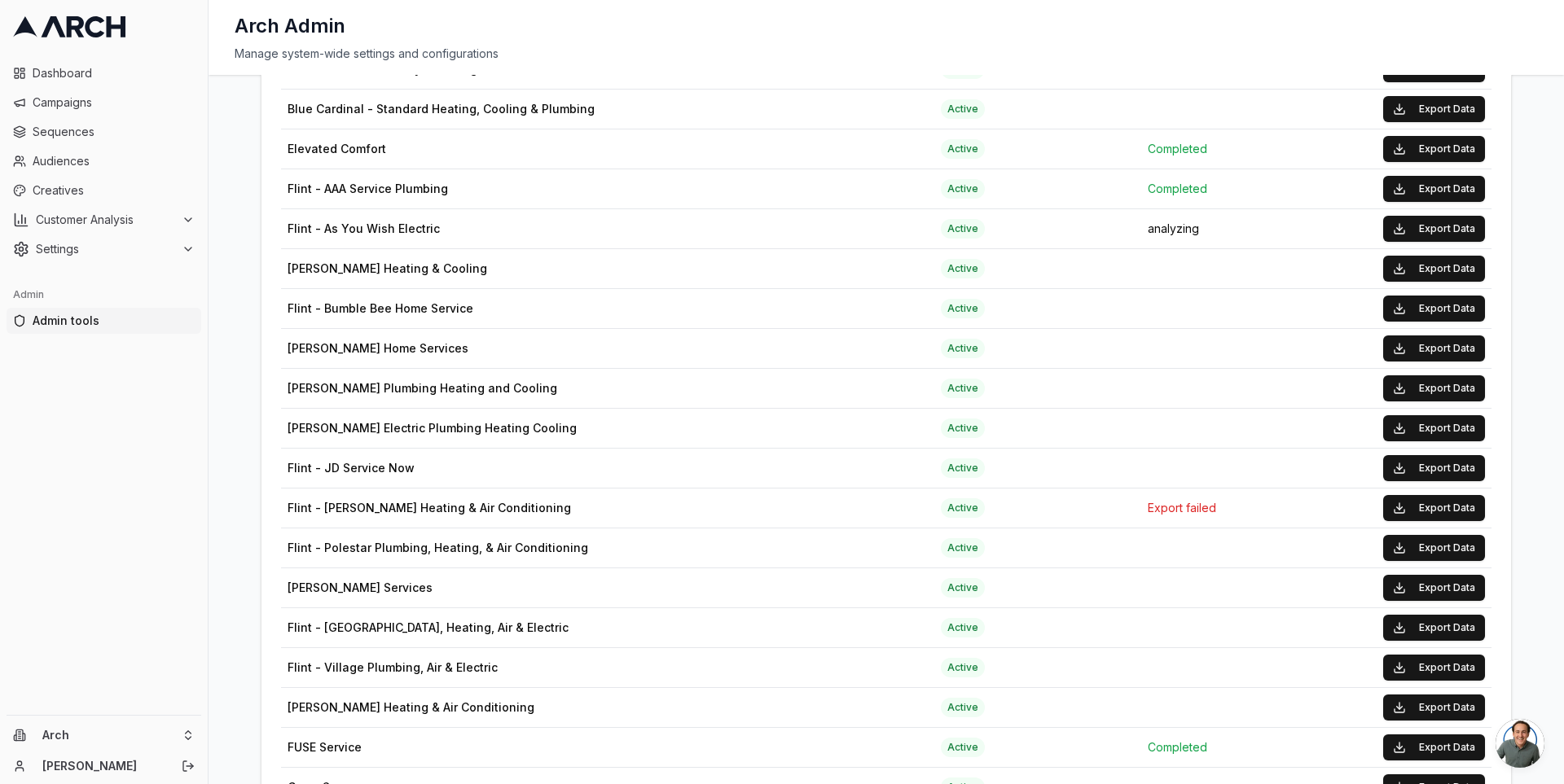
scroll to position [584, 0]
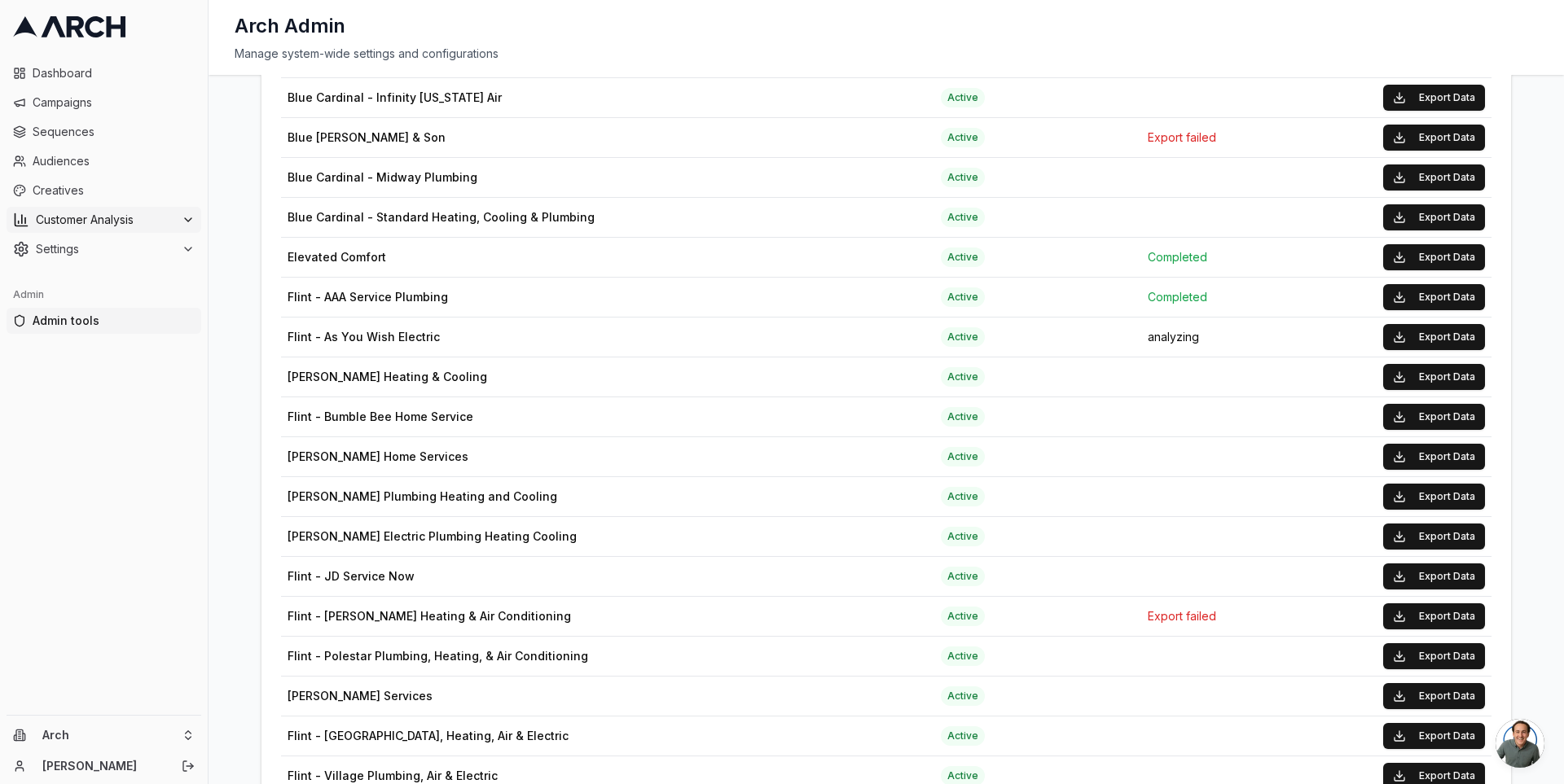
click at [162, 211] on span "Customer Analysis" at bounding box center [104, 219] width 139 height 16
click at [146, 267] on span "Customer Profiles" at bounding box center [107, 272] width 96 height 16
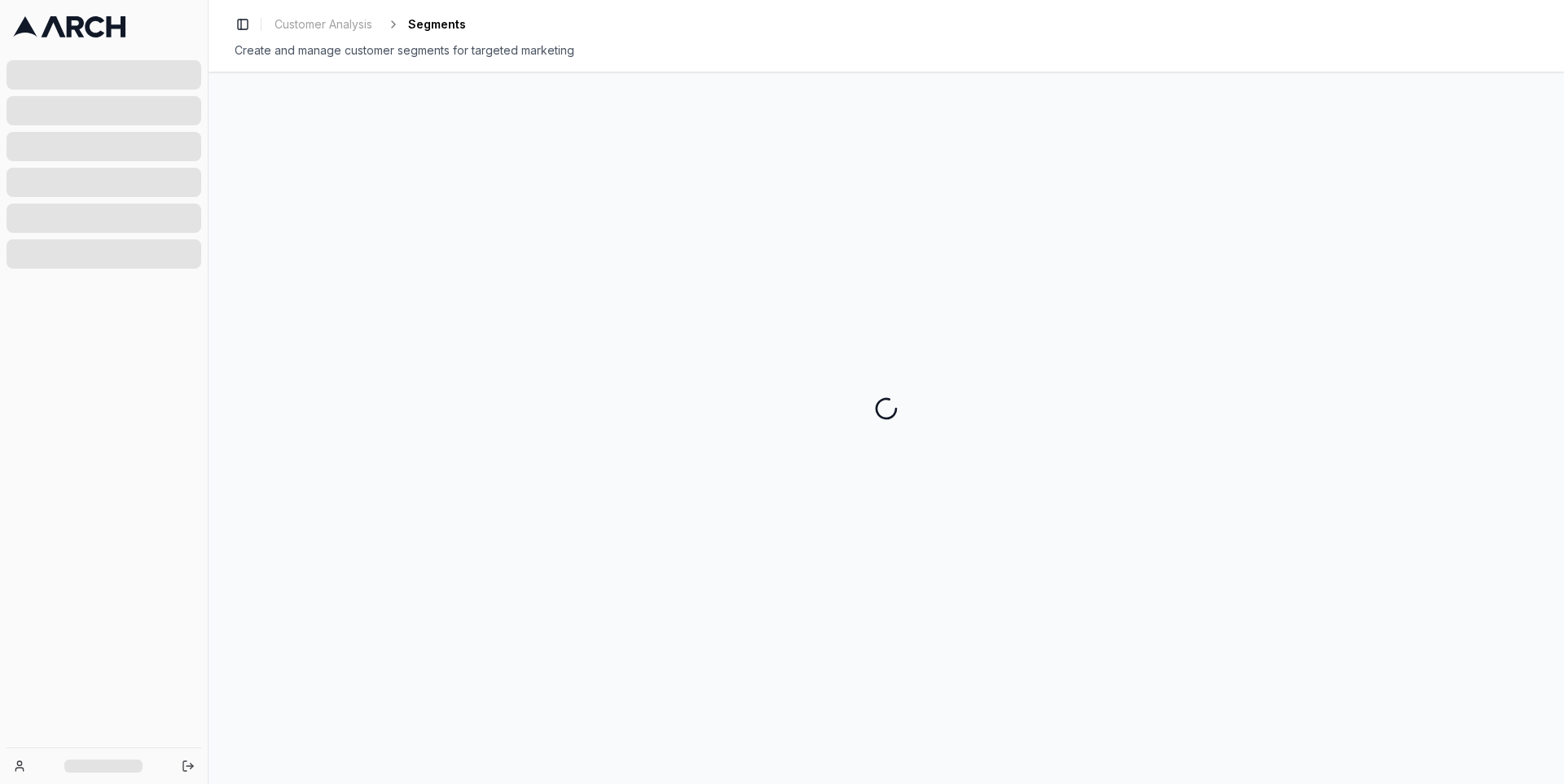
click at [77, 32] on icon at bounding box center [75, 27] width 18 height 21
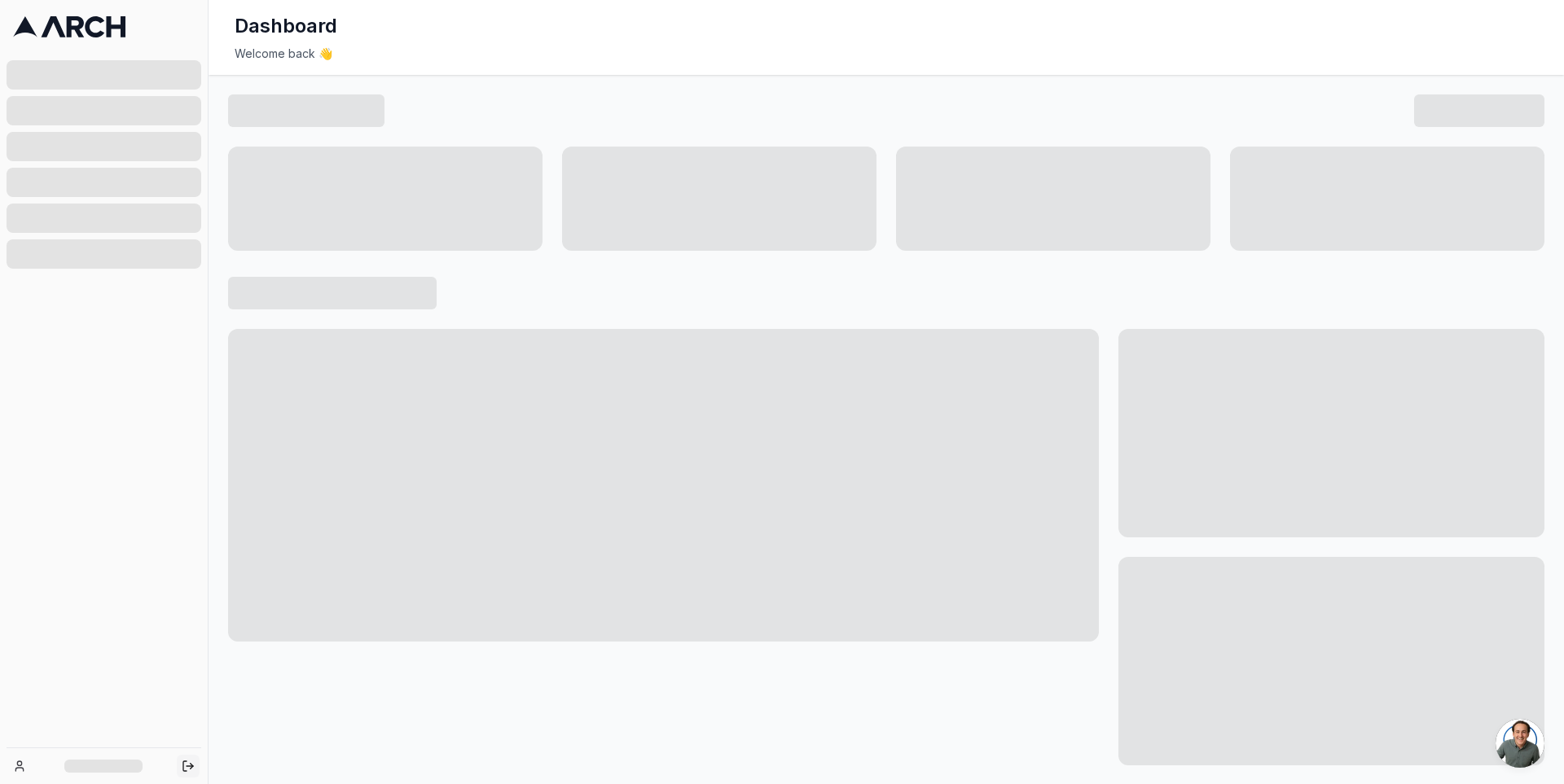
click at [190, 755] on button "Log out" at bounding box center [189, 766] width 23 height 23
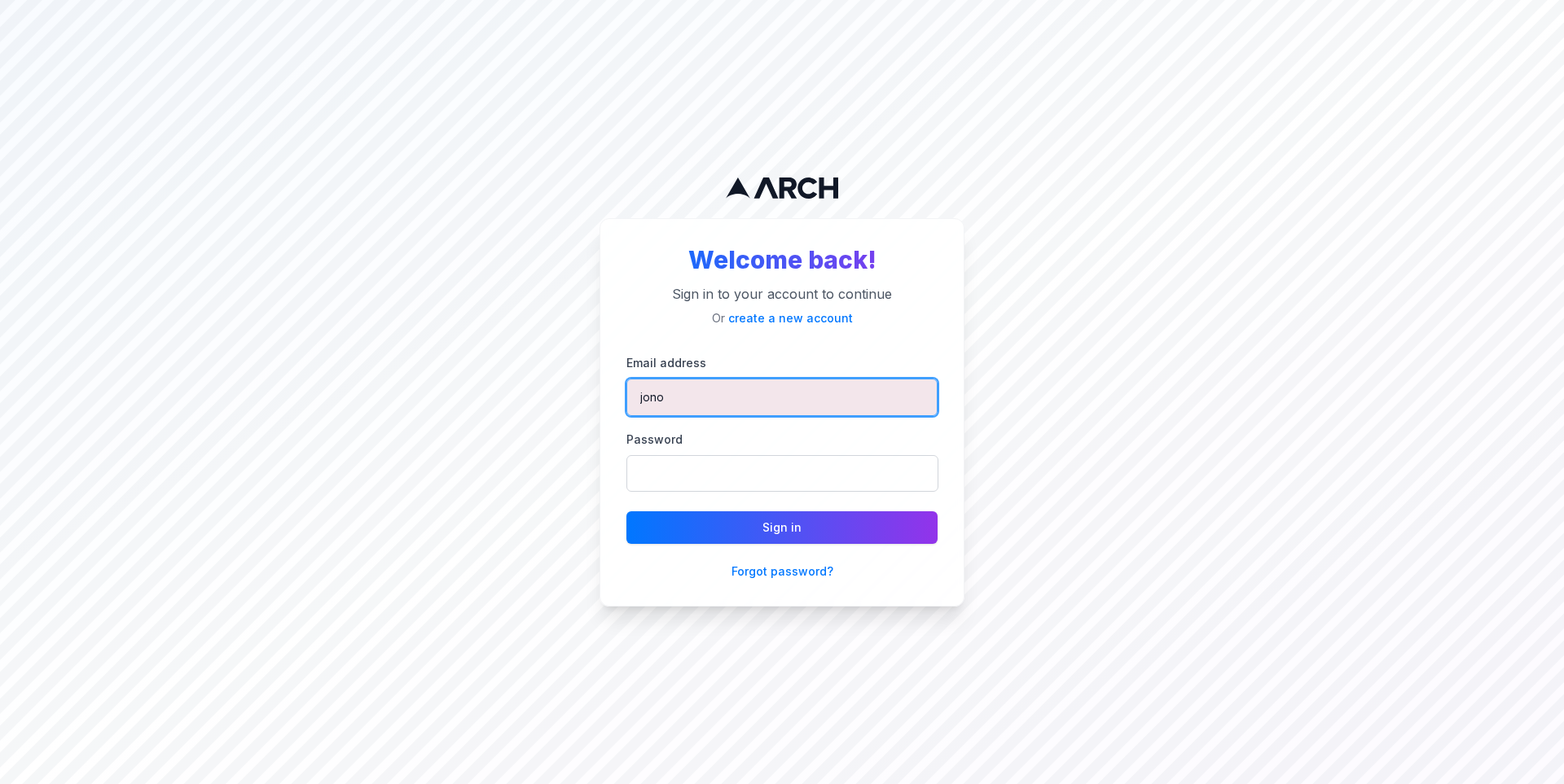
click at [716, 396] on input "jono" at bounding box center [782, 397] width 311 height 37
type input "[PERSON_NAME][EMAIL_ADDRESS][DOMAIN_NAME]"
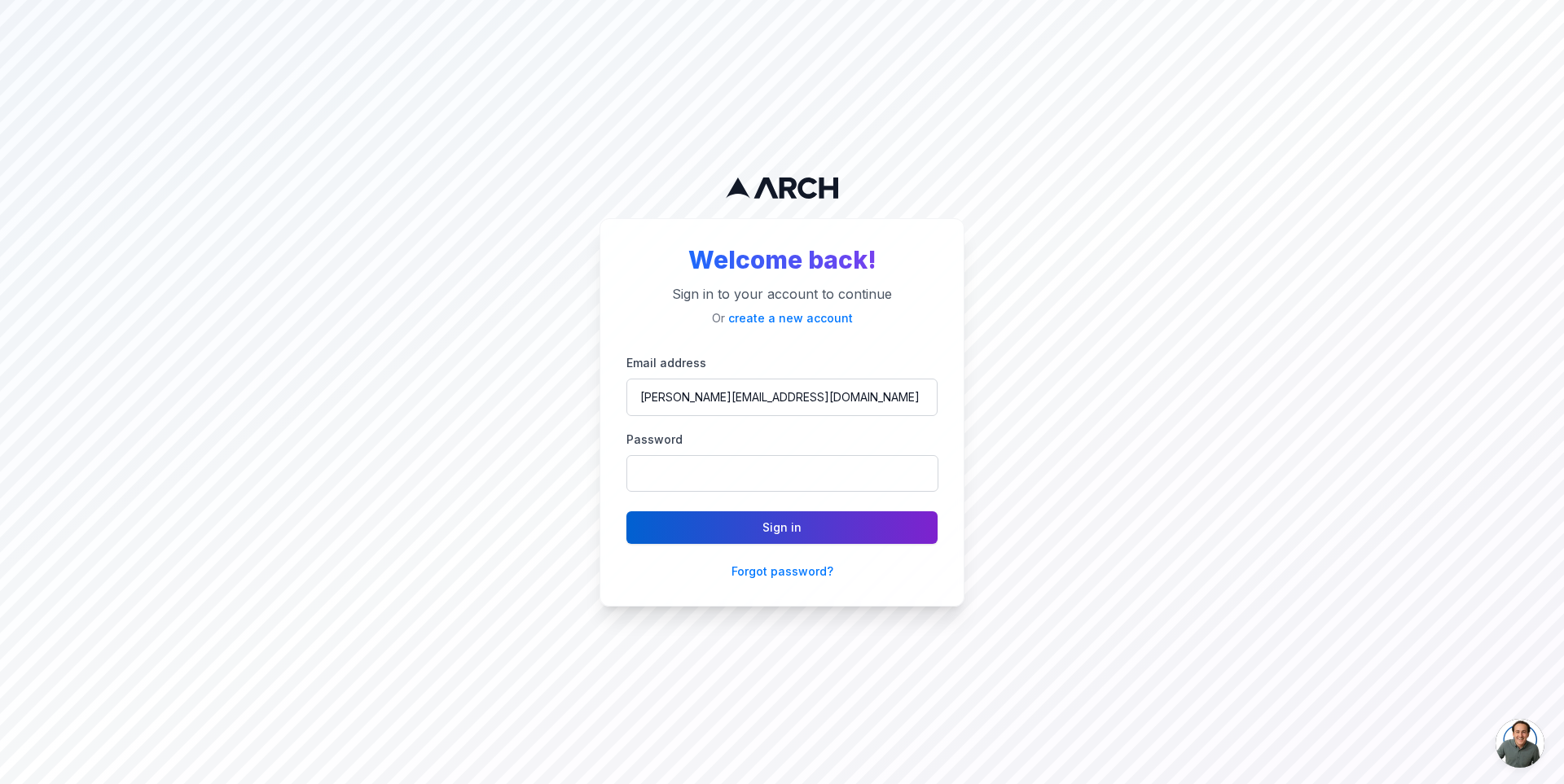
click at [727, 526] on button "Sign in" at bounding box center [782, 527] width 311 height 33
click at [844, 515] on form "Email address jimmy@getarch.com Password Signing in... Forgot password?" at bounding box center [782, 465] width 311 height 227
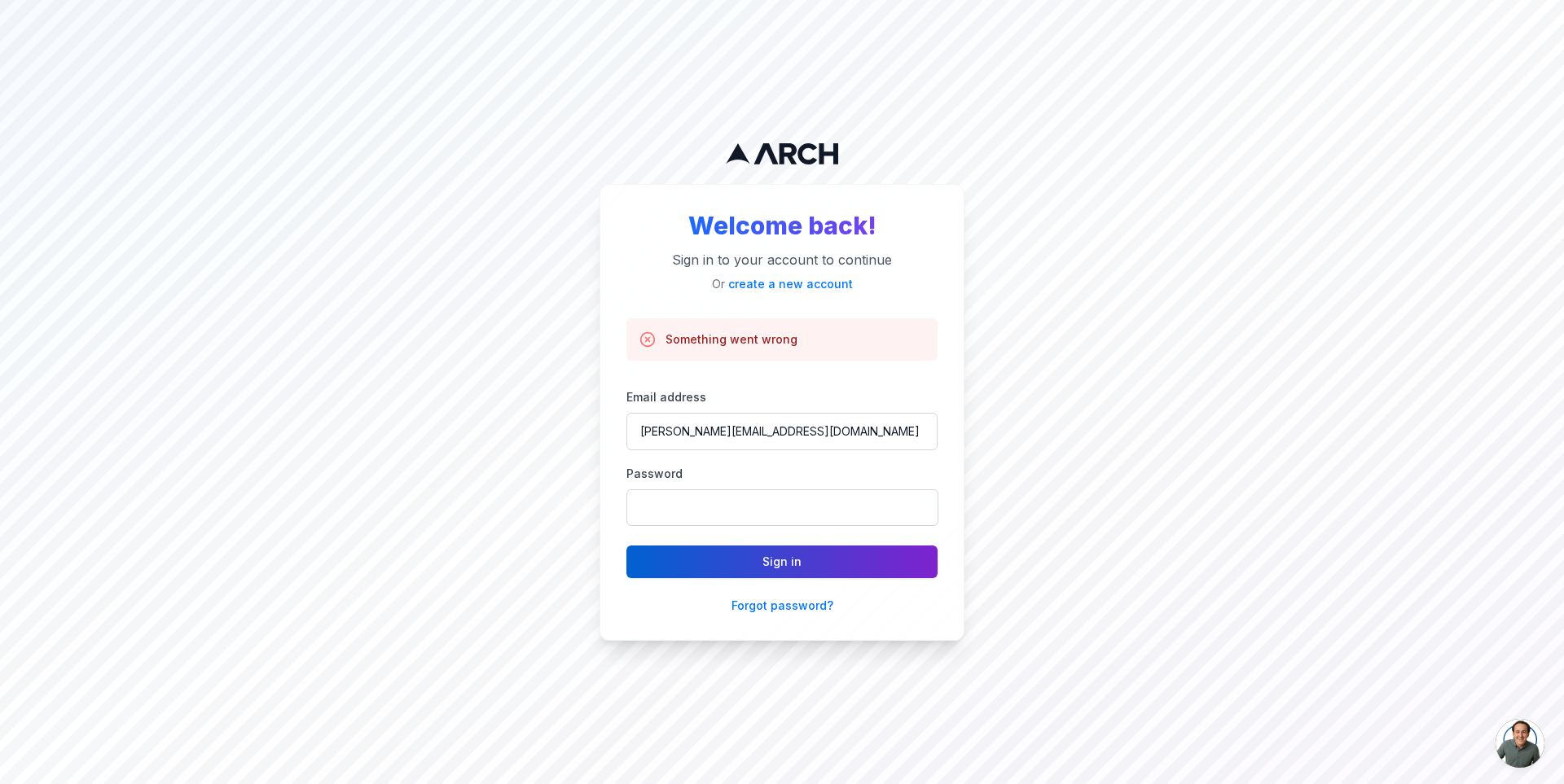
click at [831, 559] on button "Sign in" at bounding box center [782, 561] width 311 height 33
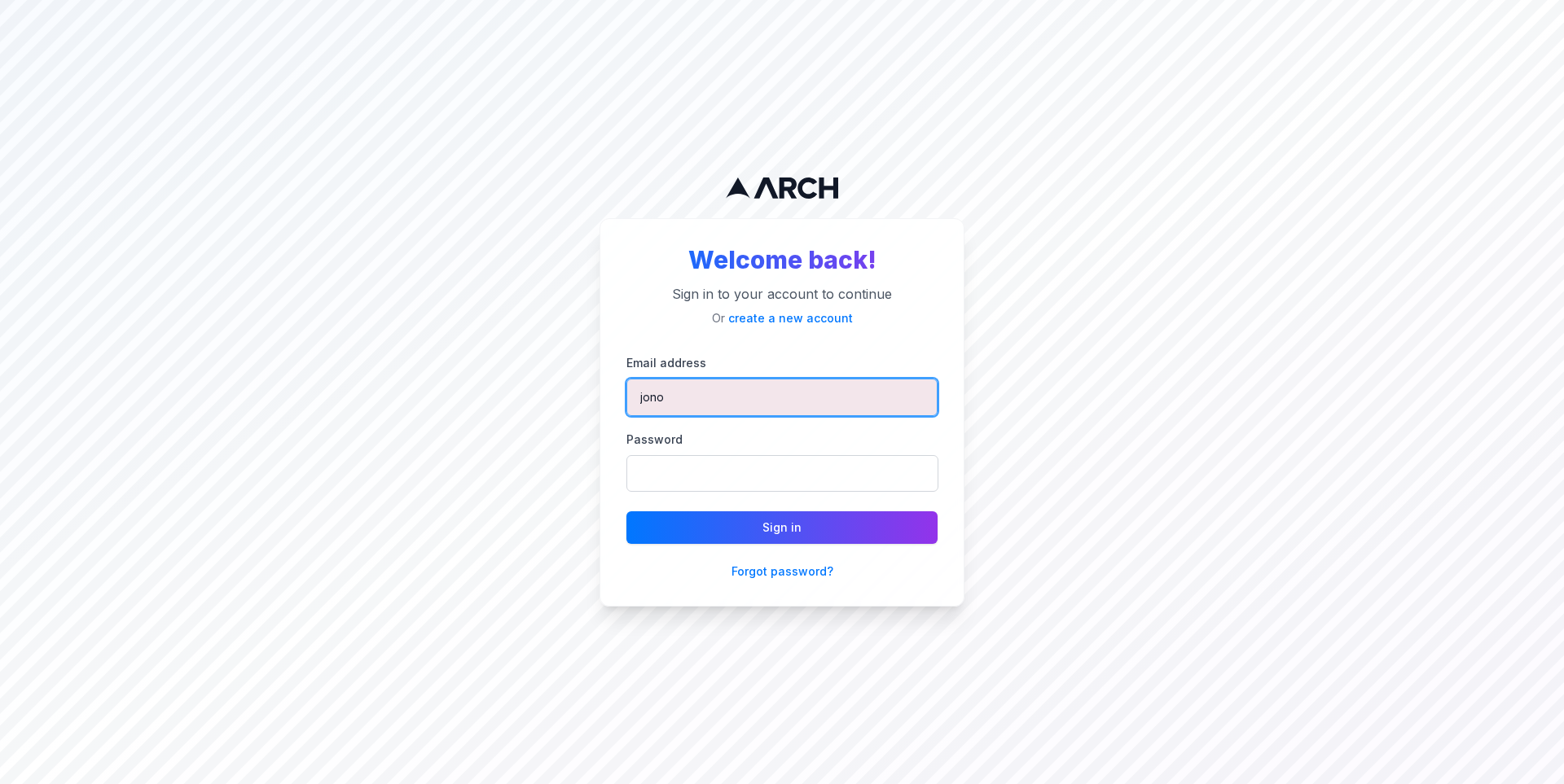
click at [741, 401] on input "jono" at bounding box center [782, 397] width 311 height 37
type input "[PERSON_NAME][EMAIL_ADDRESS][DOMAIN_NAME]"
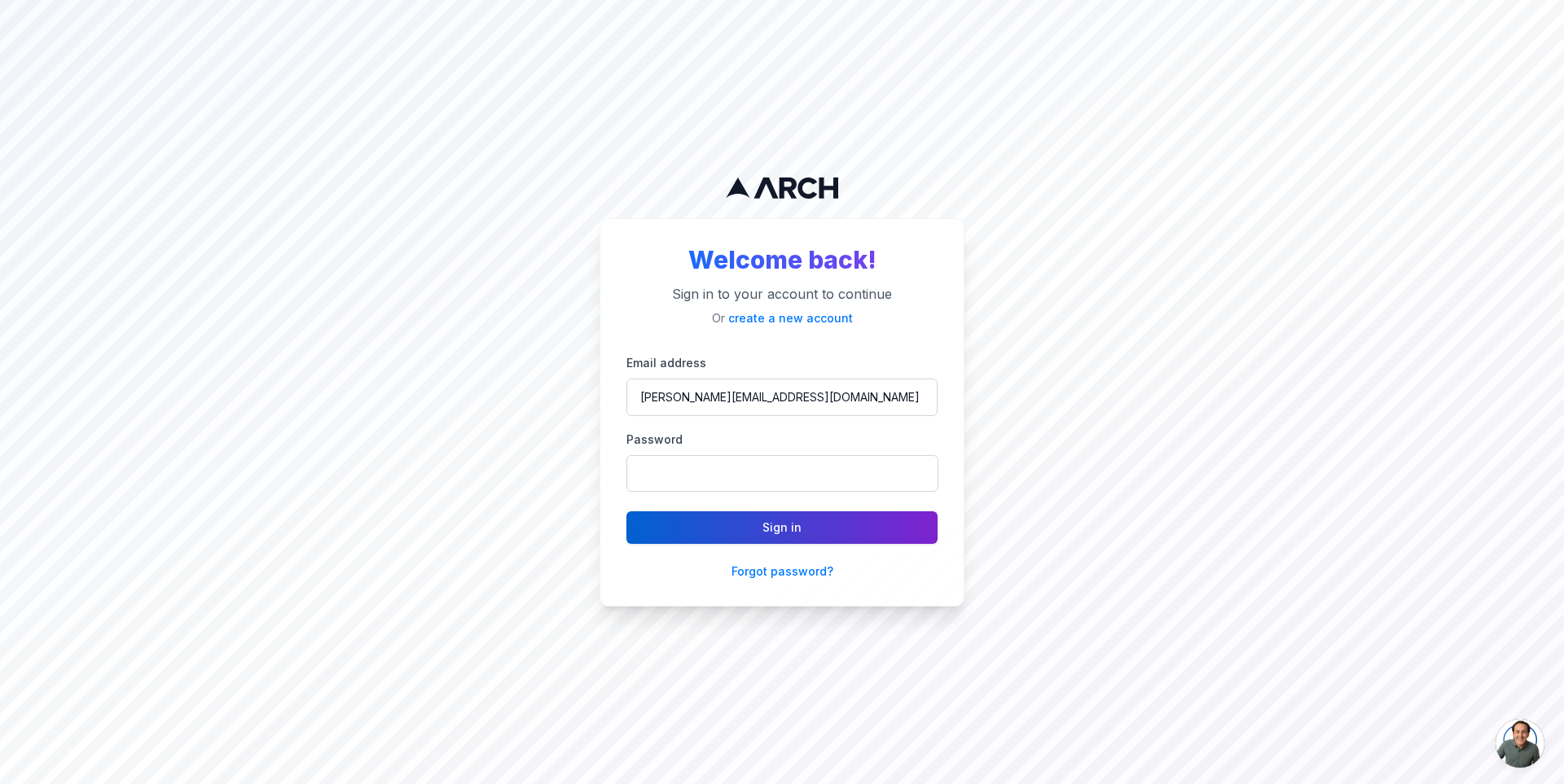
click at [727, 527] on button "Sign in" at bounding box center [782, 527] width 311 height 33
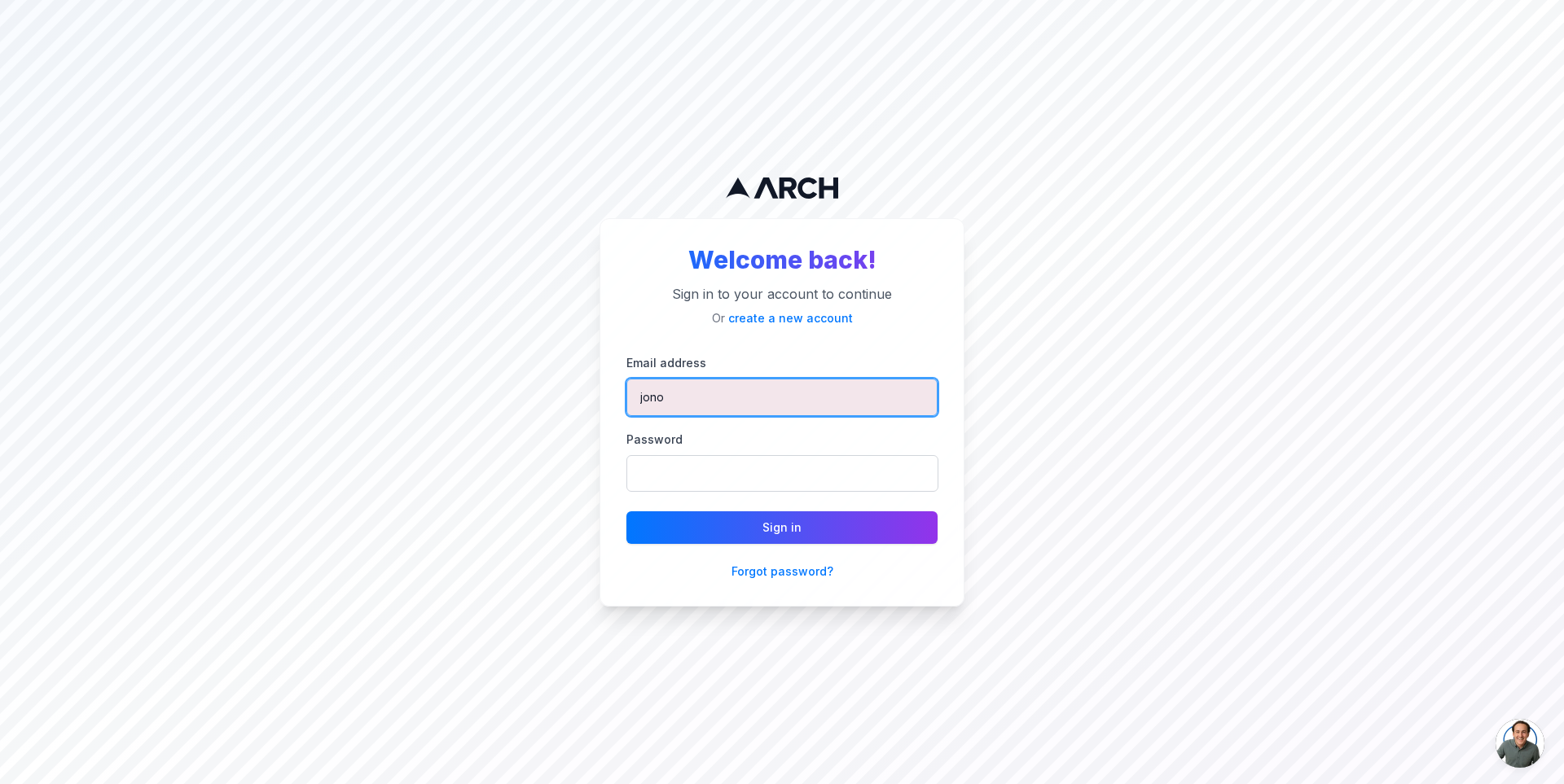
click at [685, 395] on input "jono" at bounding box center [782, 397] width 311 height 37
type input "[PERSON_NAME][EMAIL_ADDRESS][DOMAIN_NAME]"
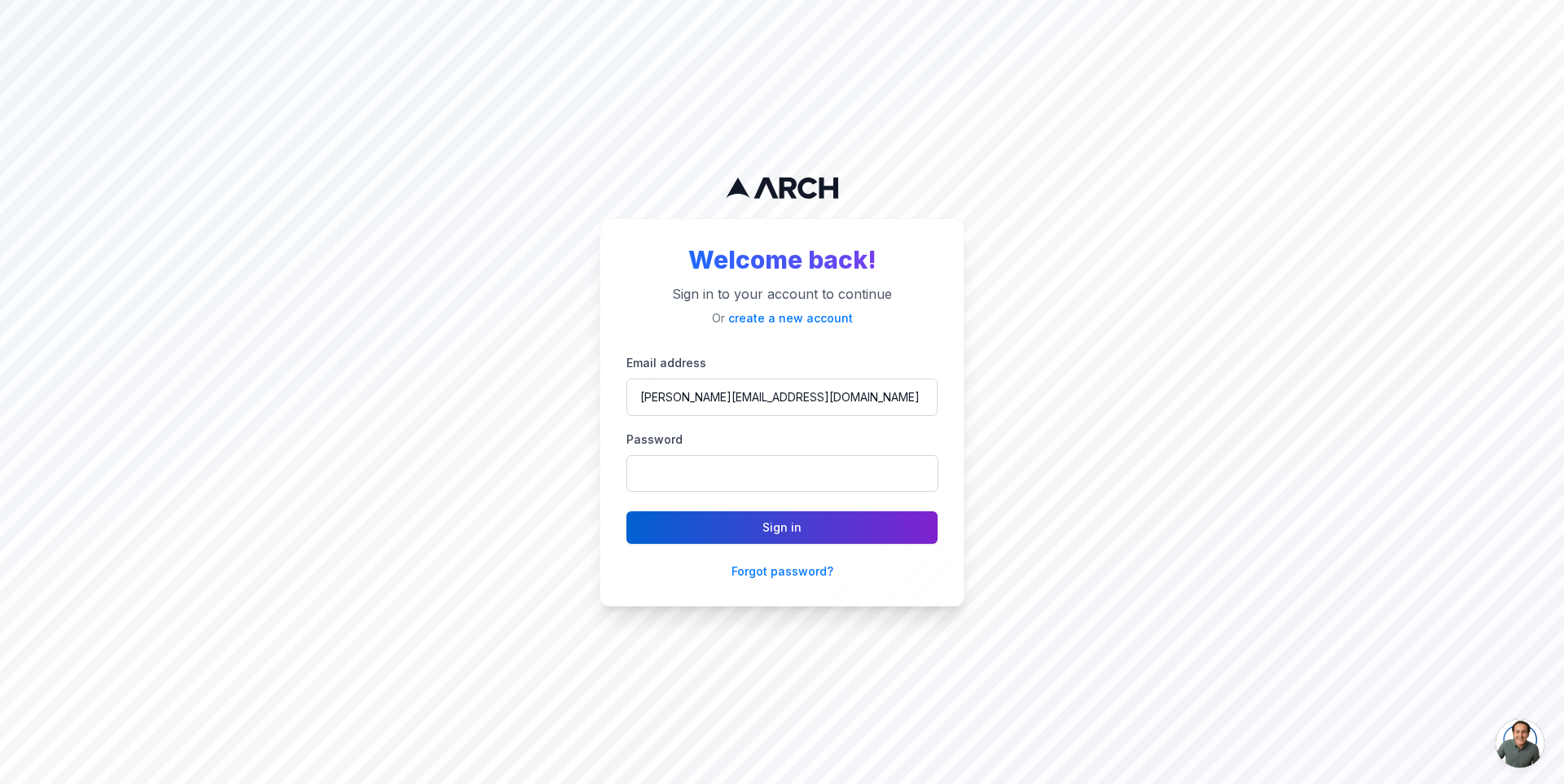
click at [760, 534] on button "Sign in" at bounding box center [782, 527] width 311 height 33
